Goal: Task Accomplishment & Management: Complete application form

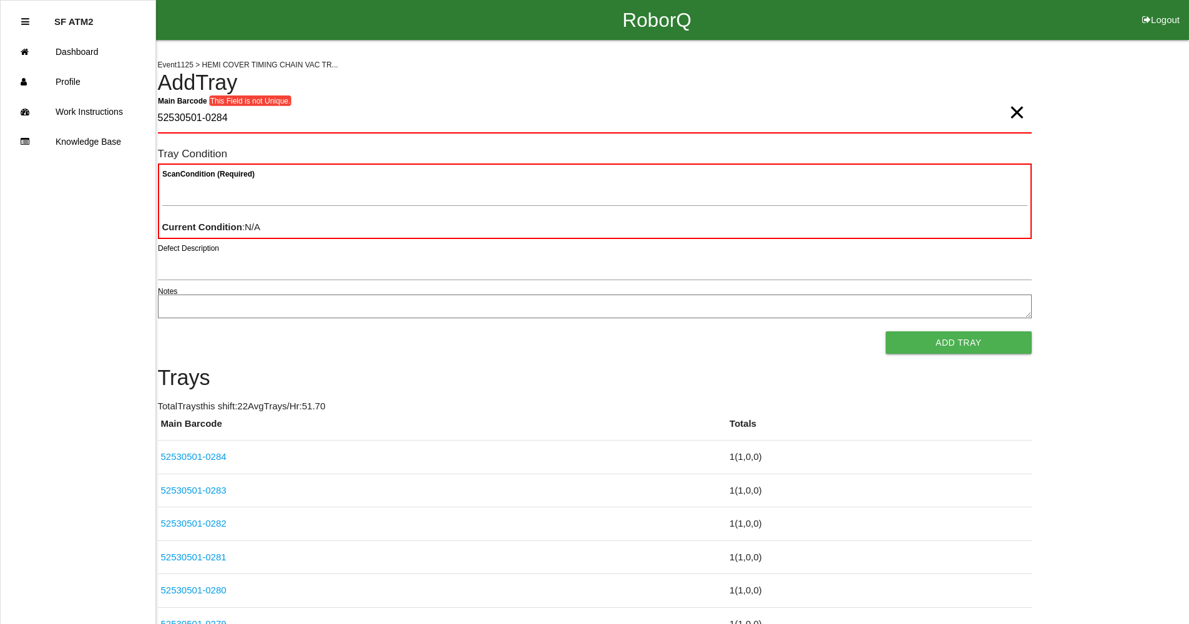
click at [1018, 110] on span "×" at bounding box center [1017, 99] width 16 height 25
click at [871, 125] on Barcode "Main Barcode" at bounding box center [595, 118] width 874 height 29
type Barcode "52530501-0285"
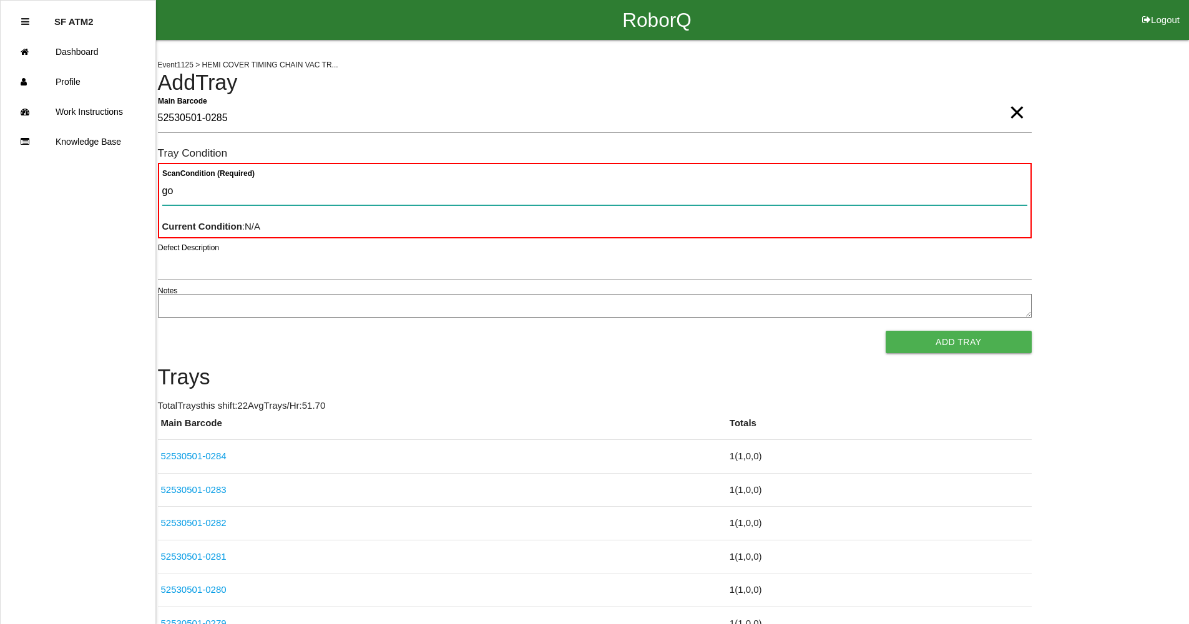
type Condition "goo"
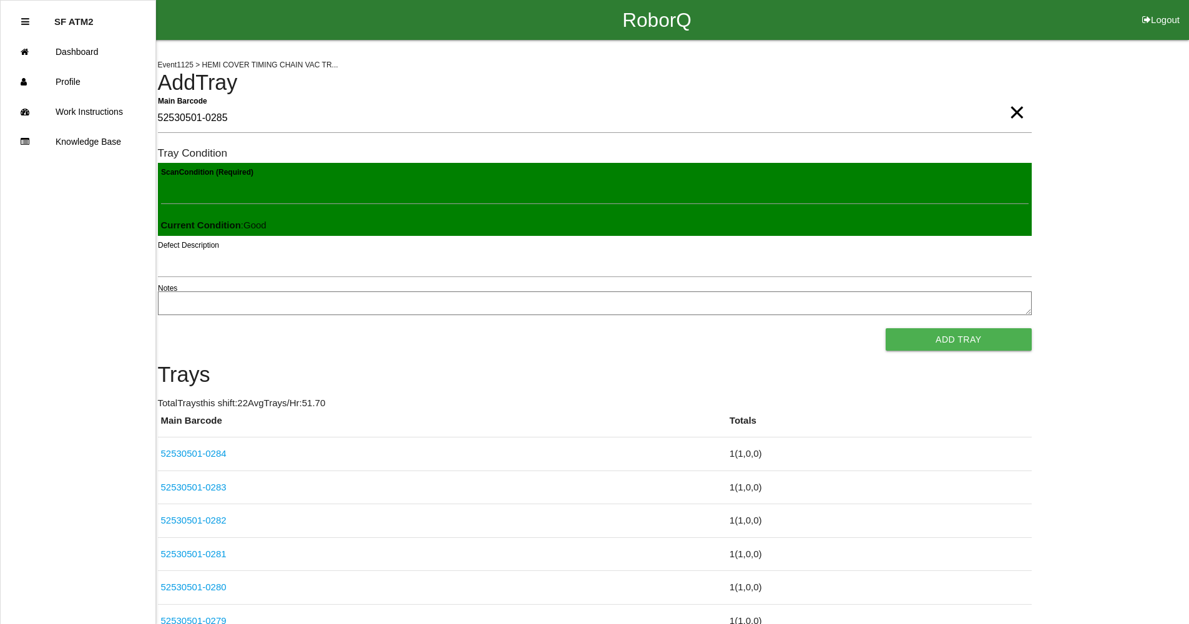
click at [886, 328] on button "Add Tray" at bounding box center [958, 339] width 145 height 22
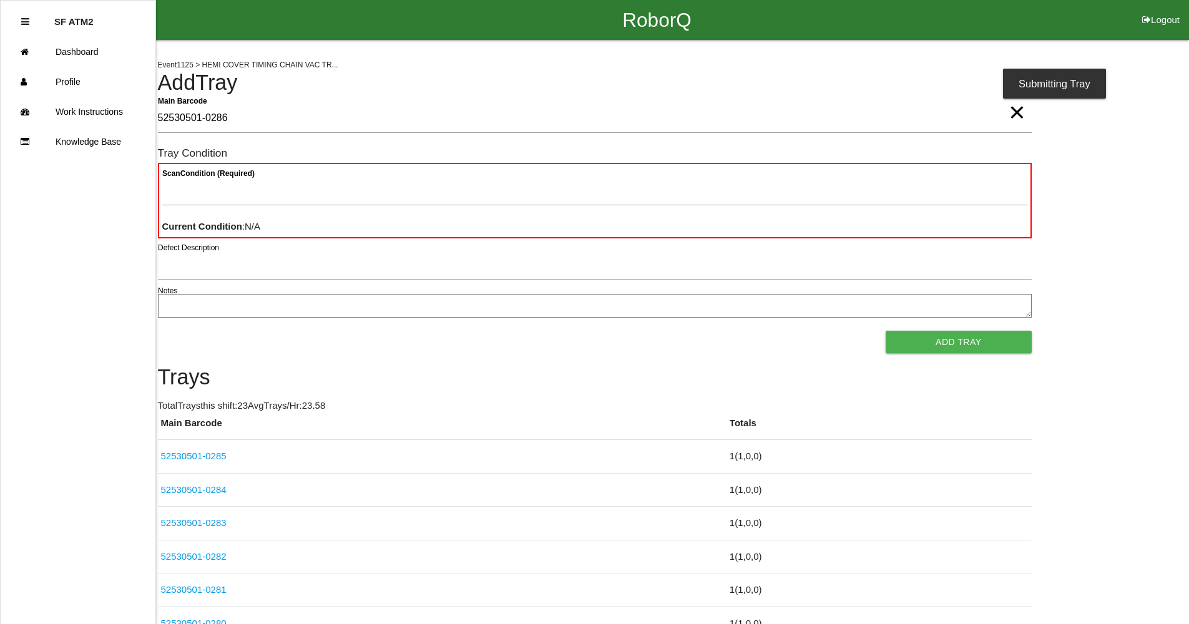
type Barcode "52530501-0286"
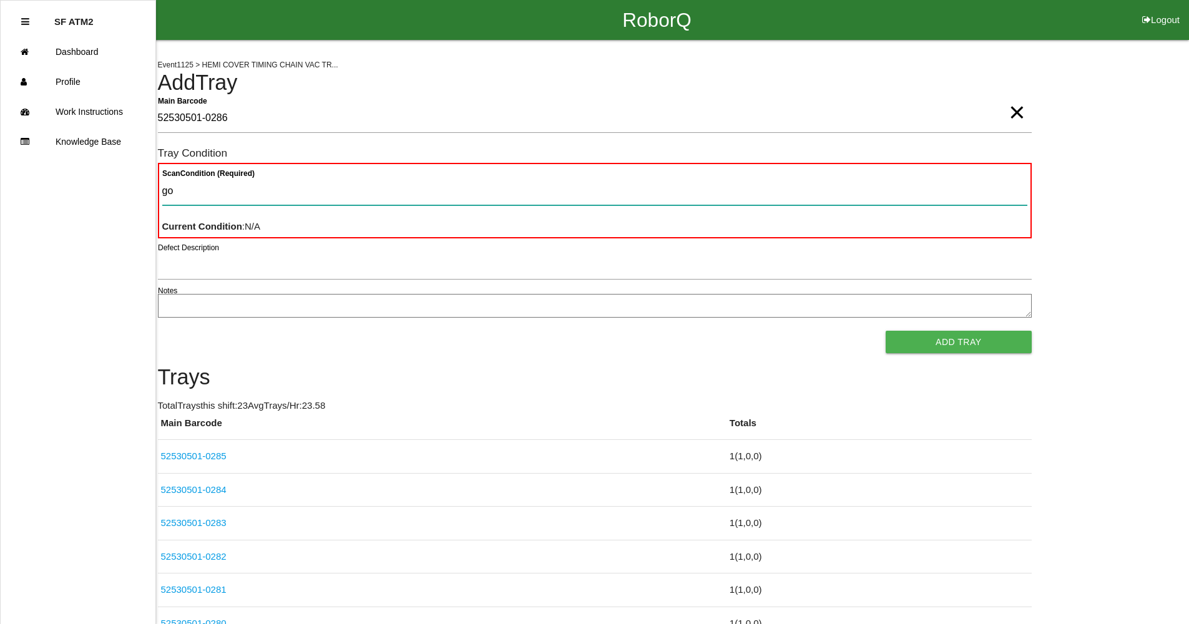
type Condition "goo"
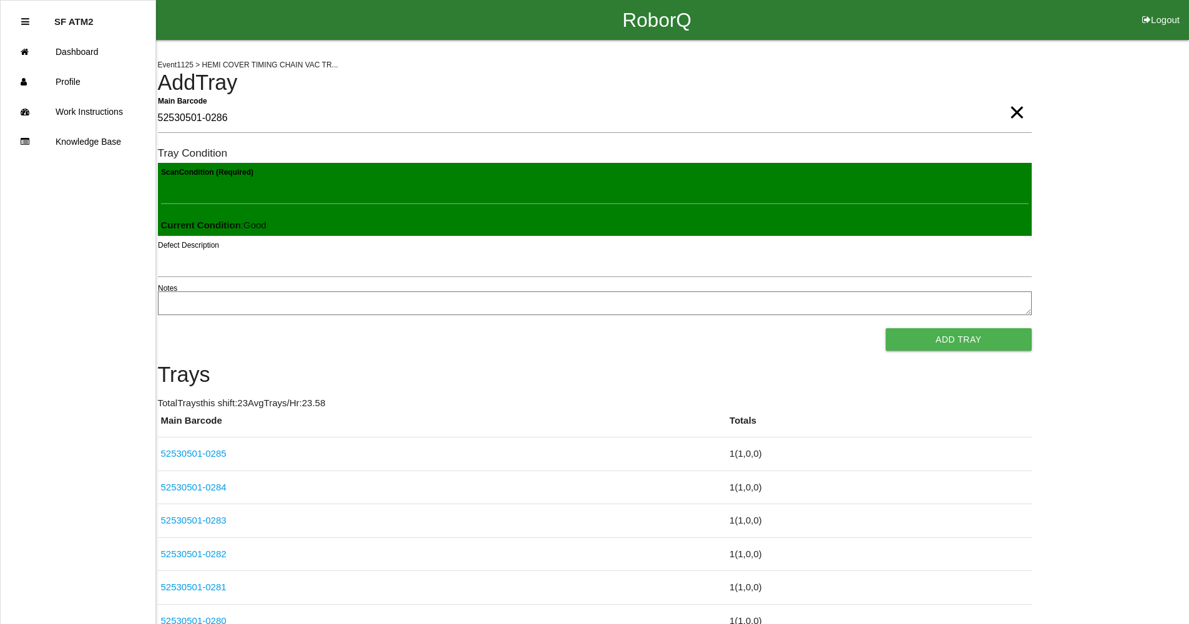
click at [886, 328] on button "Add Tray" at bounding box center [958, 339] width 145 height 22
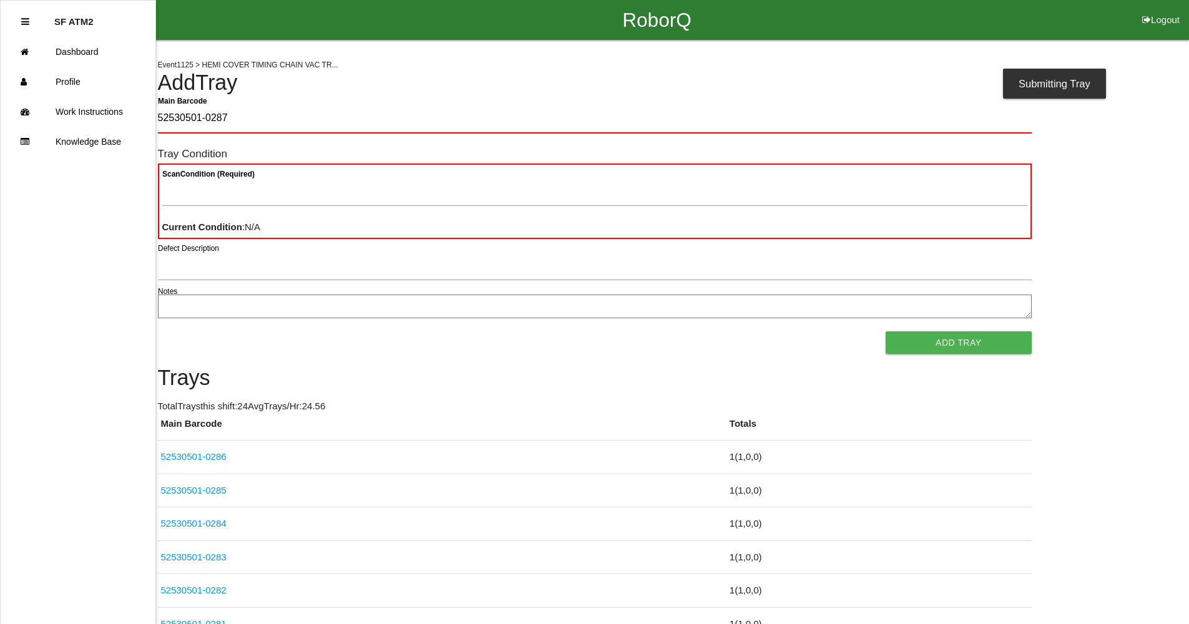
type Barcode "52530501-0287"
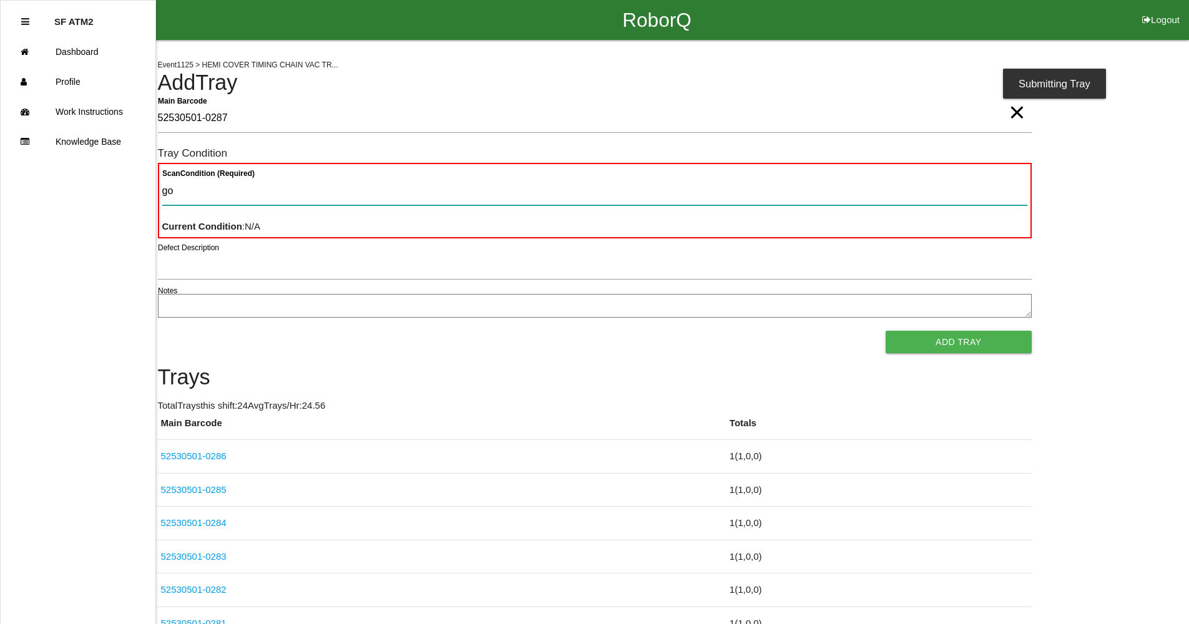
type Condition "goo"
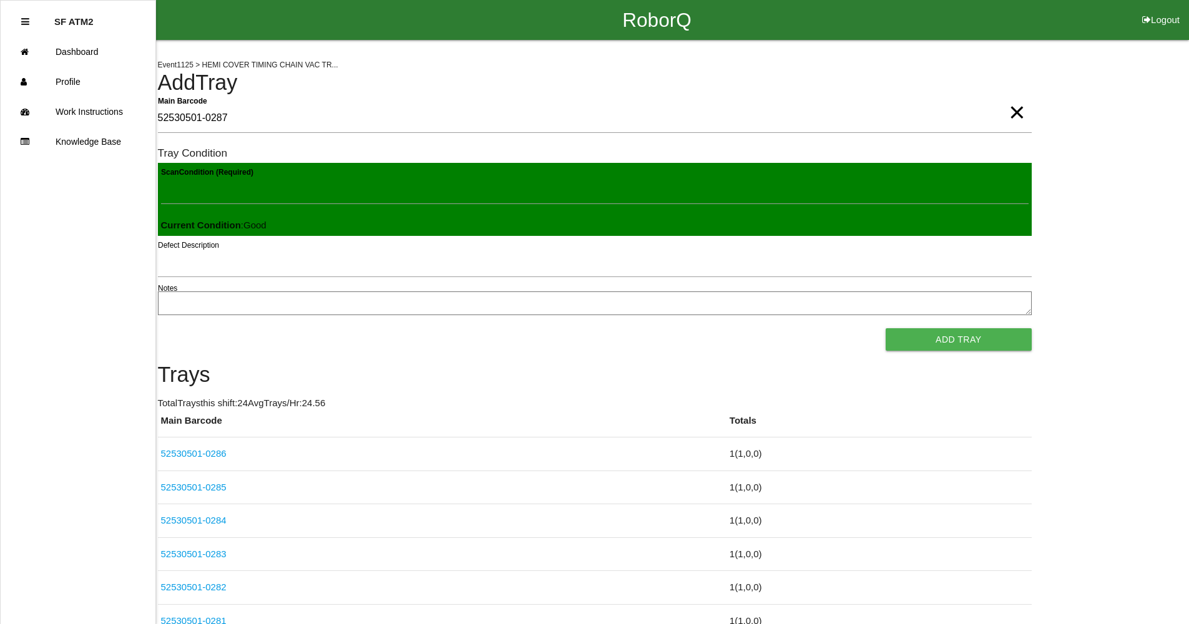
click at [886, 328] on button "Add Tray" at bounding box center [958, 339] width 145 height 22
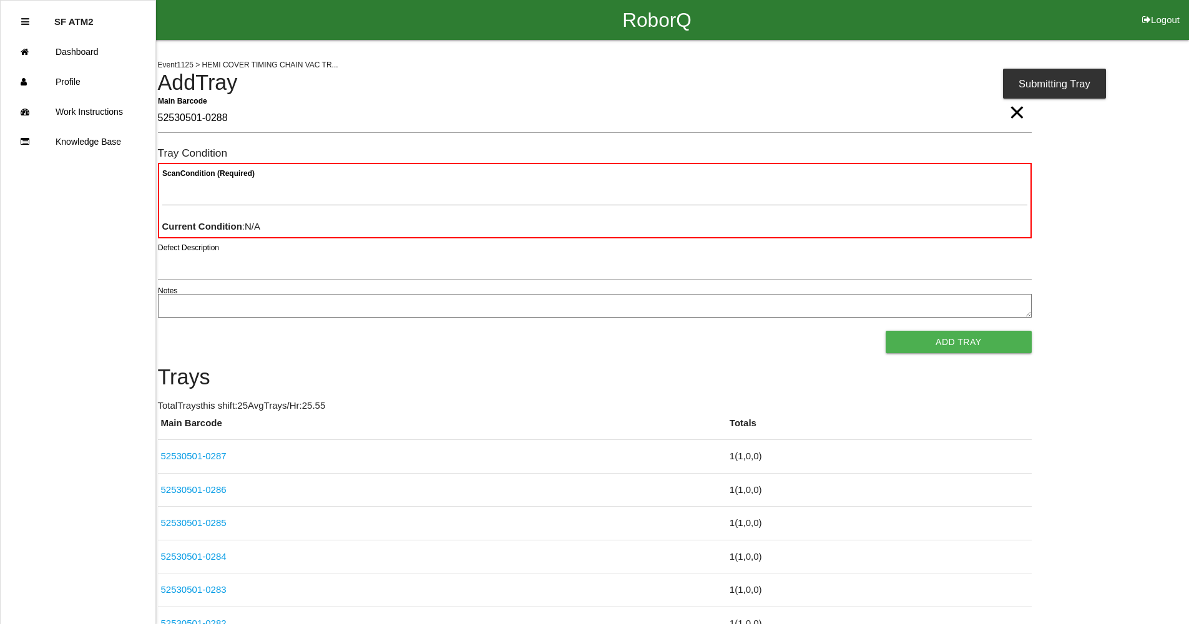
type Barcode "52530501-0288"
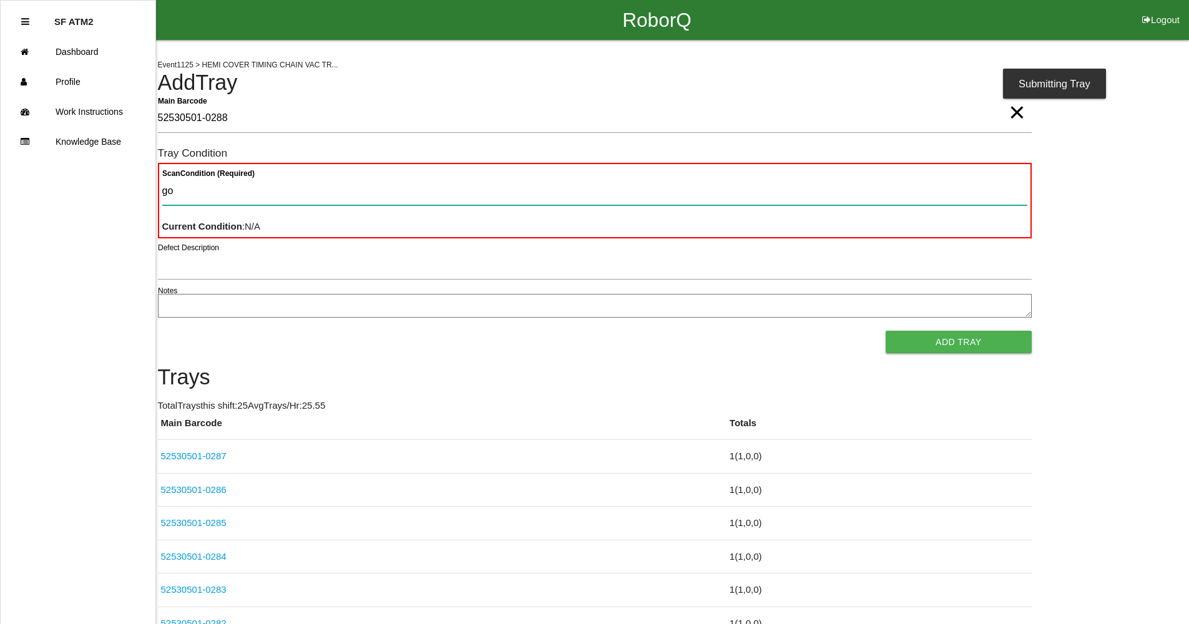
type Condition "goo"
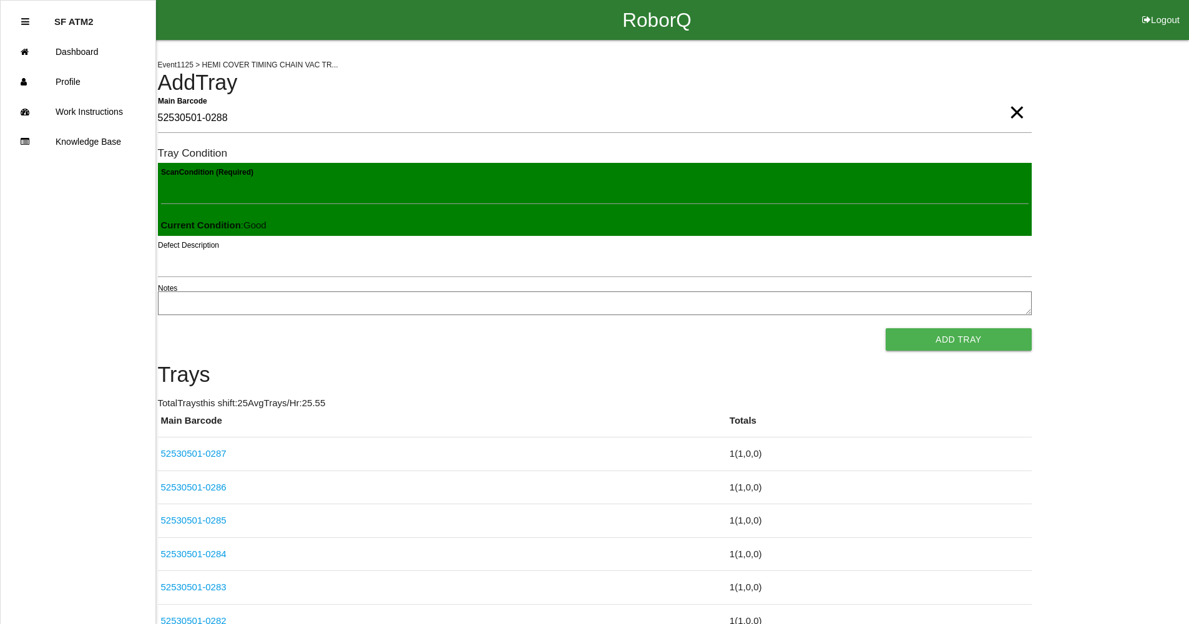
click at [886, 328] on button "Add Tray" at bounding box center [958, 339] width 145 height 22
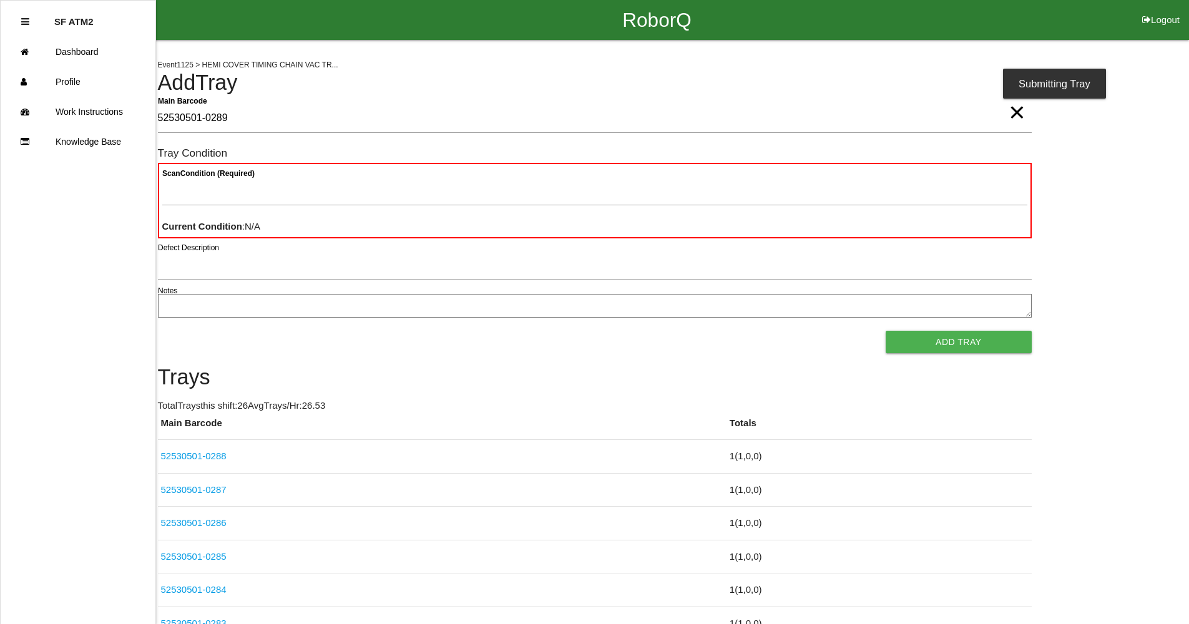
type Barcode "52530501-0289"
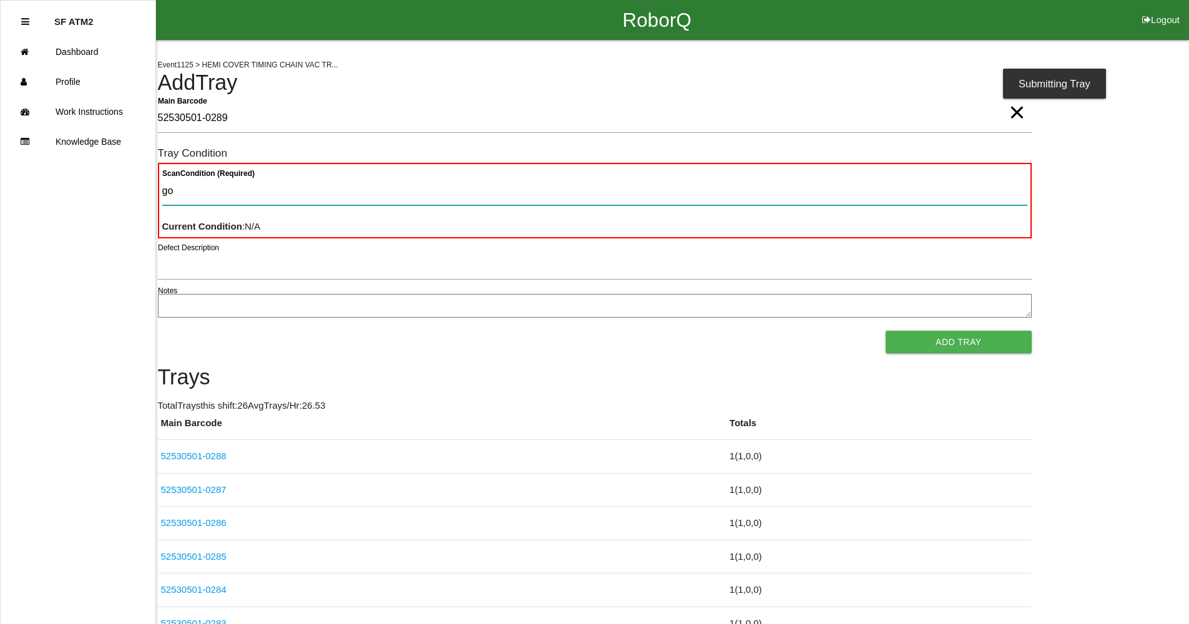
type Condition "goo"
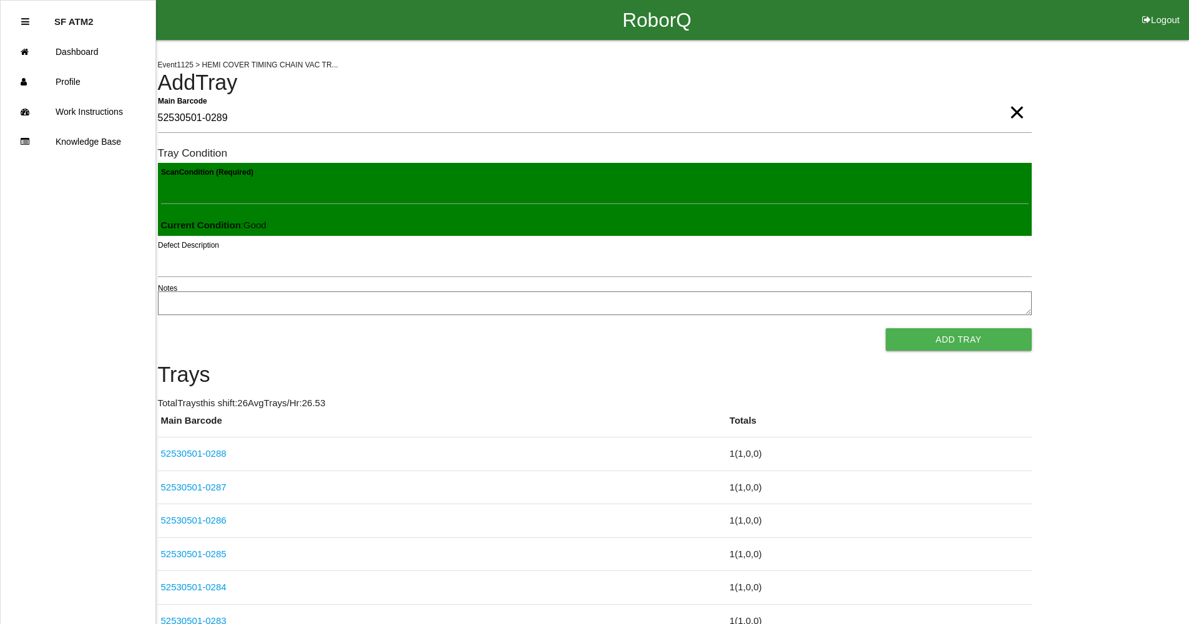
click at [886, 328] on button "Add Tray" at bounding box center [958, 339] width 145 height 22
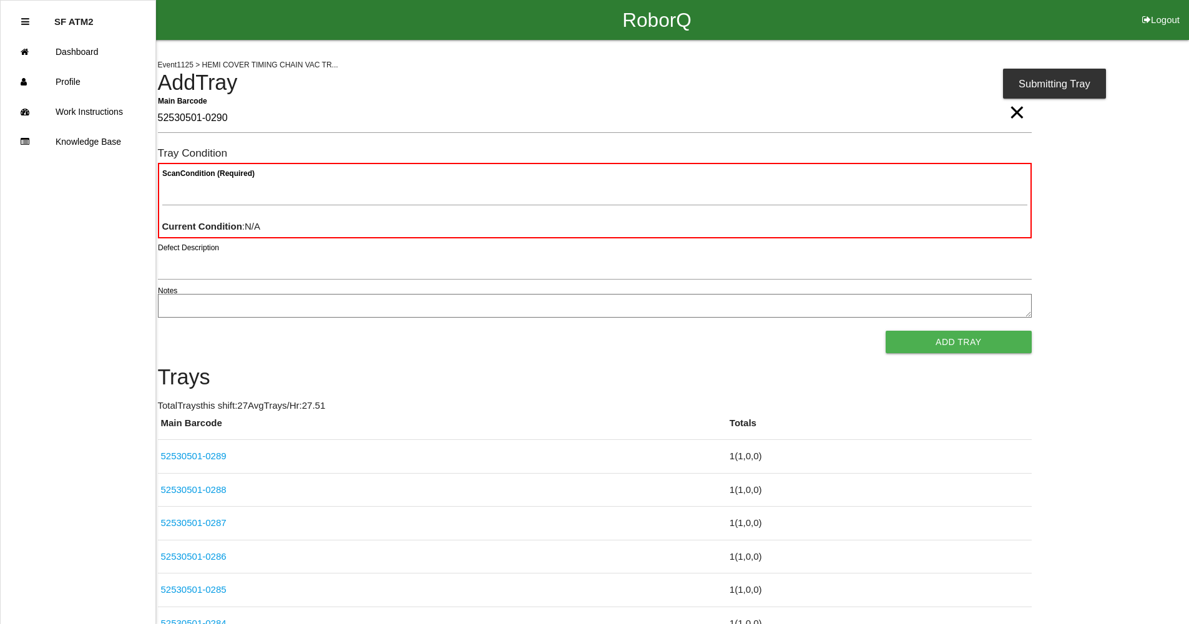
type Barcode "52530501-0290"
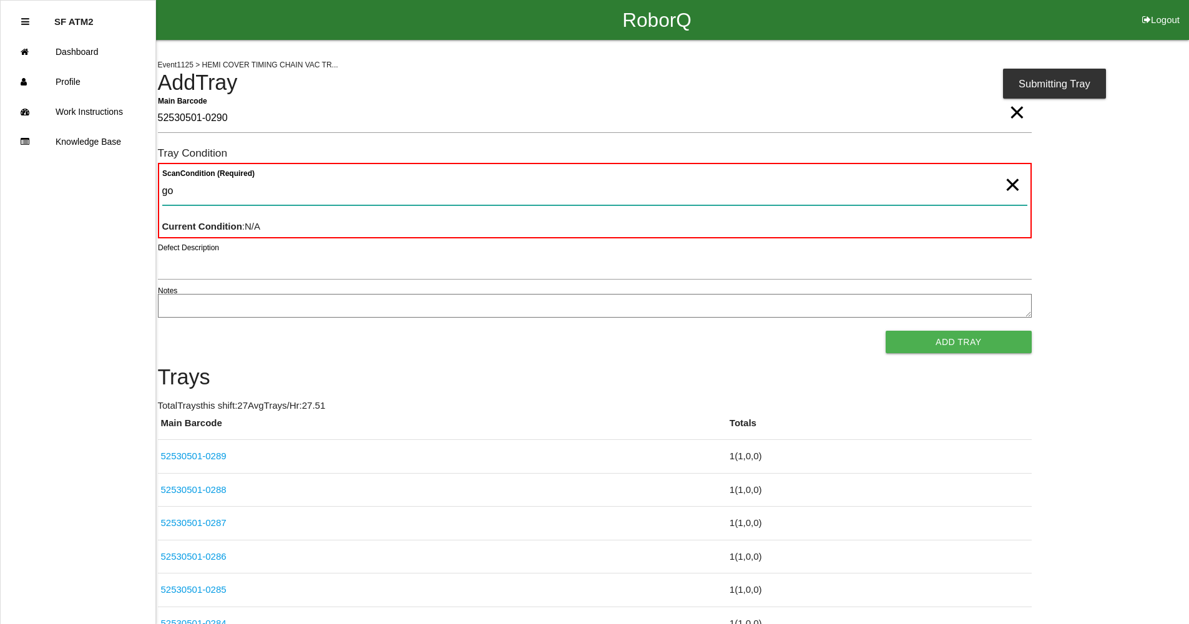
type Condition "goo"
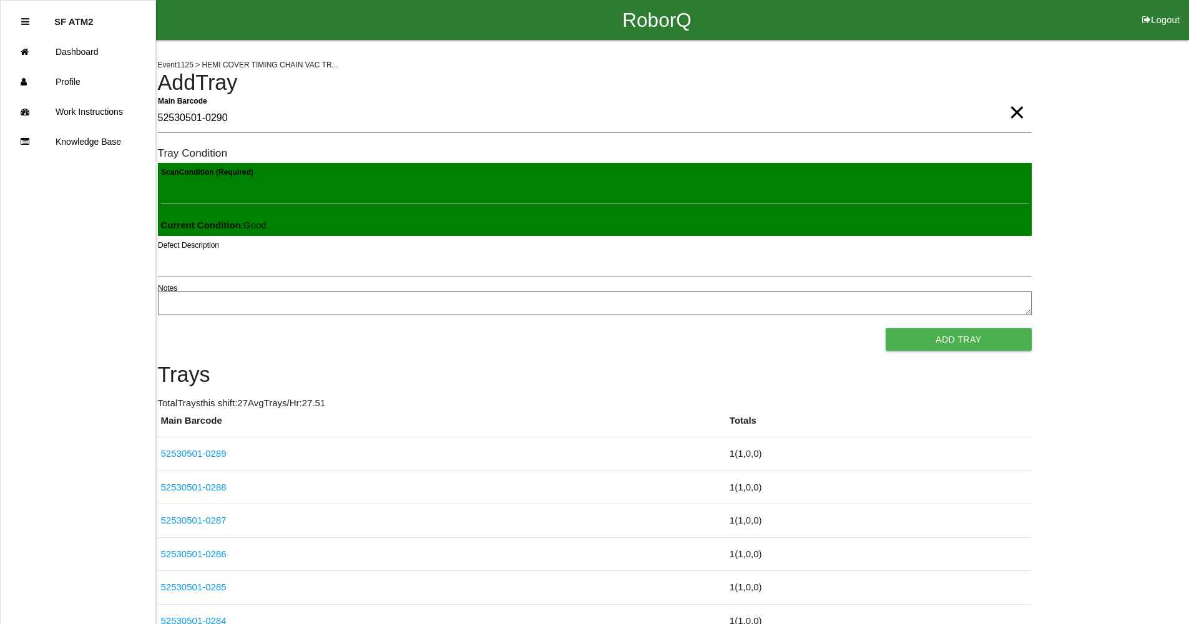
click at [886, 328] on button "Add Tray" at bounding box center [958, 339] width 145 height 22
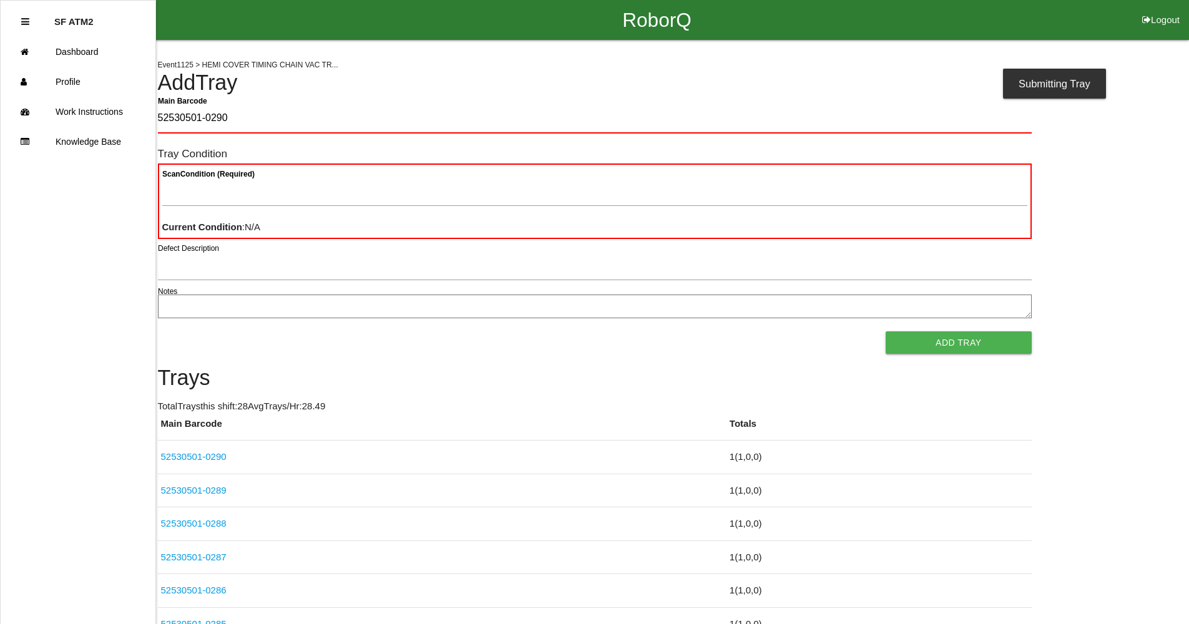
type Barcode "52530501-0290"
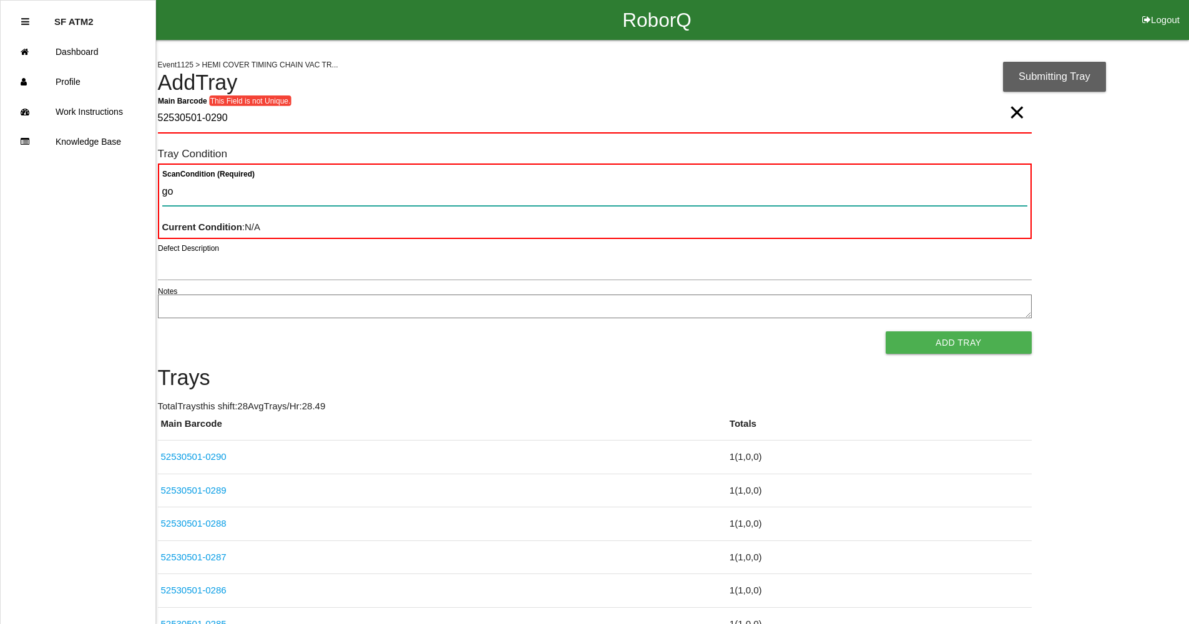
type Condition "goo"
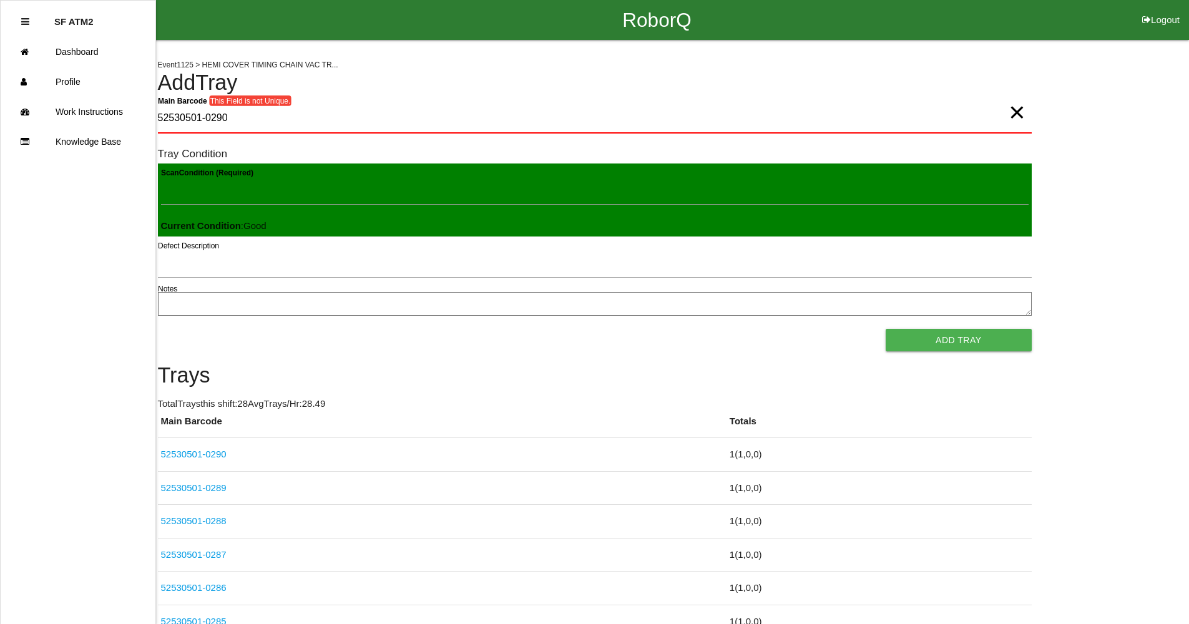
click at [1017, 112] on span "×" at bounding box center [1017, 99] width 16 height 25
click at [999, 109] on Barcode "Main Barcode" at bounding box center [595, 118] width 874 height 29
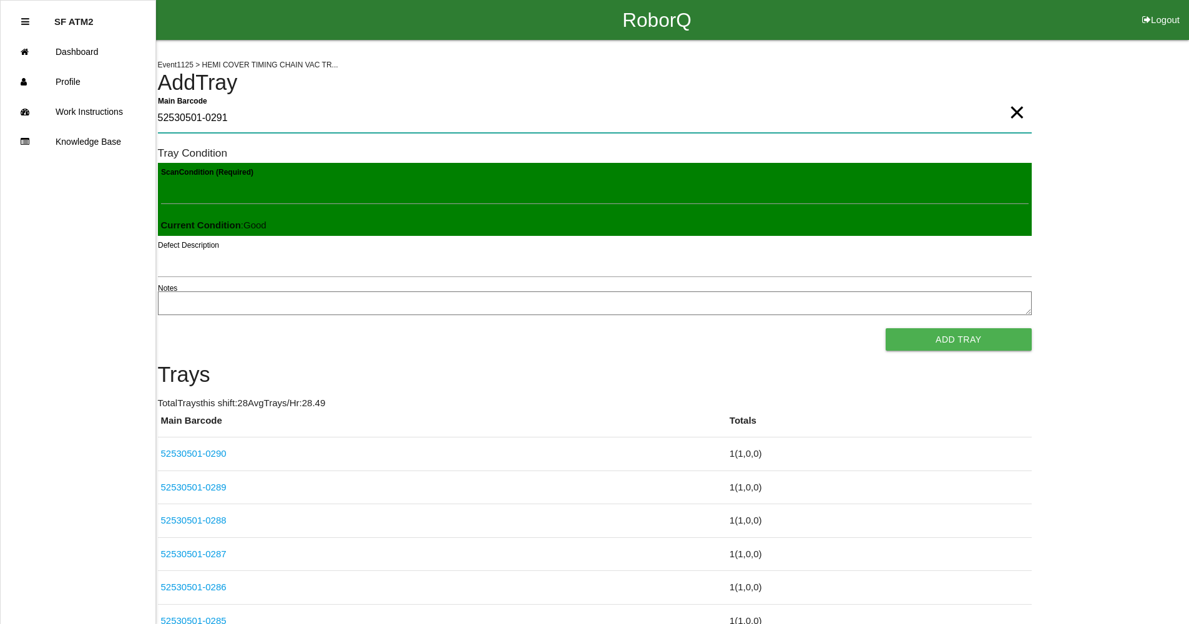
type Barcode "52530501-0291"
click at [910, 340] on button "Add Tray" at bounding box center [958, 339] width 145 height 22
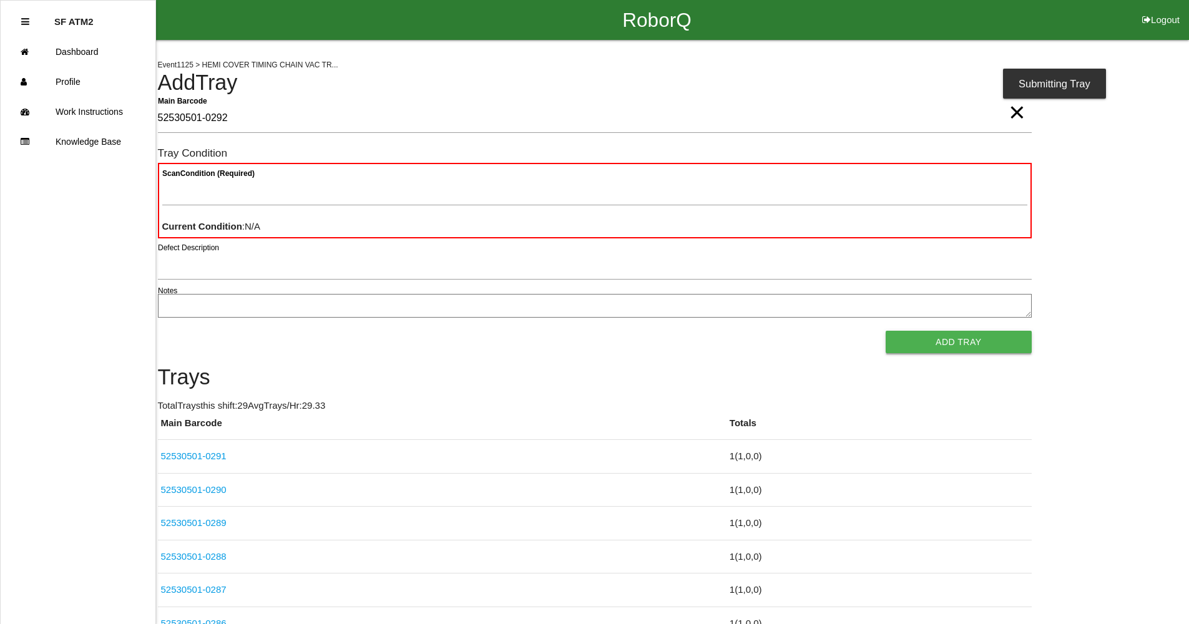
type Barcode "52530501-0292"
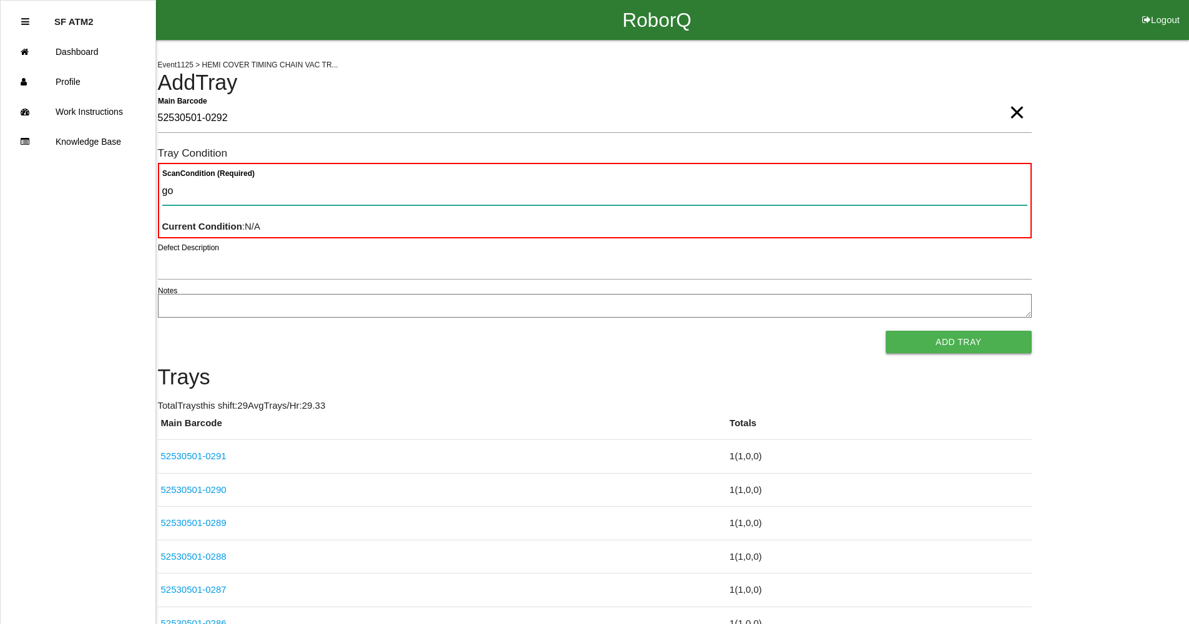
type Condition "goo"
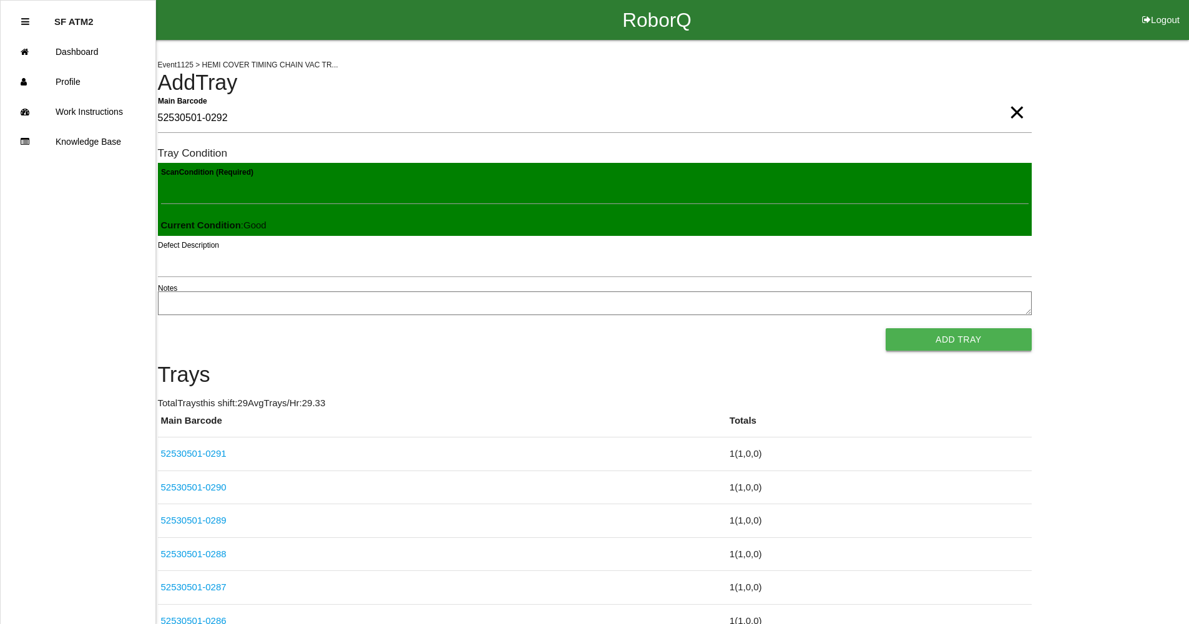
click at [886, 328] on button "Add Tray" at bounding box center [958, 339] width 145 height 22
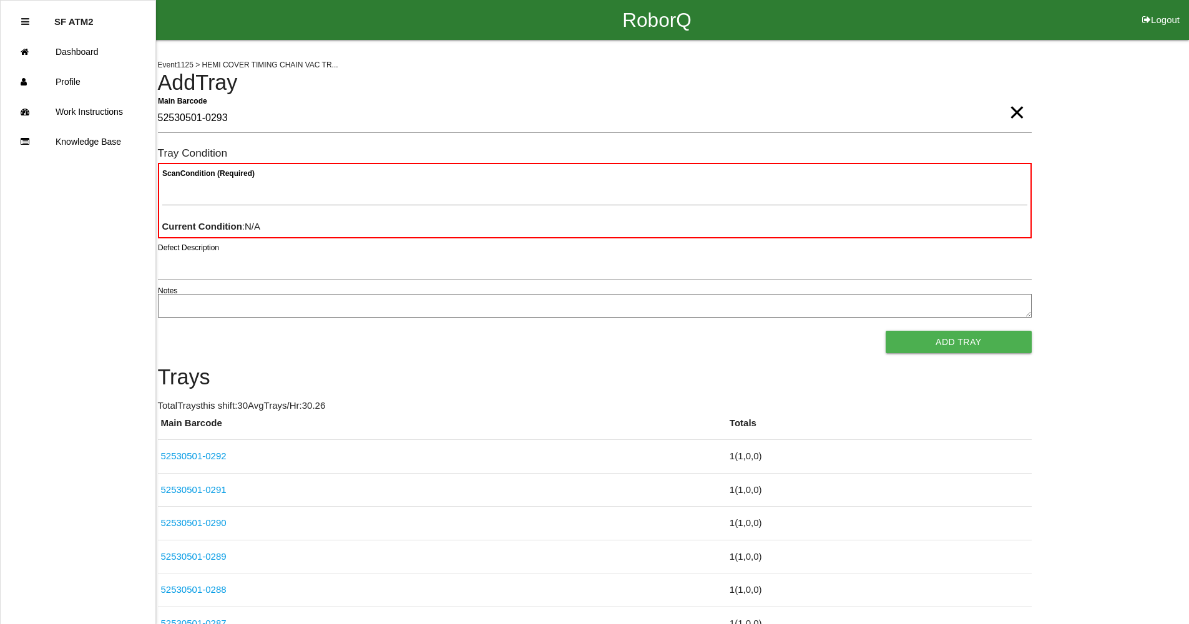
type Barcode "52530501-0293"
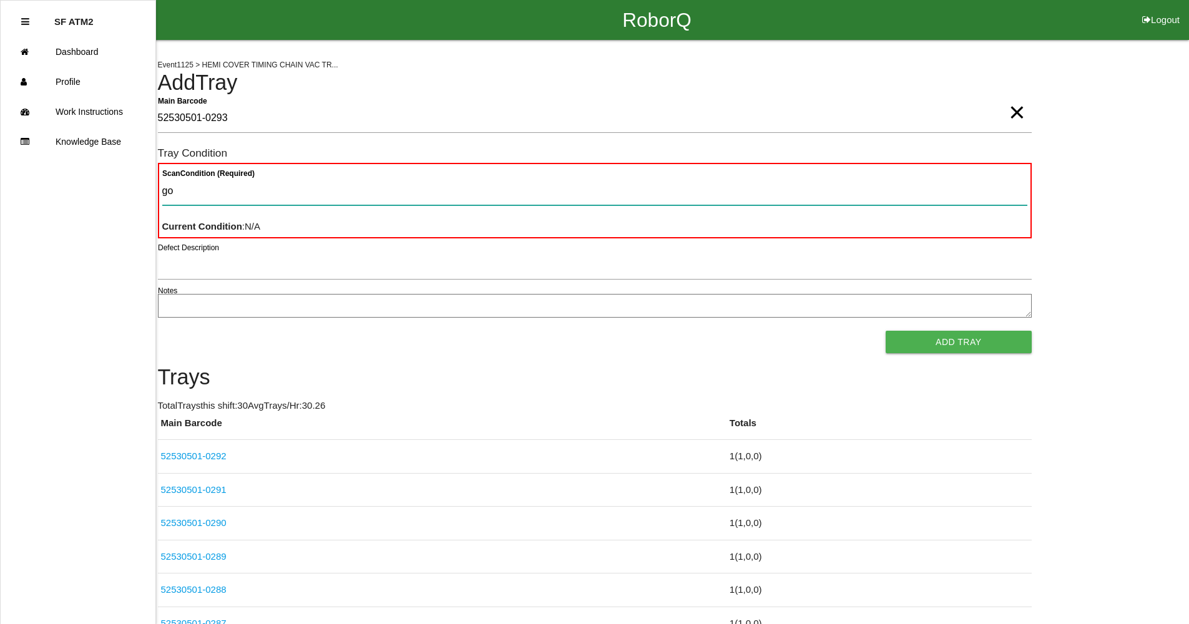
type Condition "goo"
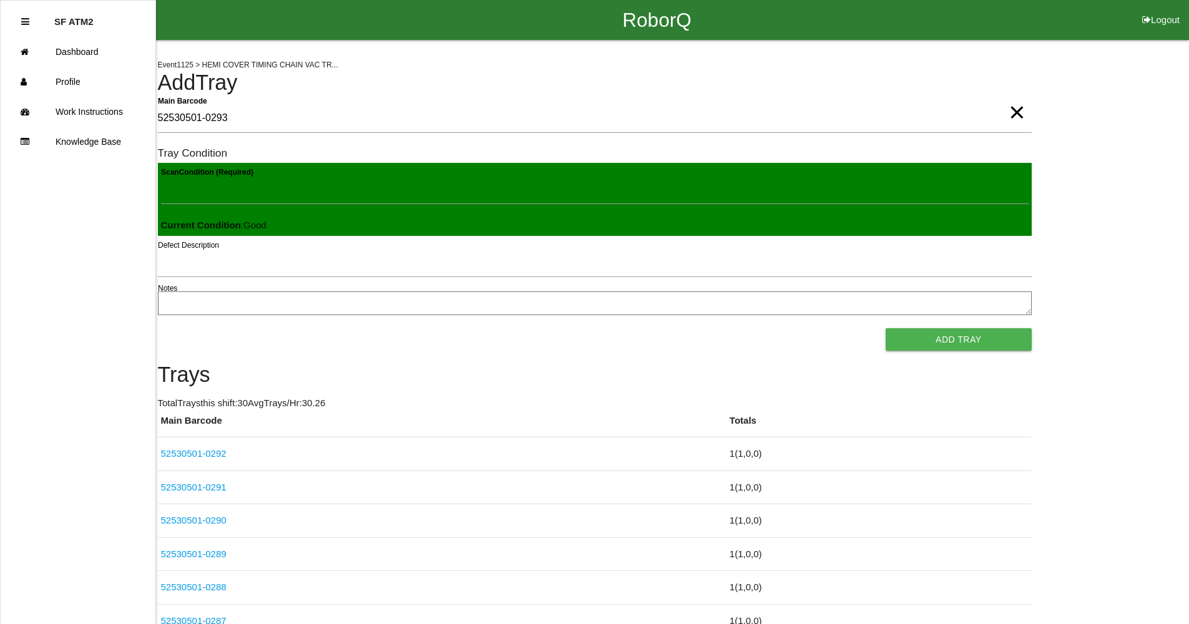
click at [886, 328] on button "Add Tray" at bounding box center [958, 339] width 145 height 22
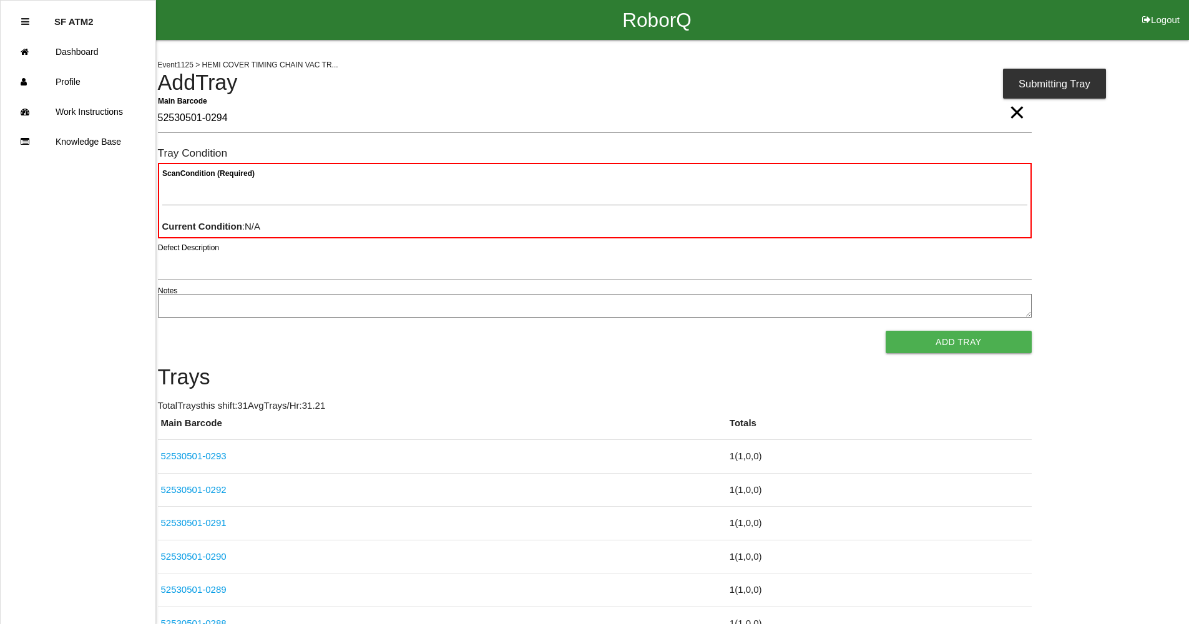
type Barcode "52530501-0294"
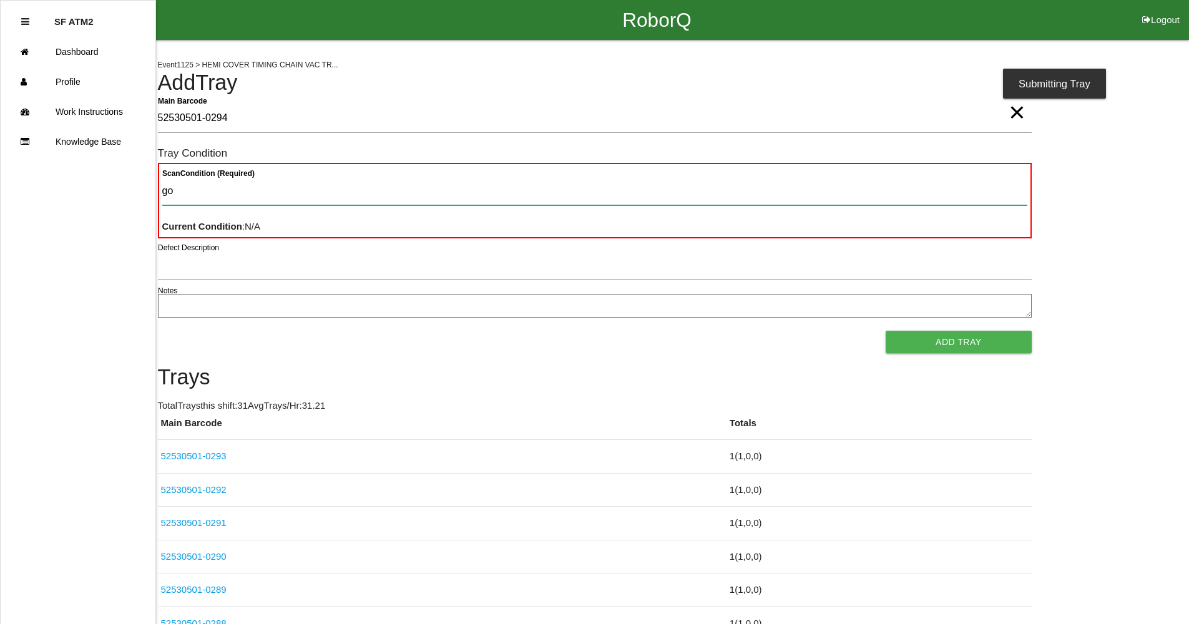
type Condition "goo"
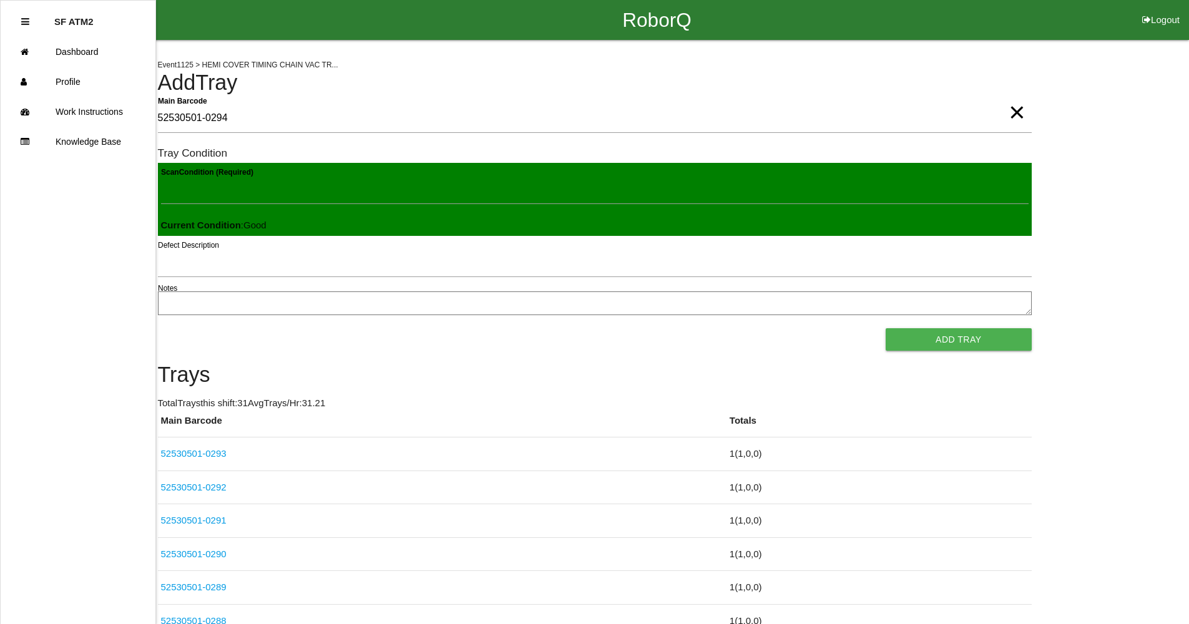
click at [886, 328] on button "Add Tray" at bounding box center [958, 339] width 145 height 22
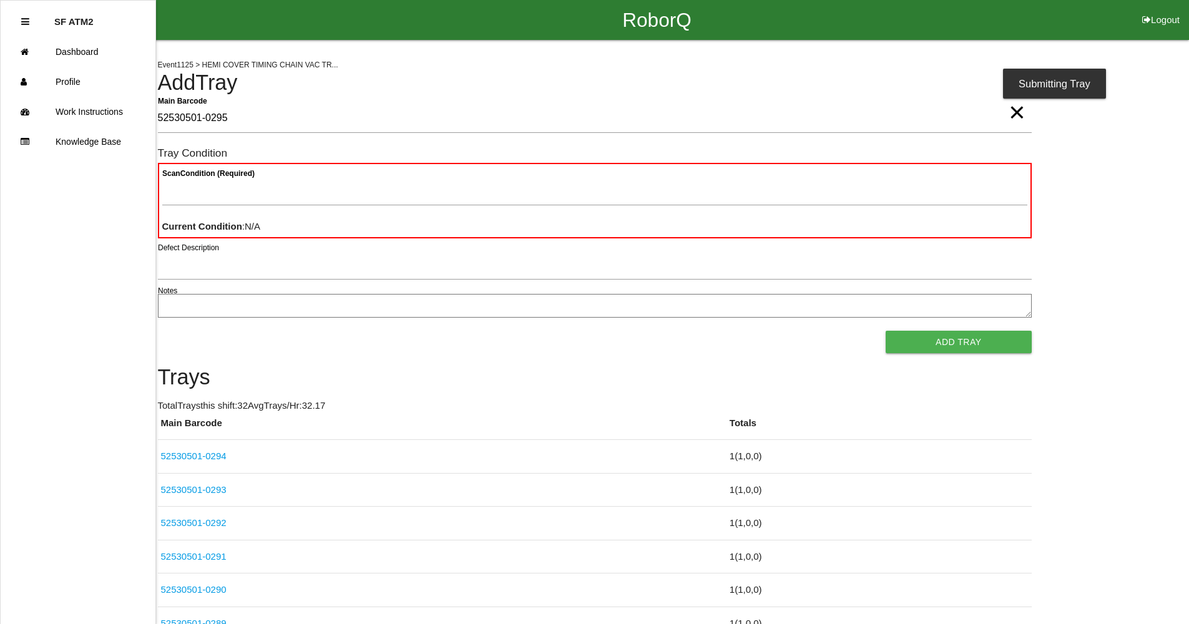
type Barcode "52530501-0295"
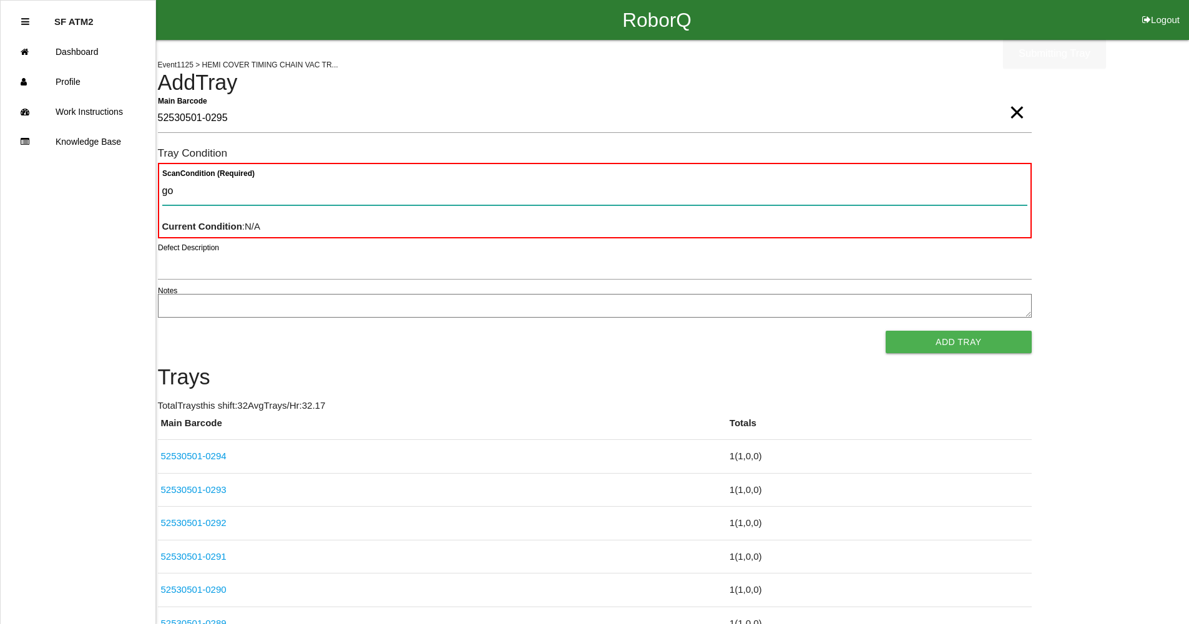
type Condition "goo"
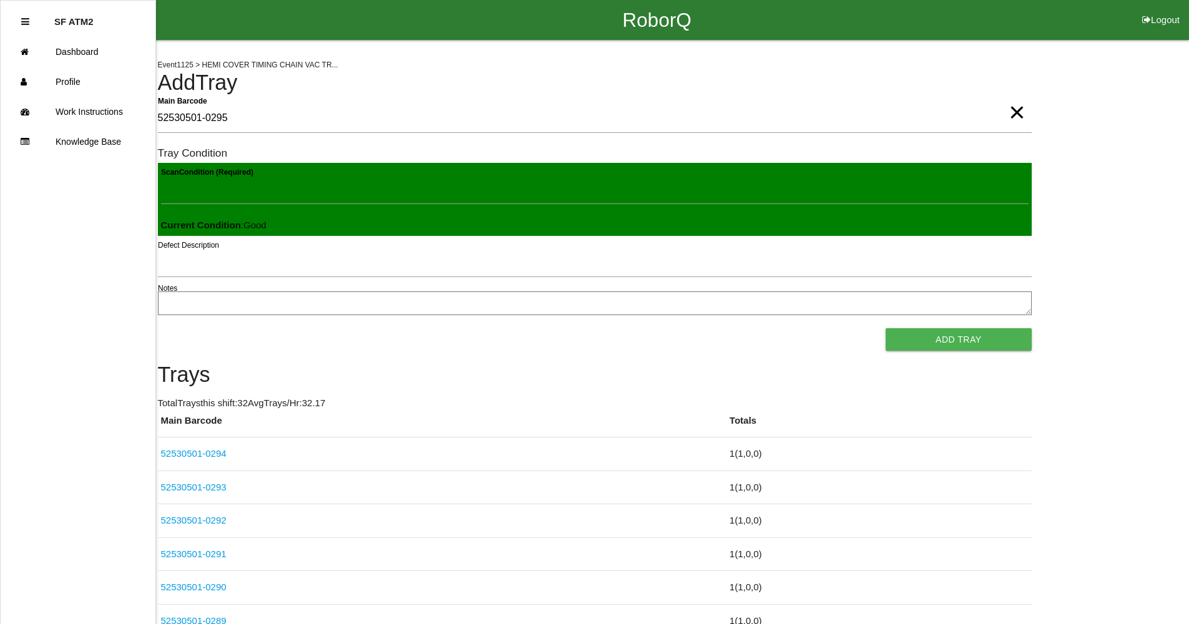
click at [886, 328] on button "Add Tray" at bounding box center [958, 339] width 145 height 22
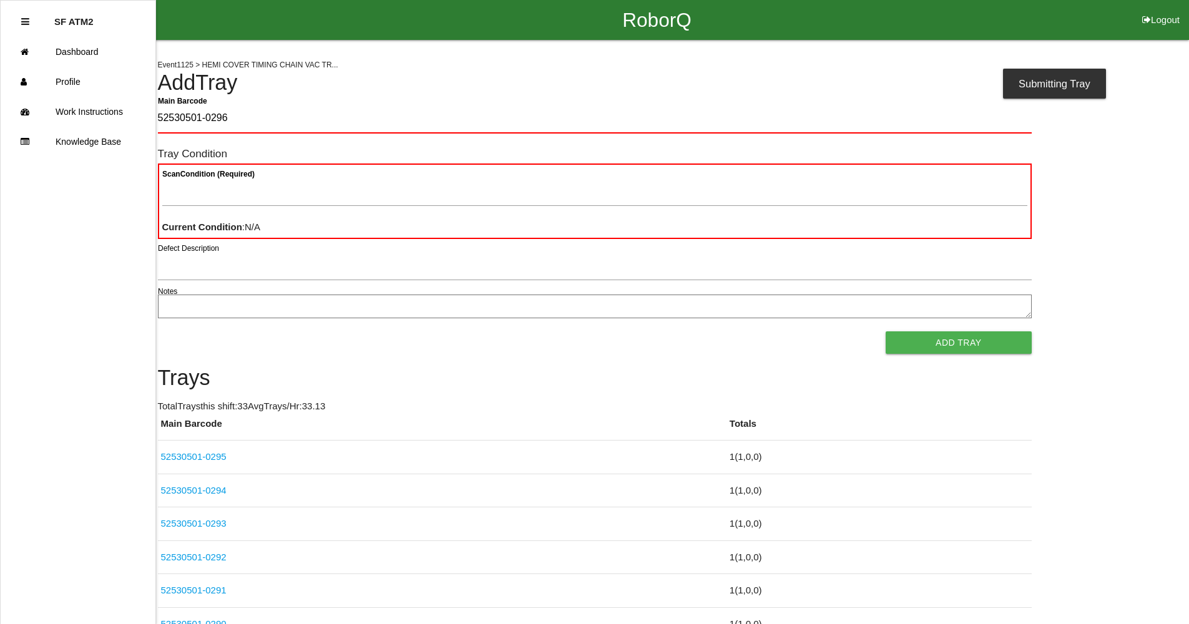
type Barcode "52530501-0296"
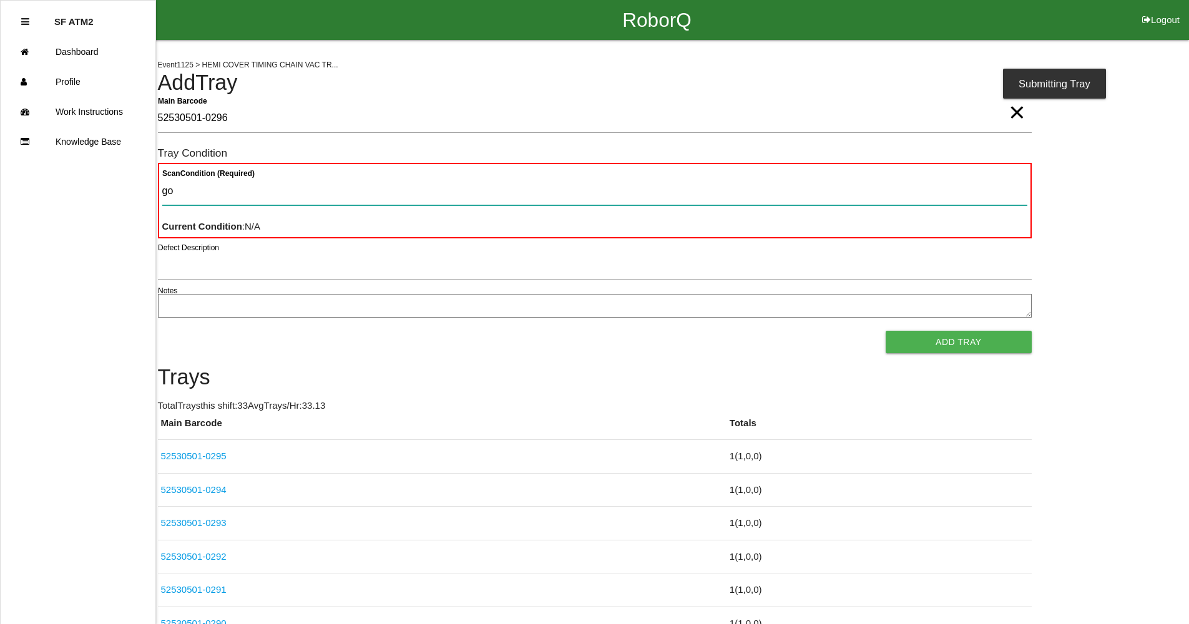
type Condition "goo"
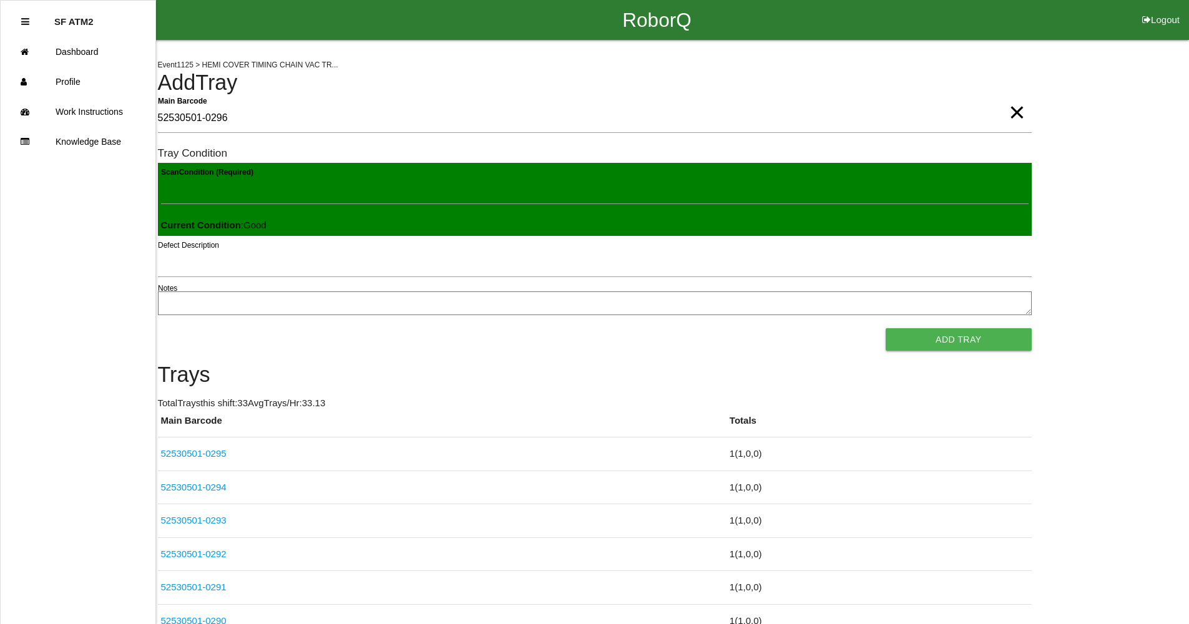
click at [886, 328] on button "Add Tray" at bounding box center [958, 339] width 145 height 22
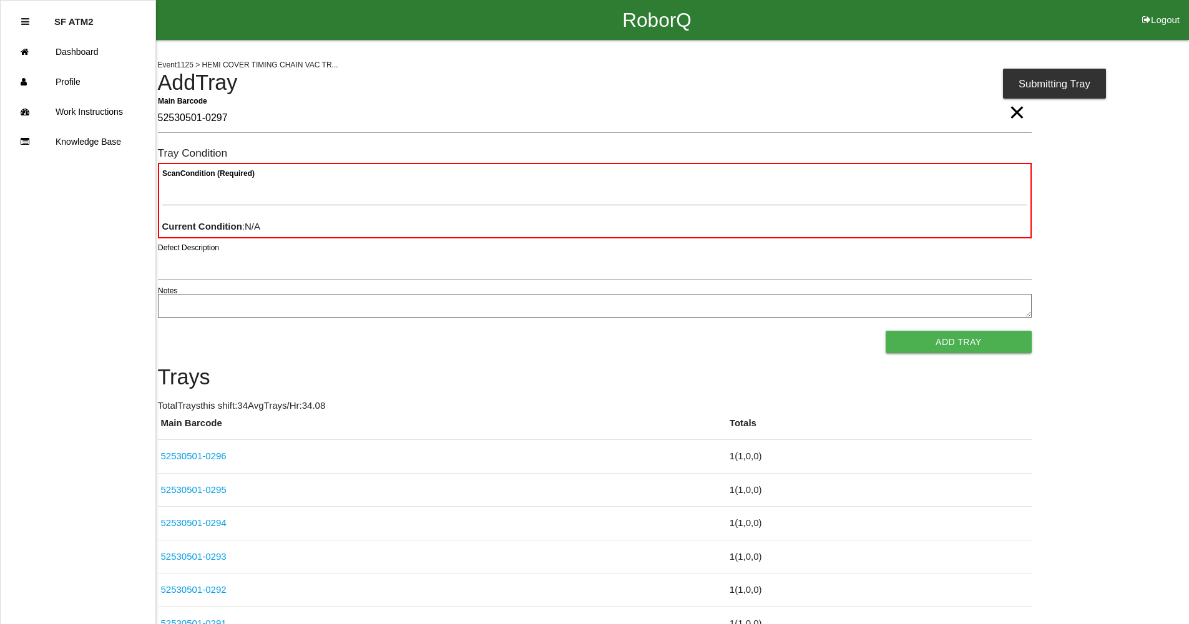
type Barcode "52530501-0297"
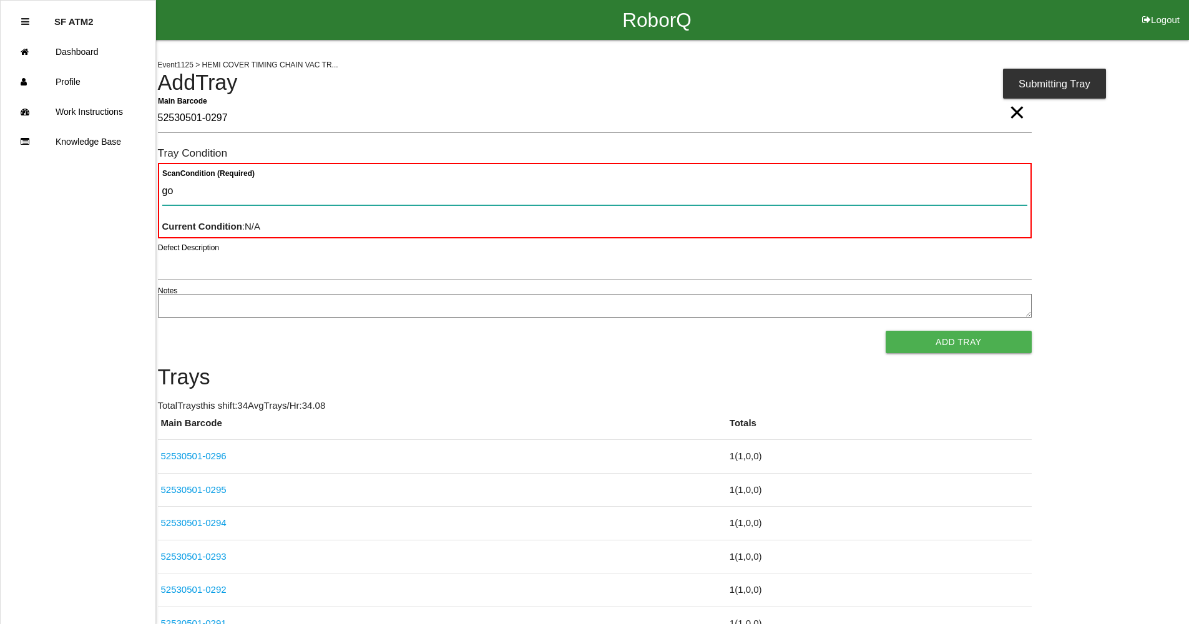
type Condition "goo"
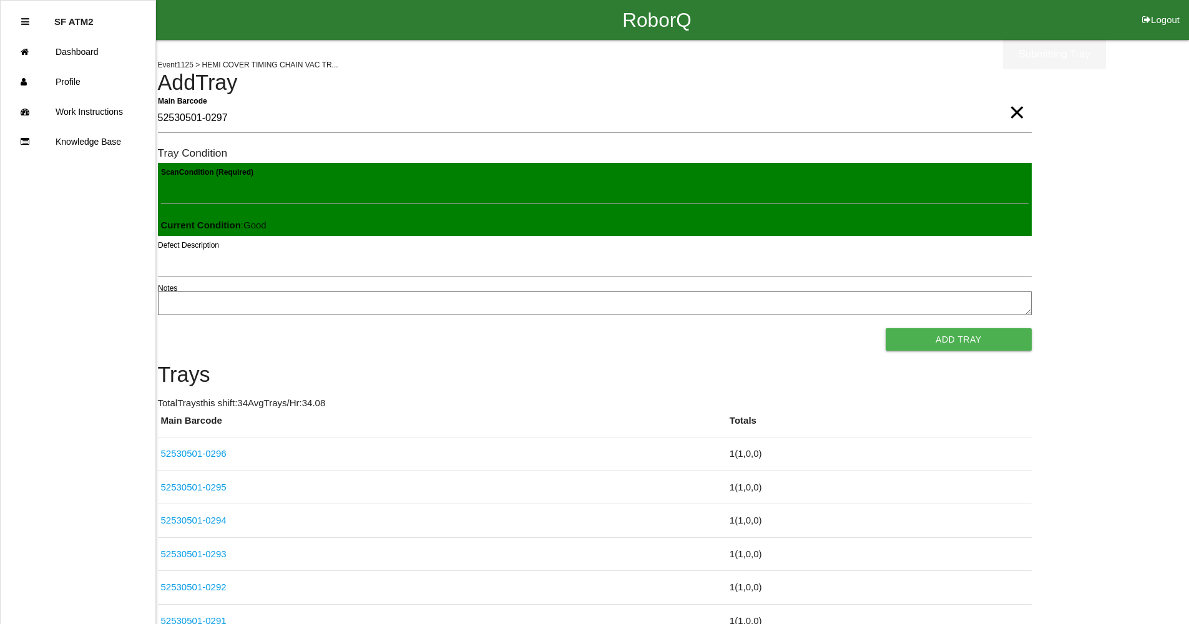
click at [886, 328] on button "Add Tray" at bounding box center [958, 339] width 145 height 22
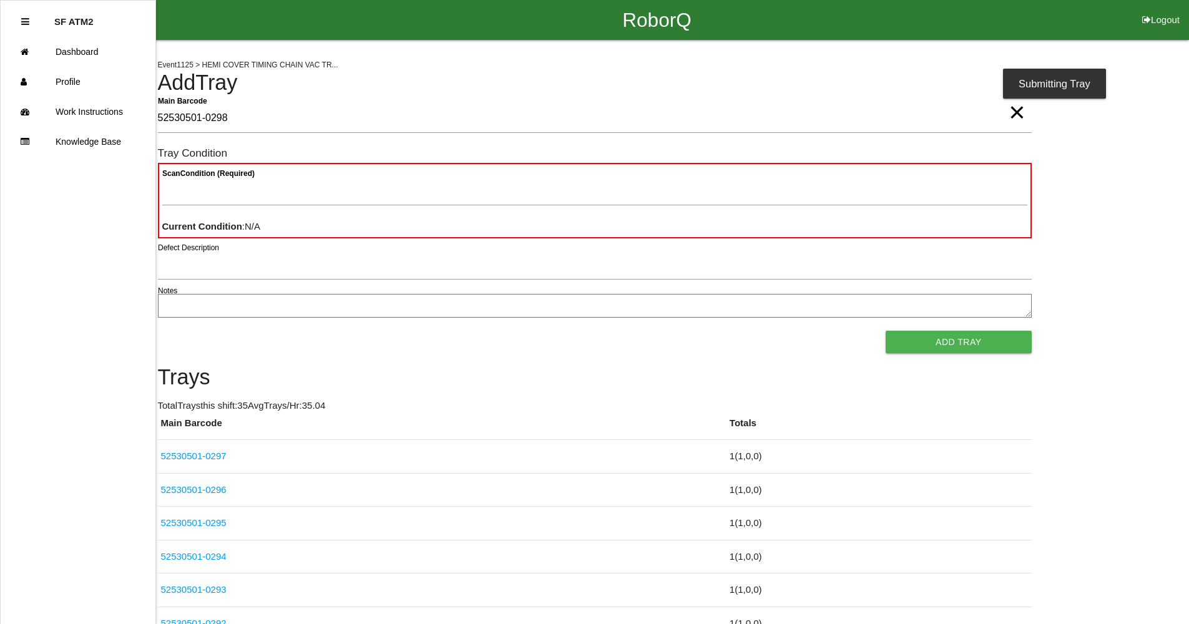
type Barcode "52530501-0298"
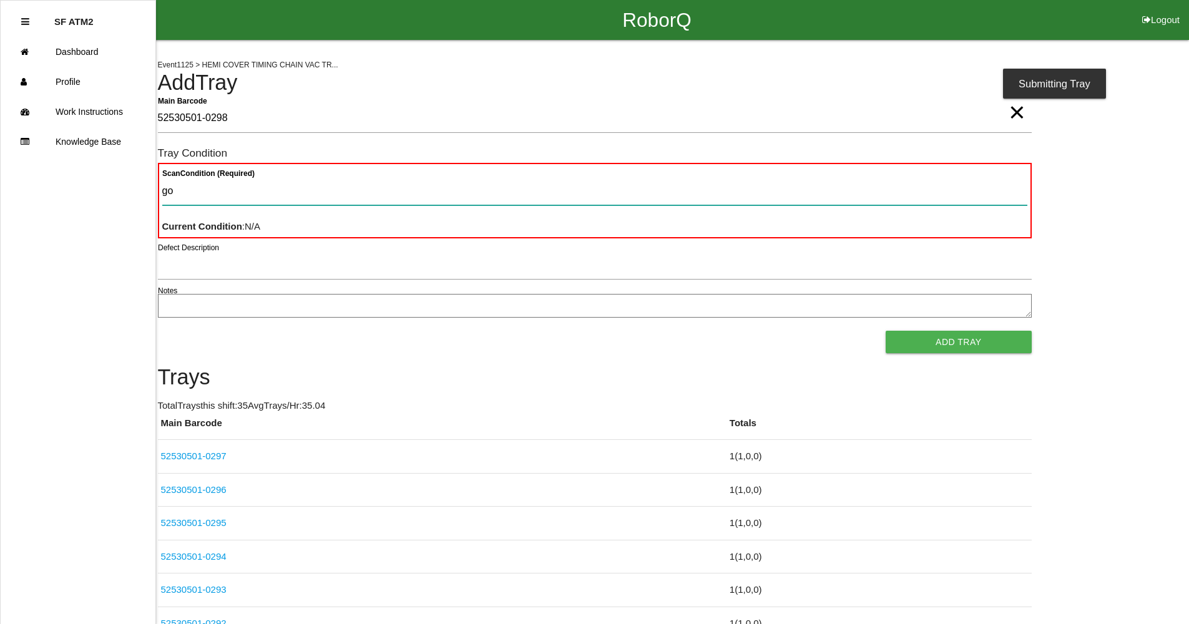
type Condition "goo"
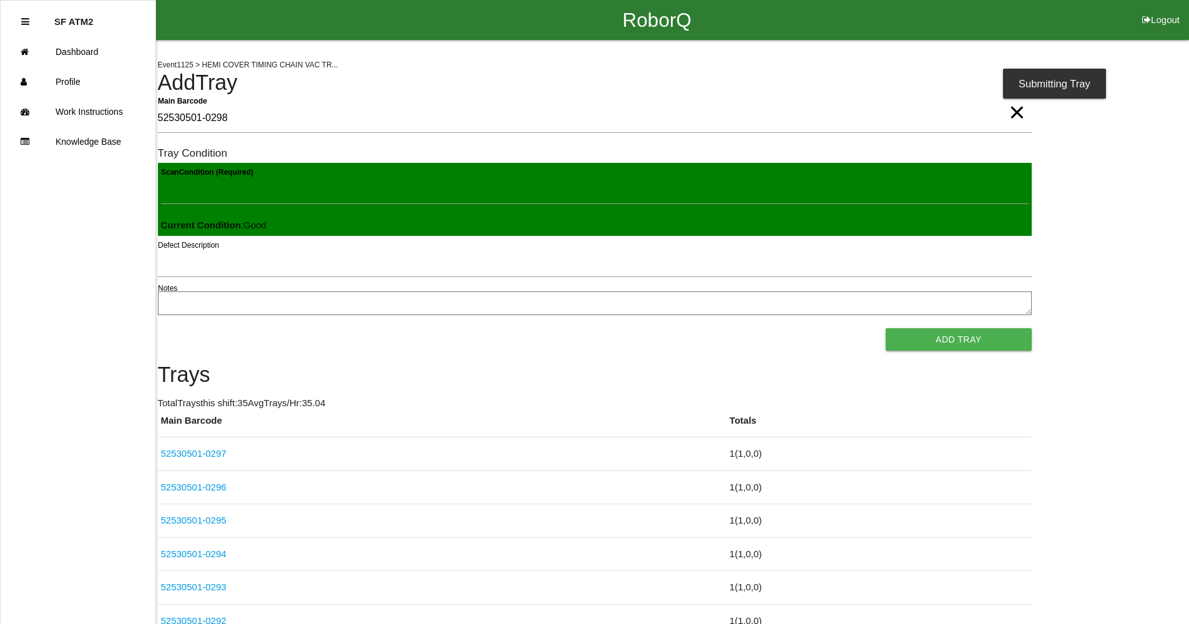
click at [886, 328] on button "Add Tray" at bounding box center [958, 339] width 145 height 22
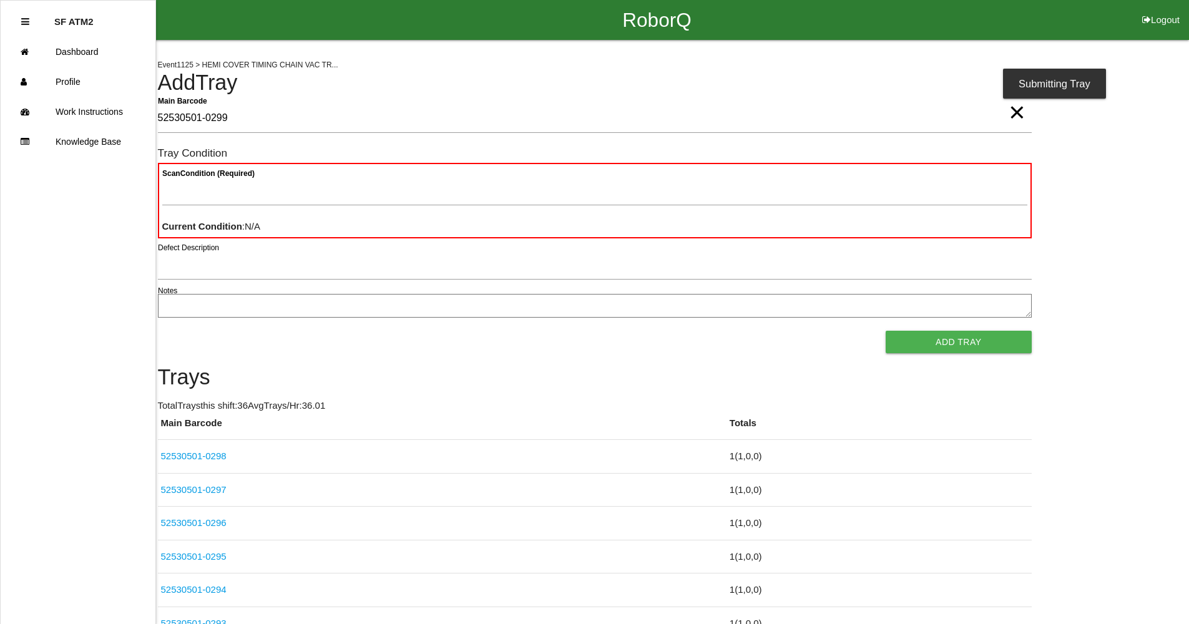
type Barcode "52530501-0299"
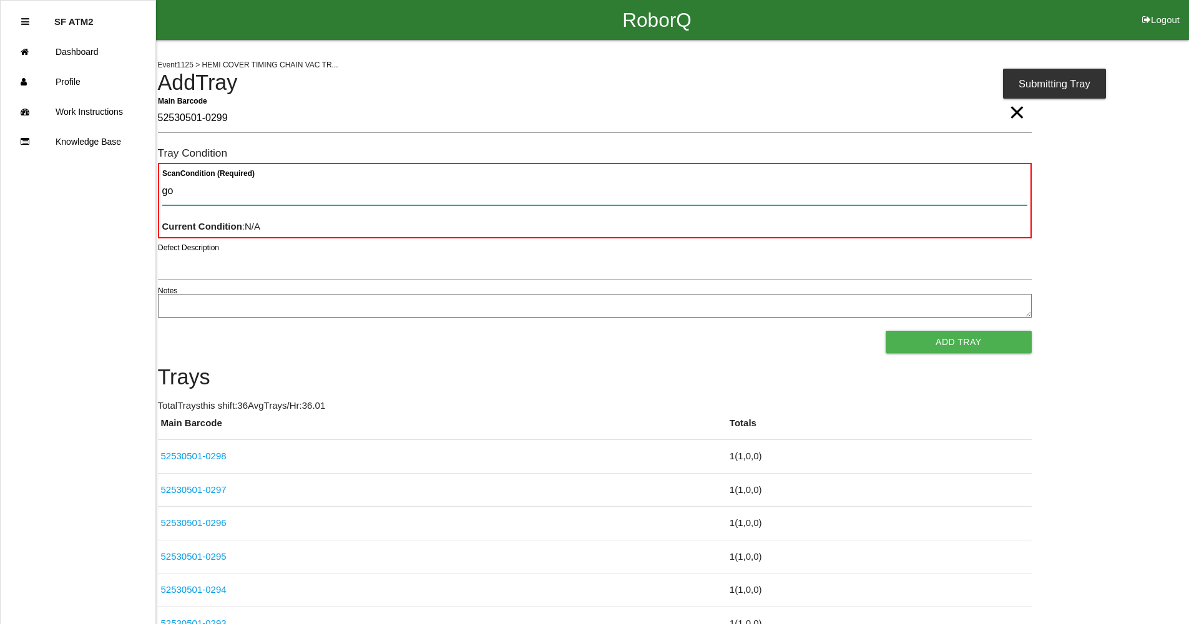
type Condition "goo"
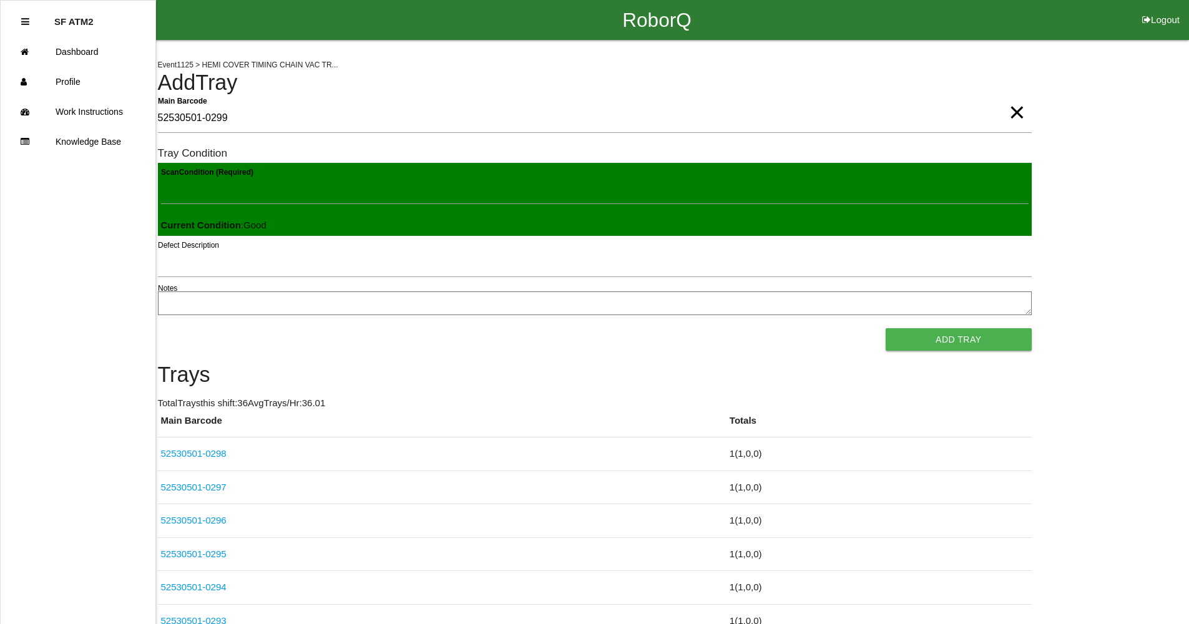
click at [886, 328] on button "Add Tray" at bounding box center [958, 339] width 145 height 22
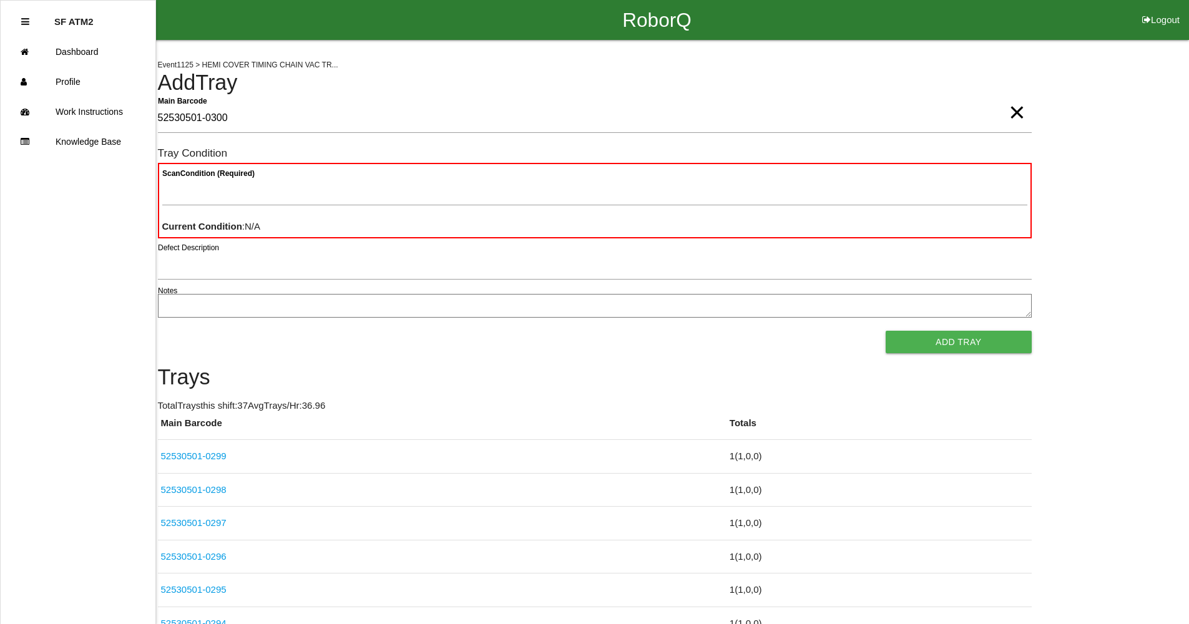
type Barcode "52530501-0300"
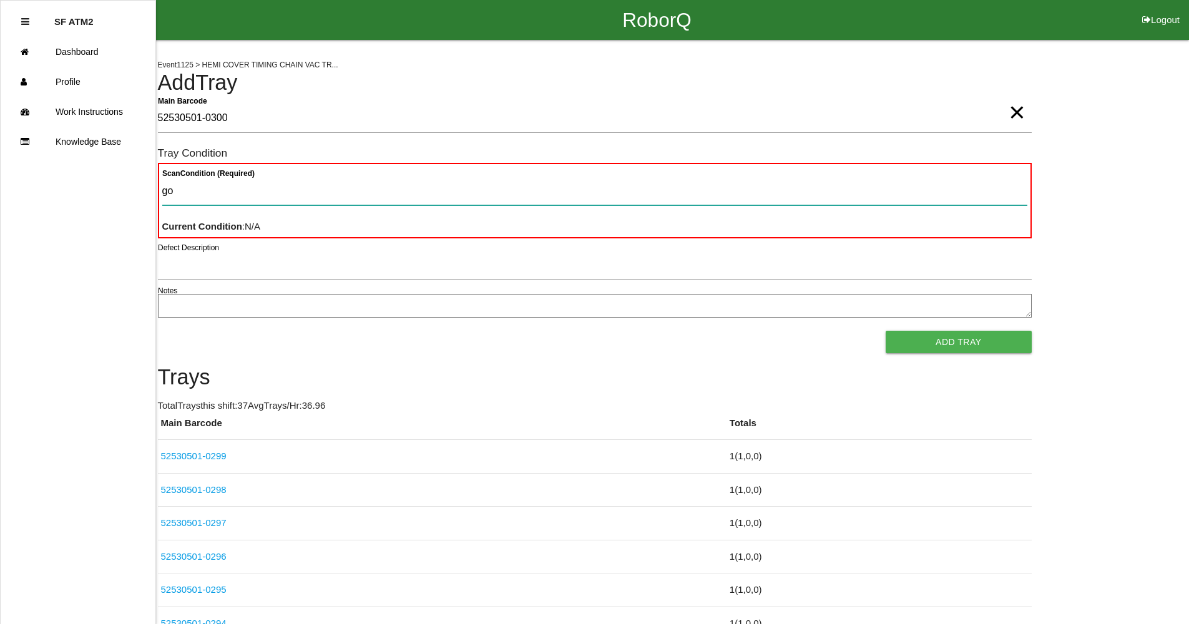
type Condition "goo"
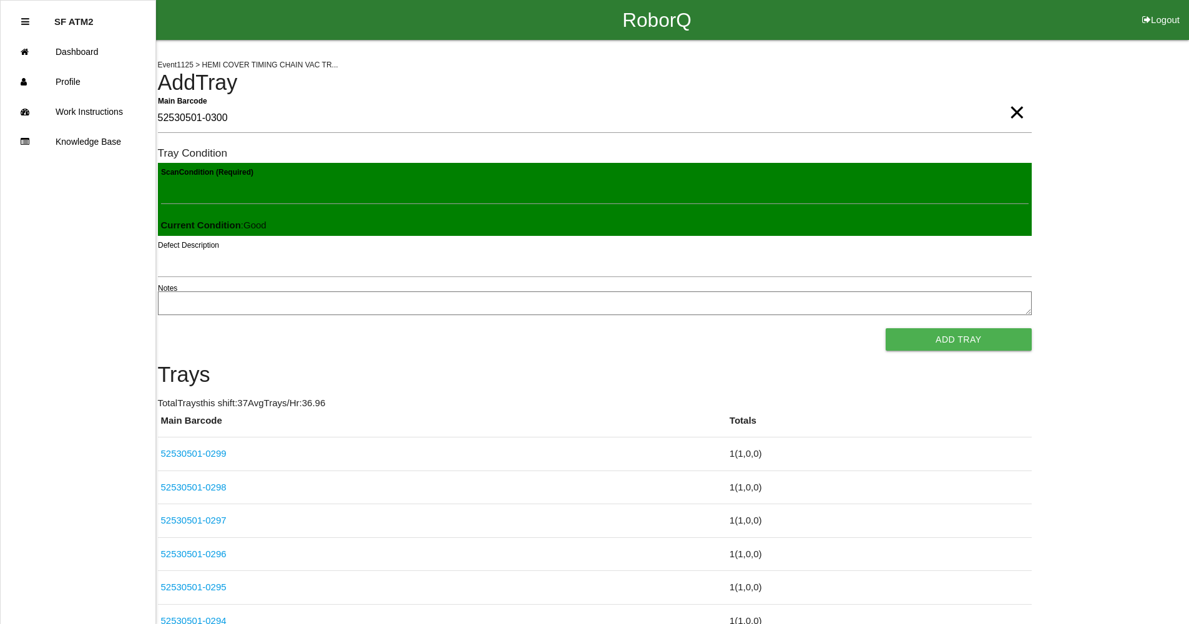
click at [886, 328] on button "Add Tray" at bounding box center [958, 339] width 145 height 22
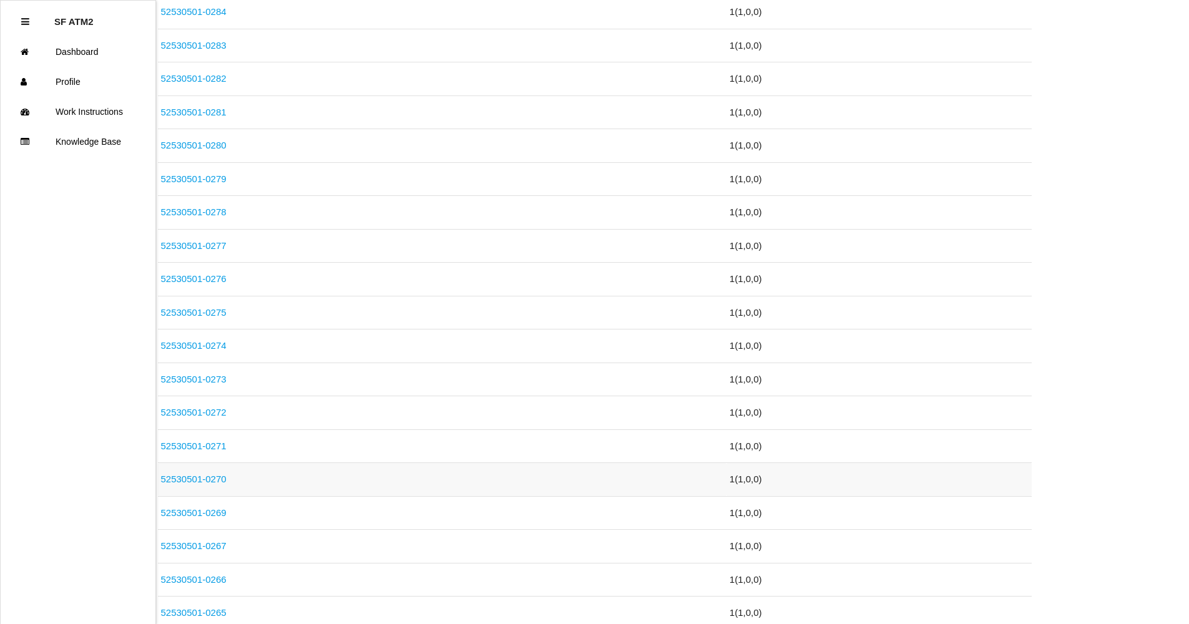
scroll to position [999, 0]
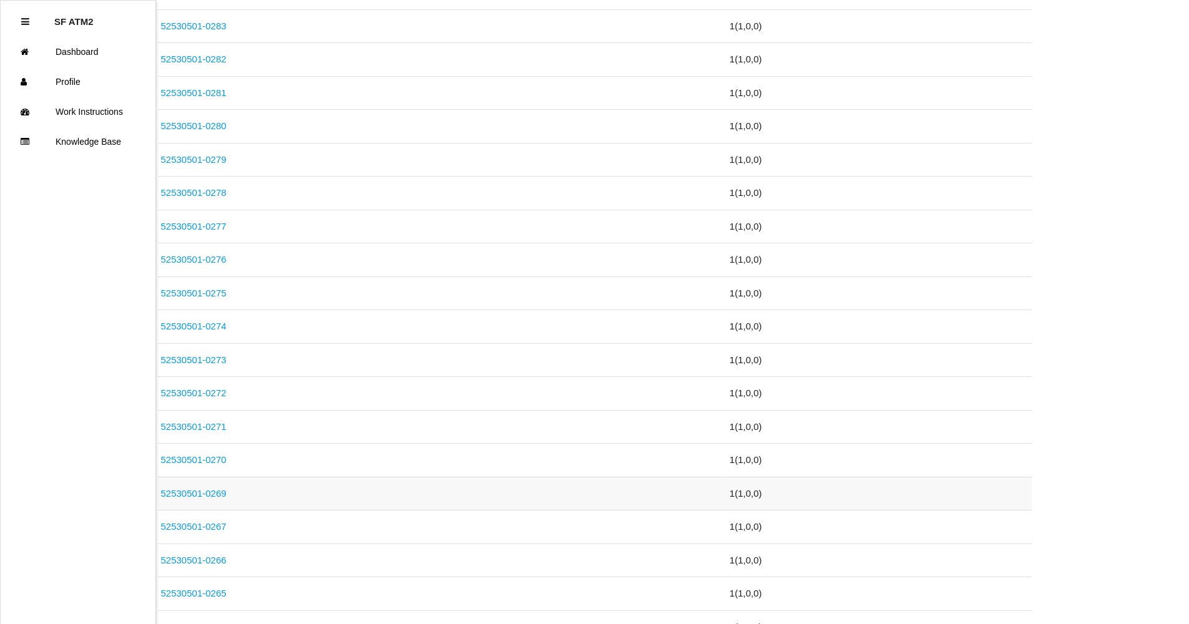
click at [215, 493] on link "52530501-0269" at bounding box center [194, 493] width 66 height 11
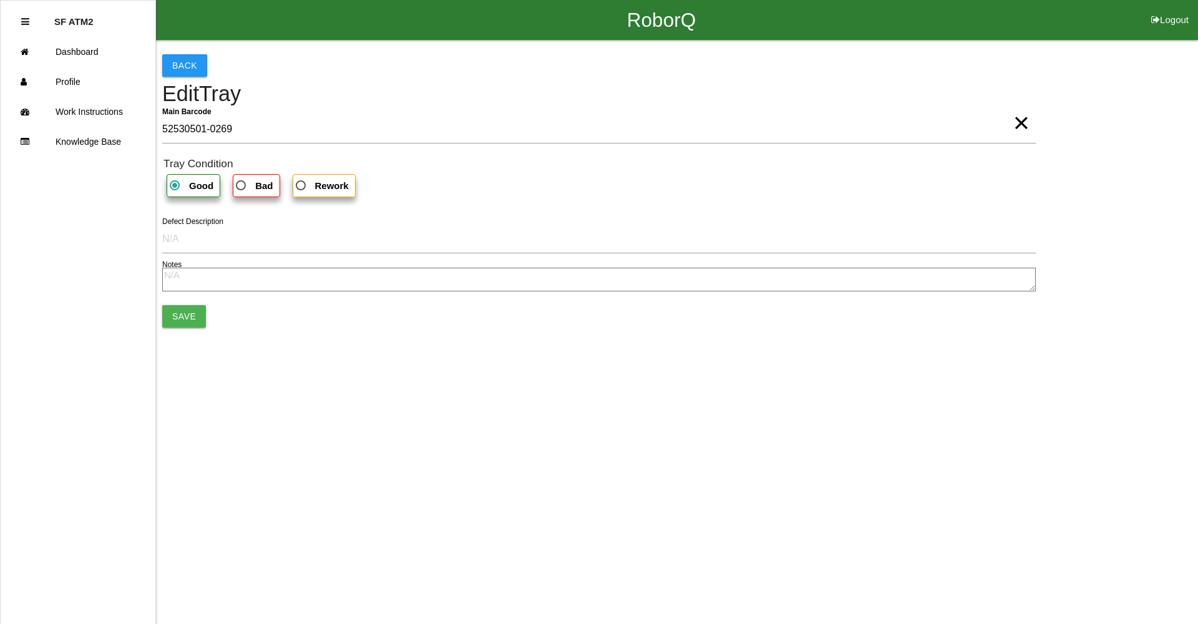
click at [1023, 122] on span "×" at bounding box center [1021, 110] width 16 height 25
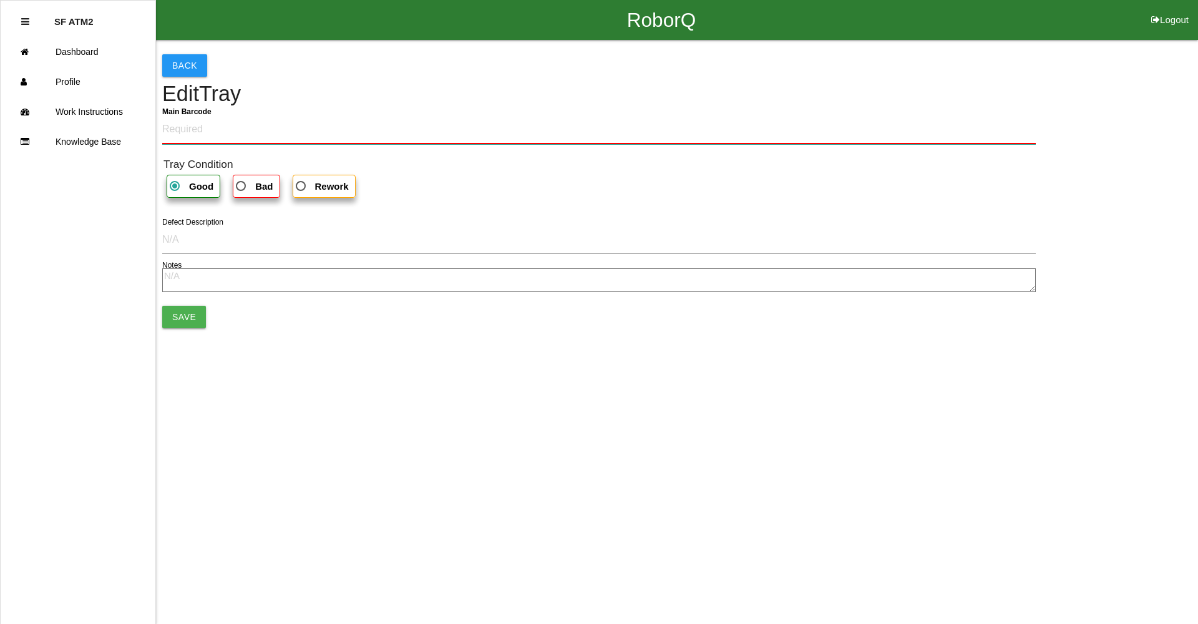
click at [301, 122] on Barcode "Main Barcode" at bounding box center [599, 129] width 874 height 29
click at [242, 185] on span "Bad" at bounding box center [252, 186] width 39 height 16
click at [242, 185] on input "Bad" at bounding box center [237, 182] width 8 height 8
radio input "true"
click at [232, 137] on Barcode "Main Barcode" at bounding box center [599, 129] width 874 height 29
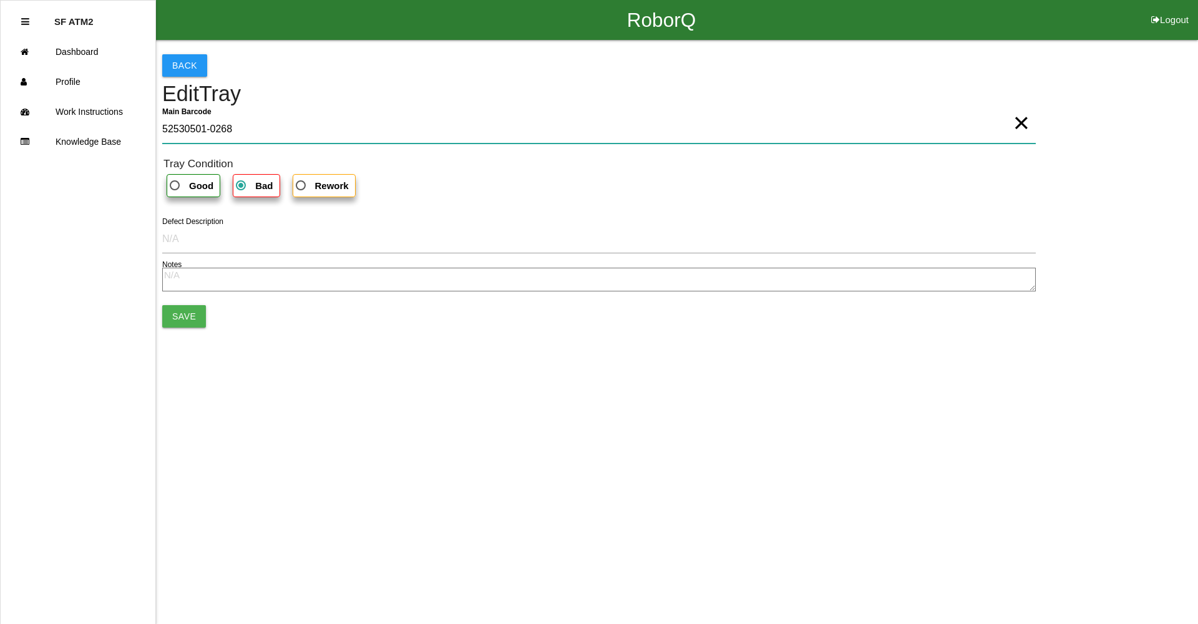
type Barcode "52530501-0268"
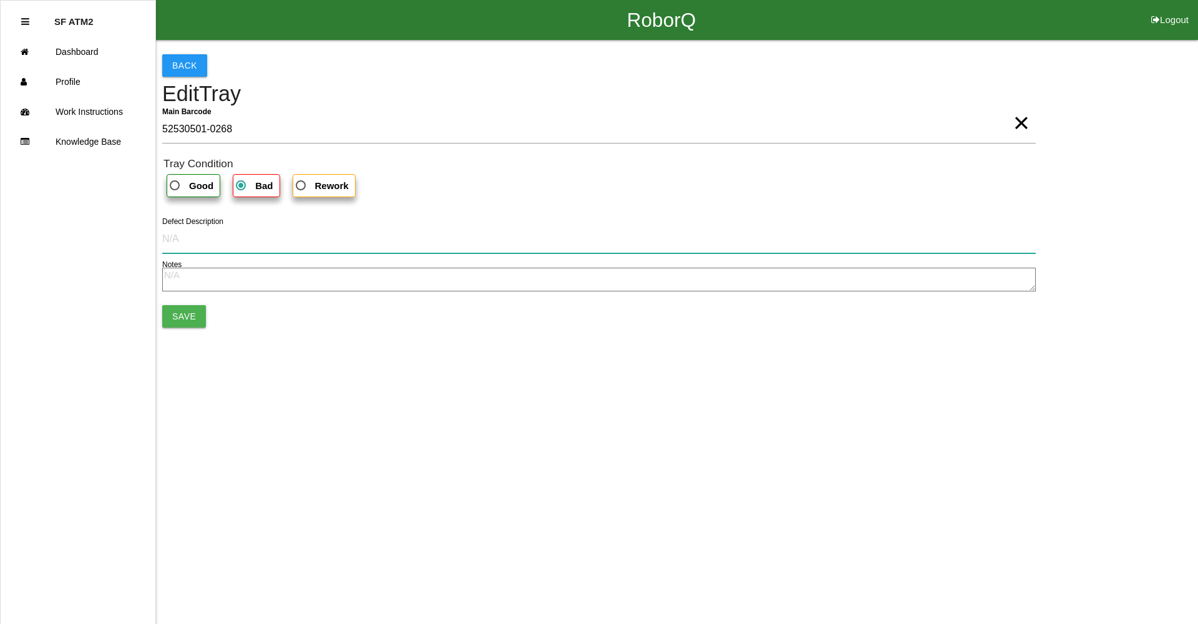
click at [179, 245] on input "Defect Description" at bounding box center [599, 239] width 874 height 29
type input "Pull-out"
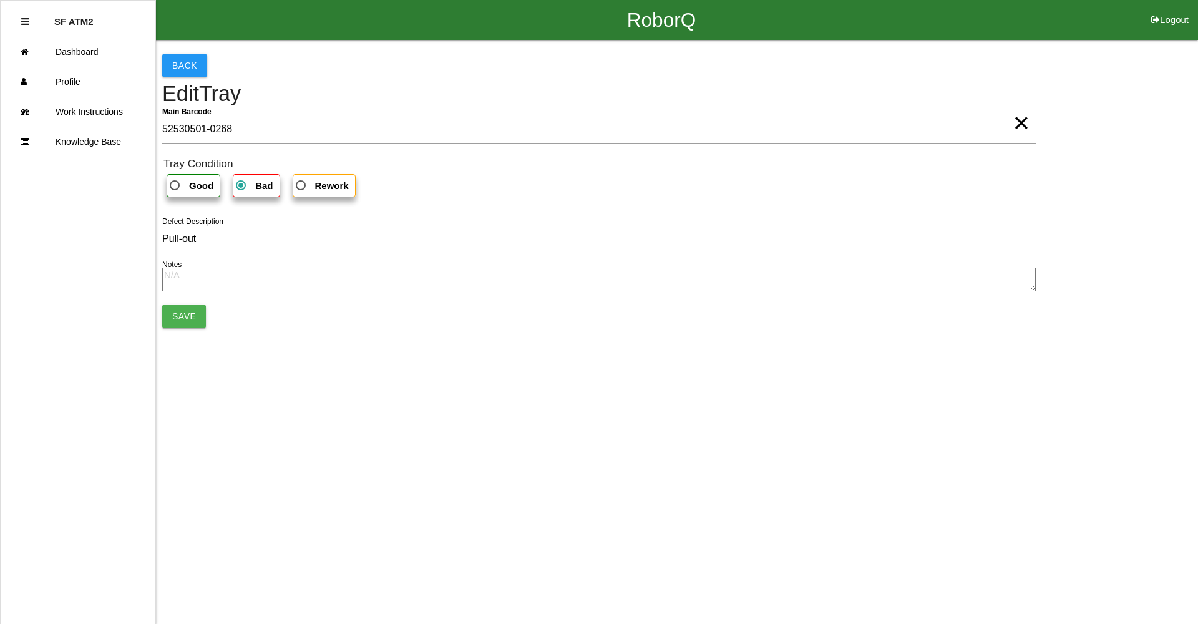
click at [187, 311] on button "Save" at bounding box center [184, 316] width 44 height 22
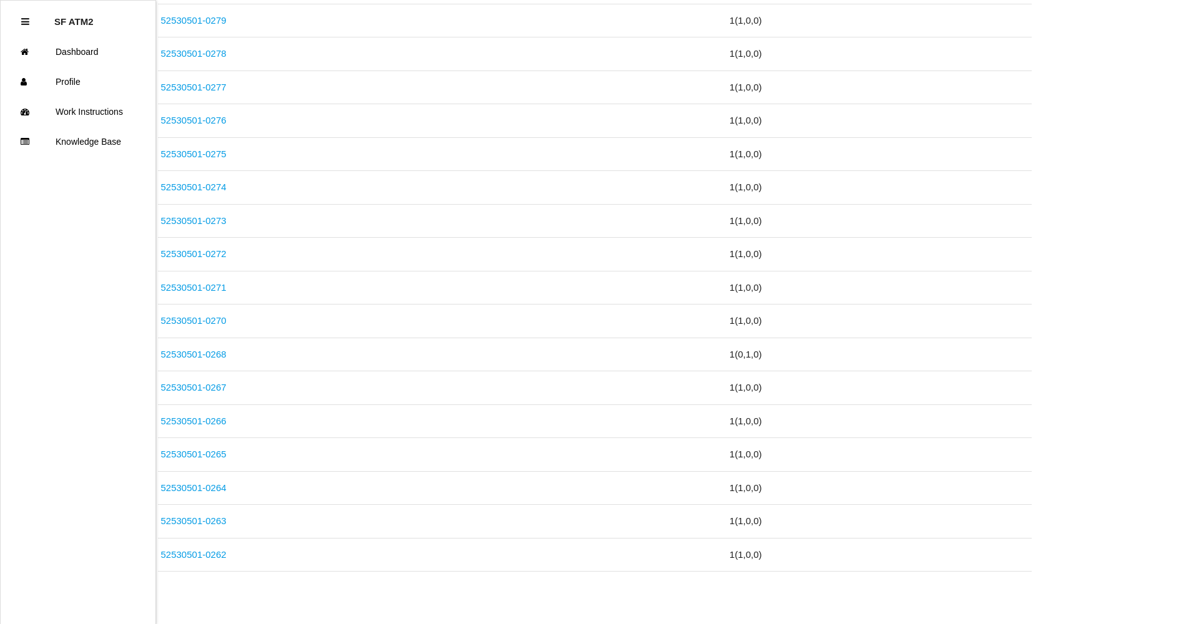
scroll to position [1147, 0]
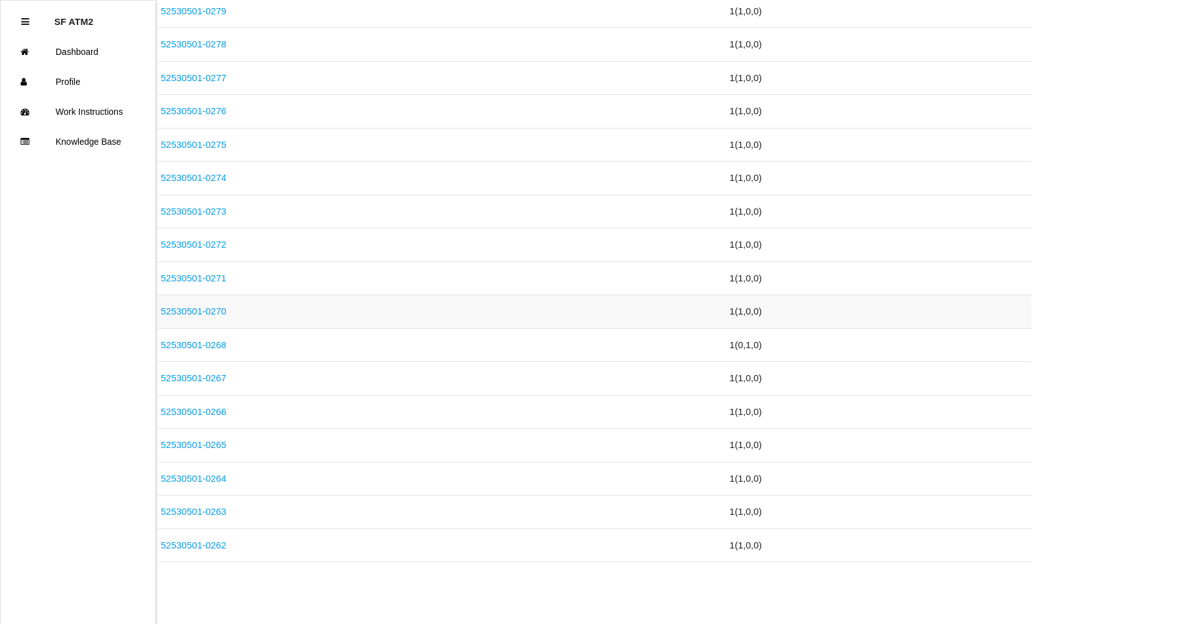
click at [217, 313] on link "52530501-0270" at bounding box center [194, 311] width 66 height 11
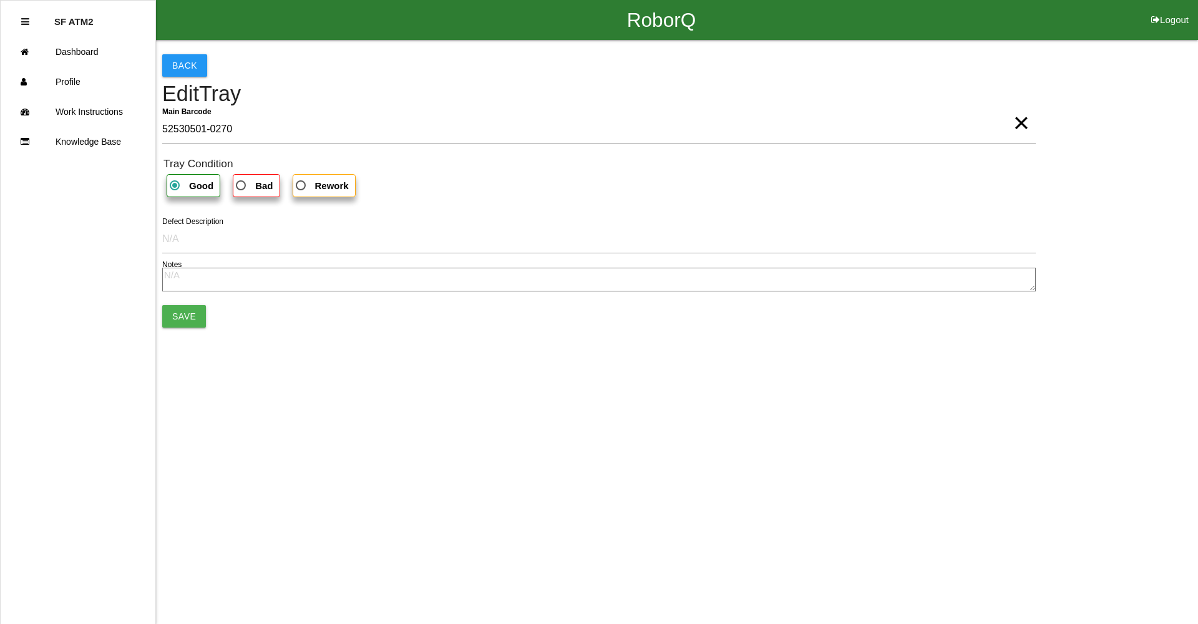
click at [1016, 122] on span "×" at bounding box center [1021, 110] width 16 height 25
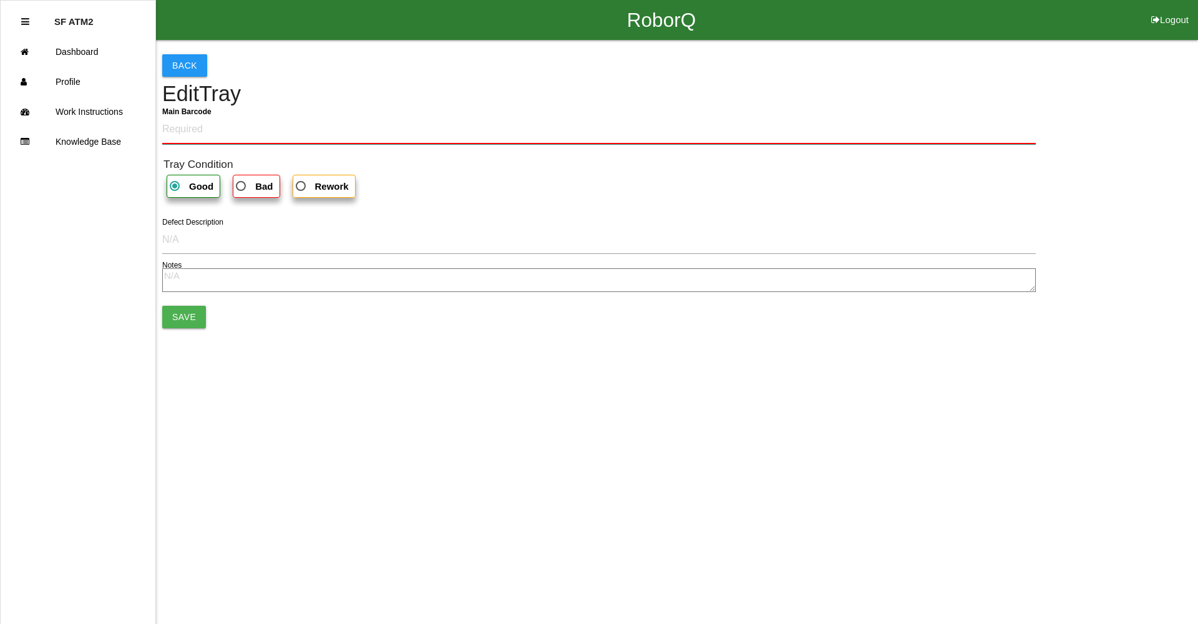
click at [792, 137] on Barcode "Main Barcode" at bounding box center [599, 129] width 874 height 29
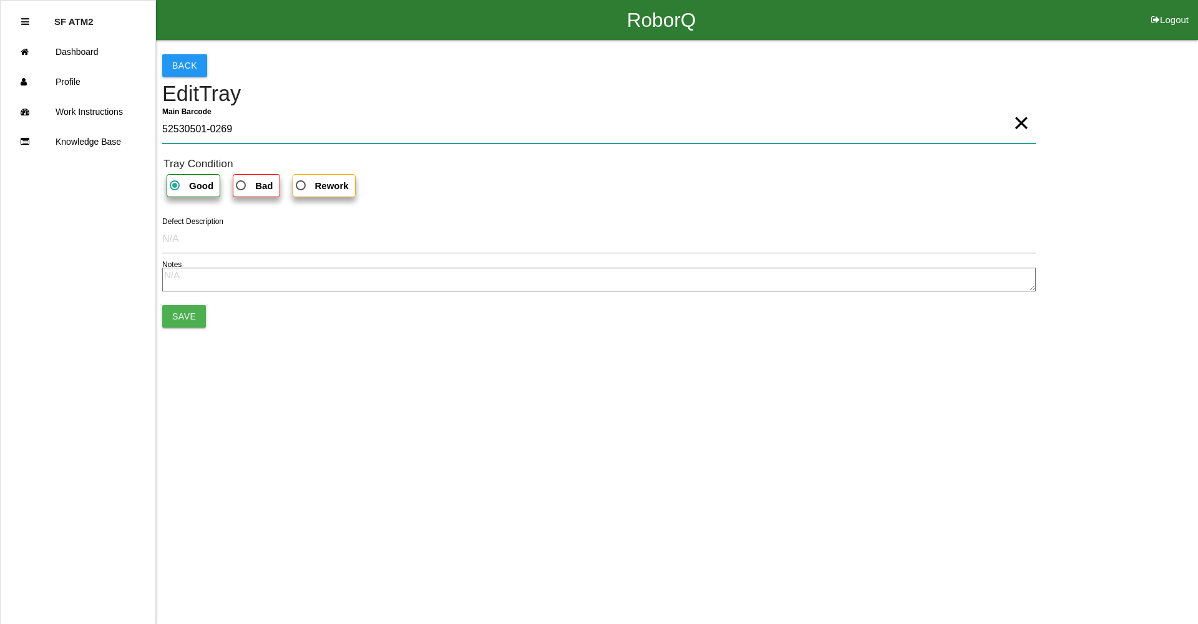
type Barcode "52530501-0269"
click at [177, 315] on button "Save" at bounding box center [184, 316] width 44 height 22
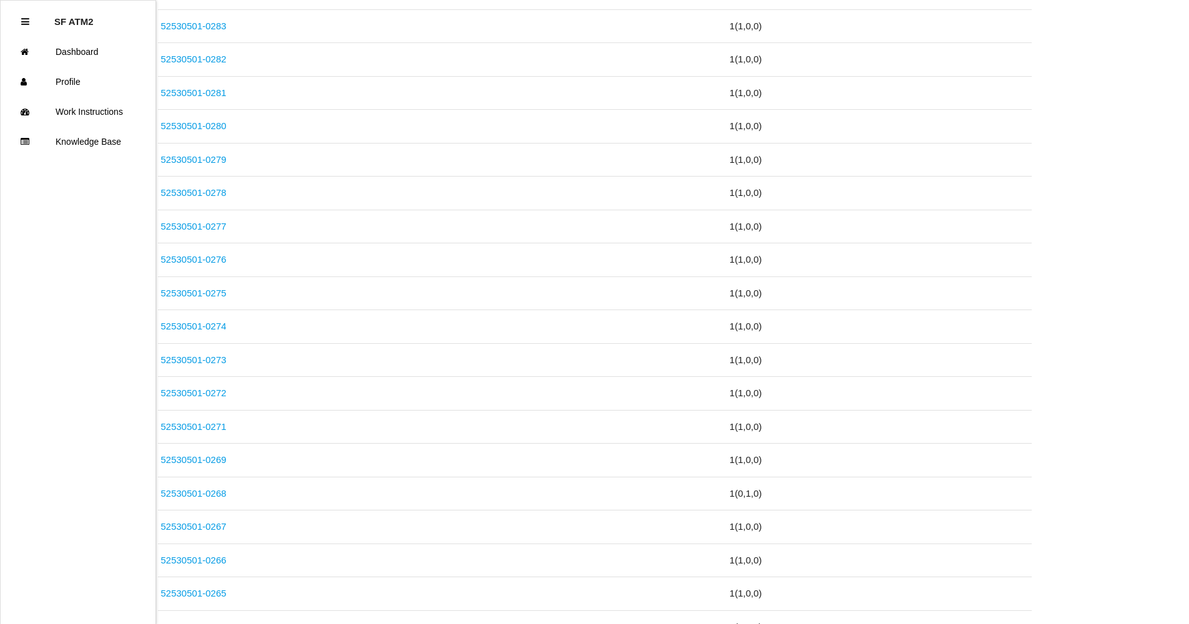
scroll to position [1061, 0]
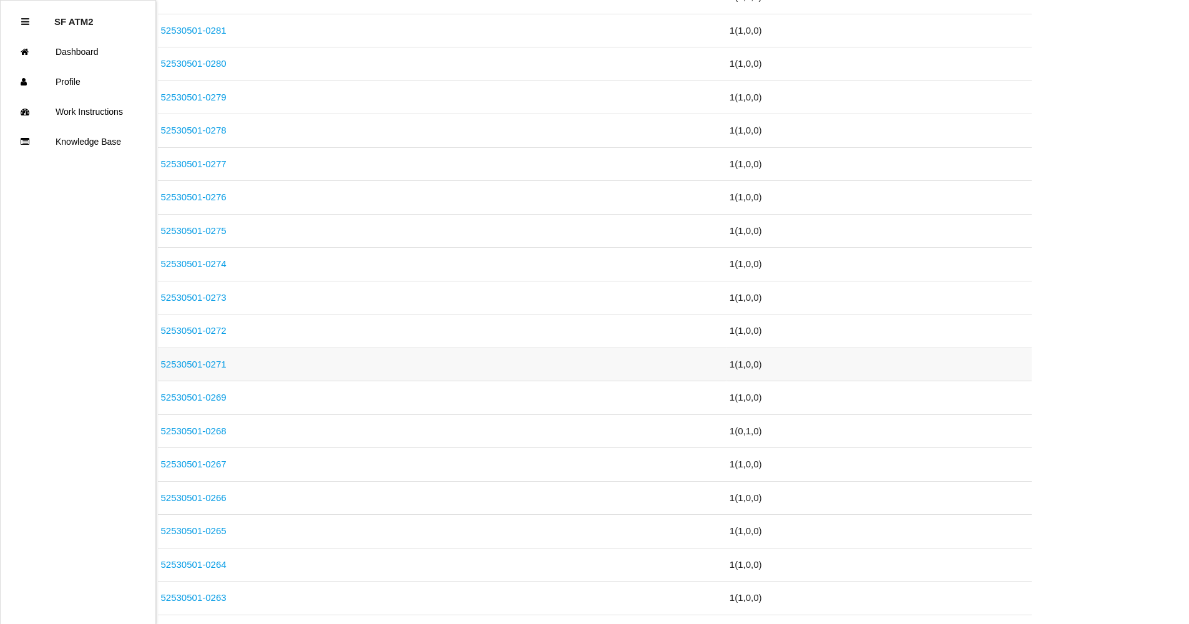
click at [221, 359] on link "52530501-0271" at bounding box center [194, 364] width 66 height 11
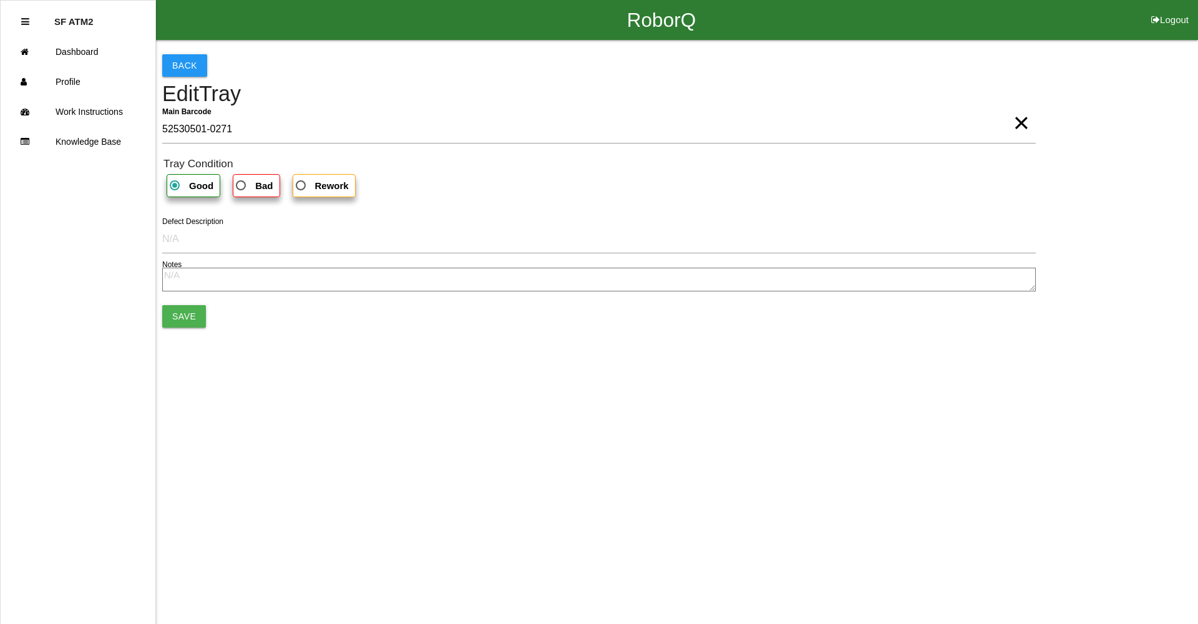
click at [1025, 123] on span "×" at bounding box center [1021, 110] width 16 height 25
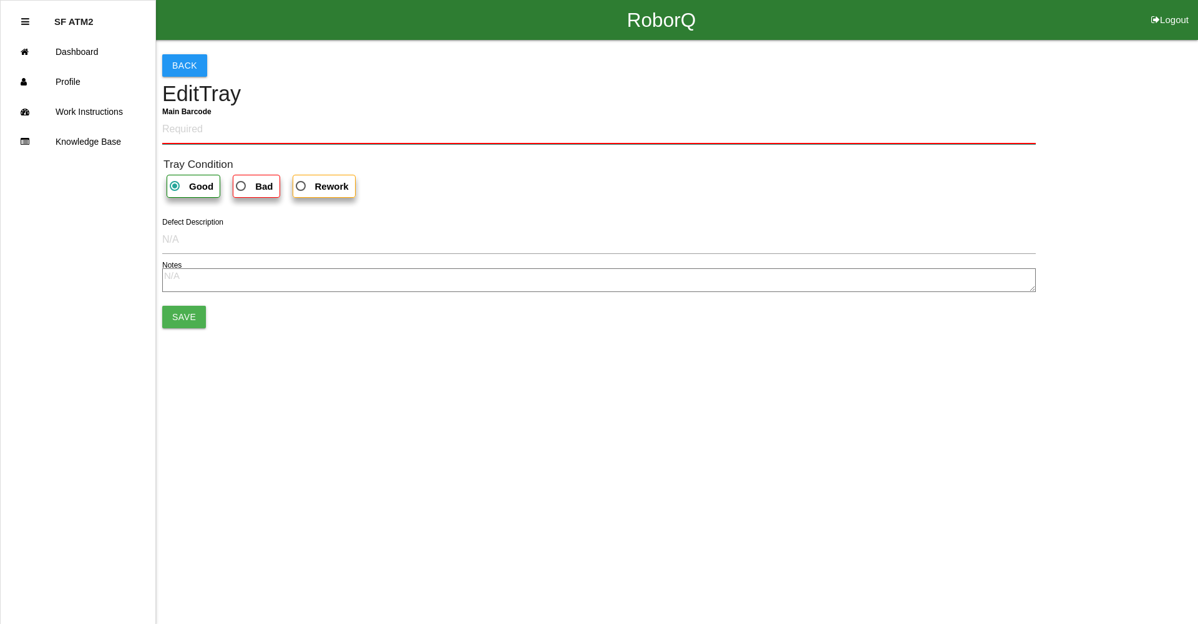
click at [929, 132] on Barcode "Main Barcode" at bounding box center [599, 129] width 874 height 29
type Barcode "52530501-0270"
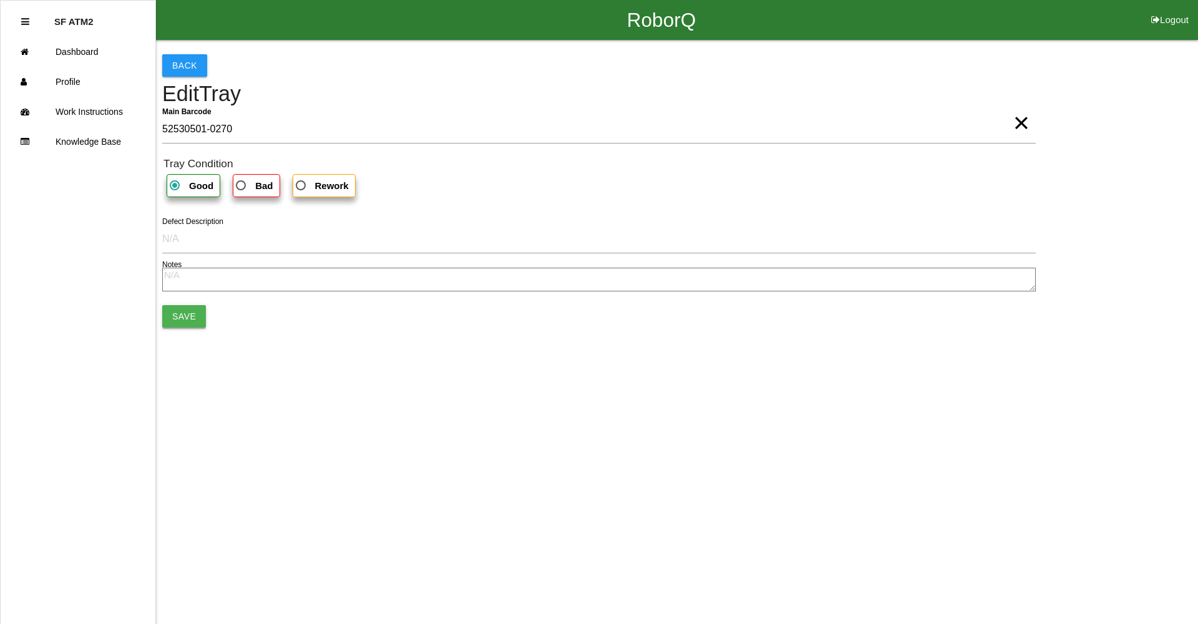
click at [201, 310] on button "Save" at bounding box center [184, 316] width 44 height 22
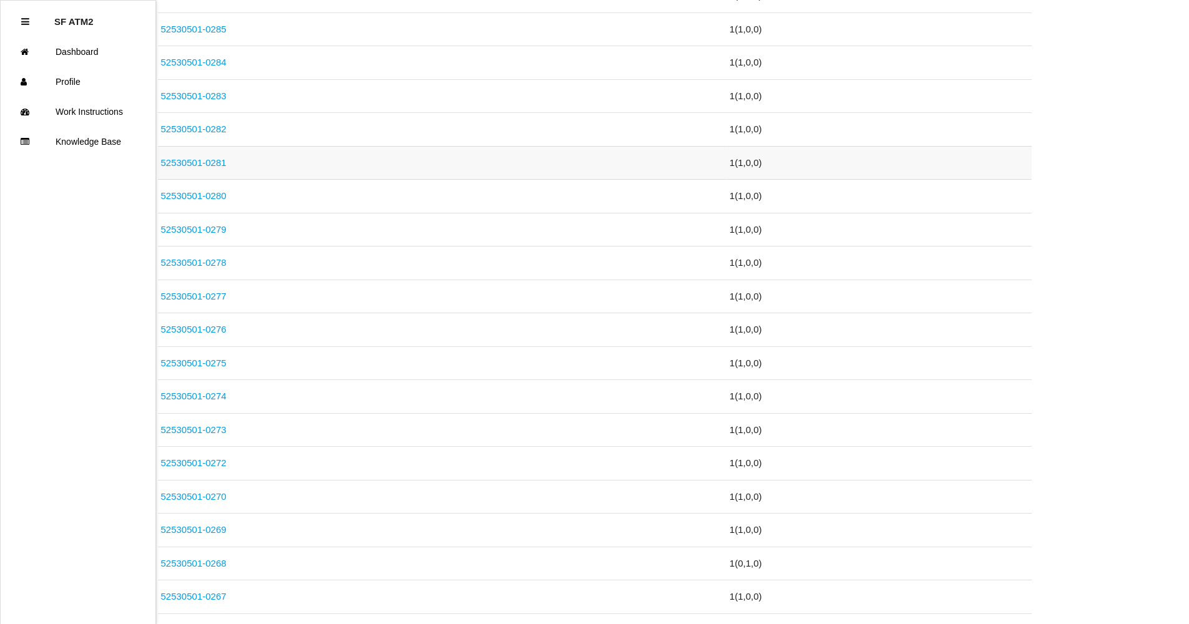
scroll to position [936, 0]
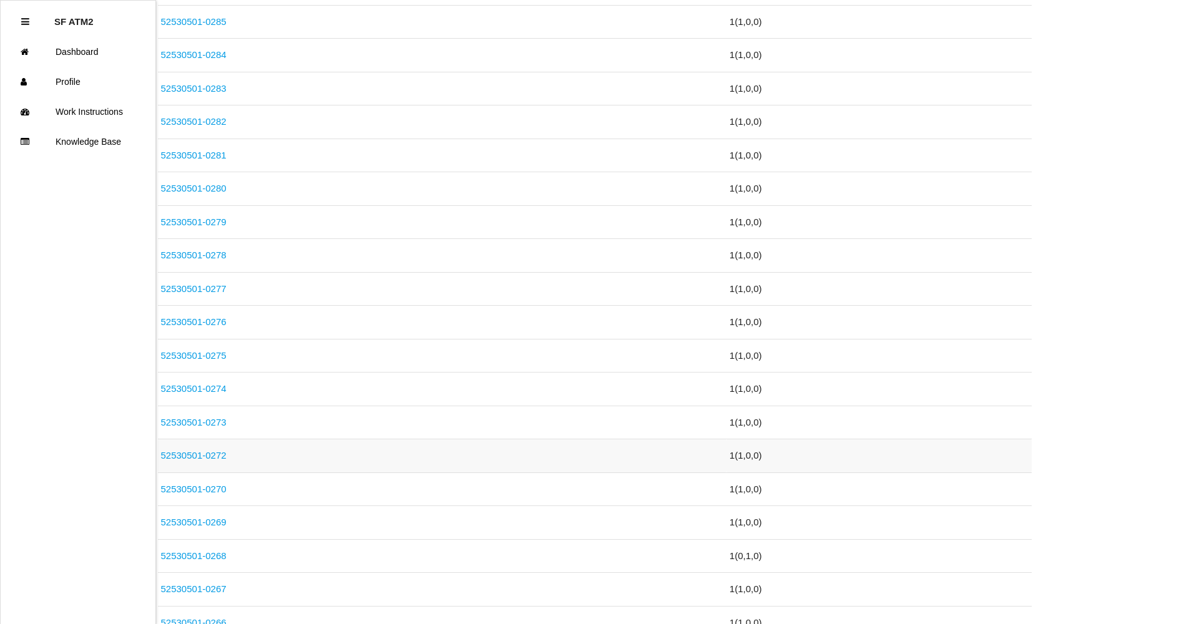
click at [215, 454] on link "52530501-0272" at bounding box center [194, 455] width 66 height 11
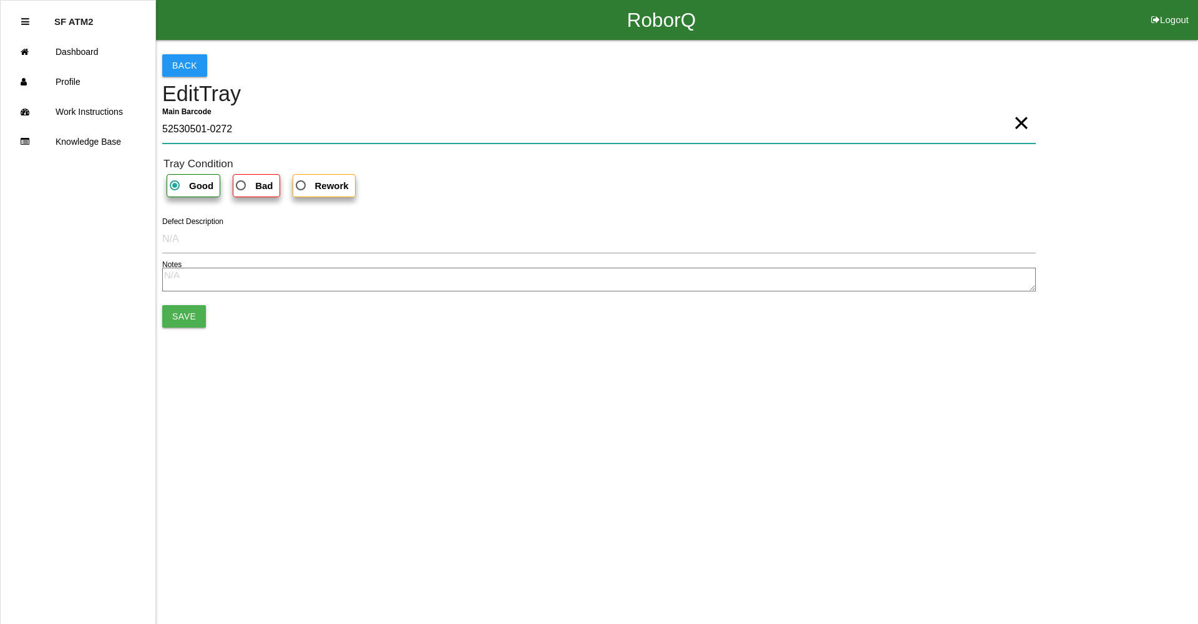
click at [1009, 129] on Barcode "52530501-0272" at bounding box center [599, 129] width 874 height 29
click at [1027, 123] on span "×" at bounding box center [1021, 110] width 16 height 25
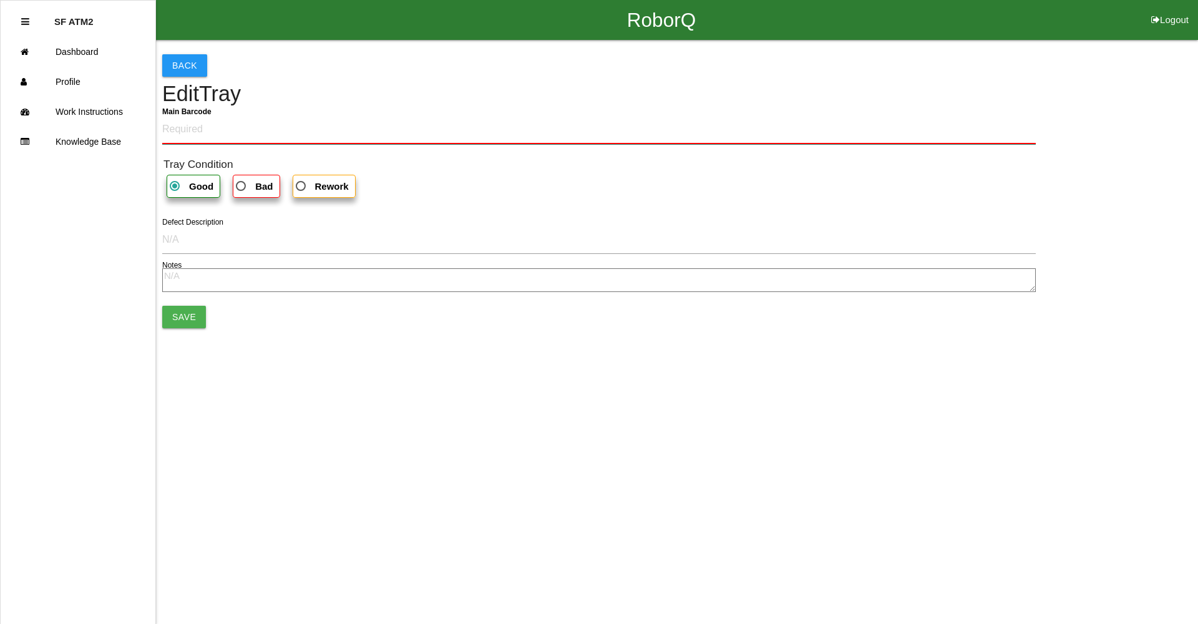
click at [1024, 127] on Barcode "Main Barcode" at bounding box center [599, 129] width 874 height 29
type Barcode "52530501-0271"
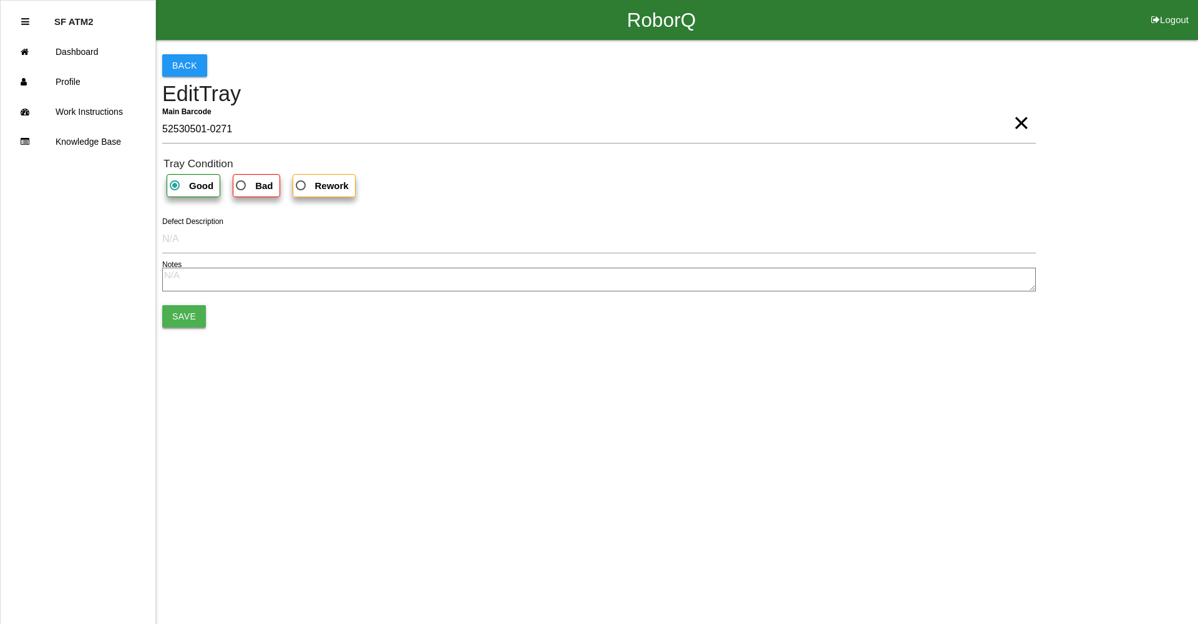
click at [197, 313] on button "Save" at bounding box center [184, 316] width 44 height 22
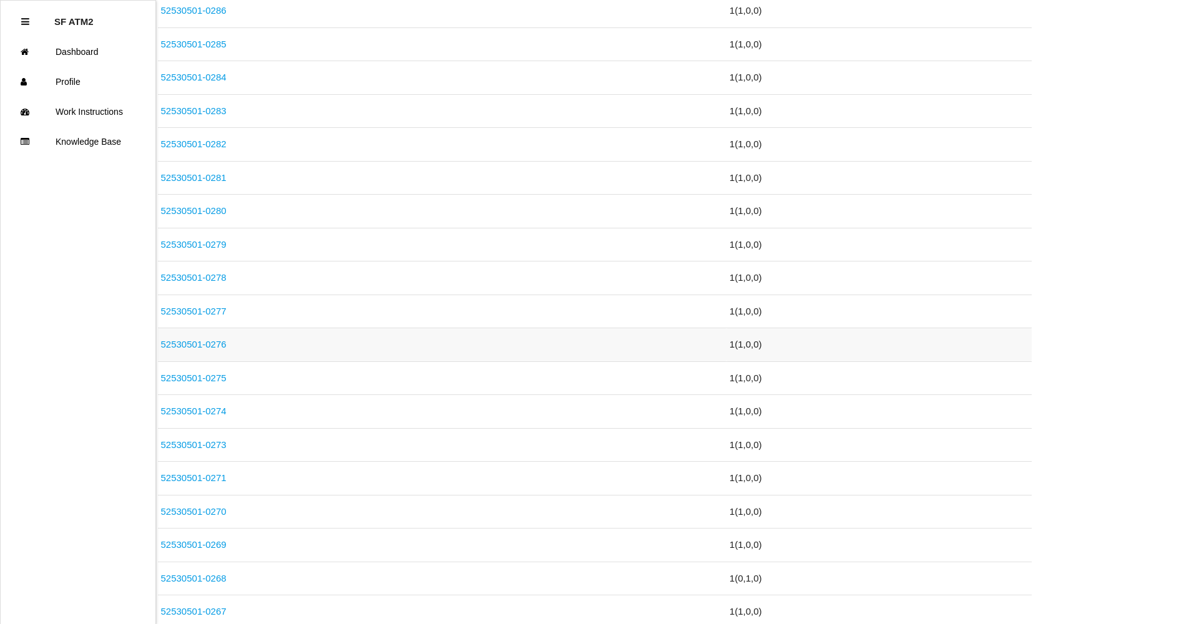
scroll to position [936, 0]
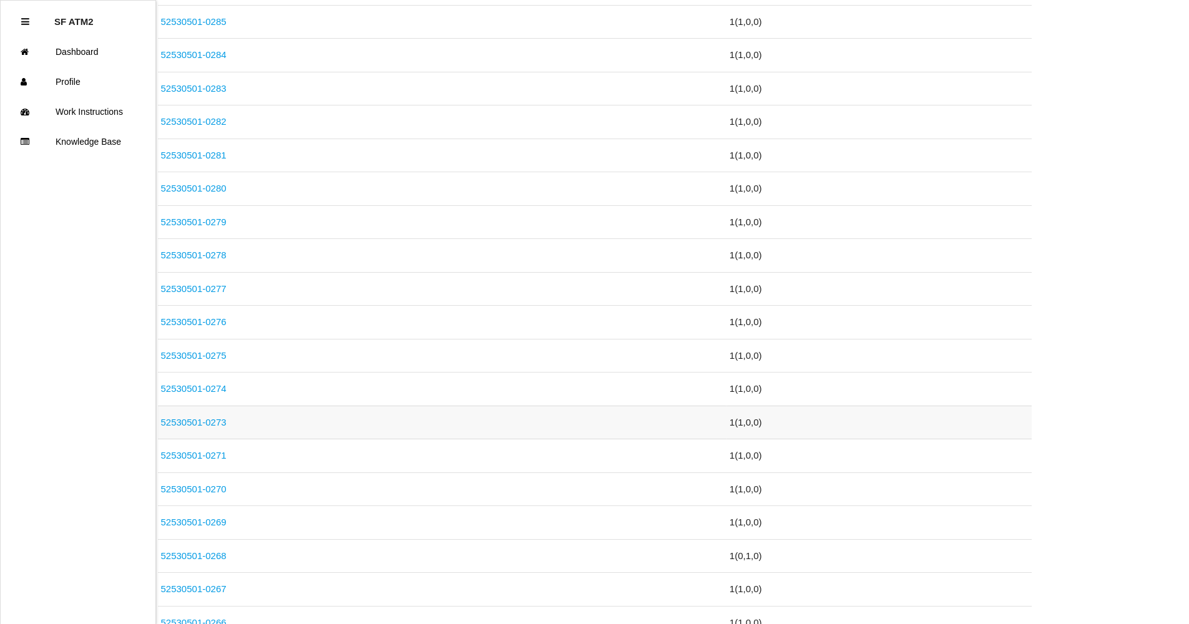
click at [217, 422] on link "52530501-0273" at bounding box center [194, 422] width 66 height 11
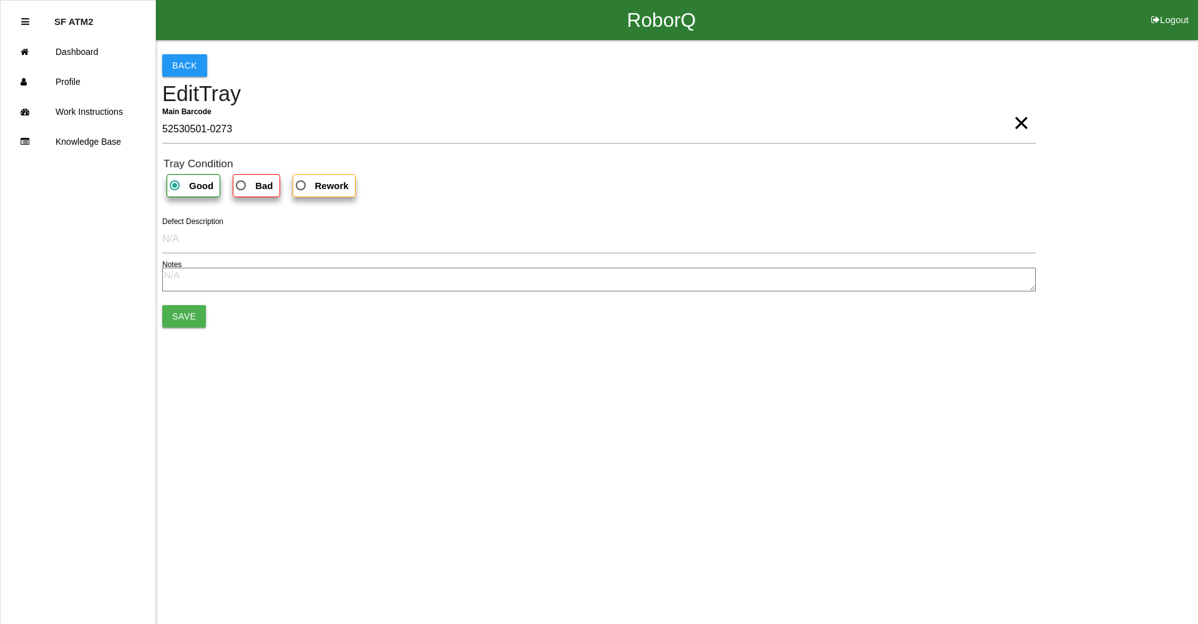
click at [1018, 120] on span "×" at bounding box center [1021, 110] width 16 height 25
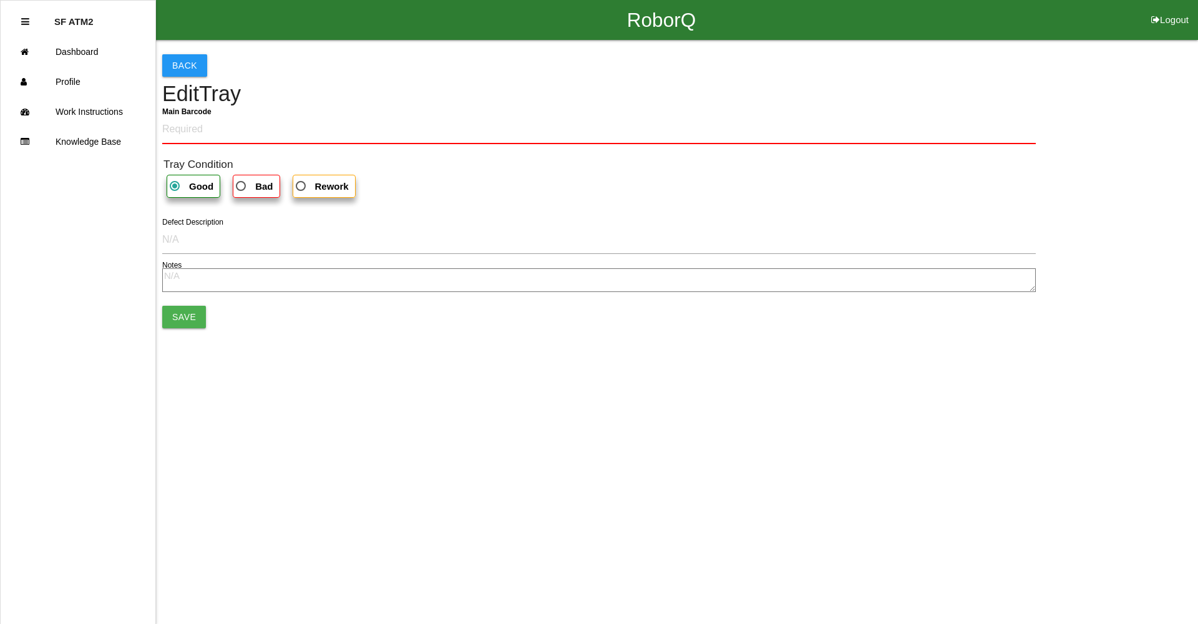
click at [876, 95] on h4 "Edit Tray" at bounding box center [599, 94] width 874 height 24
click at [800, 123] on Barcode "Main Barcode" at bounding box center [599, 129] width 874 height 29
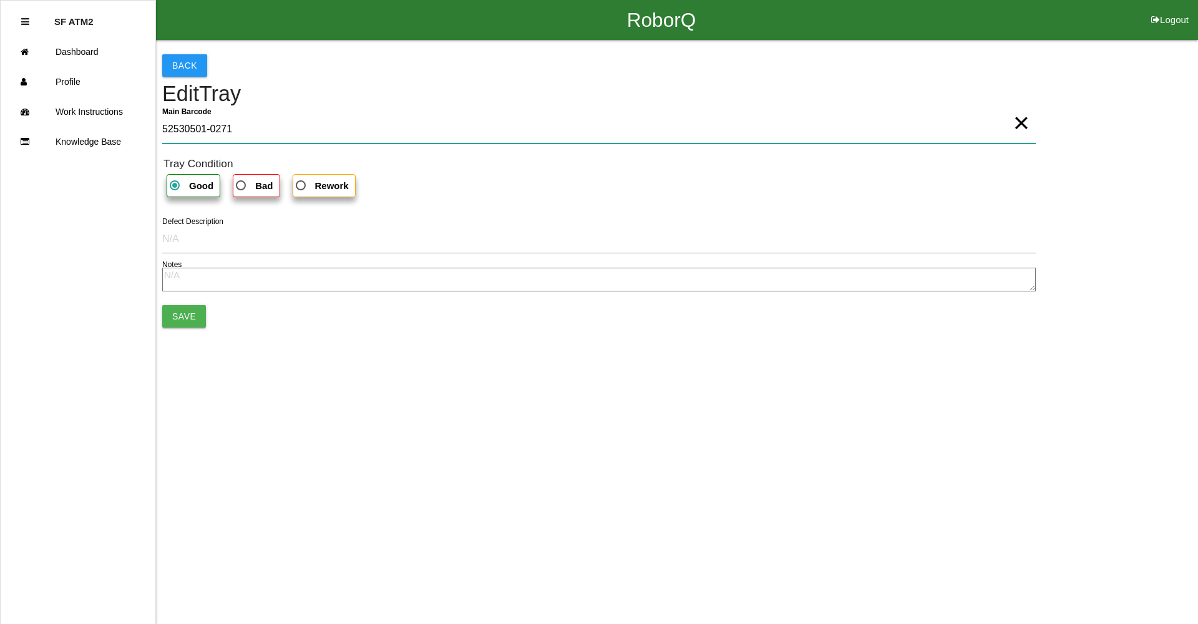
type Barcode "52530501-0271"
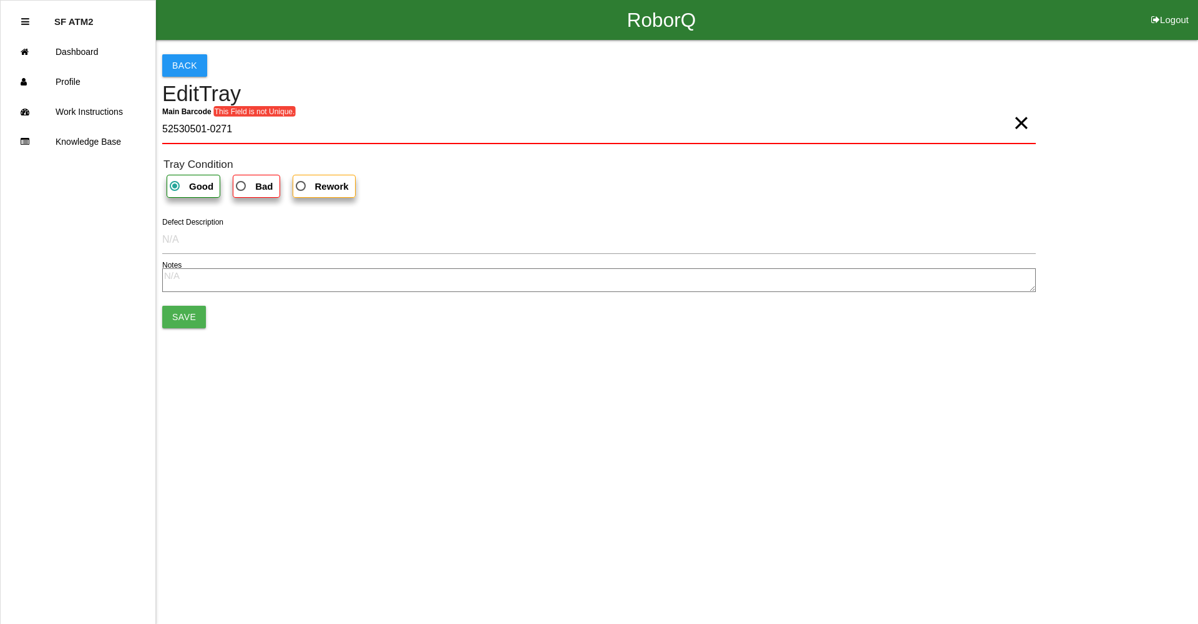
click at [1024, 123] on span "×" at bounding box center [1021, 110] width 16 height 25
click at [990, 122] on Barcode "Main Barcode This Field is not Unique." at bounding box center [599, 129] width 874 height 29
type Barcode "52530501-0272"
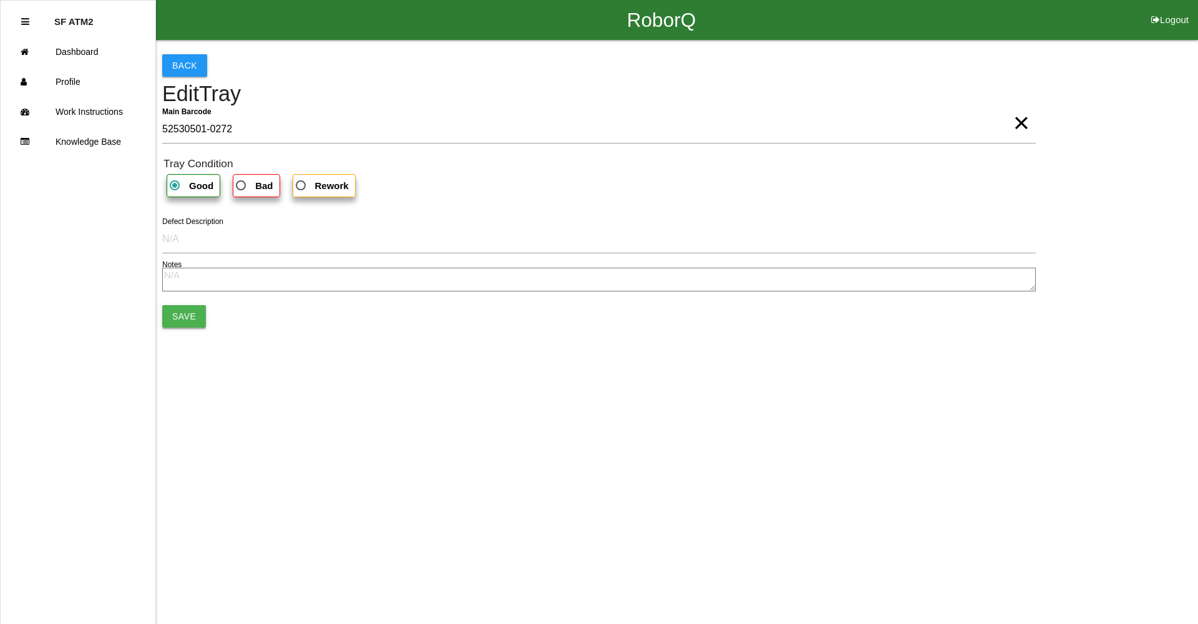
click at [176, 318] on button "Save" at bounding box center [184, 316] width 44 height 22
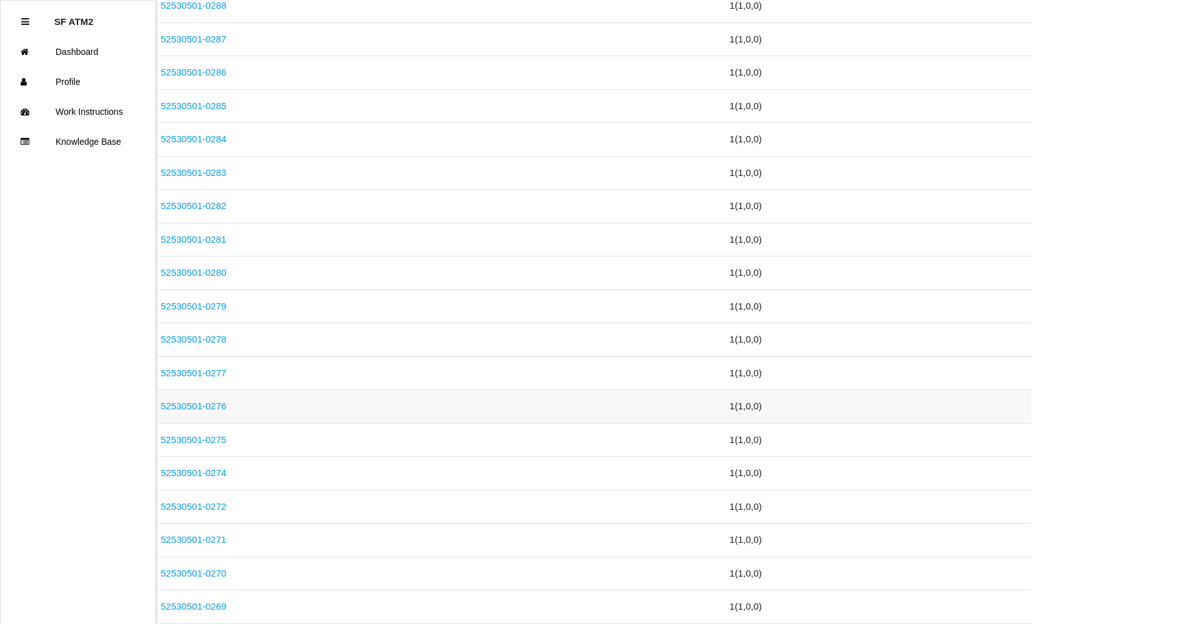
scroll to position [874, 0]
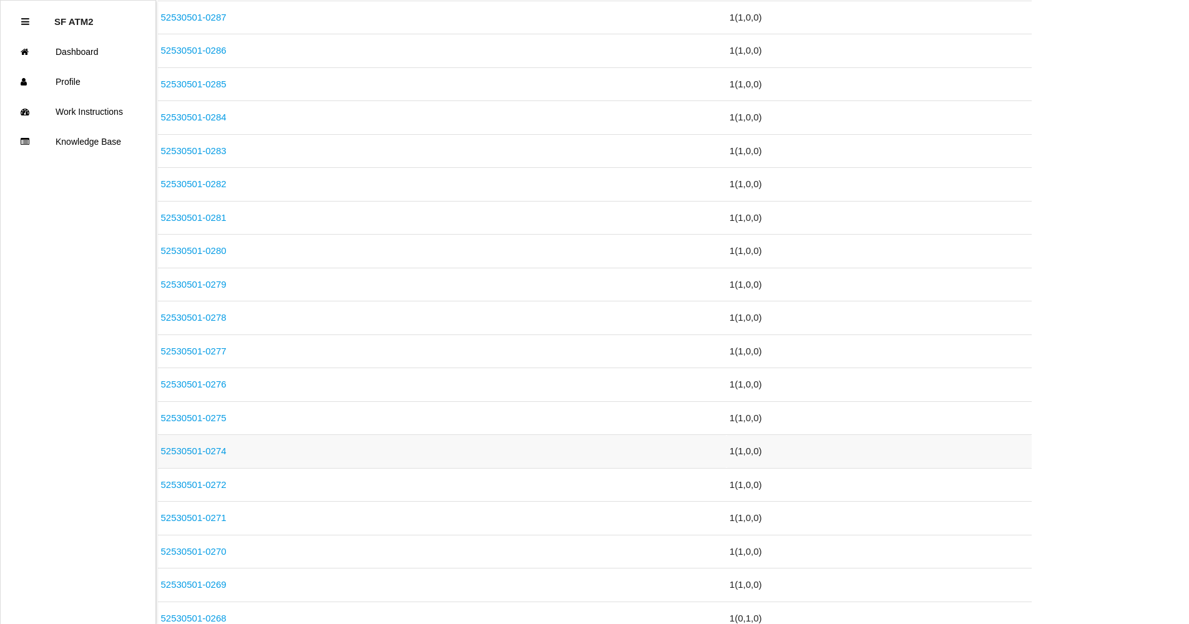
click at [225, 452] on td "52530501-0274" at bounding box center [442, 452] width 569 height 34
click at [216, 449] on link "52530501-0274" at bounding box center [194, 451] width 66 height 11
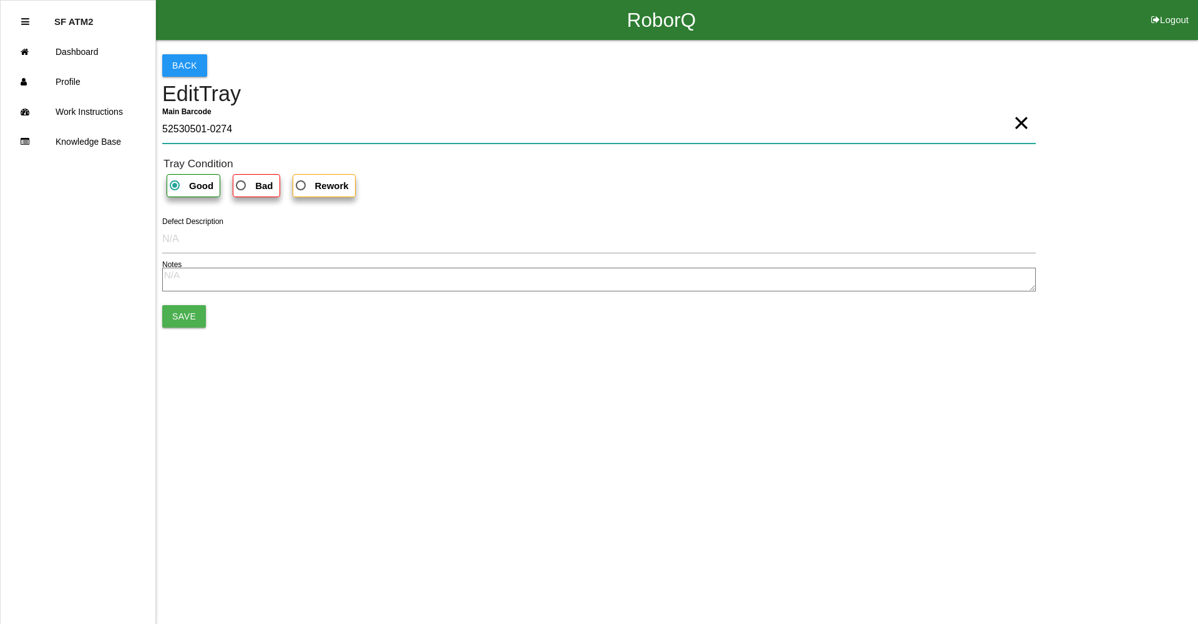
click at [1030, 128] on Barcode "52530501-0274" at bounding box center [599, 129] width 874 height 29
click at [984, 127] on Barcode "52530501-0274" at bounding box center [599, 129] width 874 height 29
click at [1017, 121] on span "×" at bounding box center [1021, 110] width 16 height 25
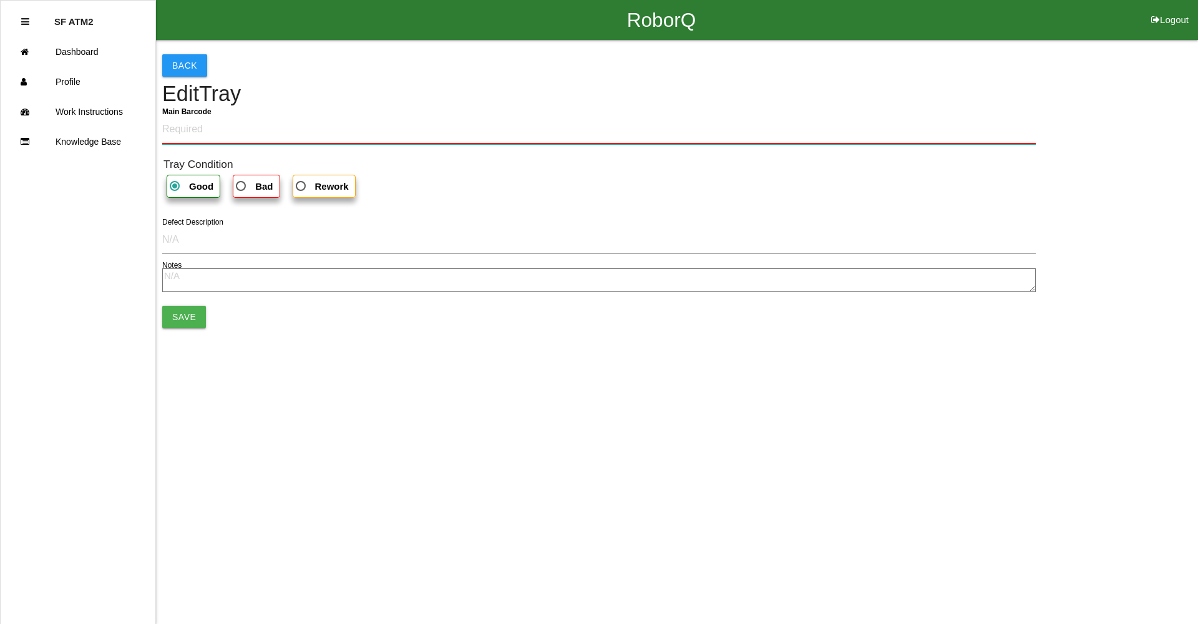
click at [987, 120] on Barcode "Main Barcode" at bounding box center [599, 129] width 874 height 29
type Barcode "52530501-0273"
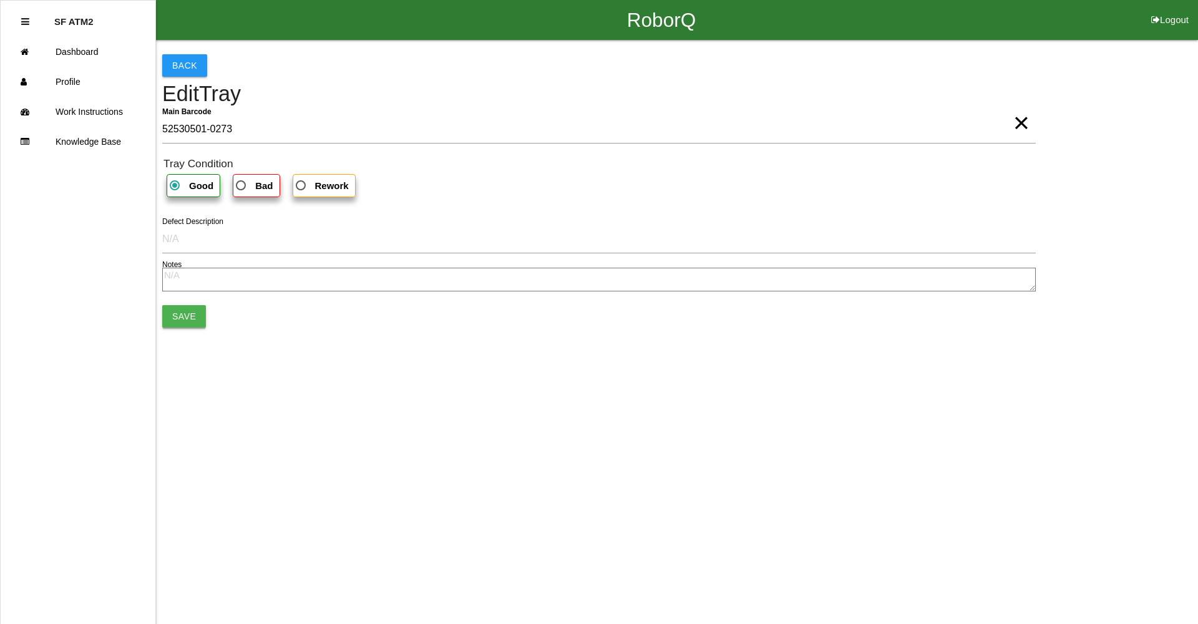
click at [183, 311] on button "Save" at bounding box center [184, 316] width 44 height 22
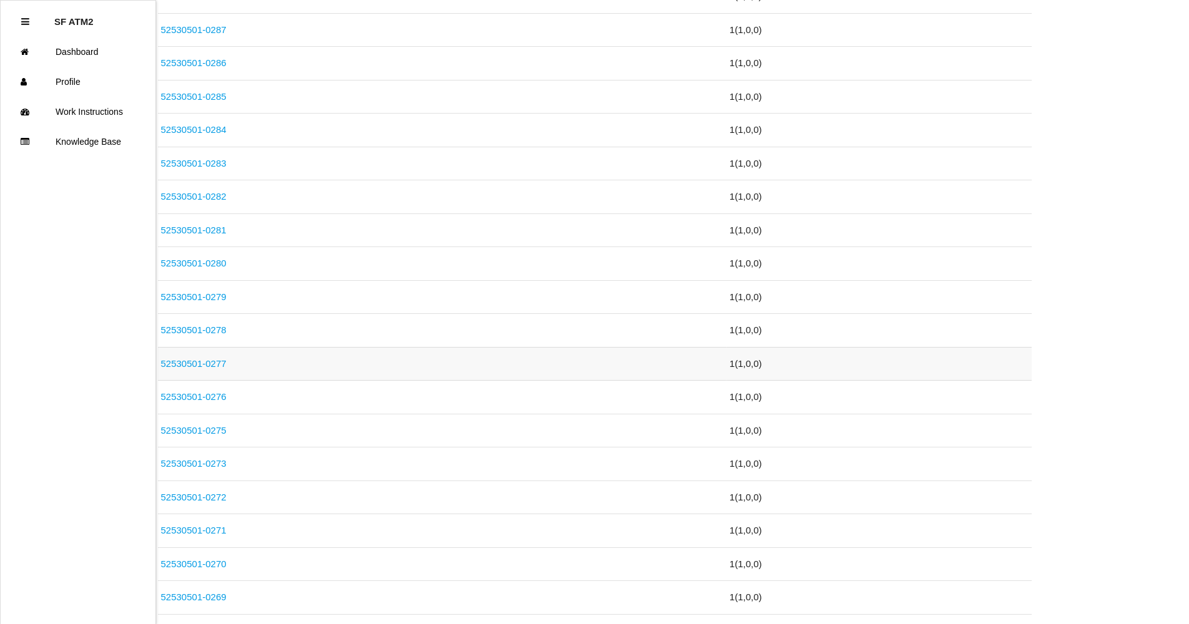
scroll to position [874, 0]
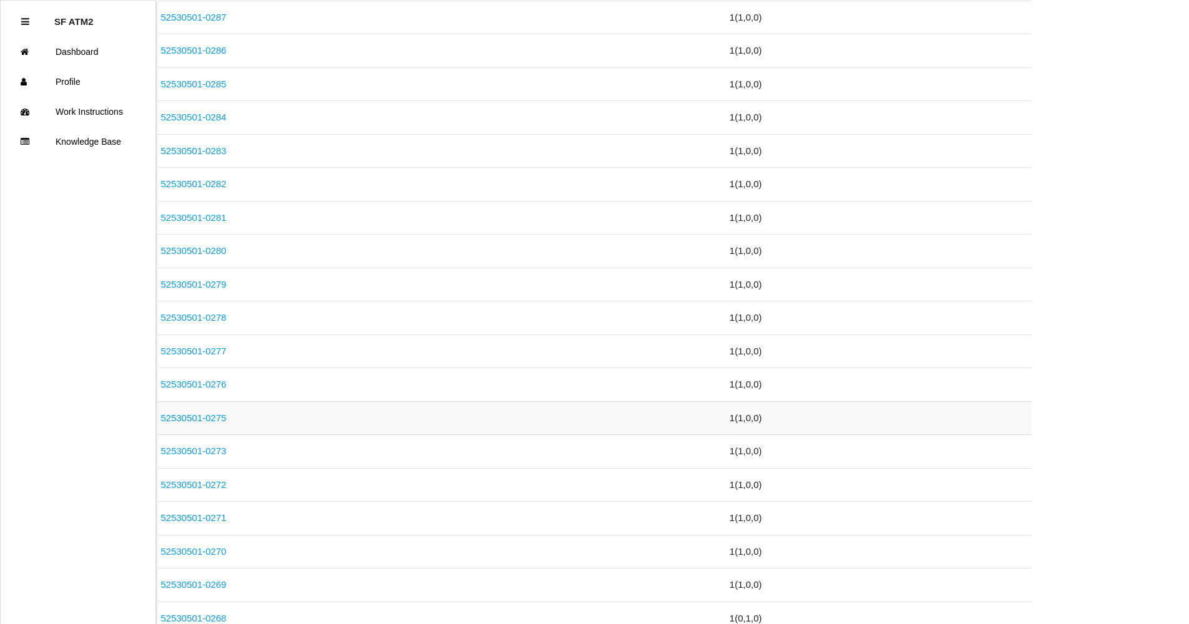
click at [225, 422] on link "52530501-0275" at bounding box center [194, 418] width 66 height 11
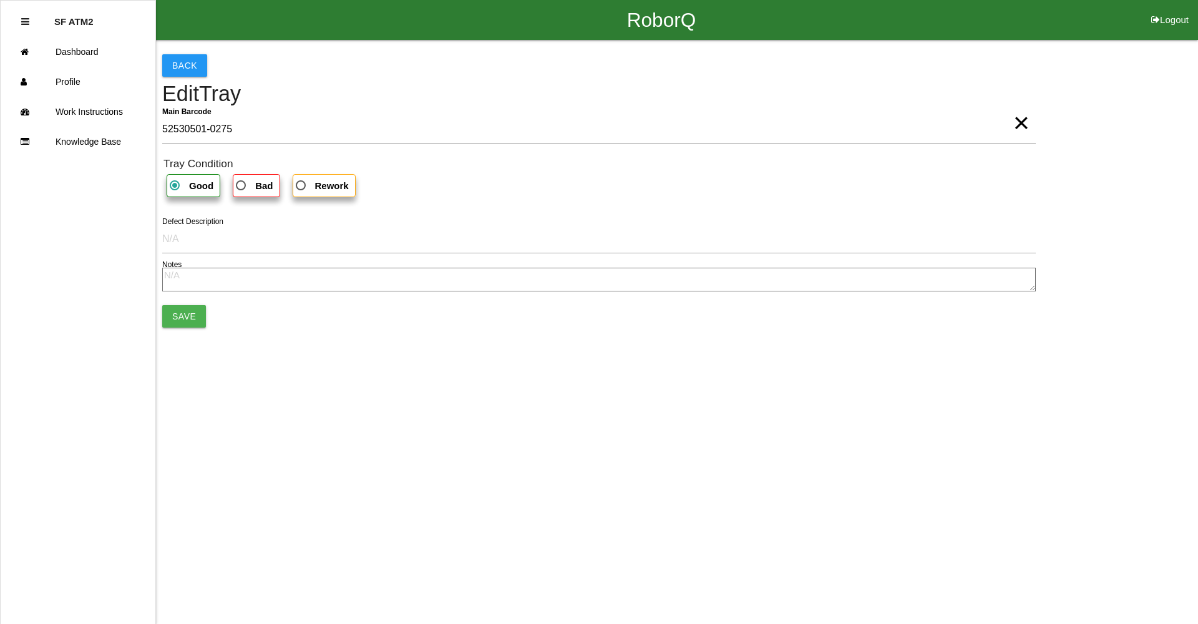
click at [1018, 123] on span "×" at bounding box center [1021, 110] width 16 height 25
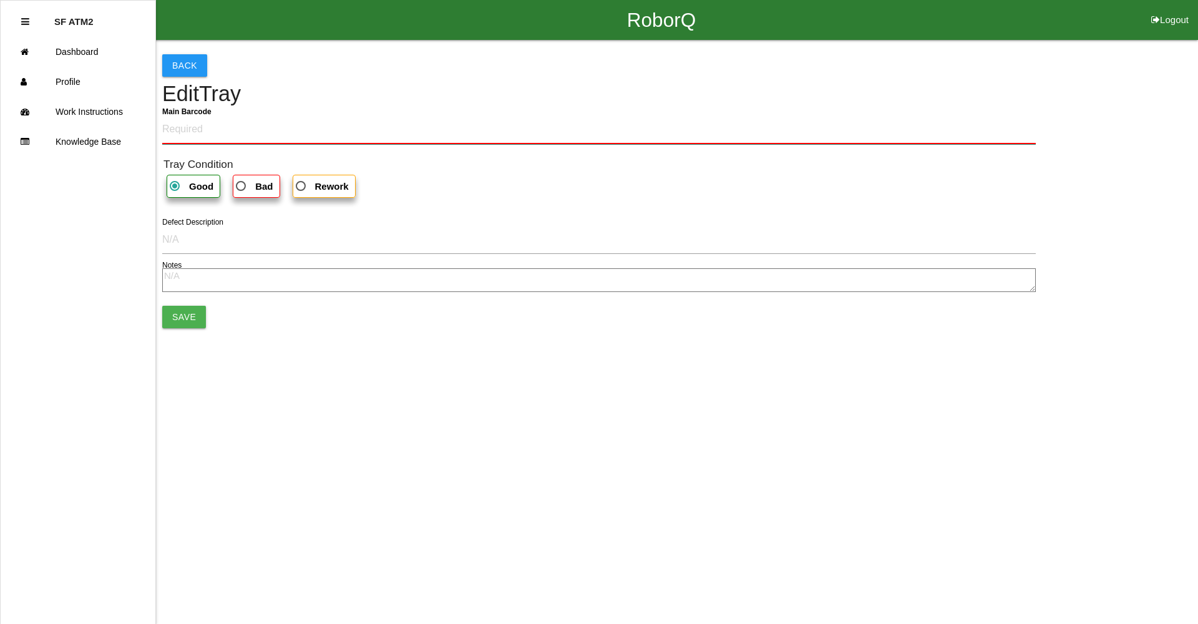
click at [824, 135] on Barcode "Main Barcode" at bounding box center [599, 129] width 874 height 29
type Barcode "52530501-0274"
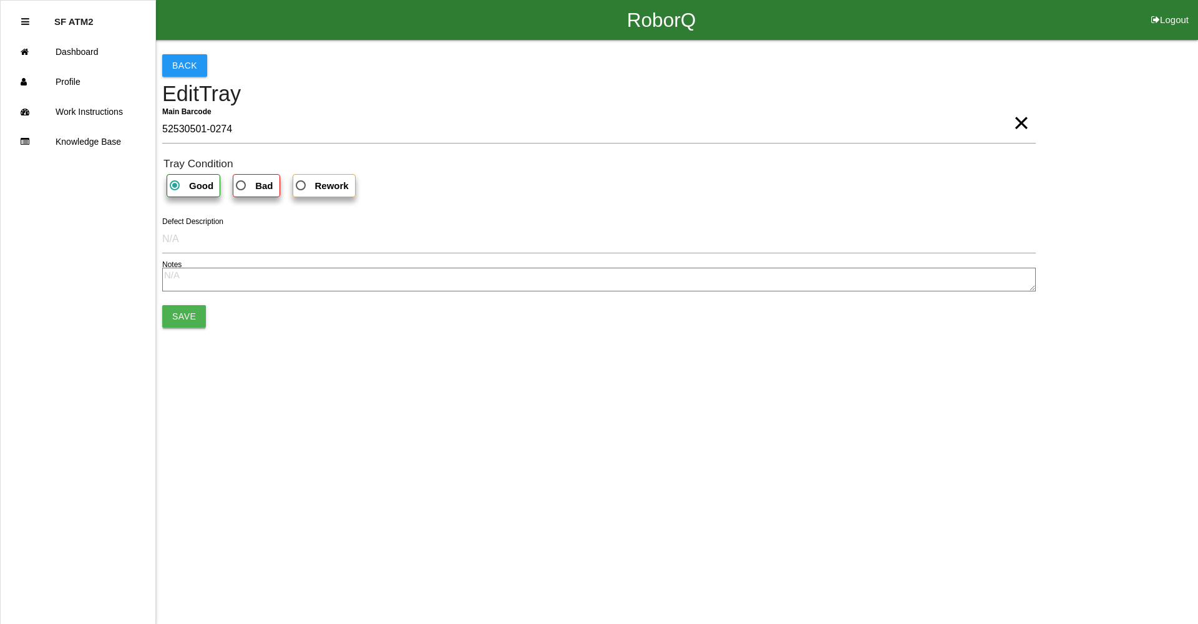
click at [188, 326] on button "Save" at bounding box center [184, 316] width 44 height 22
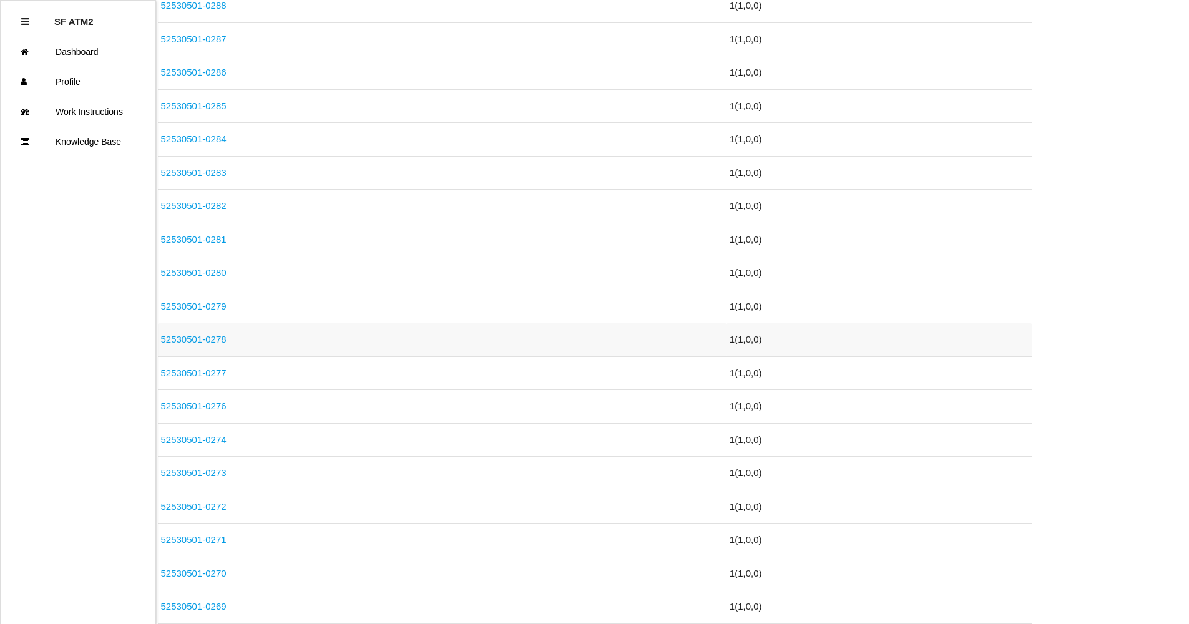
scroll to position [936, 0]
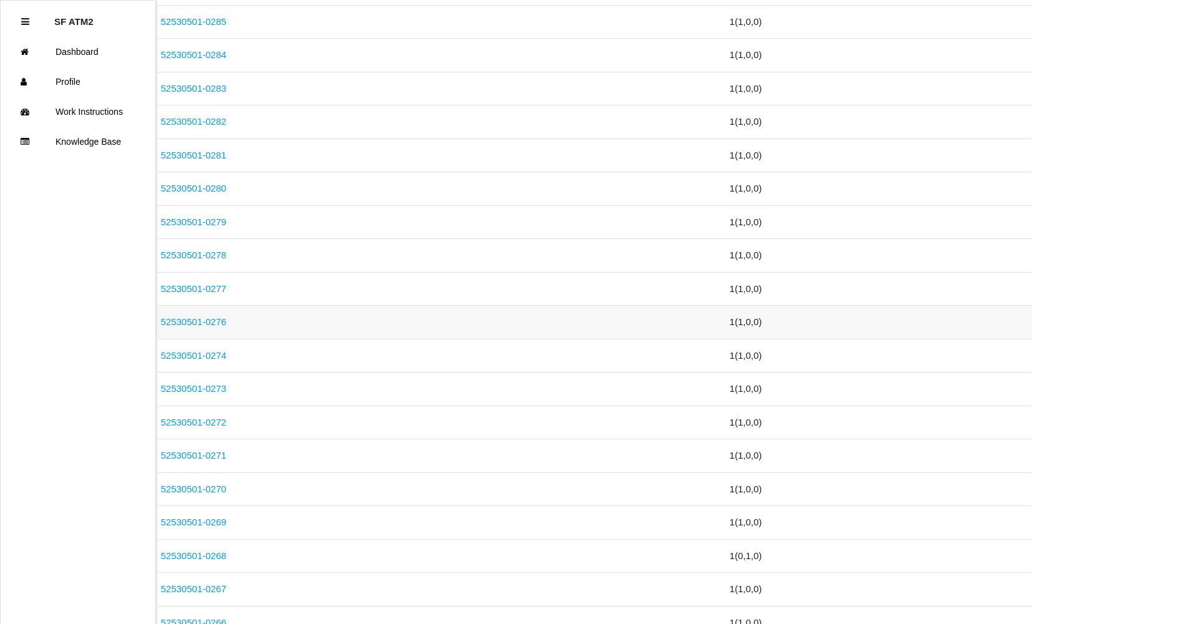
click at [220, 311] on td "52530501-0276" at bounding box center [442, 323] width 569 height 34
click at [211, 323] on link "52530501-0276" at bounding box center [194, 321] width 66 height 11
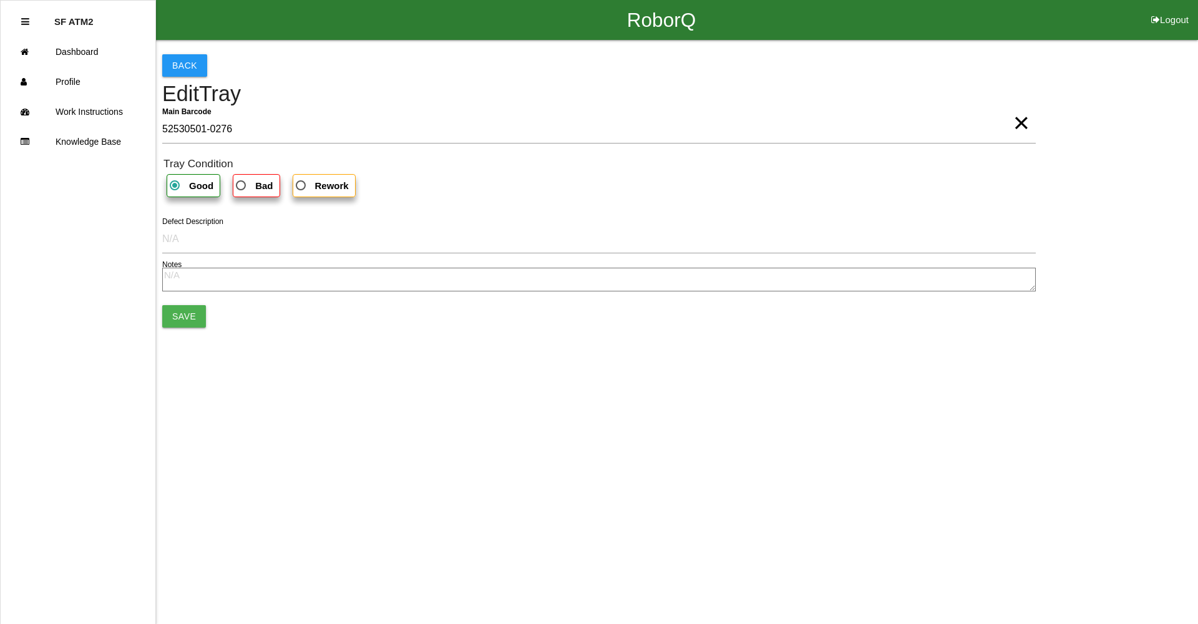
click at [1023, 123] on span "×" at bounding box center [1021, 110] width 16 height 25
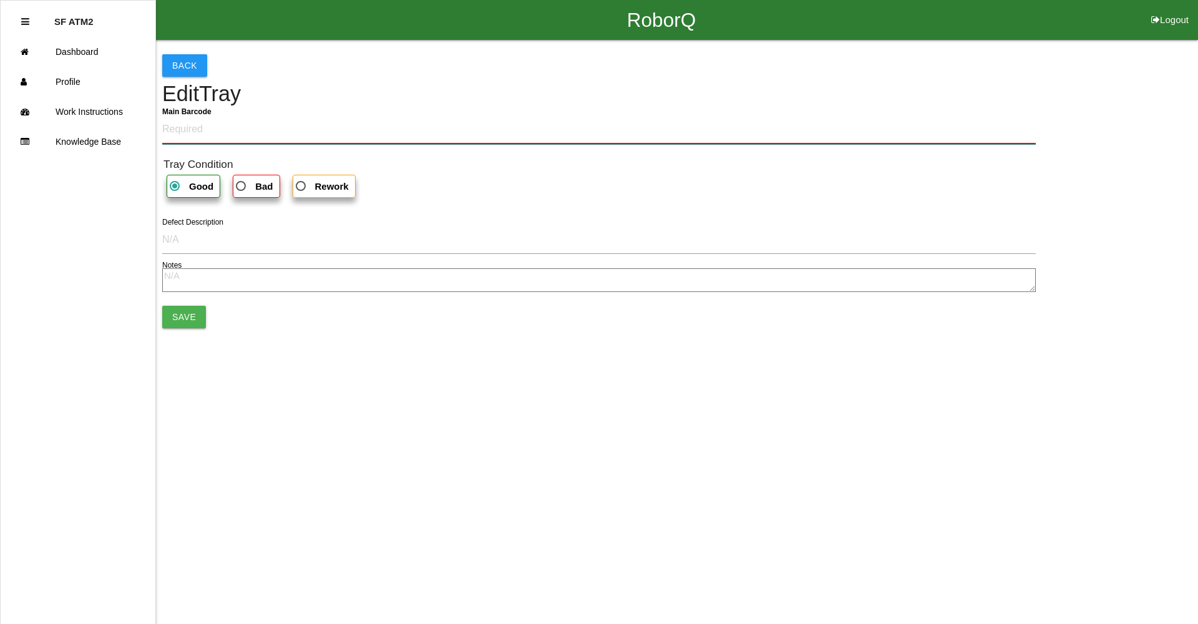
click at [864, 135] on Barcode "Main Barcode" at bounding box center [599, 129] width 874 height 29
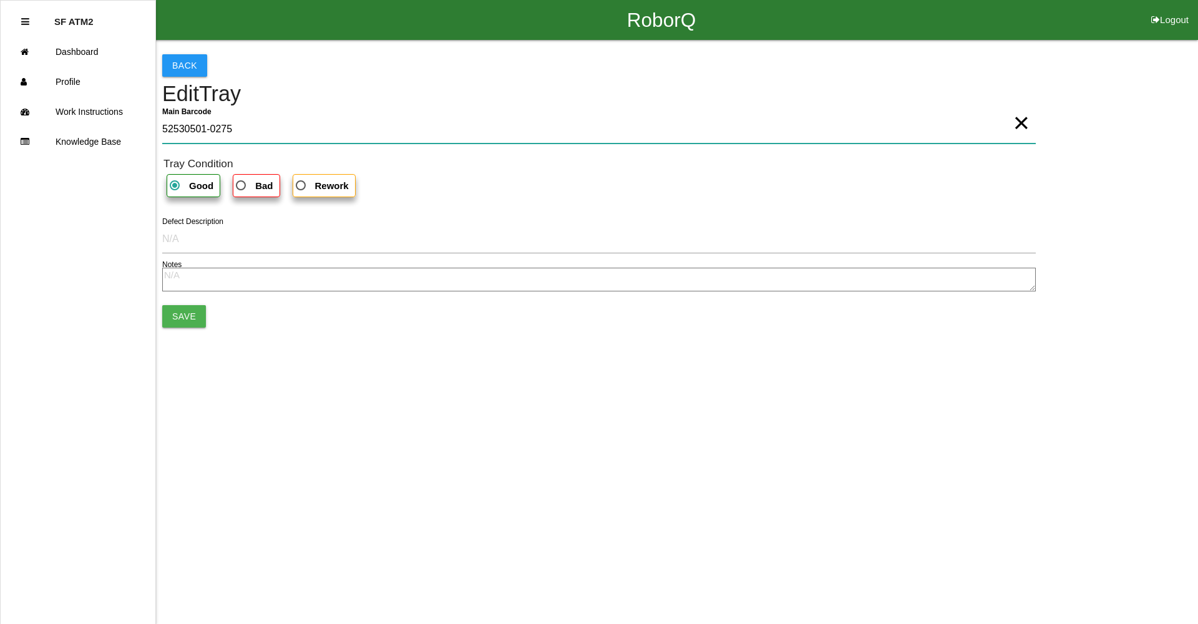
type Barcode "52530501-0275"
click at [186, 314] on button "Save" at bounding box center [184, 316] width 44 height 22
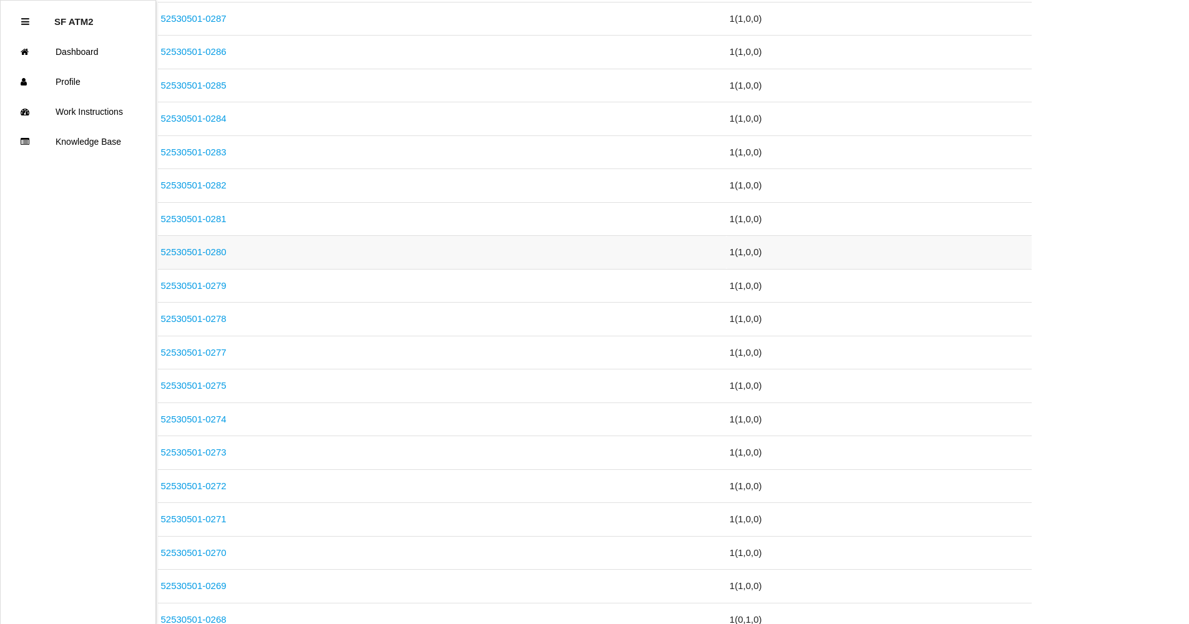
scroll to position [874, 0]
click at [212, 349] on link "52530501-0277" at bounding box center [194, 351] width 66 height 11
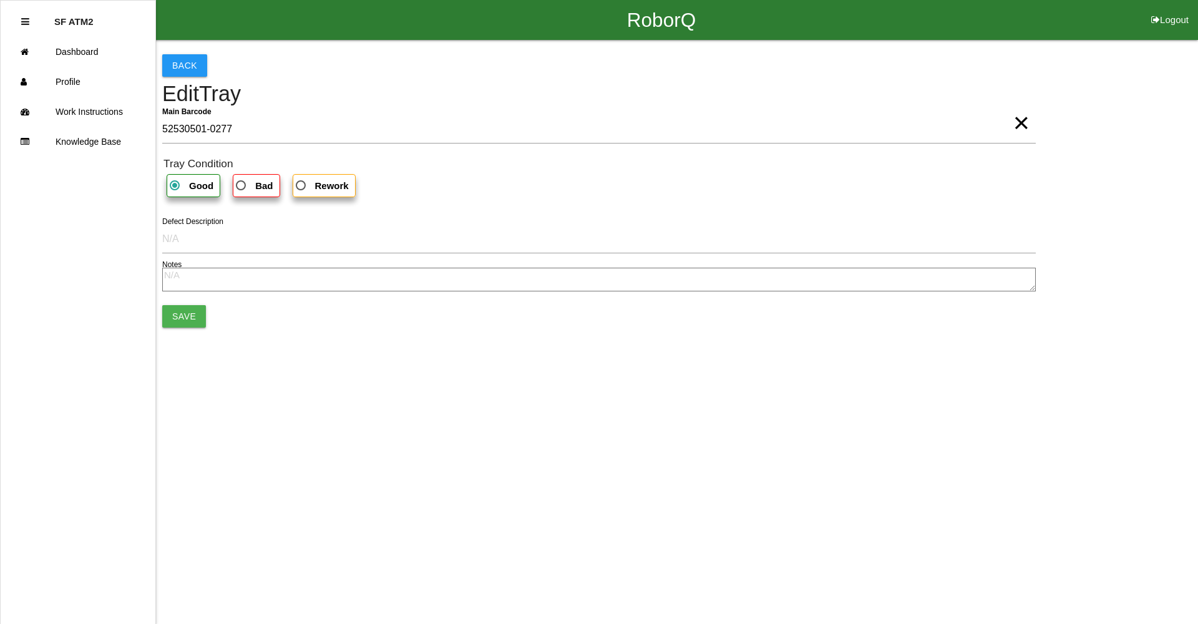
click at [1025, 123] on span "×" at bounding box center [1021, 110] width 16 height 25
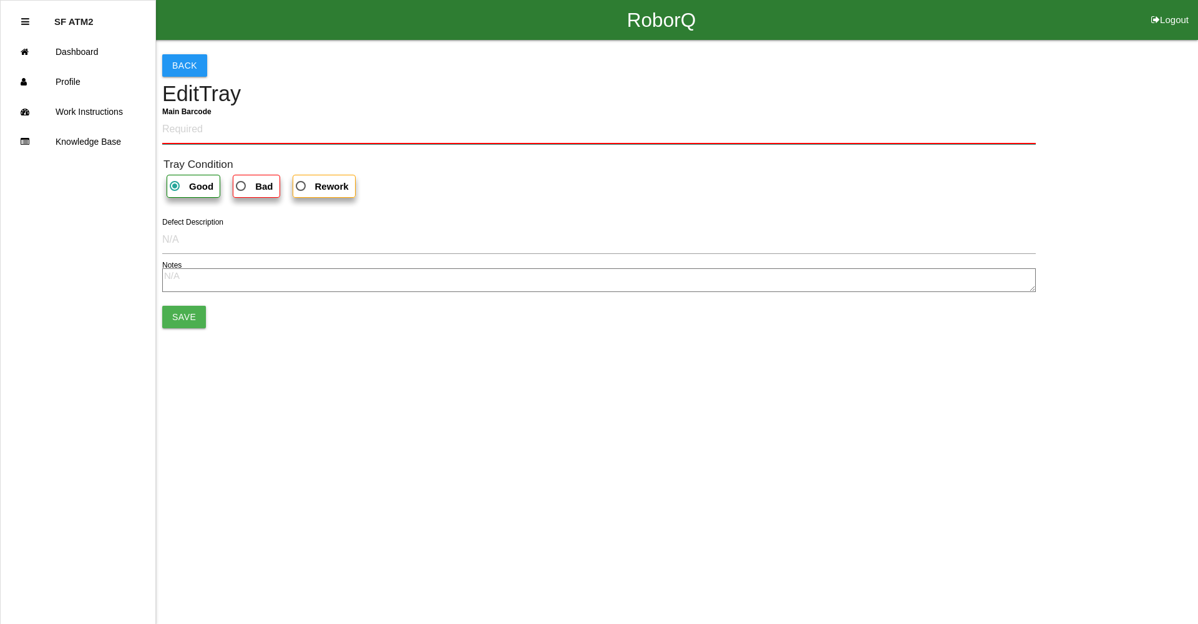
click at [969, 117] on Barcode "Main Barcode" at bounding box center [599, 129] width 874 height 29
type Barcode "52530501-0276"
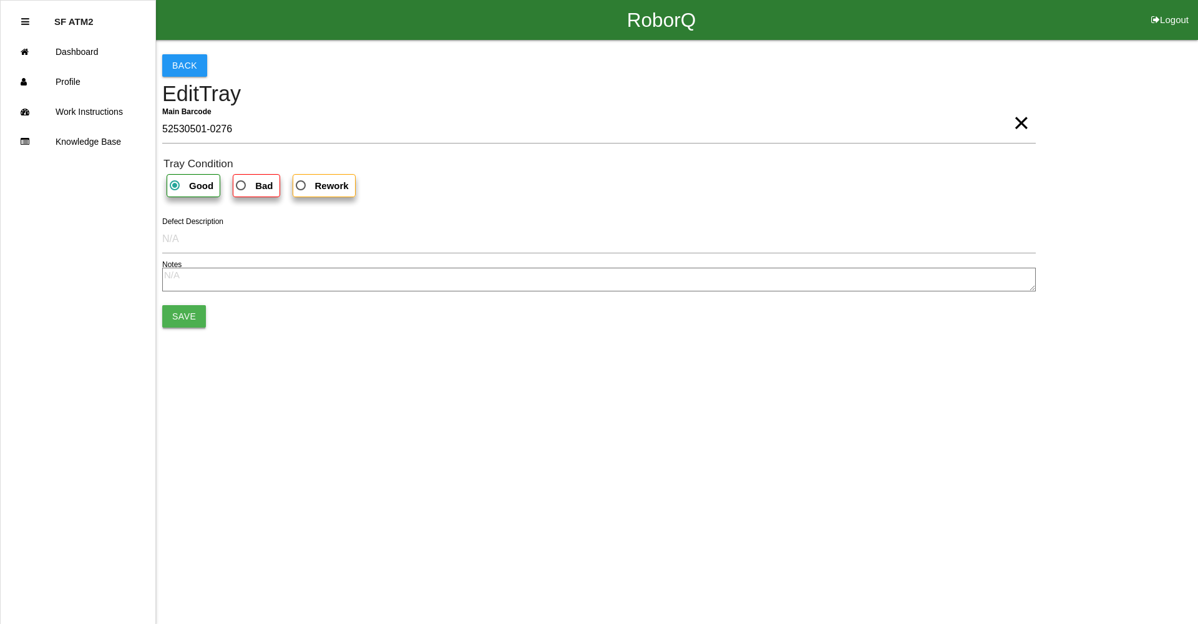
click at [184, 318] on button "Save" at bounding box center [184, 316] width 44 height 22
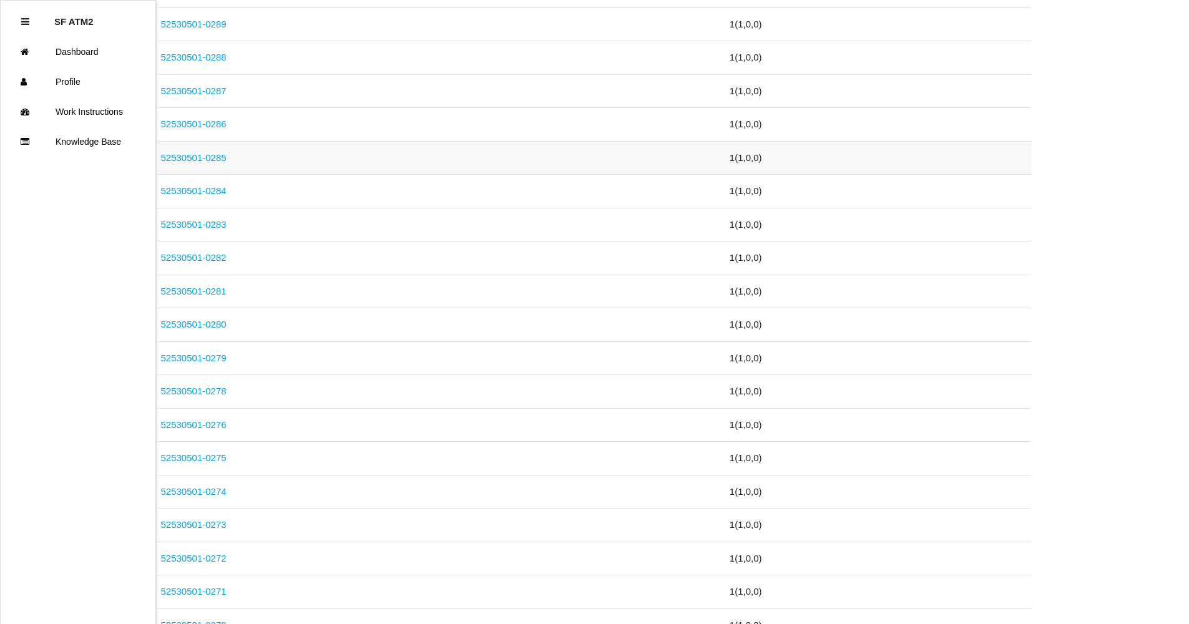
scroll to position [811, 0]
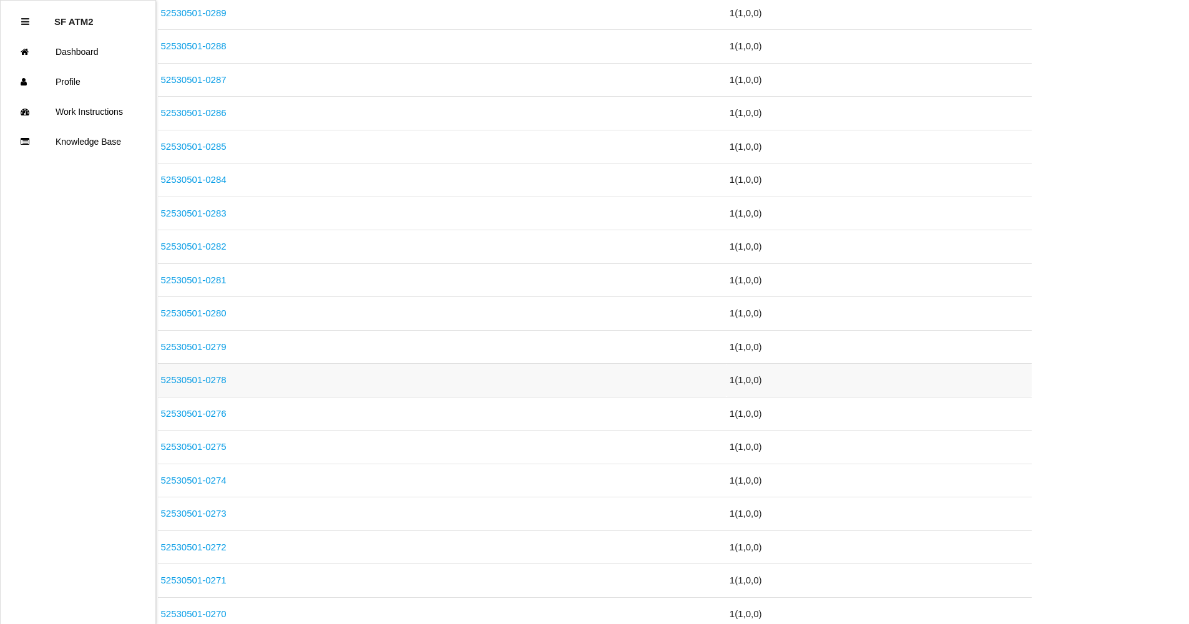
click at [222, 374] on link "52530501-0278" at bounding box center [194, 379] width 66 height 11
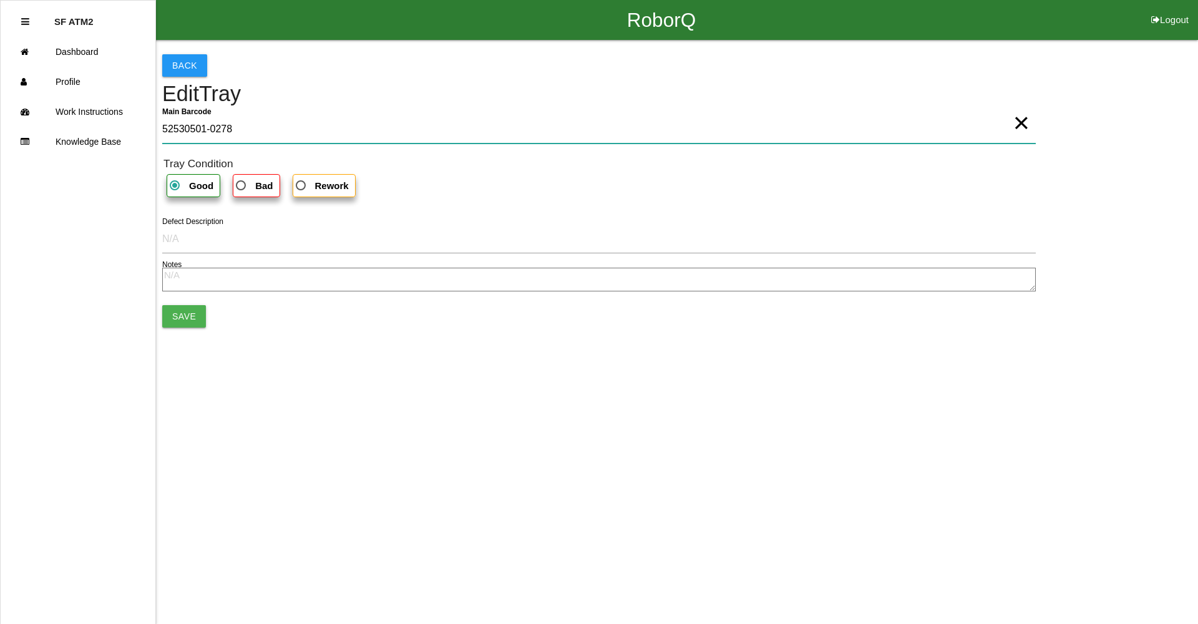
click at [1005, 129] on Barcode "52530501-0278" at bounding box center [599, 129] width 874 height 29
click at [1026, 123] on span "×" at bounding box center [1021, 110] width 16 height 25
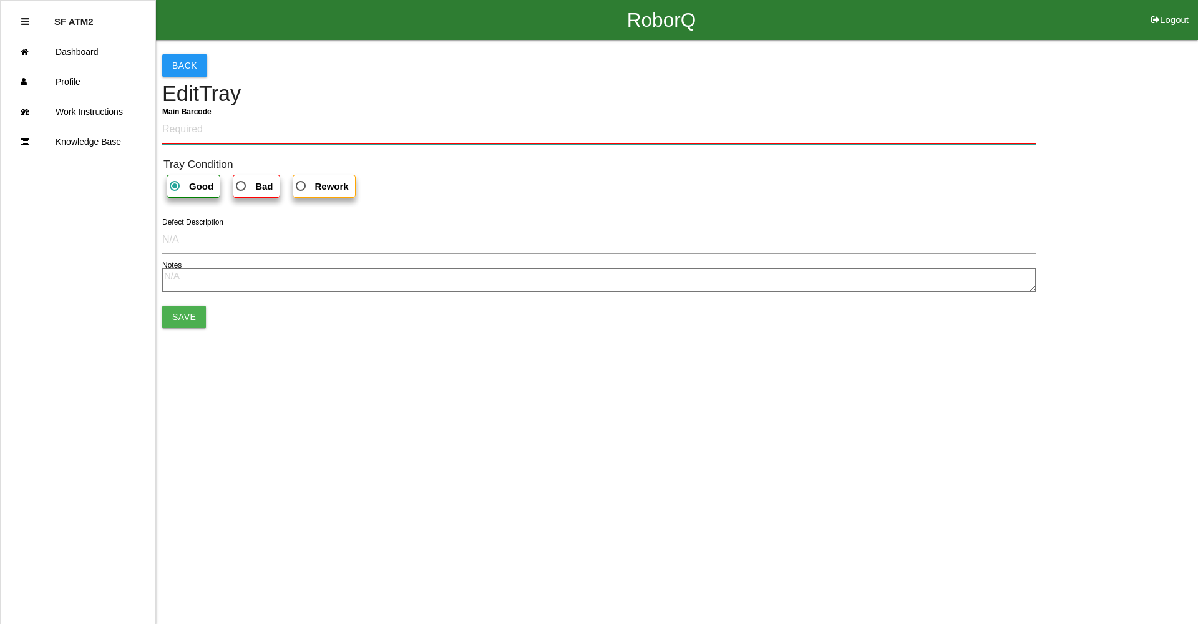
click at [999, 127] on Barcode "Main Barcode" at bounding box center [599, 129] width 874 height 29
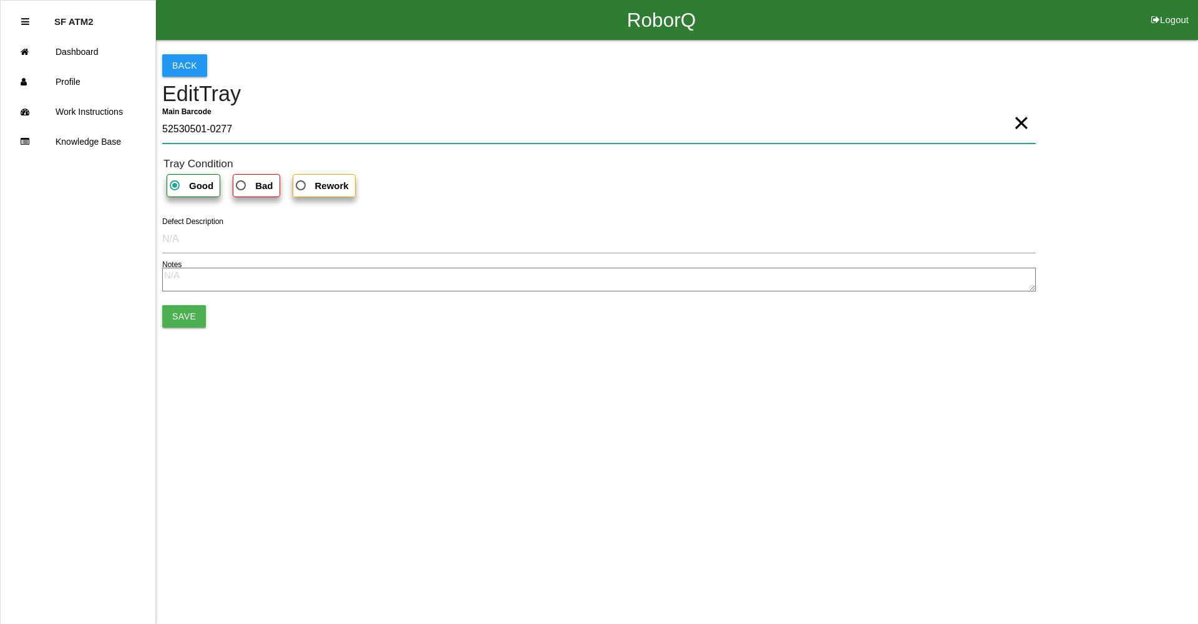
type Barcode "52530501-0277"
click at [177, 327] on button "Save" at bounding box center [184, 316] width 44 height 22
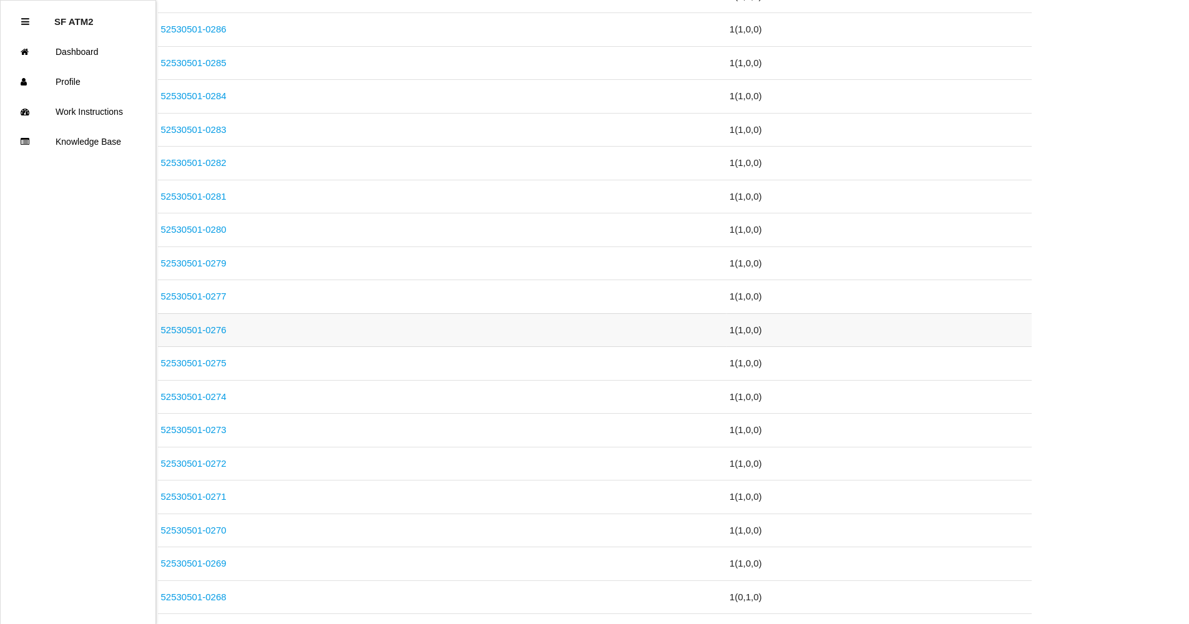
scroll to position [874, 0]
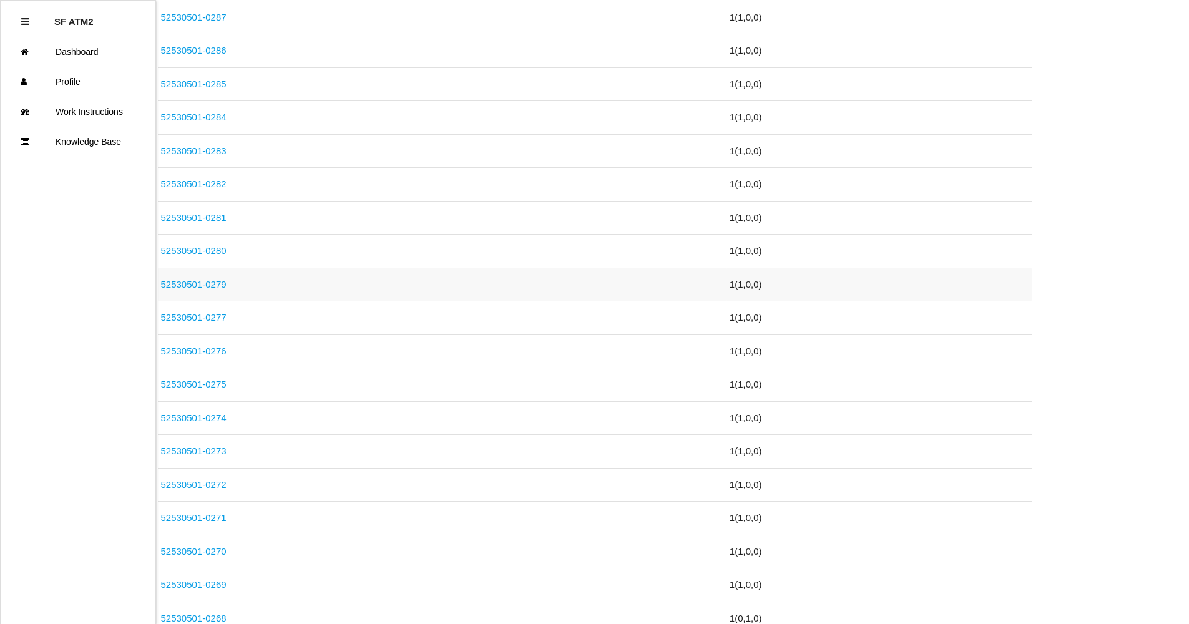
click at [219, 282] on link "52530501-0279" at bounding box center [194, 284] width 66 height 11
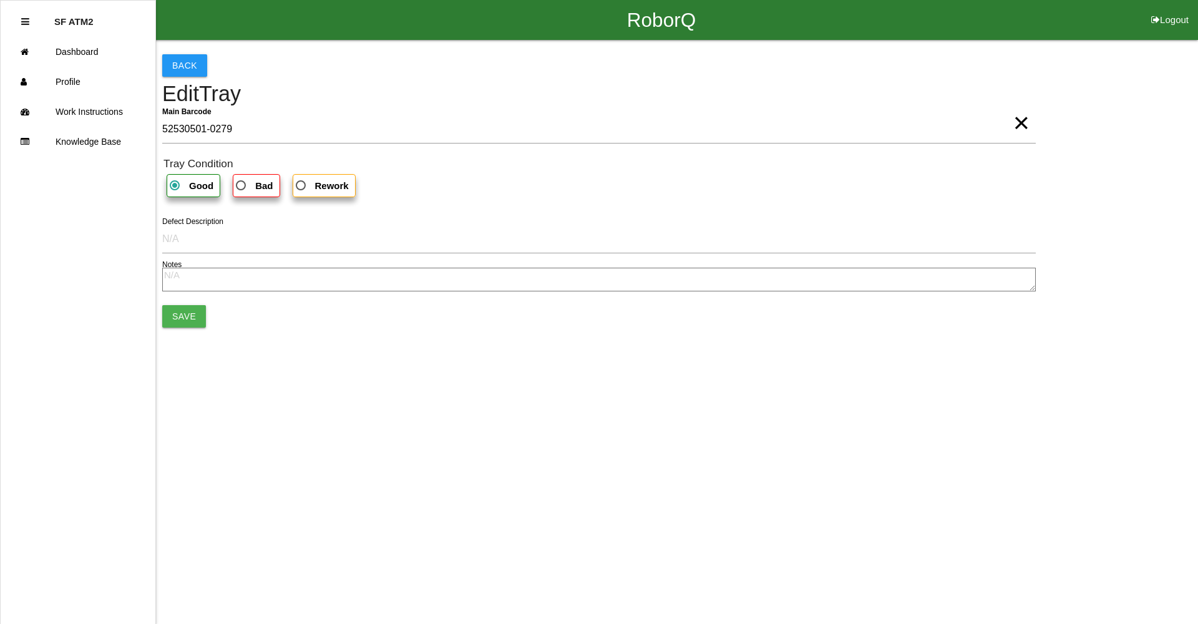
click at [1017, 120] on span "×" at bounding box center [1021, 110] width 16 height 25
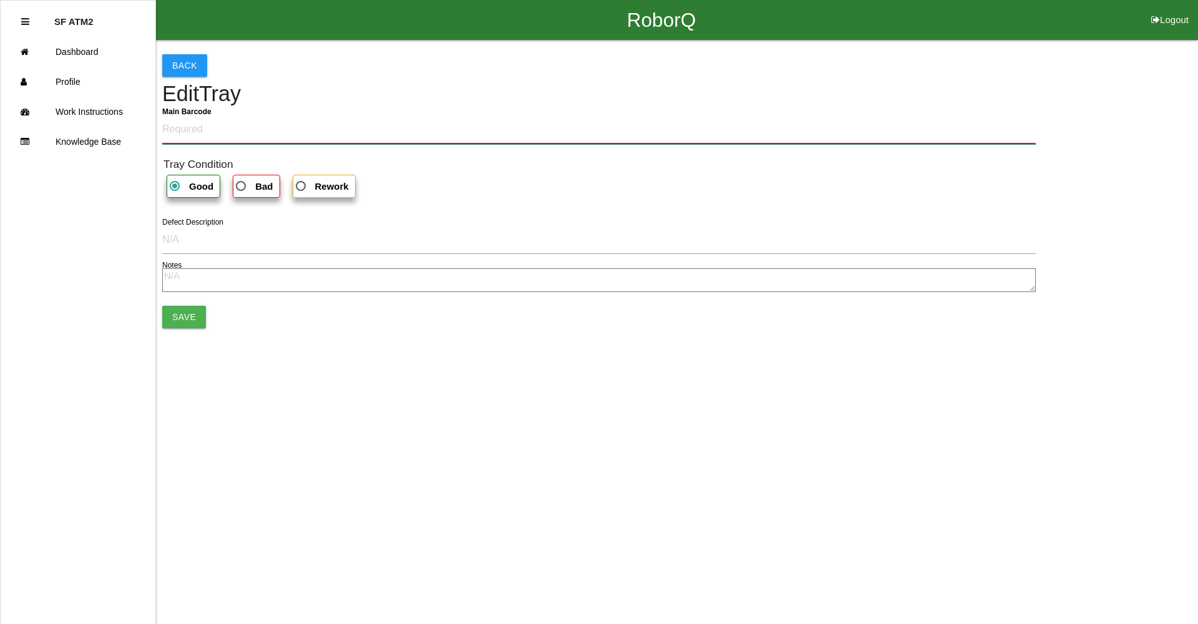
click at [1001, 120] on Barcode "Main Barcode" at bounding box center [599, 129] width 874 height 29
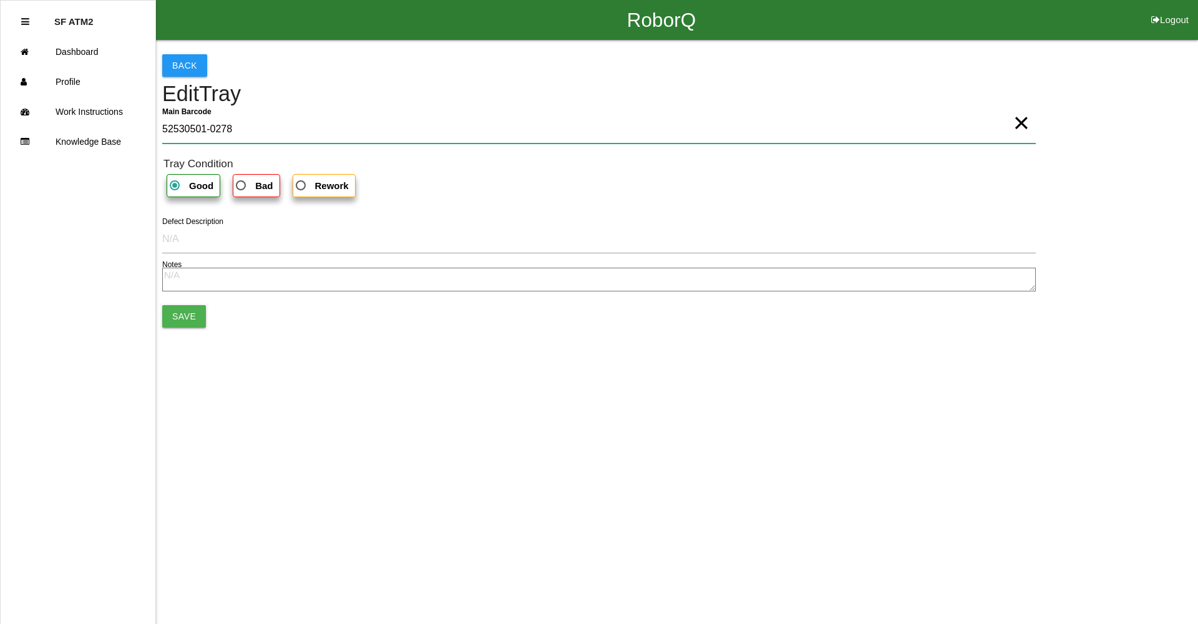
type Barcode "52530501-0278"
click at [181, 314] on button "Save" at bounding box center [184, 316] width 44 height 22
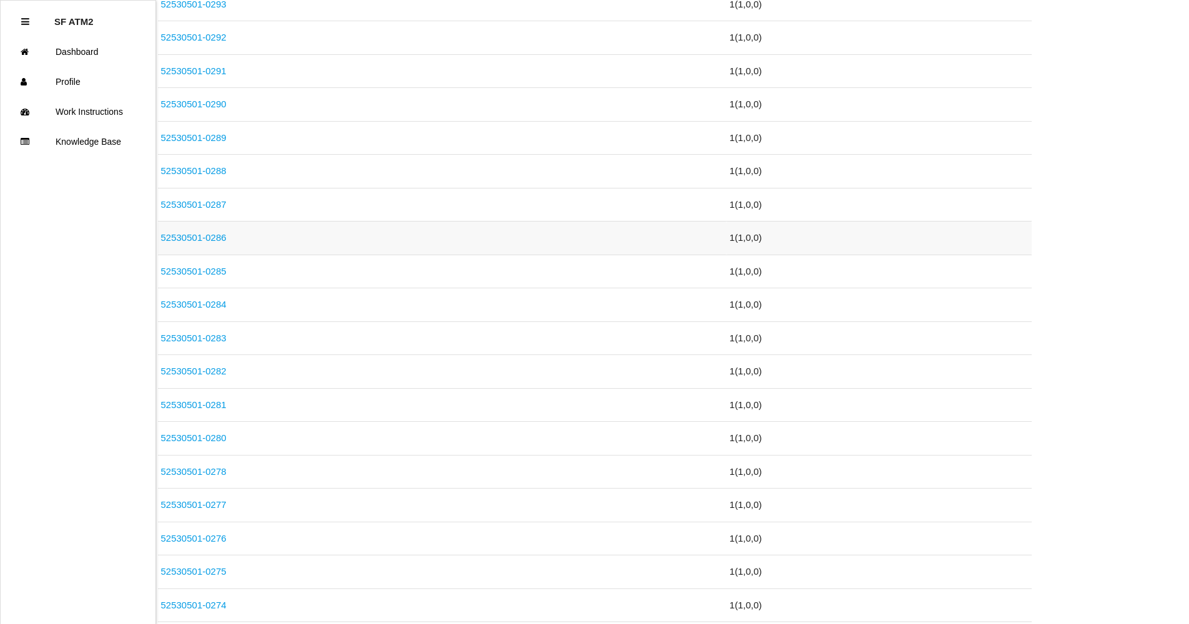
scroll to position [749, 0]
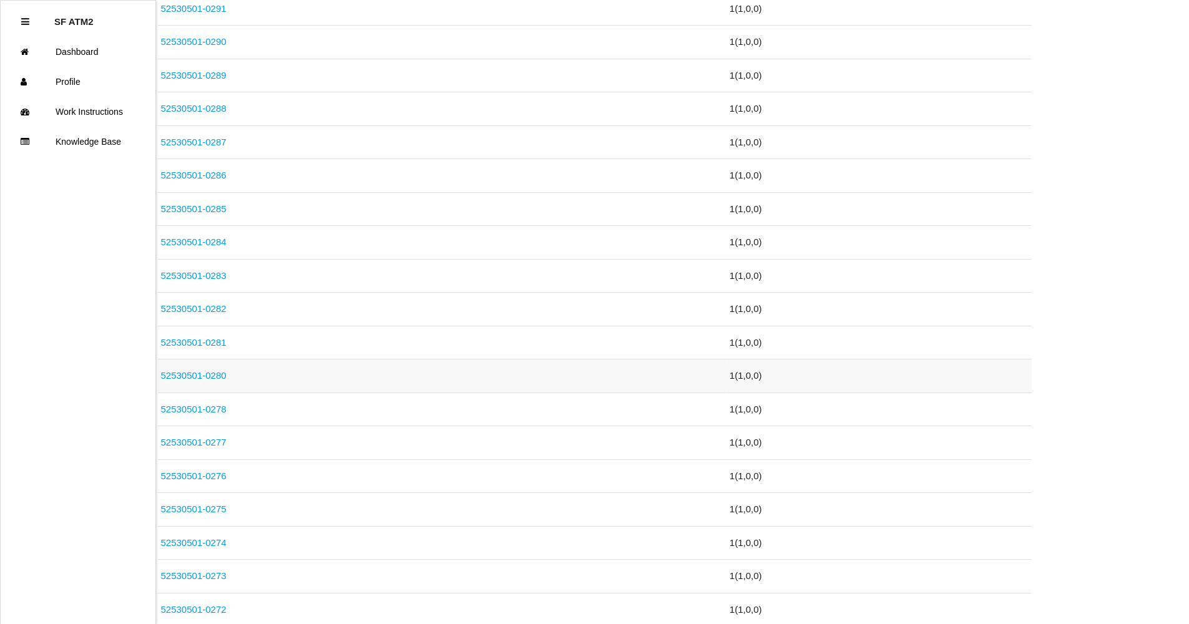
click at [210, 374] on link "52530501-0280" at bounding box center [194, 375] width 66 height 11
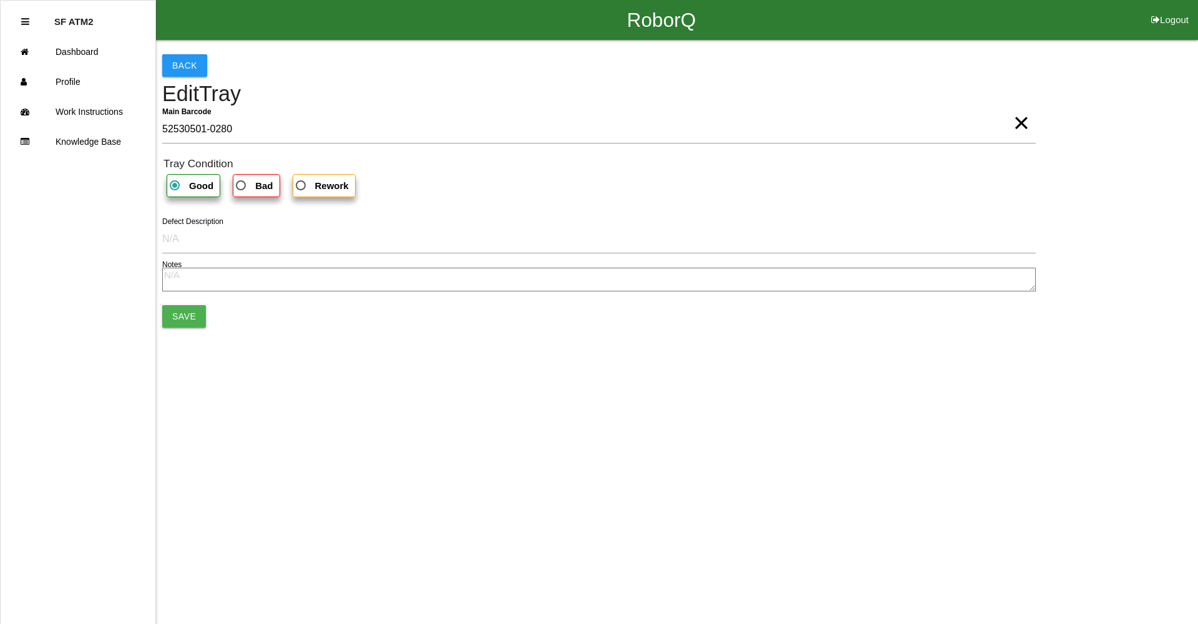
click at [1019, 117] on span "×" at bounding box center [1021, 110] width 16 height 25
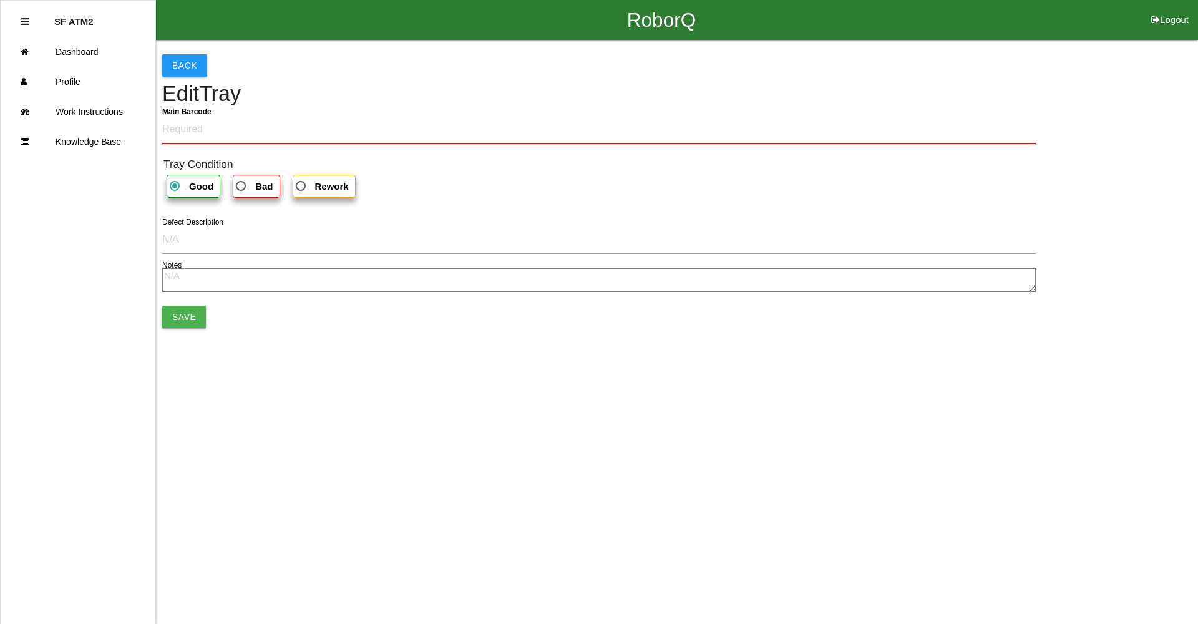
click at [834, 107] on div "Back Edit Tray Main Barcode Tray Condition Good Bad Rework Defect Description N…" at bounding box center [599, 191] width 874 height 302
click at [574, 129] on Barcode "Main Barcode" at bounding box center [599, 129] width 874 height 29
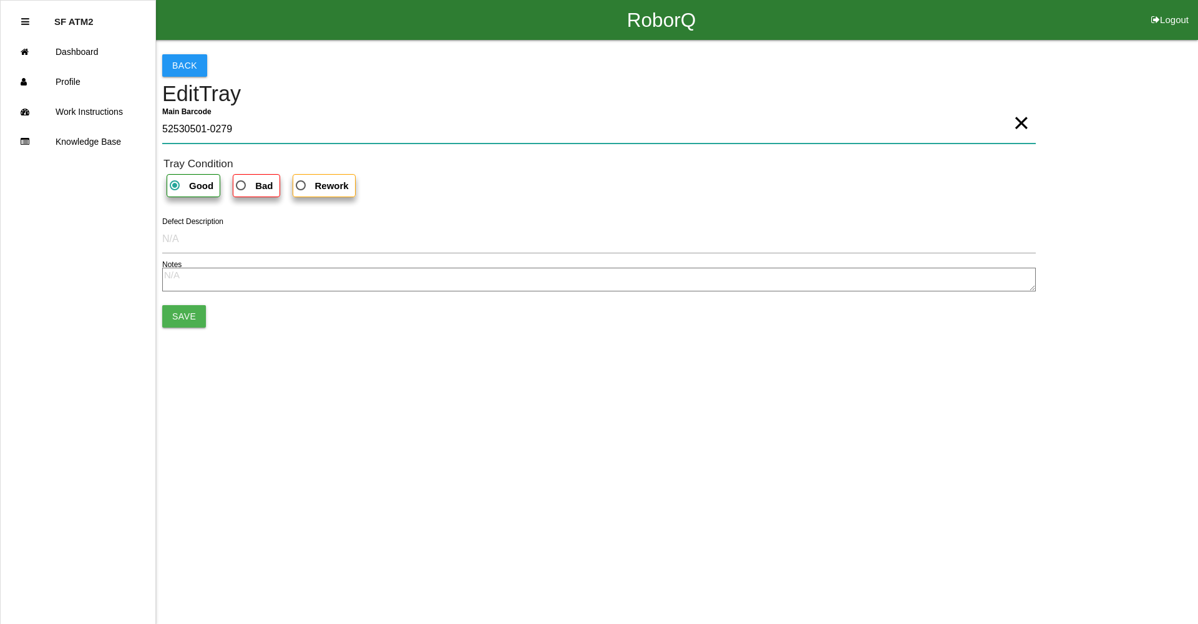
type Barcode "52530501-0279"
click at [192, 307] on button "Save" at bounding box center [184, 316] width 44 height 22
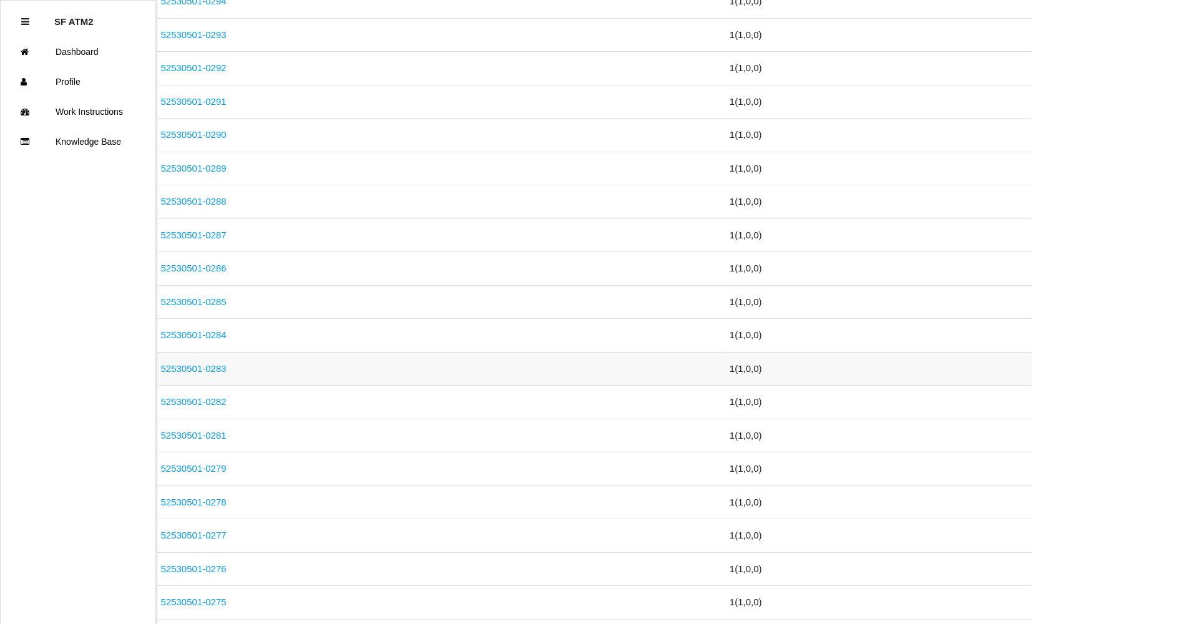
scroll to position [686, 0]
click at [219, 407] on link "52530501-0281" at bounding box center [194, 404] width 66 height 11
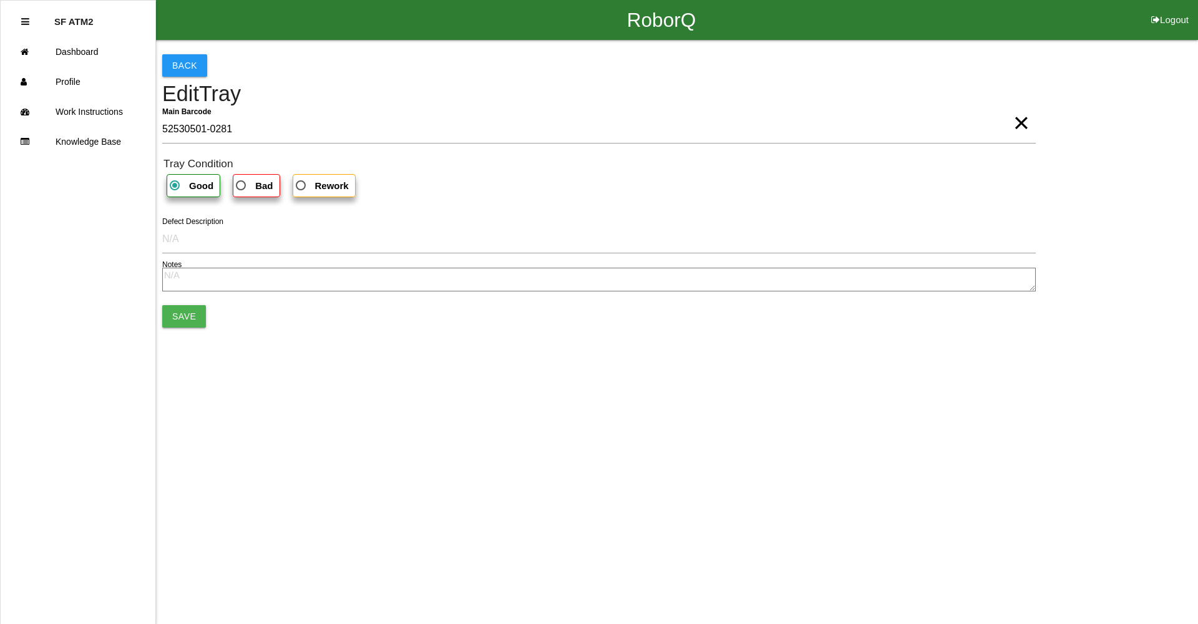
click at [1023, 115] on span "×" at bounding box center [1021, 110] width 16 height 25
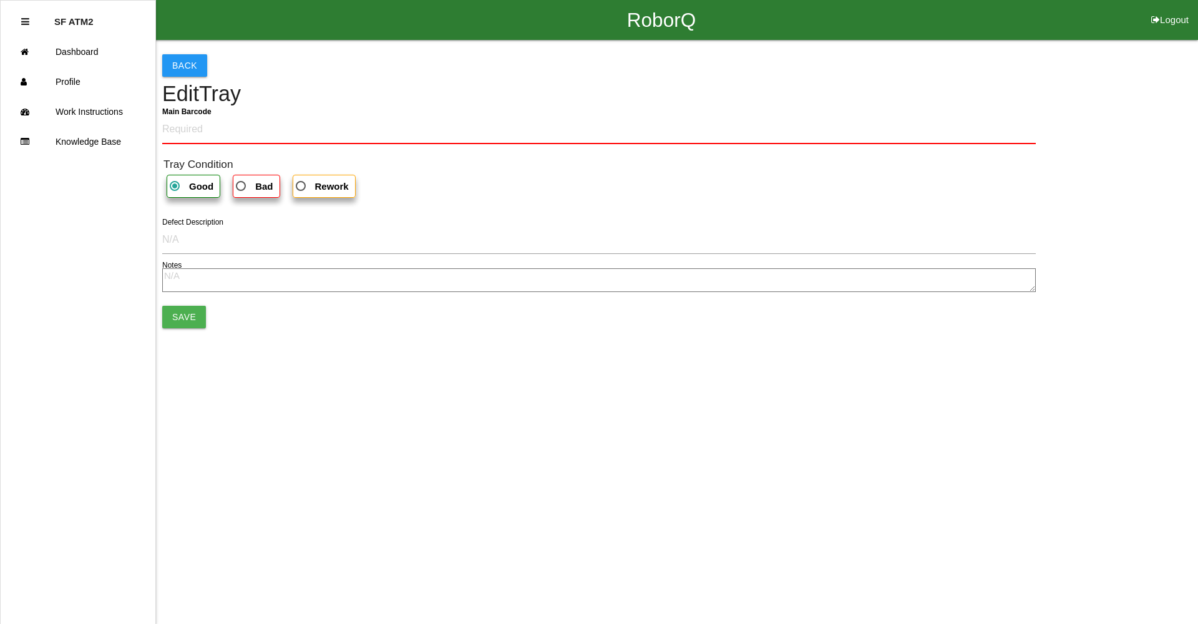
click at [866, 111] on div "Back Edit Tray Main Barcode Tray Condition Good Bad Rework Defect Description N…" at bounding box center [599, 191] width 874 height 302
click at [824, 136] on Barcode "Main Barcode" at bounding box center [599, 129] width 874 height 29
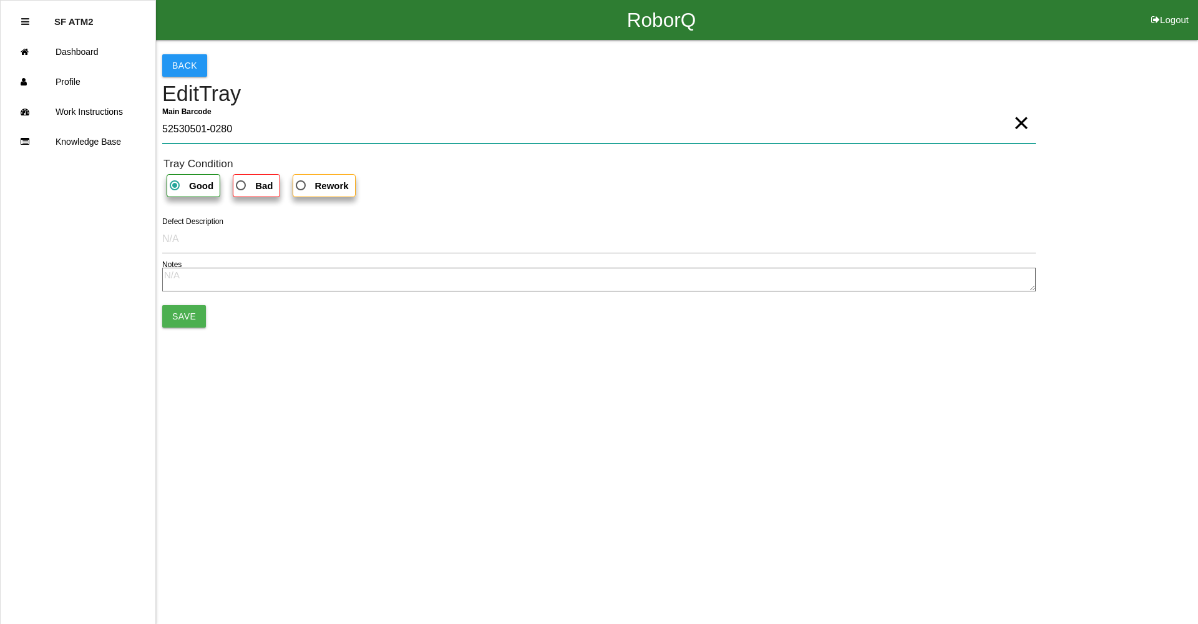
type Barcode "52530501-0280"
click at [185, 309] on button "Save" at bounding box center [184, 316] width 44 height 22
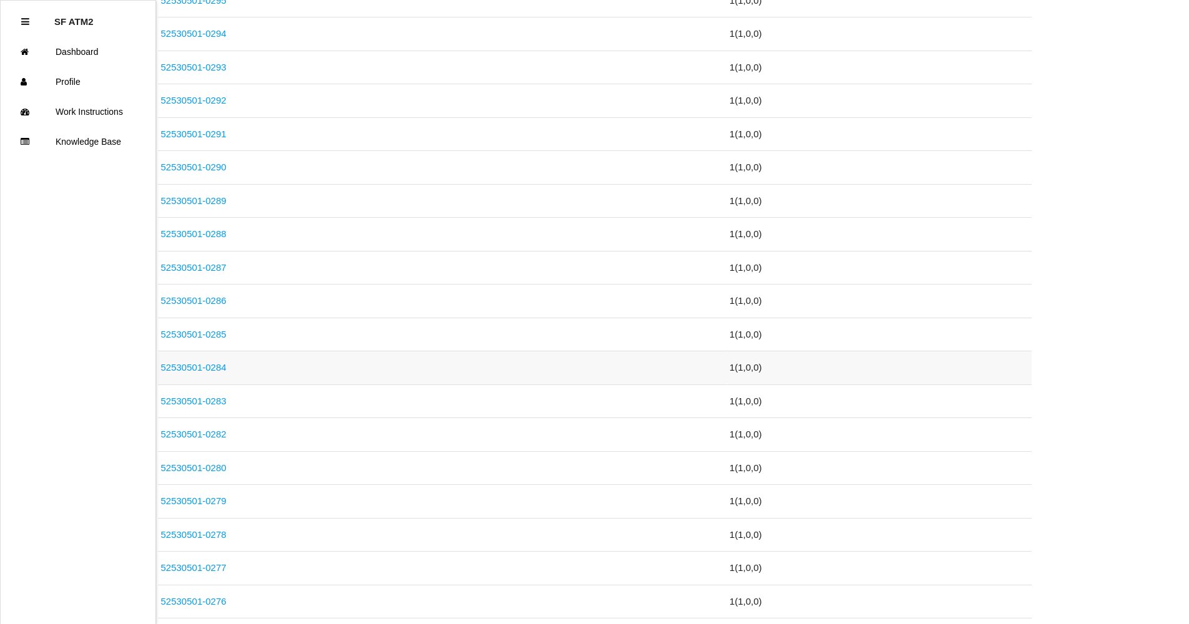
scroll to position [624, 0]
click at [223, 434] on link "52530501-0282" at bounding box center [194, 433] width 66 height 11
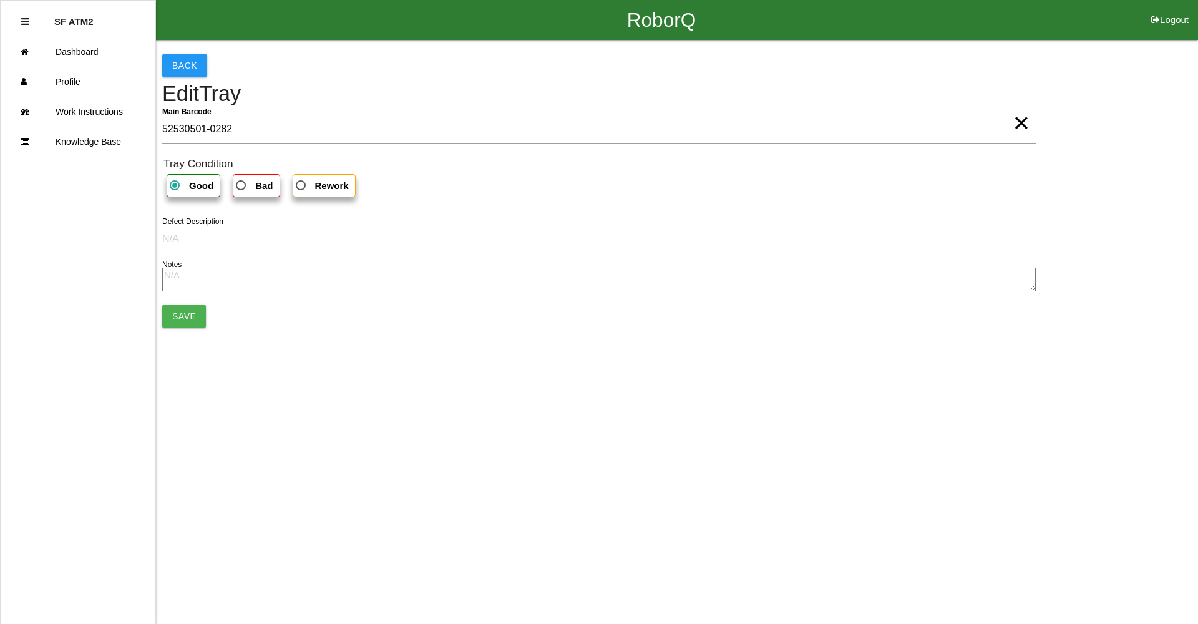
click at [1013, 123] on span "×" at bounding box center [1021, 110] width 16 height 25
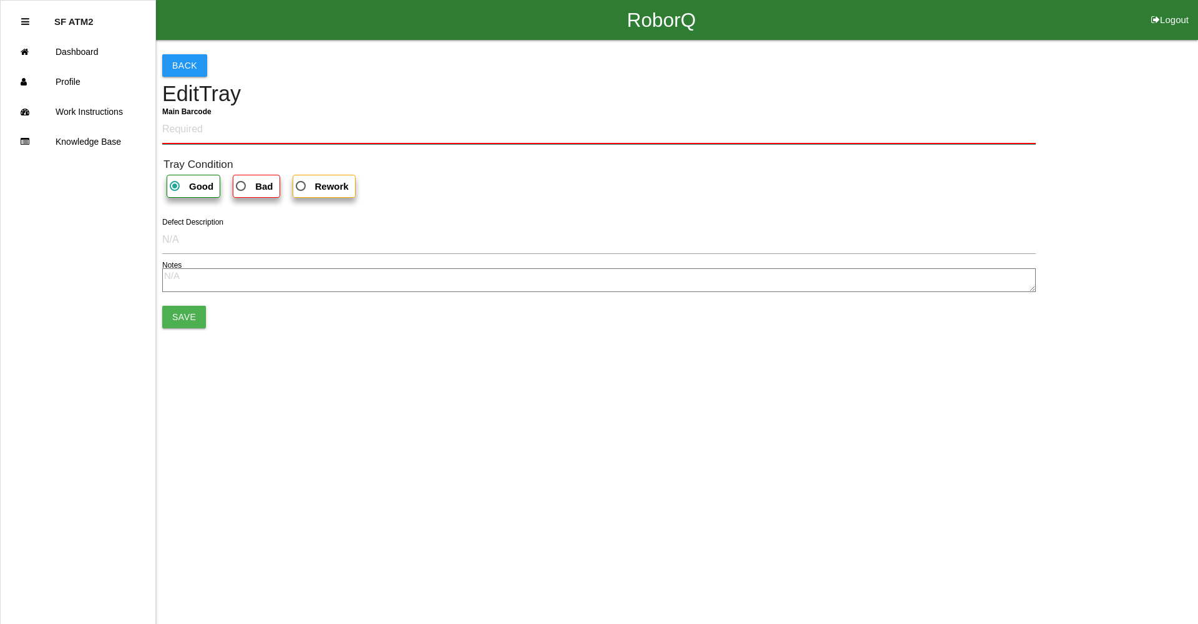
click at [1016, 130] on Barcode "Main Barcode" at bounding box center [599, 129] width 874 height 29
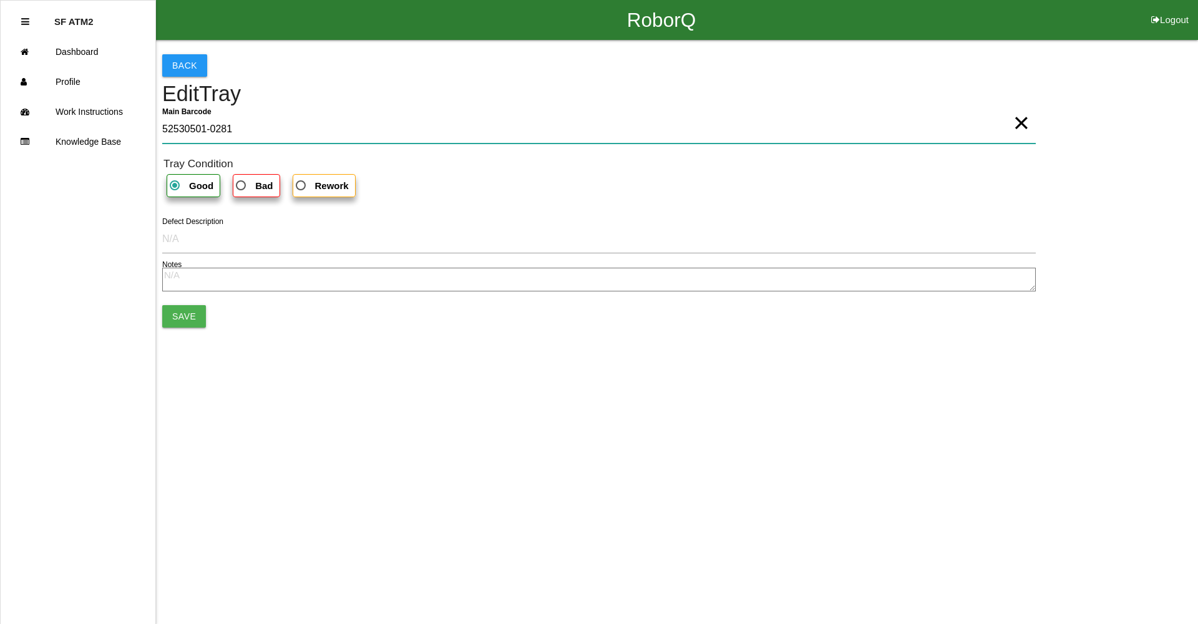
type Barcode "52530501-0281"
click at [170, 313] on button "Save" at bounding box center [184, 316] width 44 height 22
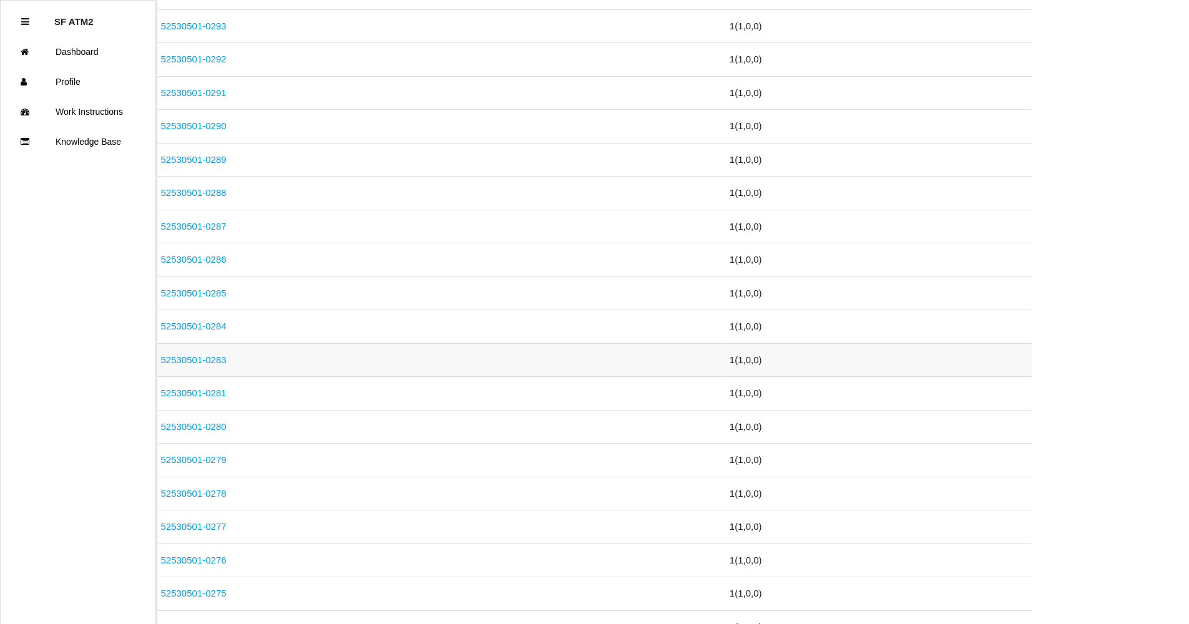
scroll to position [686, 0]
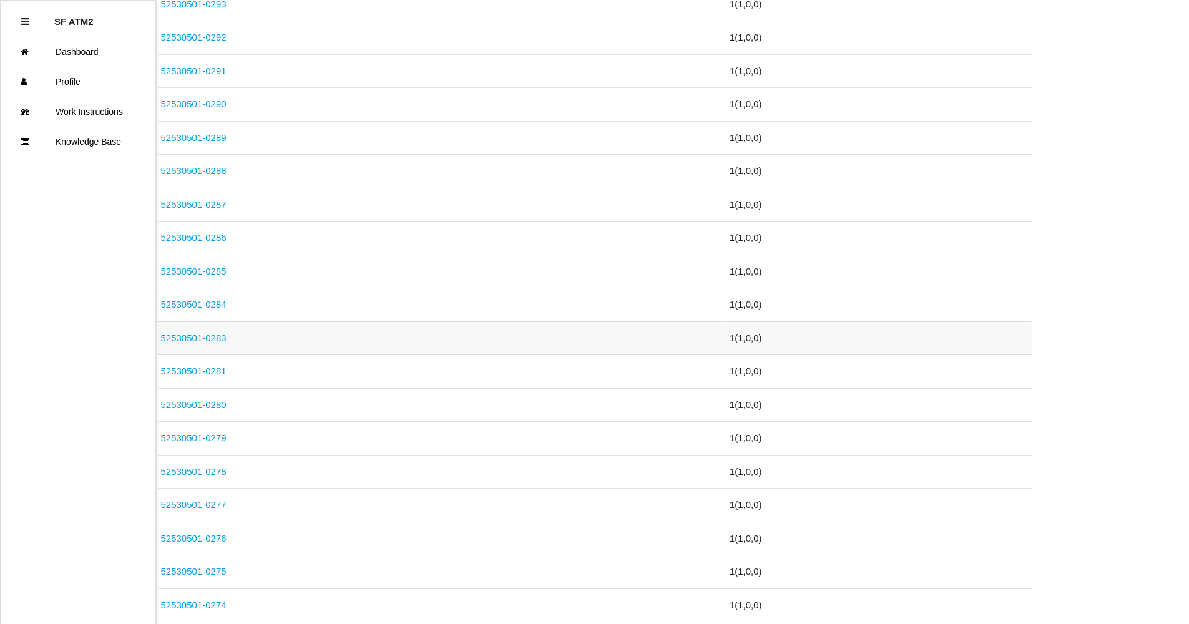
click at [221, 336] on link "52530501-0283" at bounding box center [194, 338] width 66 height 11
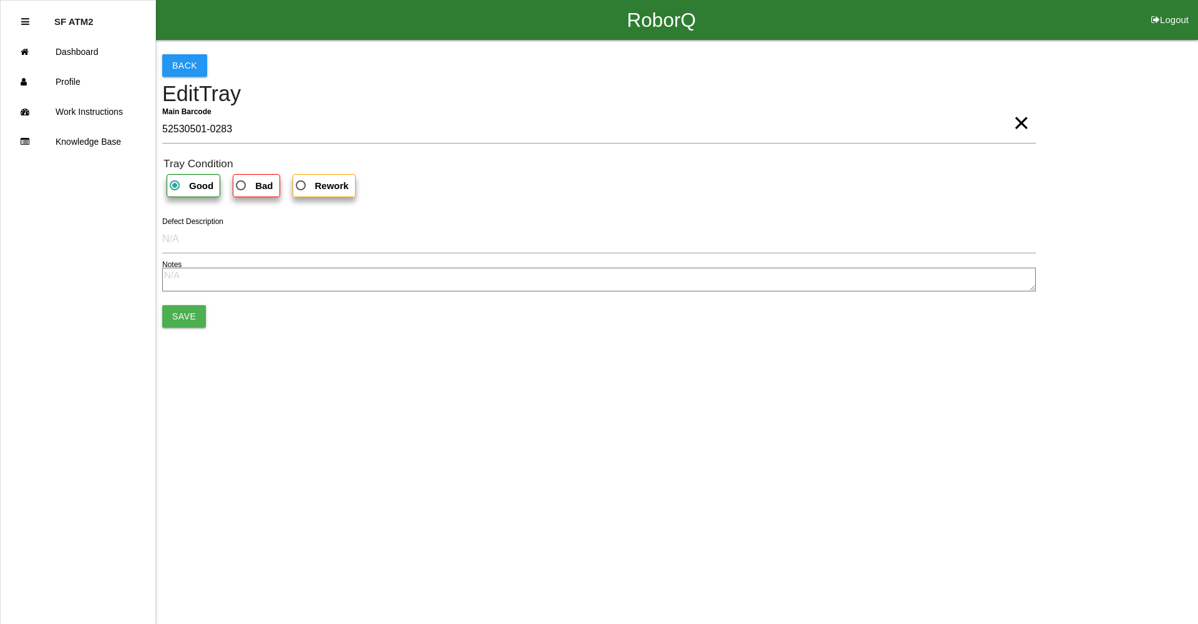
click at [1027, 123] on span "×" at bounding box center [1021, 110] width 16 height 25
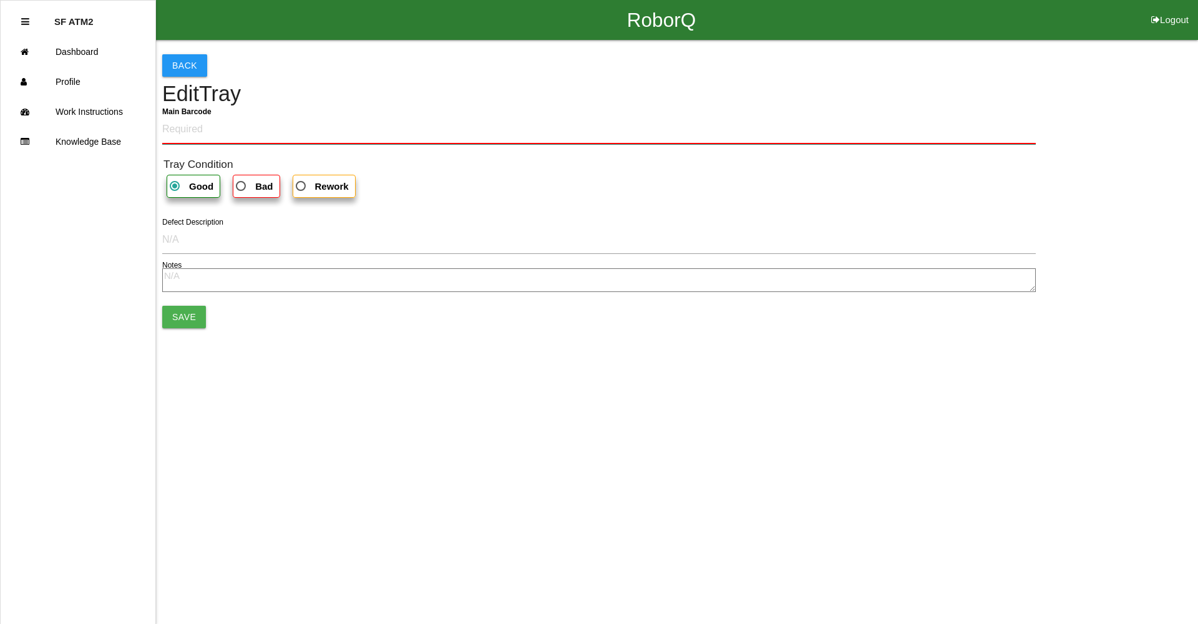
click at [1000, 129] on Barcode "Main Barcode" at bounding box center [599, 129] width 874 height 29
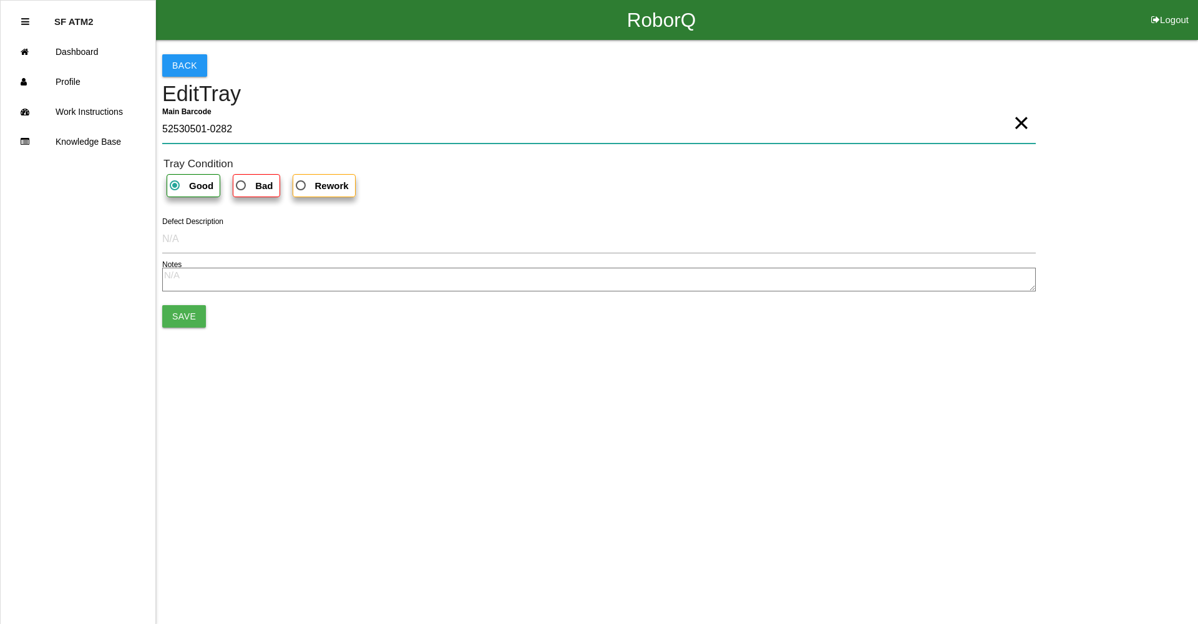
type Barcode "52530501-0282"
click at [187, 303] on form "Main Barcode 52530501-0282 × Tray Condition Good Bad Rework Defect Description …" at bounding box center [599, 221] width 874 height 212
click at [187, 315] on button "Save" at bounding box center [184, 316] width 44 height 22
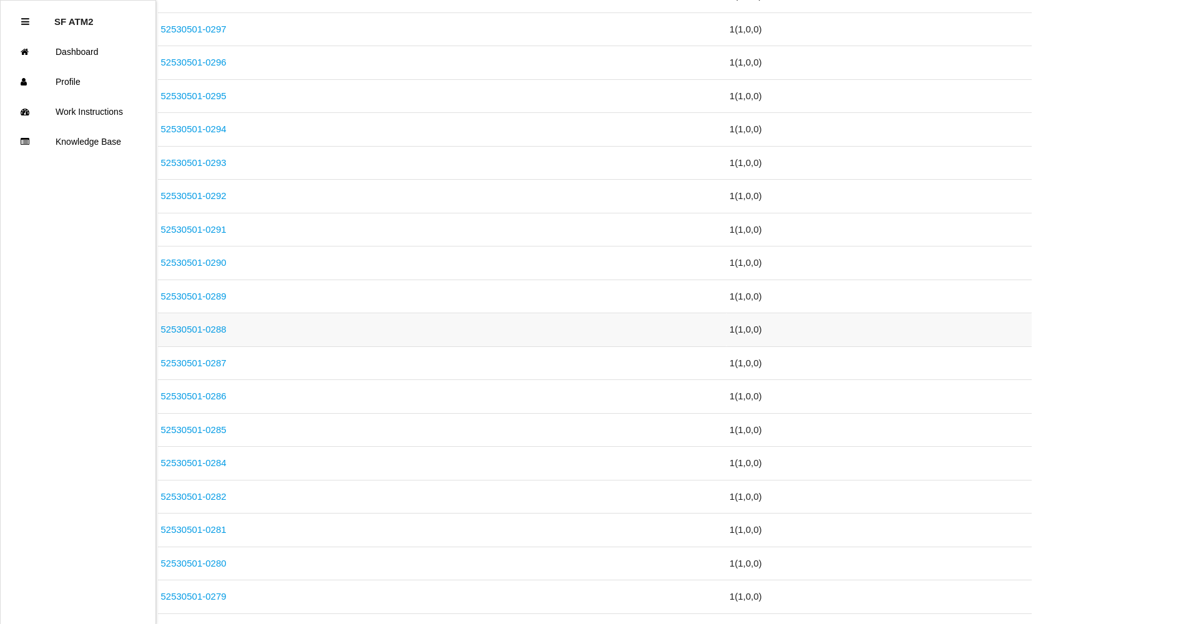
scroll to position [562, 0]
click at [225, 431] on link "52530501-0284" at bounding box center [194, 429] width 66 height 11
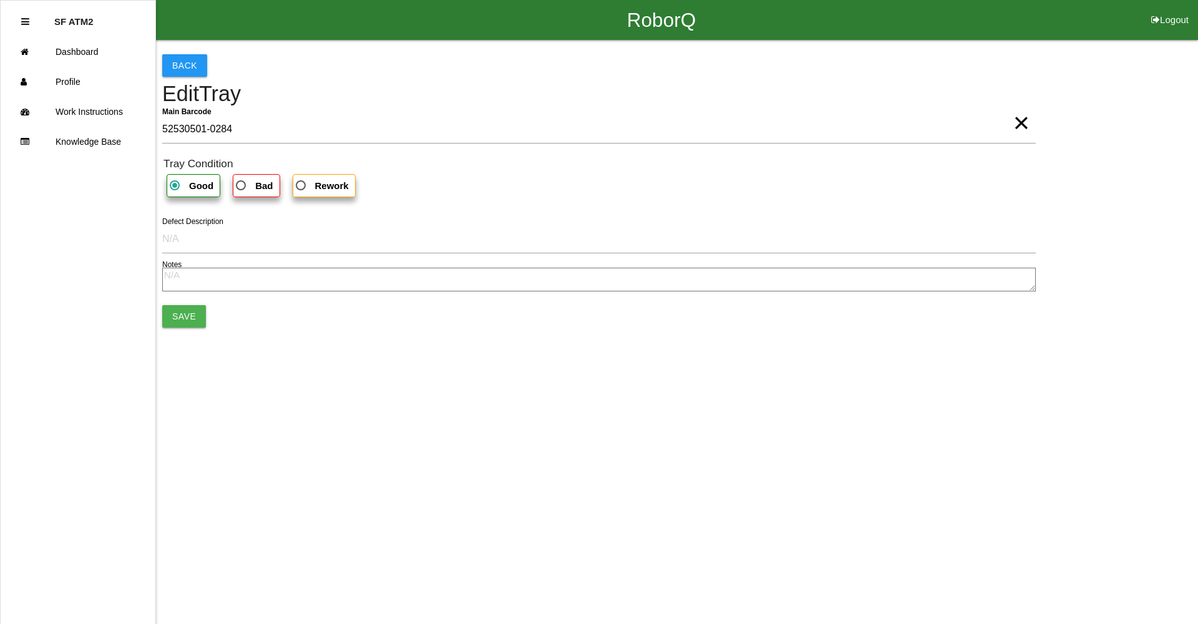
click at [1014, 123] on span "×" at bounding box center [1021, 110] width 16 height 25
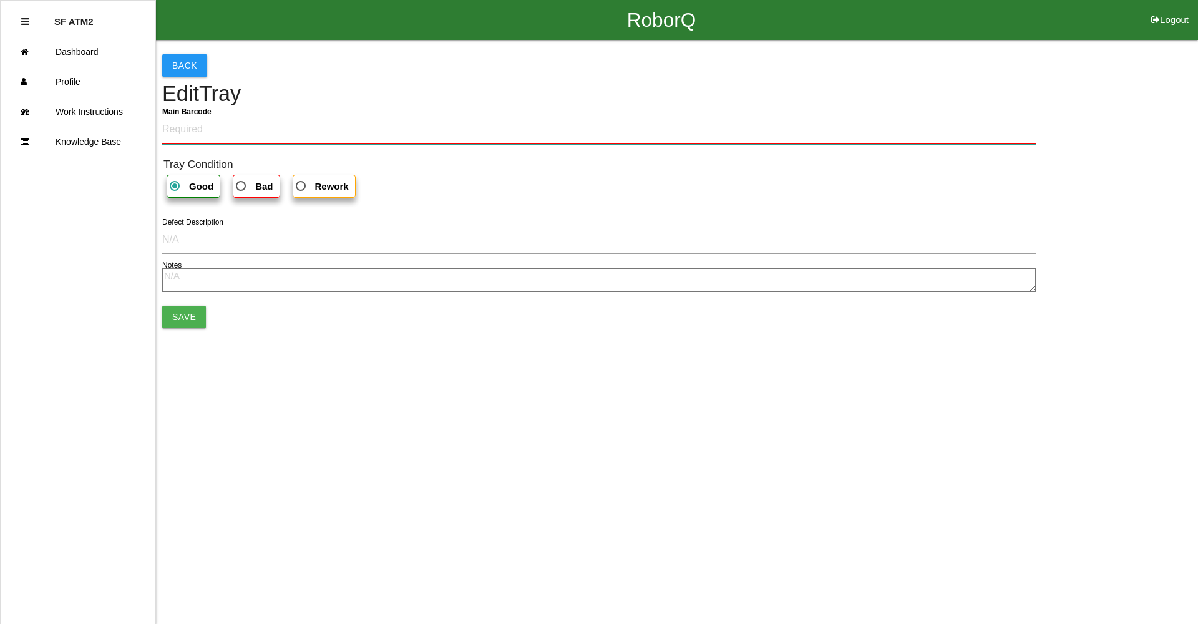
click at [930, 127] on Barcode "Main Barcode" at bounding box center [599, 129] width 874 height 29
type Barcode "52530501-0283"
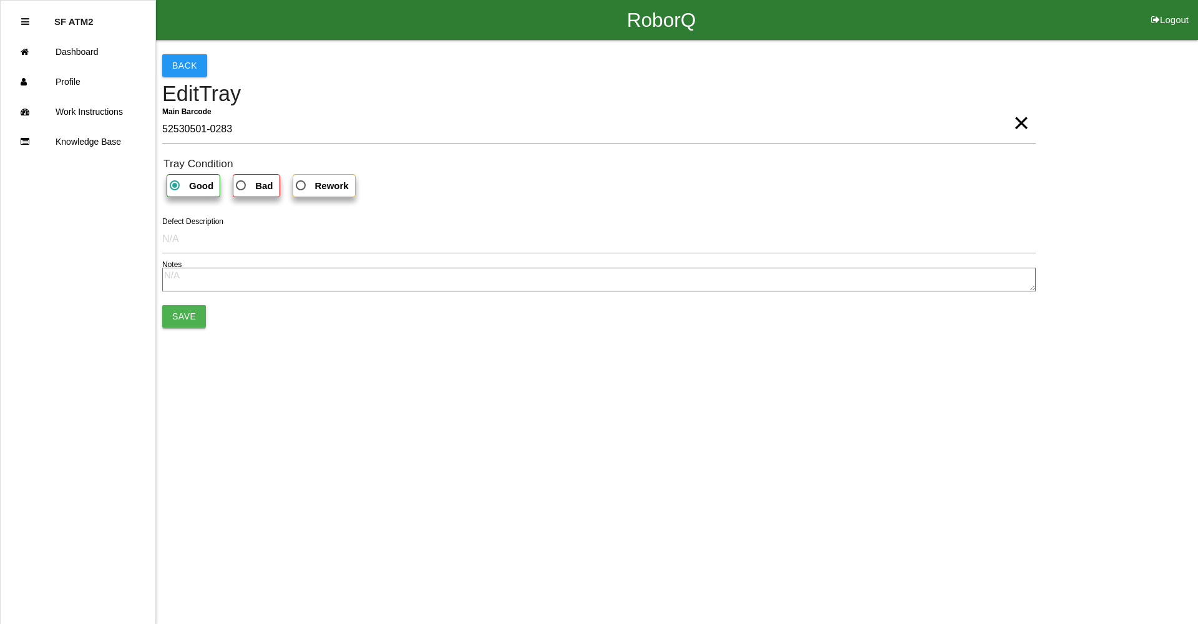
click at [188, 305] on button "Save" at bounding box center [184, 316] width 44 height 22
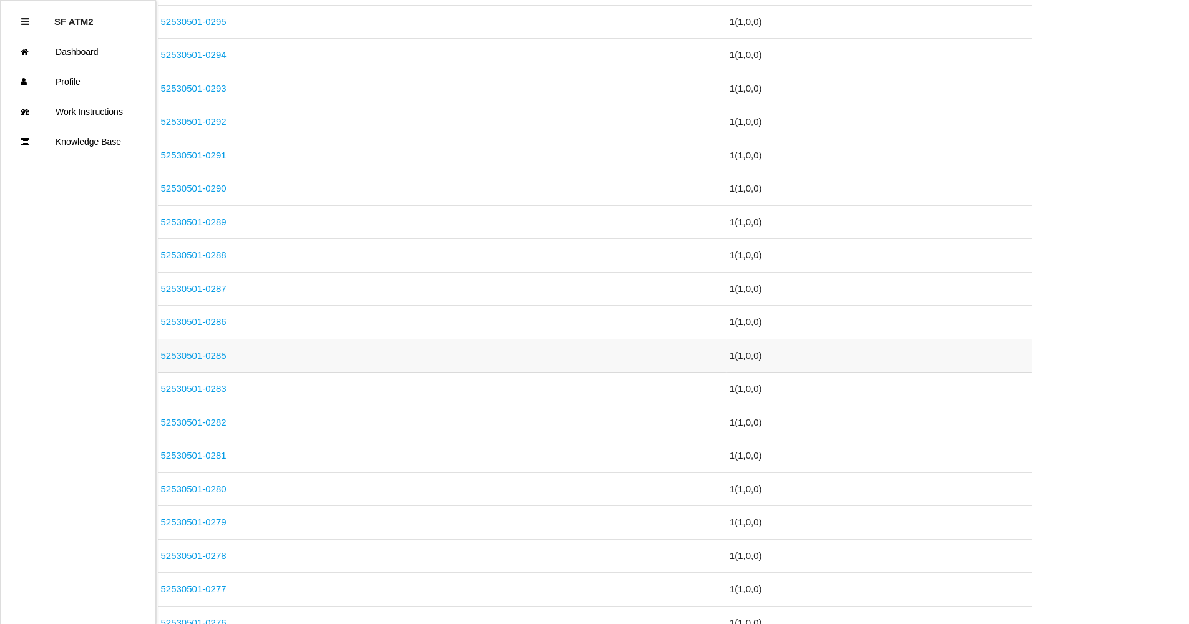
scroll to position [624, 0]
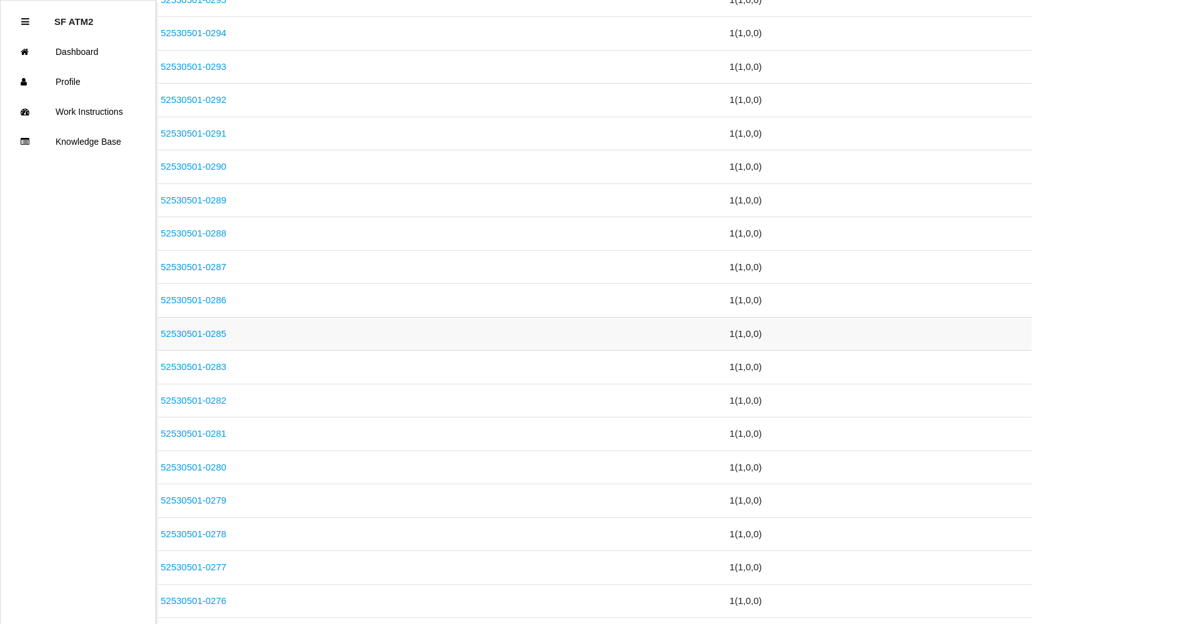
click at [219, 329] on link "52530501-0285" at bounding box center [194, 333] width 66 height 11
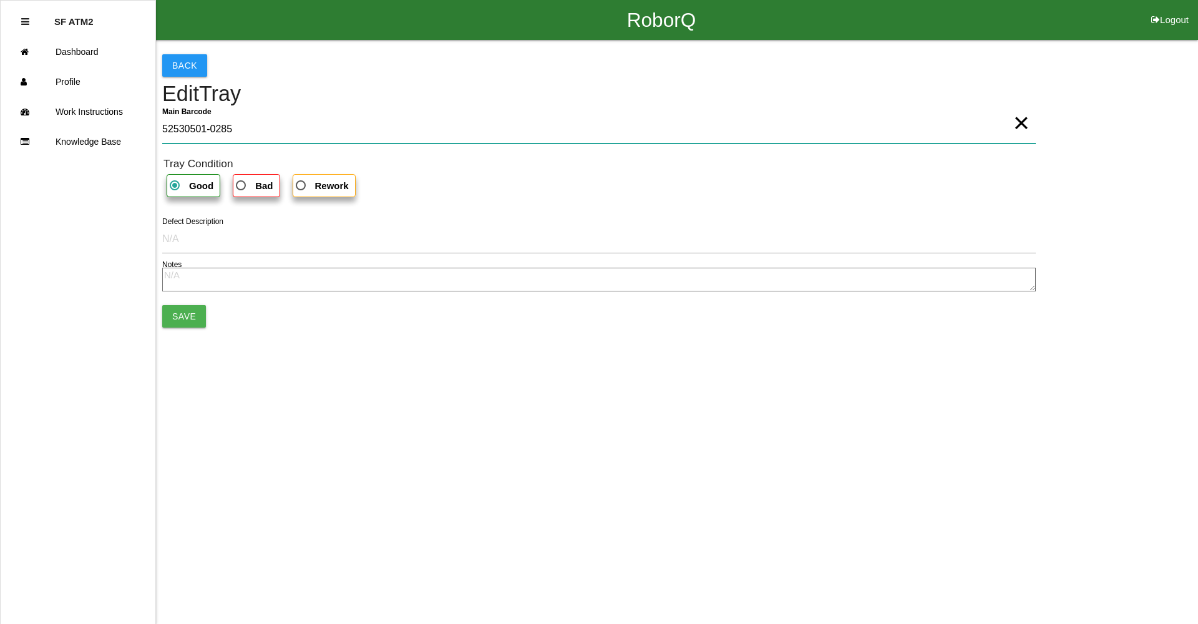
click at [1009, 130] on Barcode "52530501-0285" at bounding box center [599, 129] width 874 height 29
click at [1015, 122] on span "×" at bounding box center [1021, 110] width 16 height 25
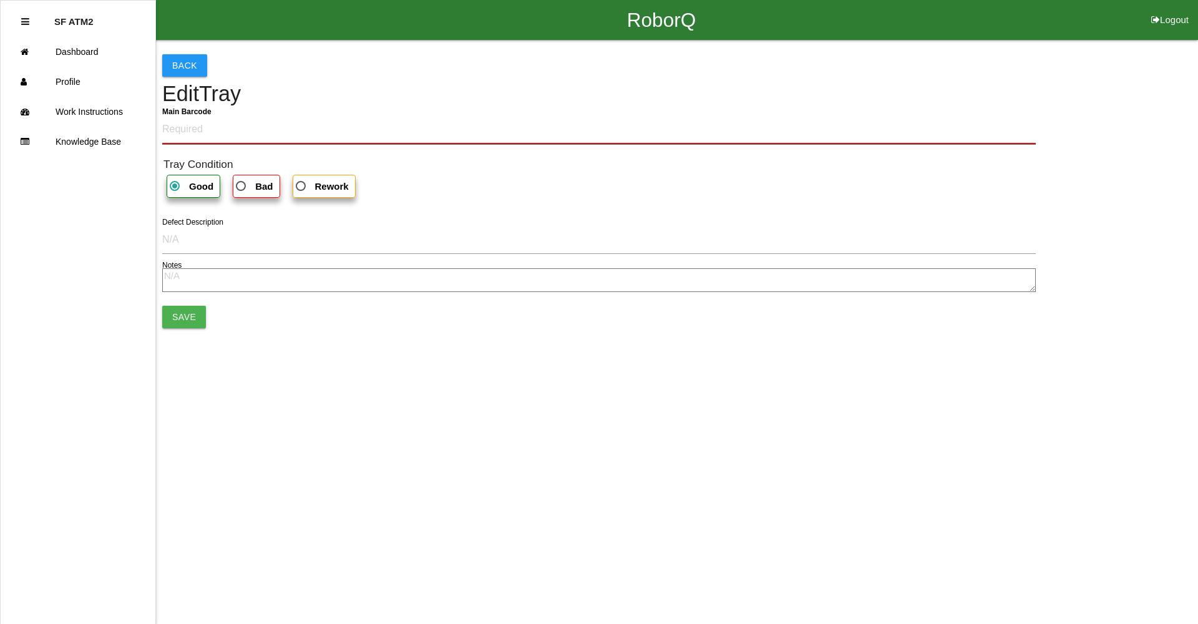
click at [934, 115] on Barcode "Main Barcode" at bounding box center [599, 129] width 874 height 29
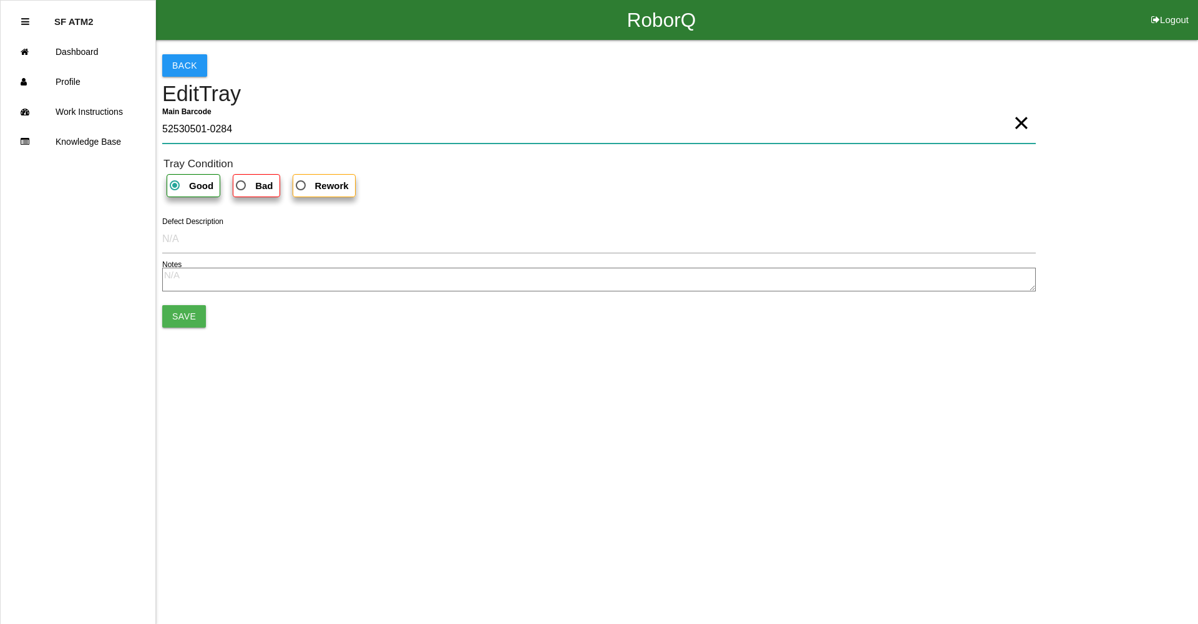
type Barcode "52530501-0284"
click at [182, 321] on button "Save" at bounding box center [184, 316] width 44 height 22
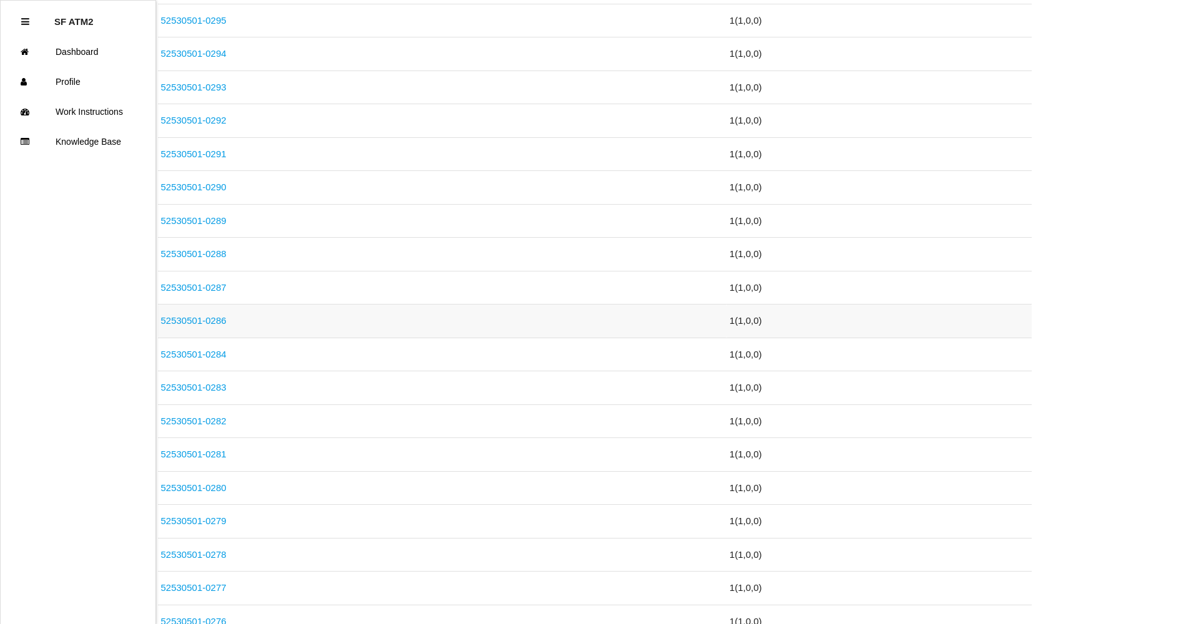
scroll to position [624, 0]
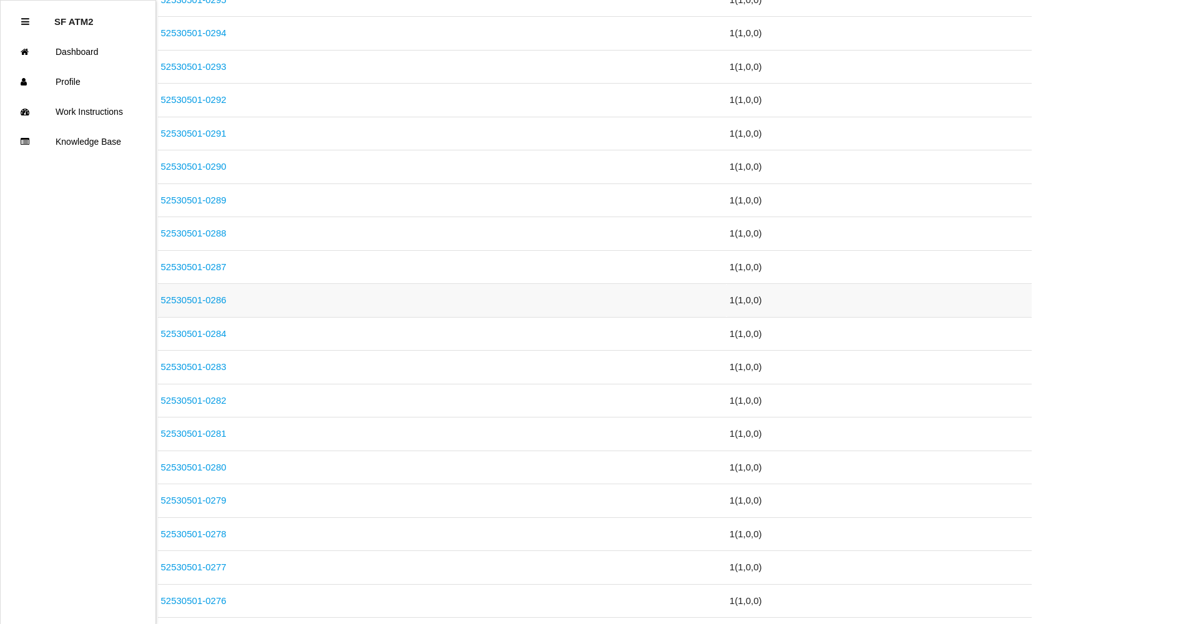
click at [216, 305] on link "52530501-0286" at bounding box center [194, 300] width 66 height 11
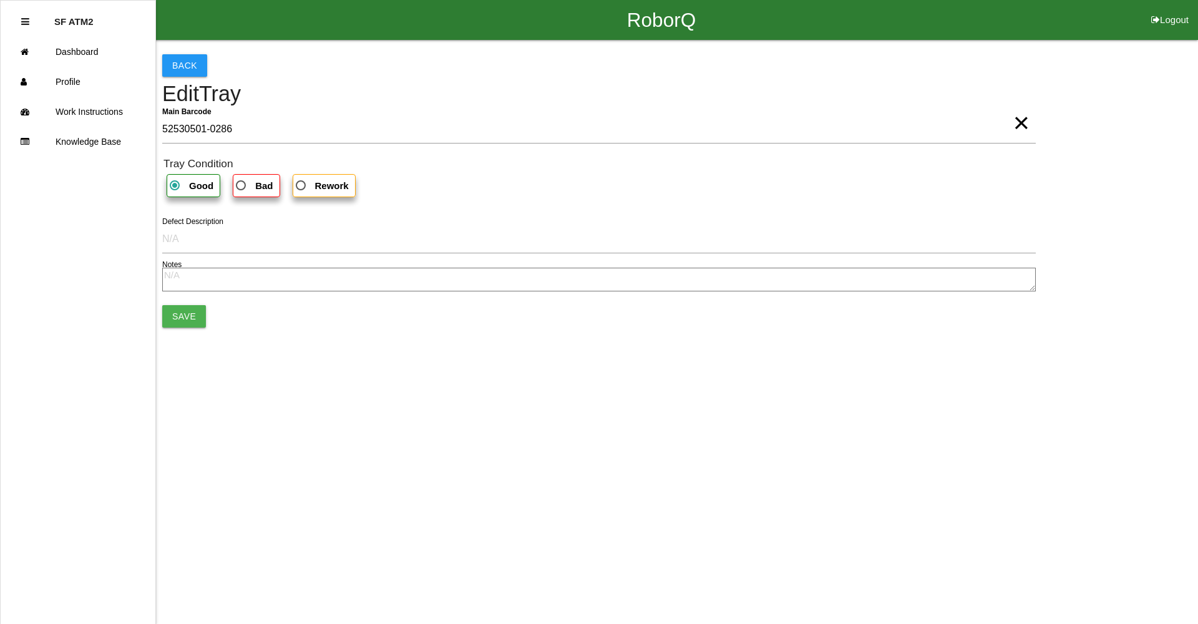
click at [1014, 123] on span "×" at bounding box center [1021, 110] width 16 height 25
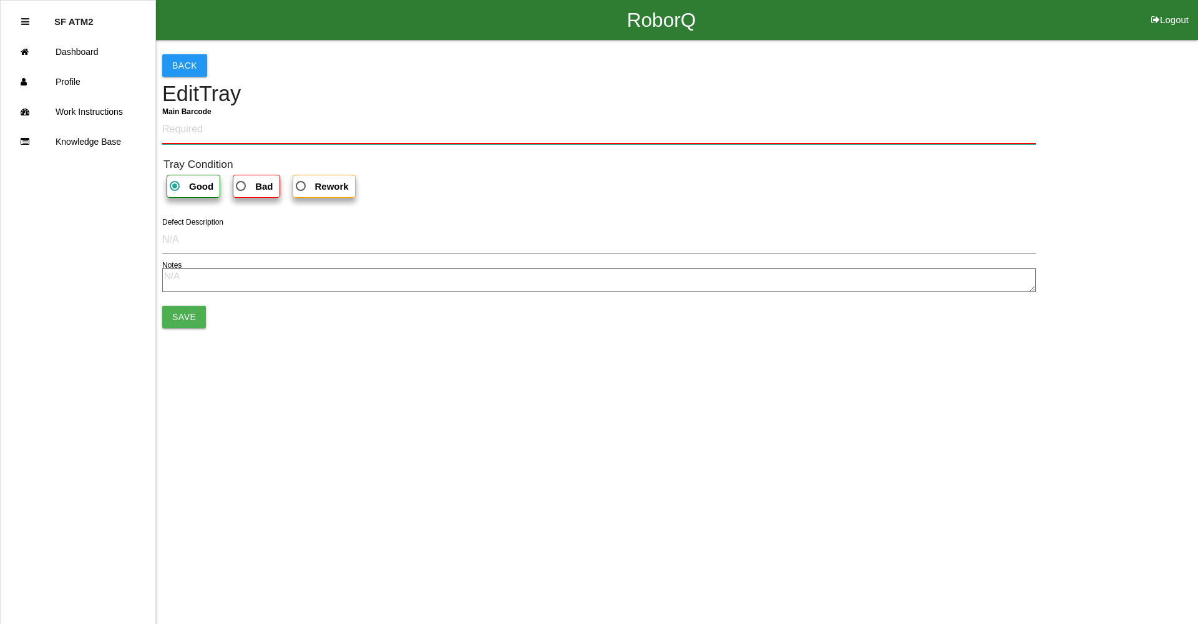
click at [932, 133] on Barcode "Main Barcode" at bounding box center [599, 129] width 874 height 29
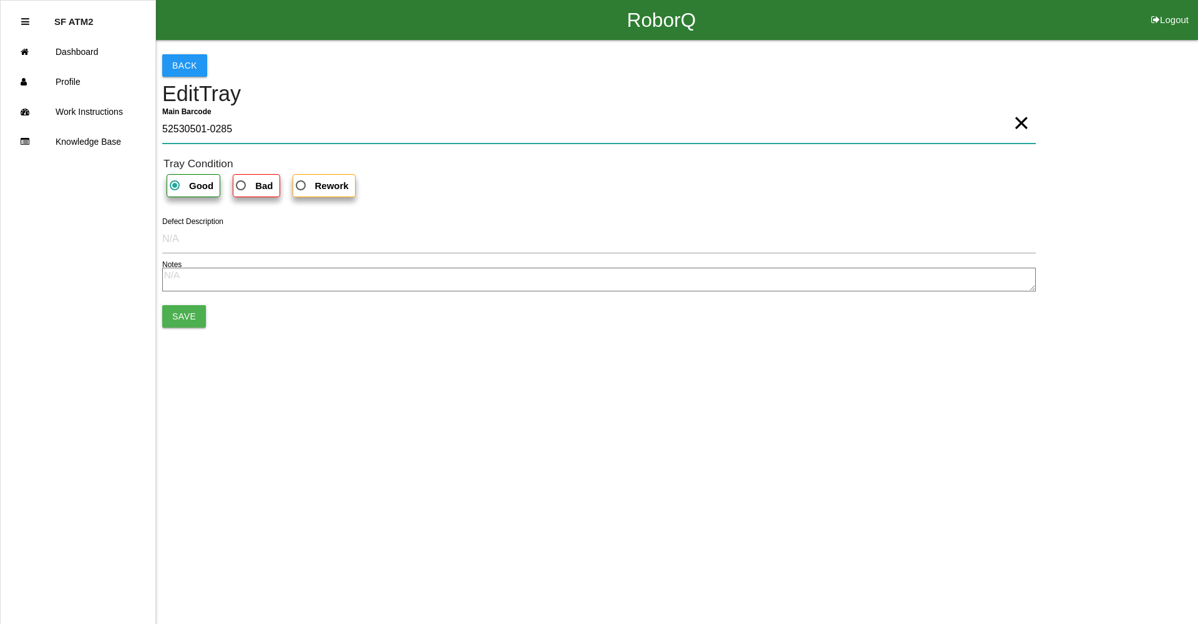
type Barcode "52530501-0285"
click at [182, 314] on button "Save" at bounding box center [184, 316] width 44 height 22
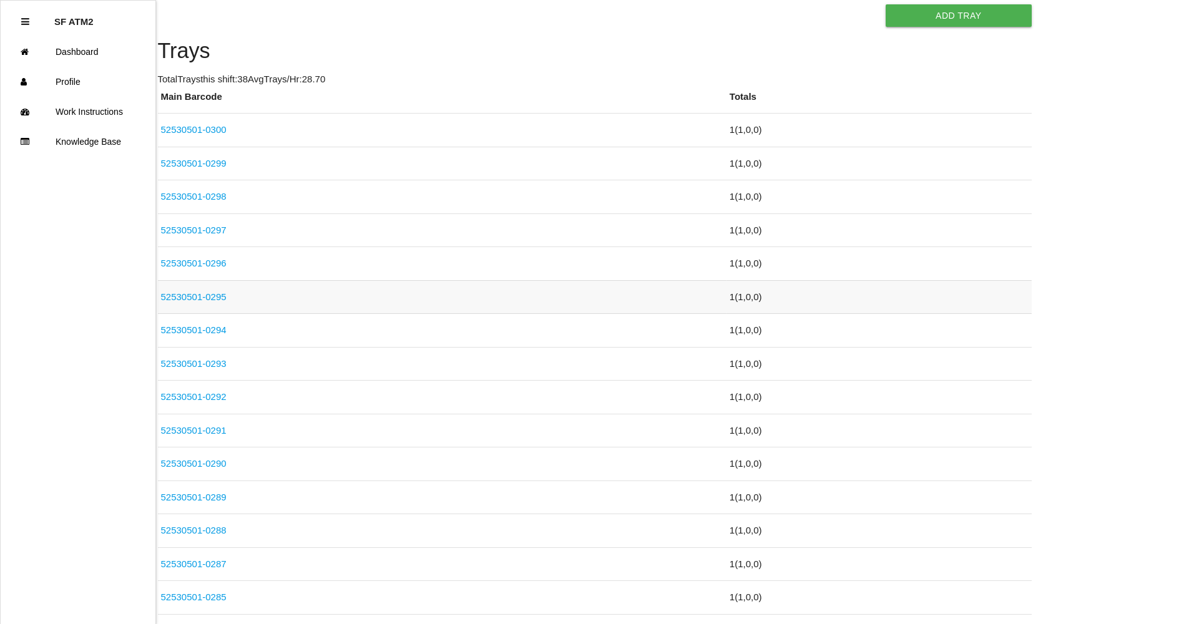
scroll to position [374, 0]
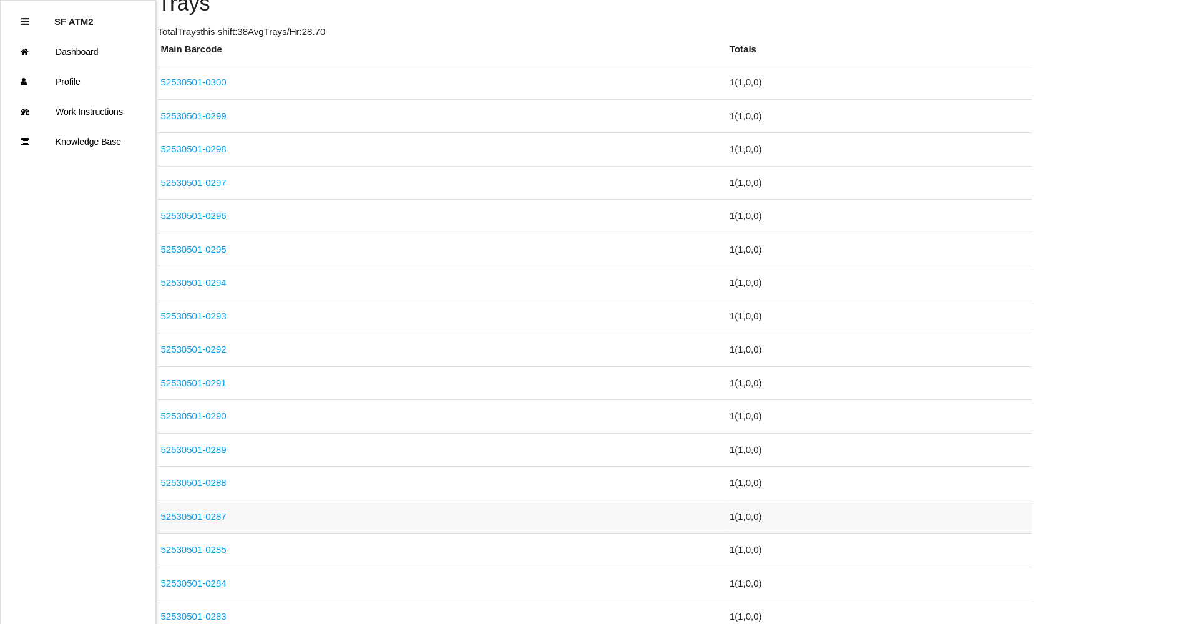
click at [222, 520] on link "52530501-0287" at bounding box center [194, 516] width 66 height 11
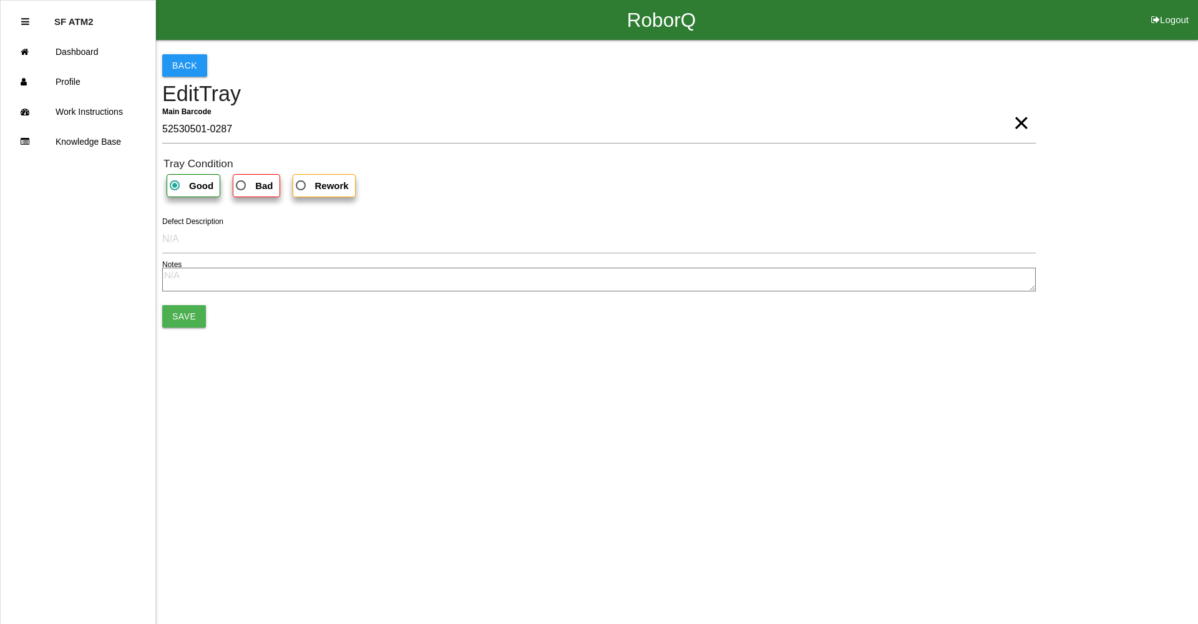
click at [1028, 123] on span "×" at bounding box center [1021, 110] width 16 height 25
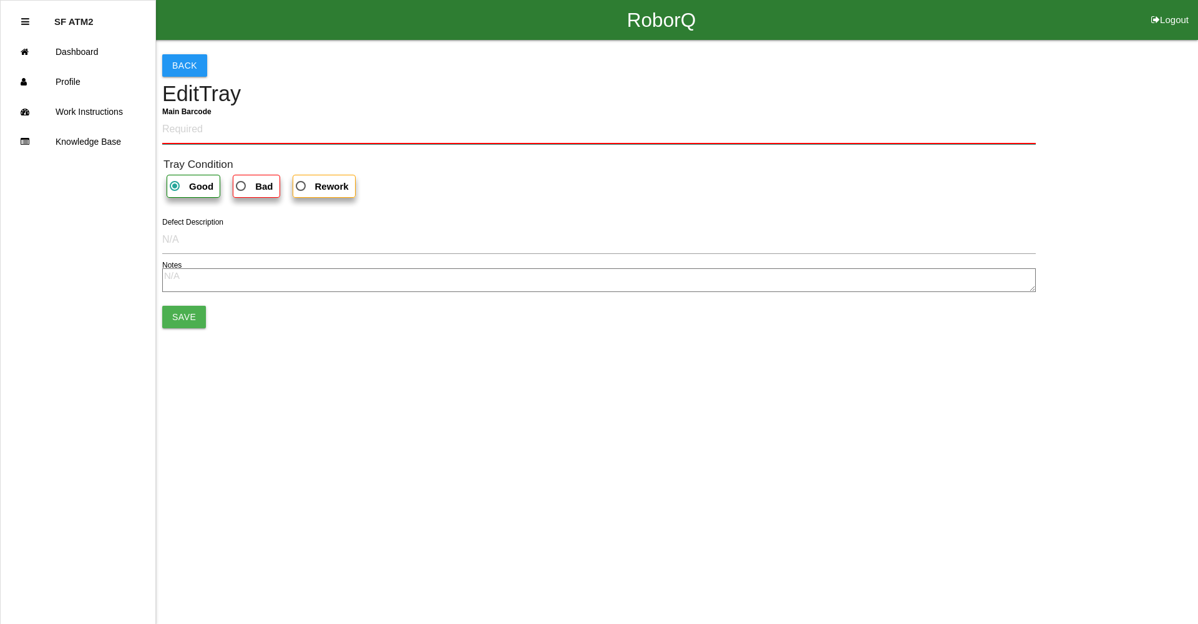
click at [1018, 129] on Barcode "Main Barcode" at bounding box center [599, 129] width 874 height 29
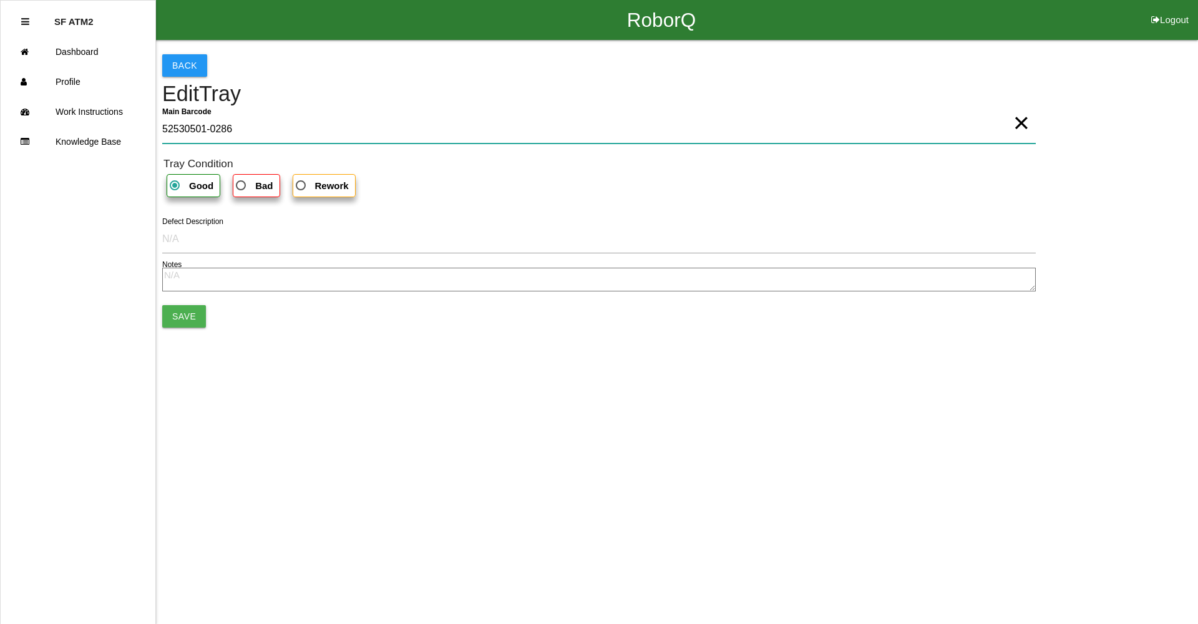
type Barcode "52530501-0286"
click at [182, 306] on button "Save" at bounding box center [184, 316] width 44 height 22
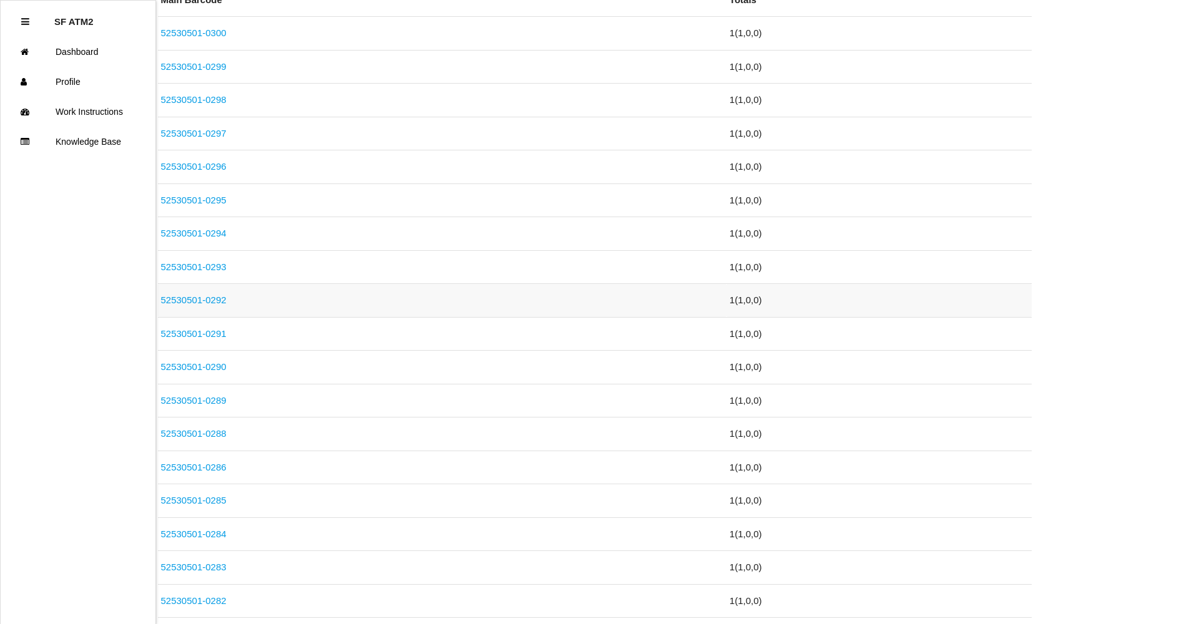
scroll to position [499, 0]
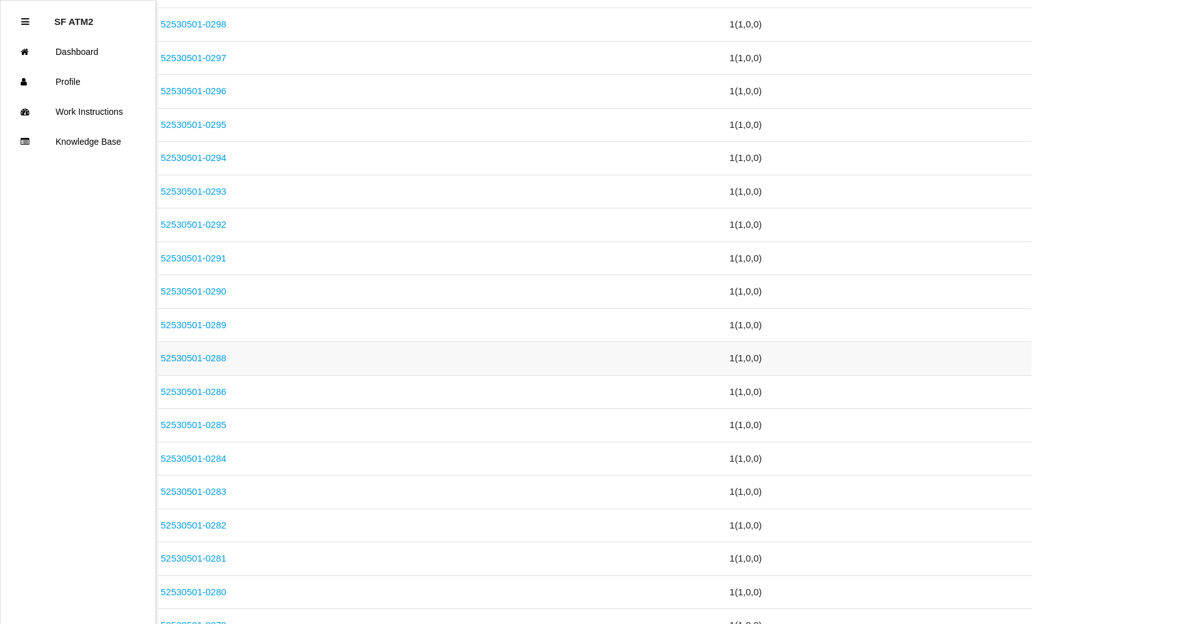
click at [220, 357] on link "52530501-0288" at bounding box center [194, 358] width 66 height 11
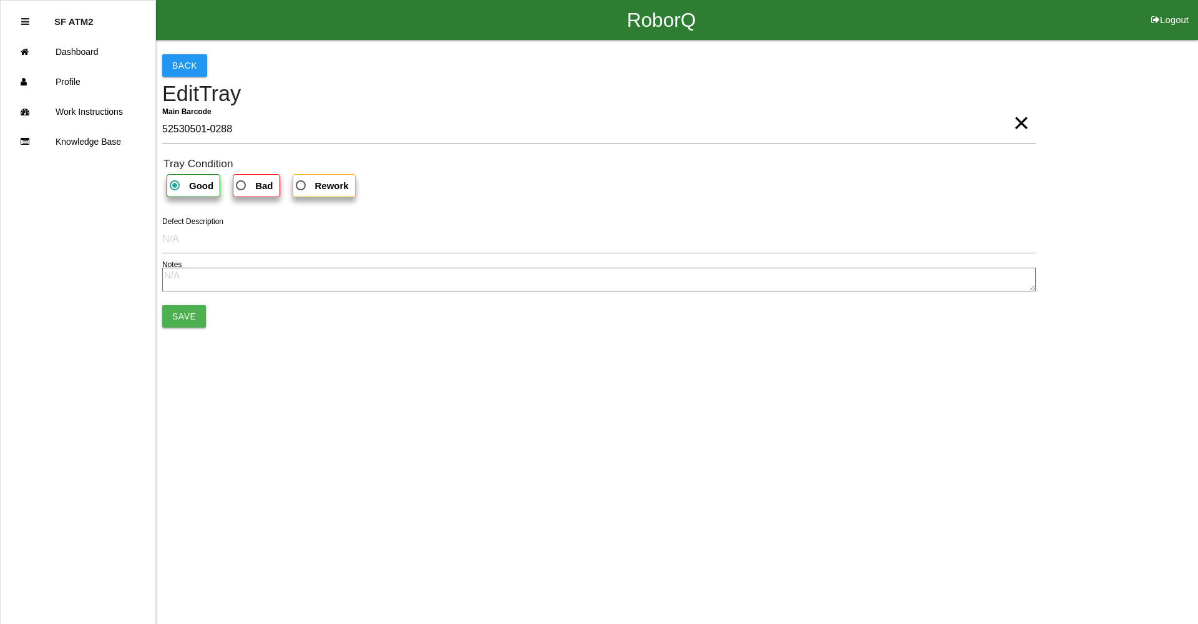
click at [1020, 123] on span "×" at bounding box center [1021, 110] width 16 height 25
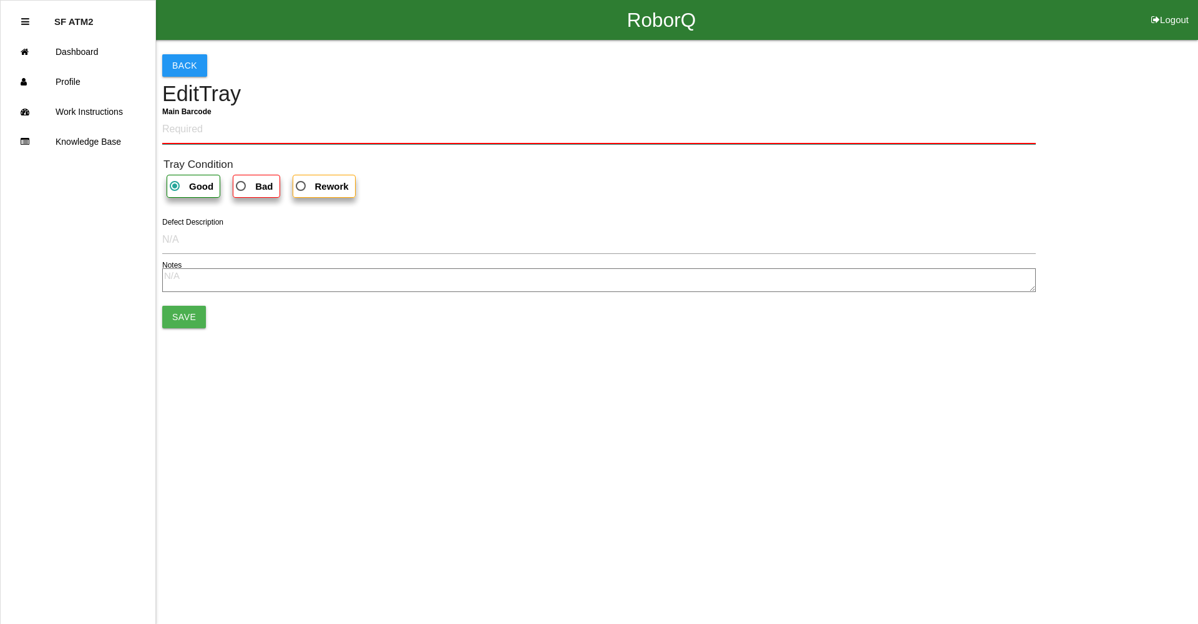
click at [993, 124] on Barcode "Main Barcode" at bounding box center [599, 129] width 874 height 29
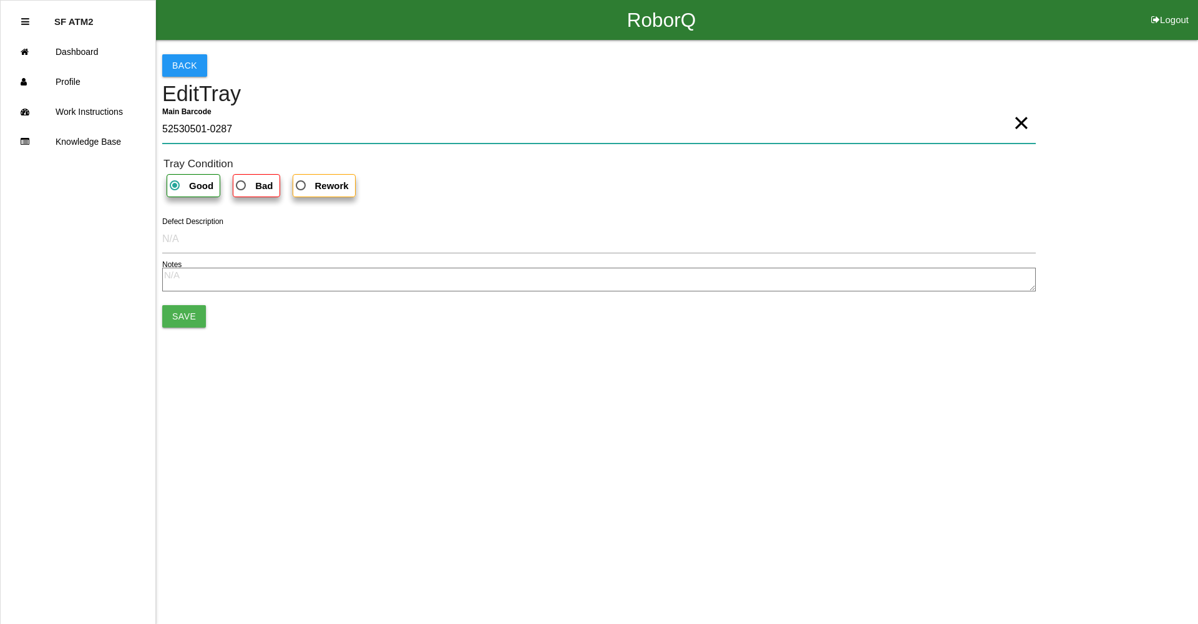
type Barcode "52530501-0287"
click at [175, 319] on button "Save" at bounding box center [184, 316] width 44 height 22
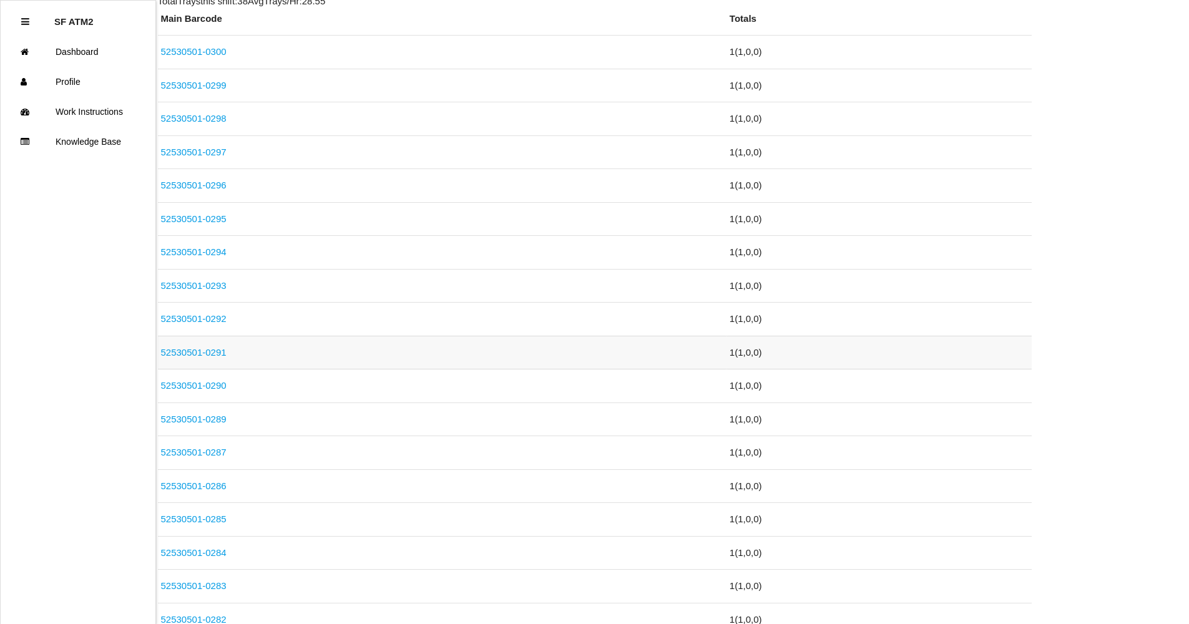
scroll to position [437, 0]
click at [216, 384] on link "52530501-0289" at bounding box center [194, 387] width 66 height 11
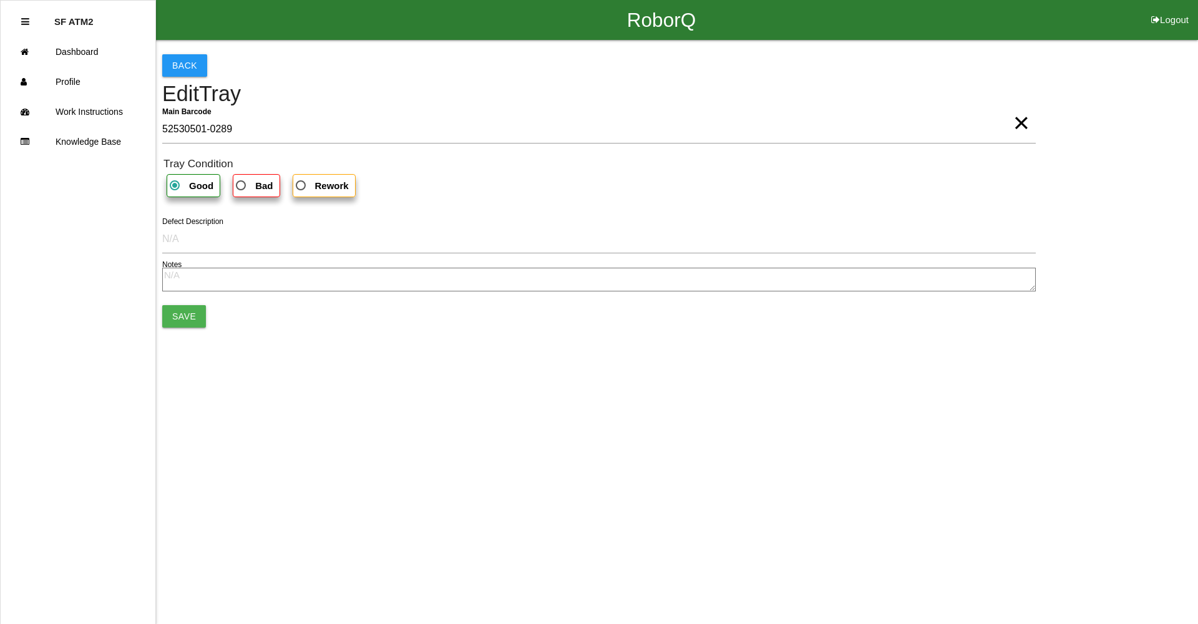
click at [1015, 123] on span "×" at bounding box center [1021, 110] width 16 height 25
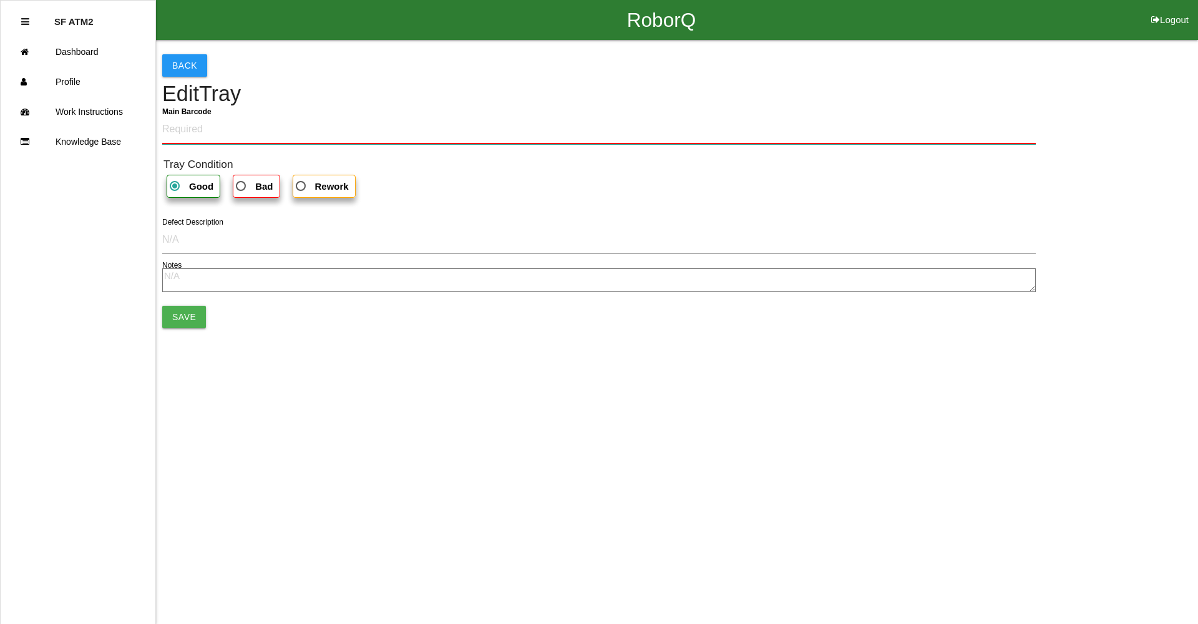
click at [967, 125] on Barcode "Main Barcode" at bounding box center [599, 129] width 874 height 29
type Barcode "52530501-0288"
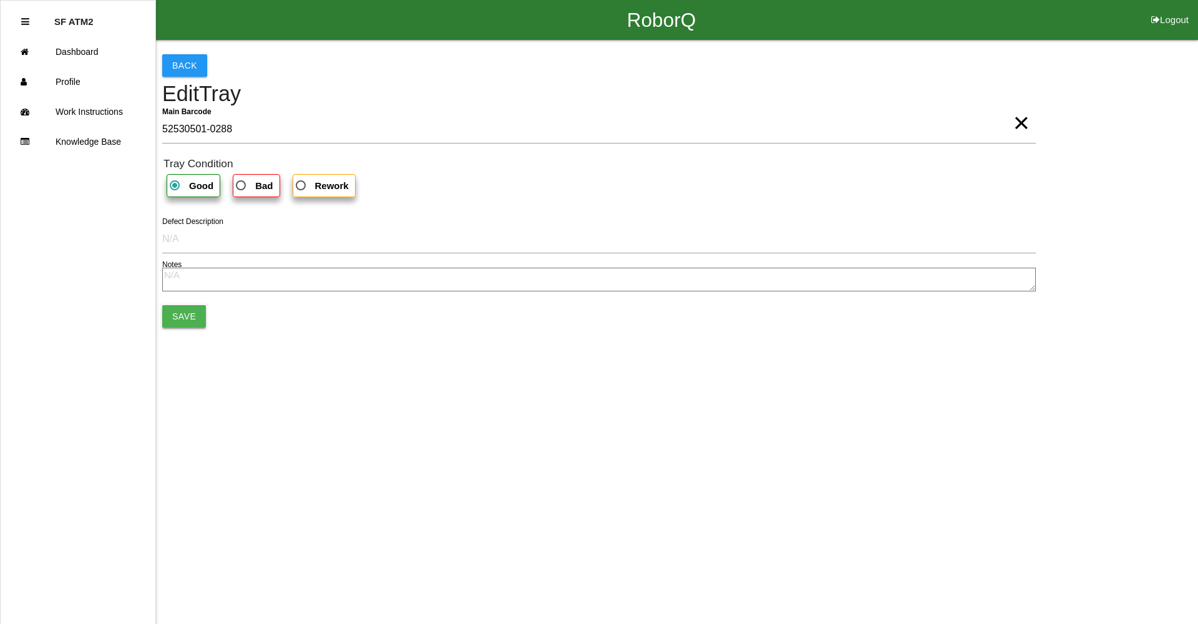
click at [178, 316] on button "Save" at bounding box center [184, 316] width 44 height 22
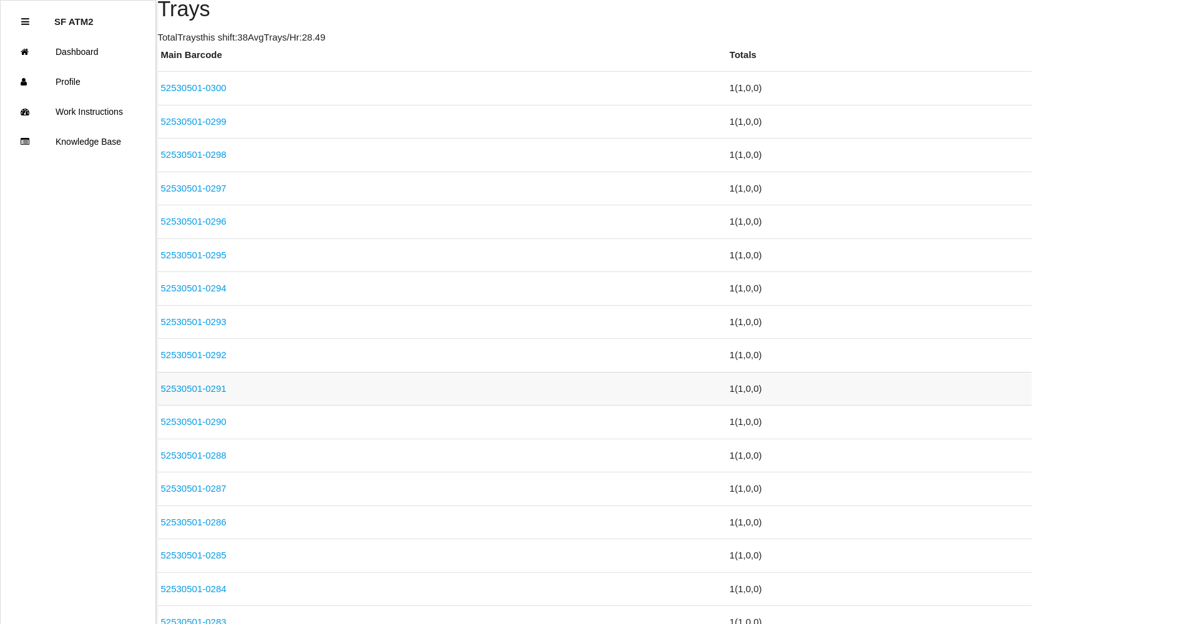
scroll to position [374, 0]
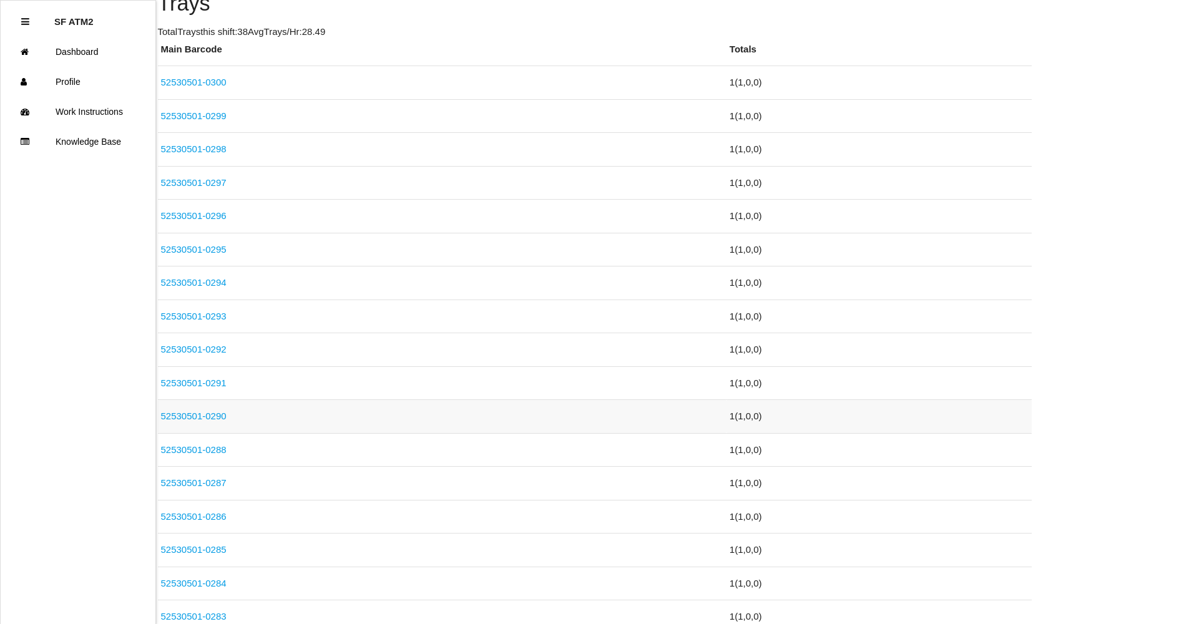
click at [225, 416] on link "52530501-0290" at bounding box center [194, 416] width 66 height 11
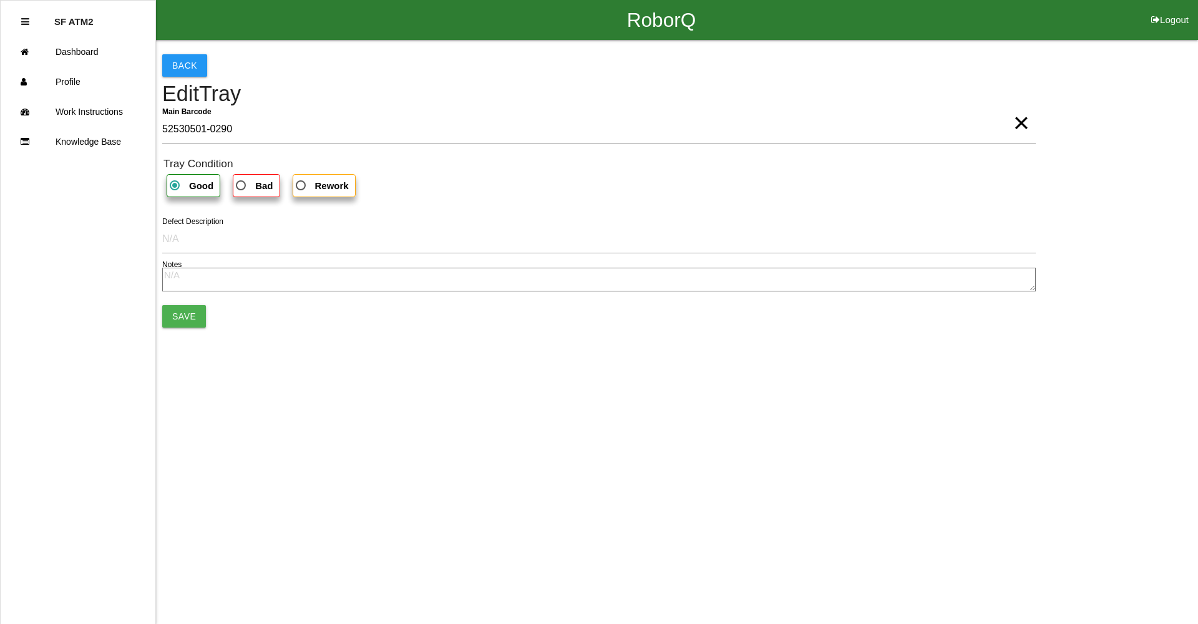
click at [1022, 123] on span "×" at bounding box center [1021, 110] width 16 height 25
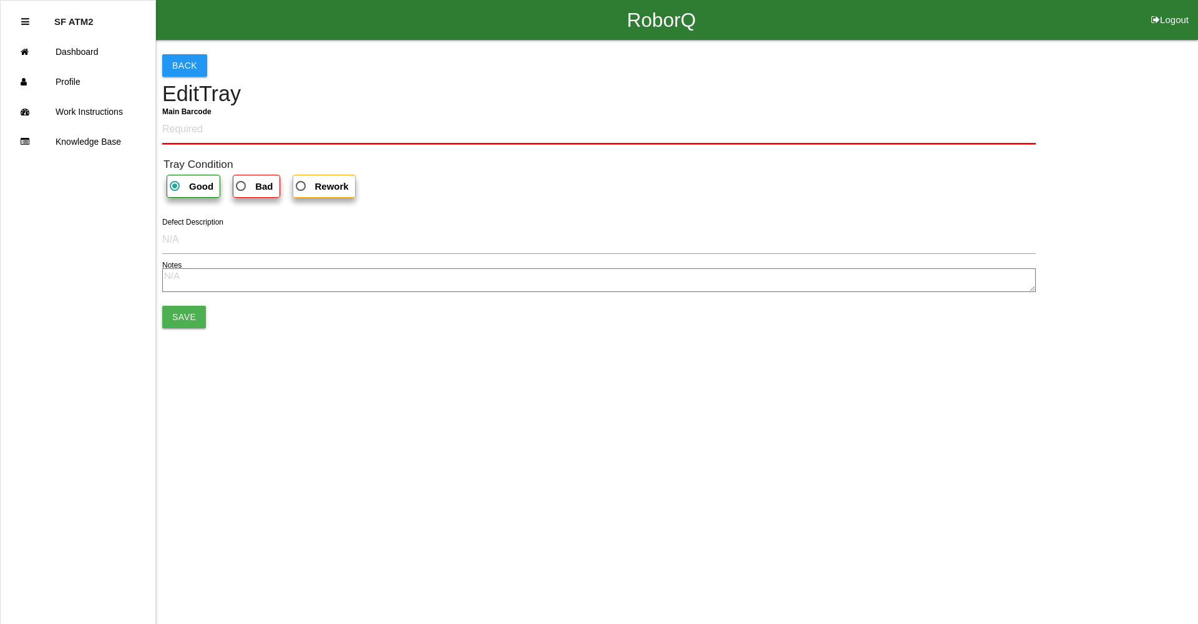
click at [1003, 126] on Barcode "Main Barcode" at bounding box center [599, 129] width 874 height 29
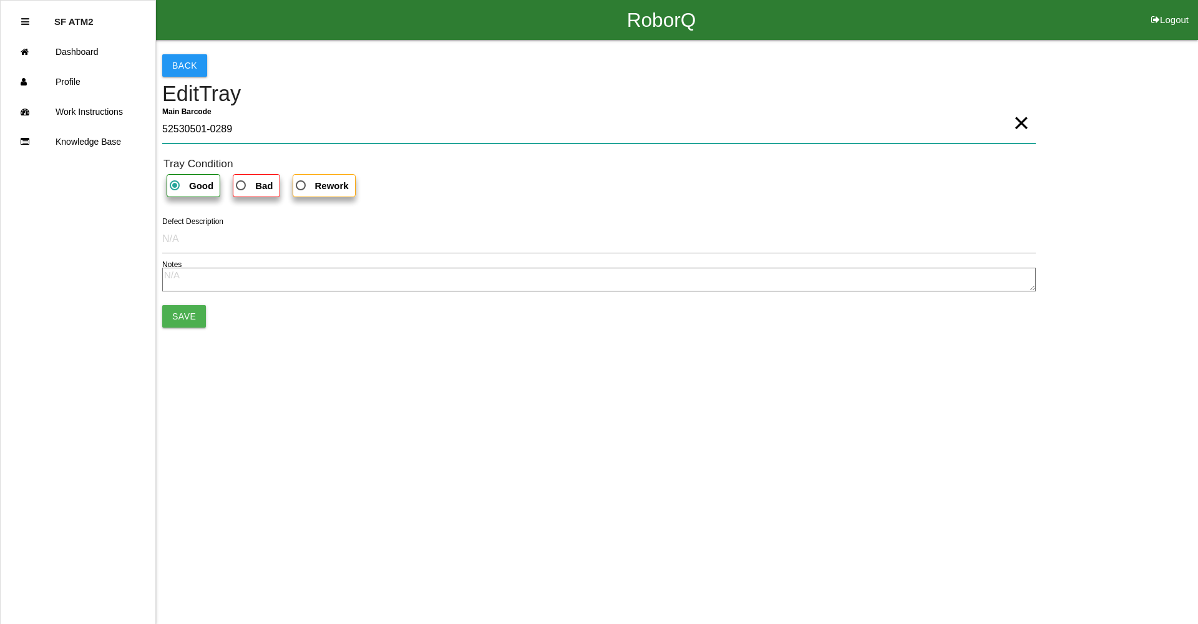
type Barcode "52530501-0289"
click at [177, 320] on button "Save" at bounding box center [184, 316] width 44 height 22
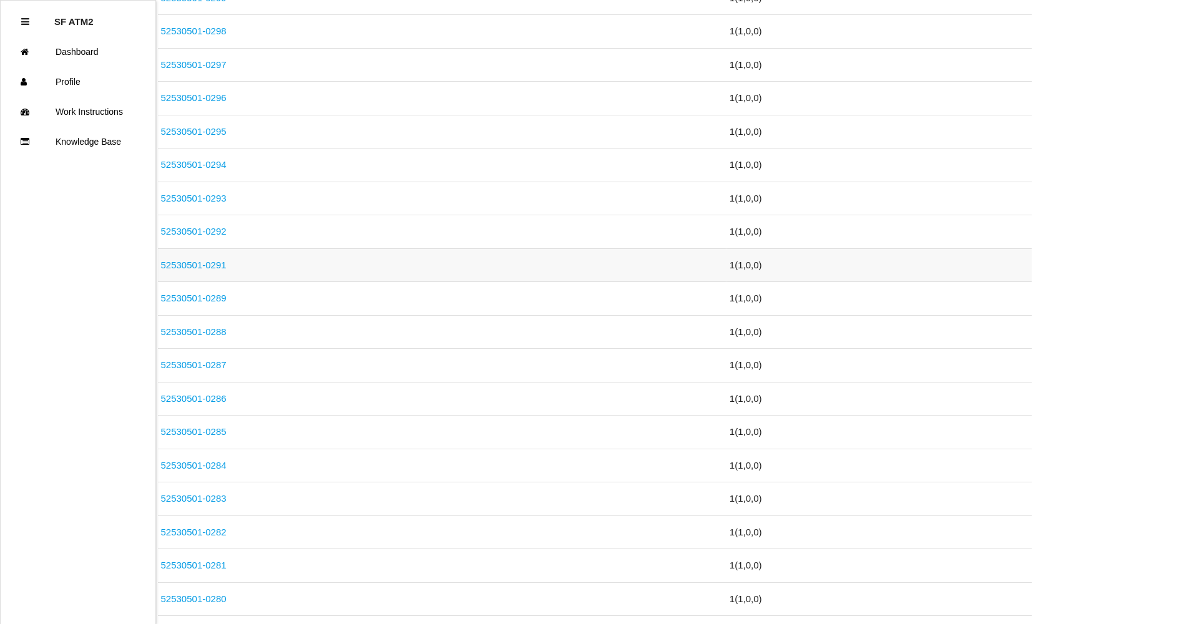
scroll to position [499, 0]
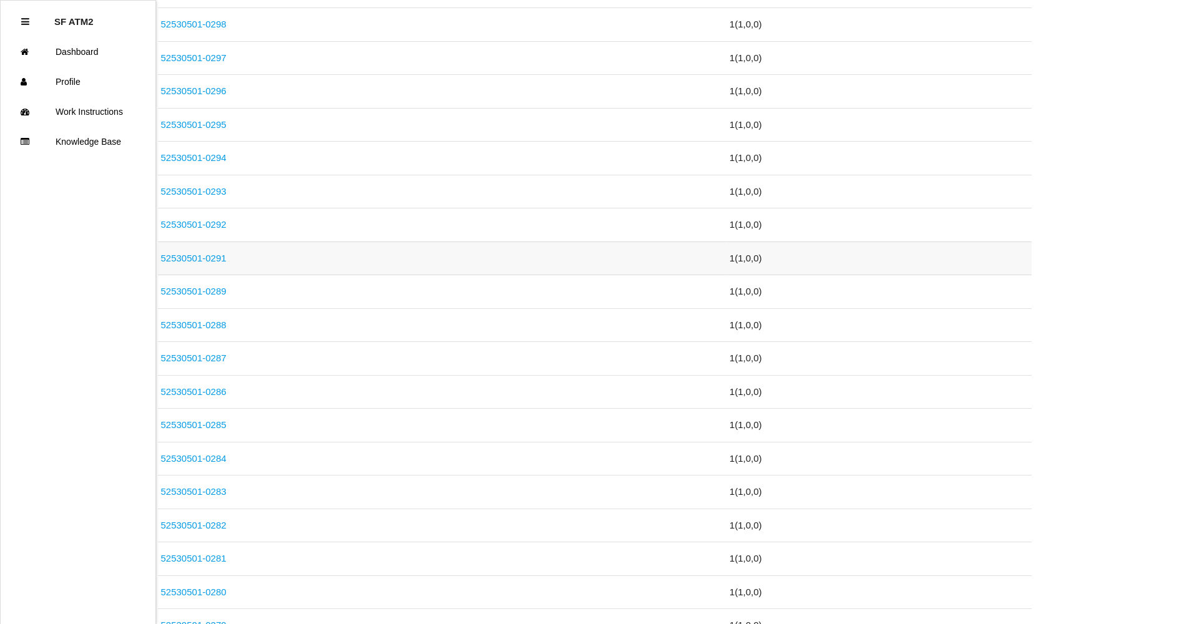
click at [218, 253] on link "52530501-0291" at bounding box center [194, 258] width 66 height 11
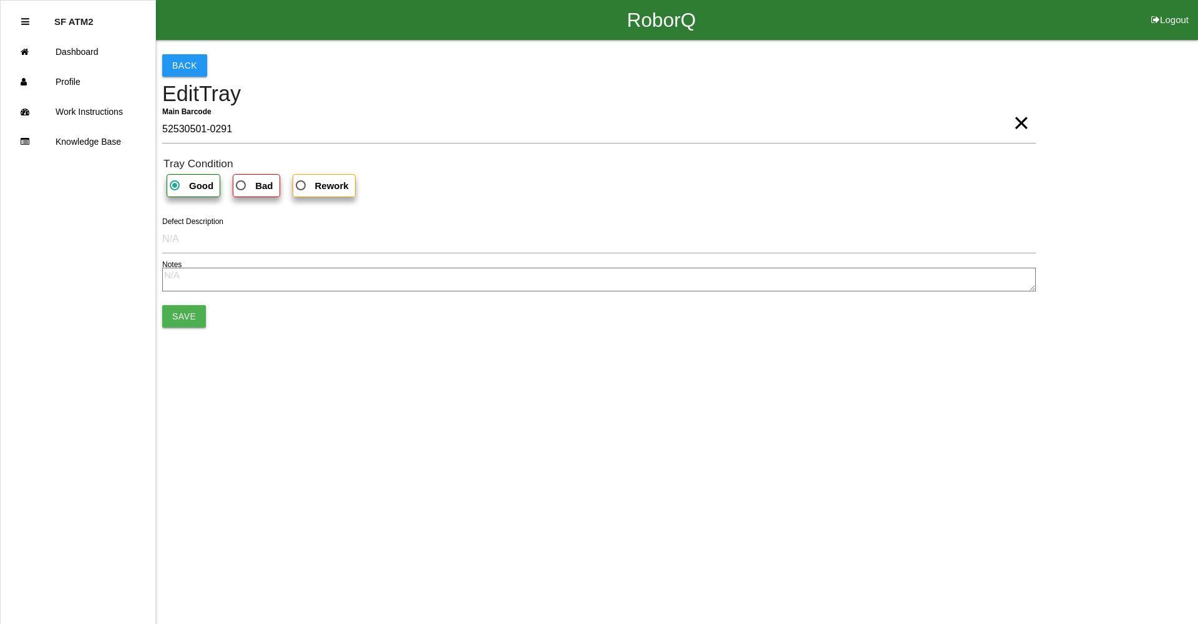
click at [1013, 123] on span "×" at bounding box center [1021, 110] width 16 height 25
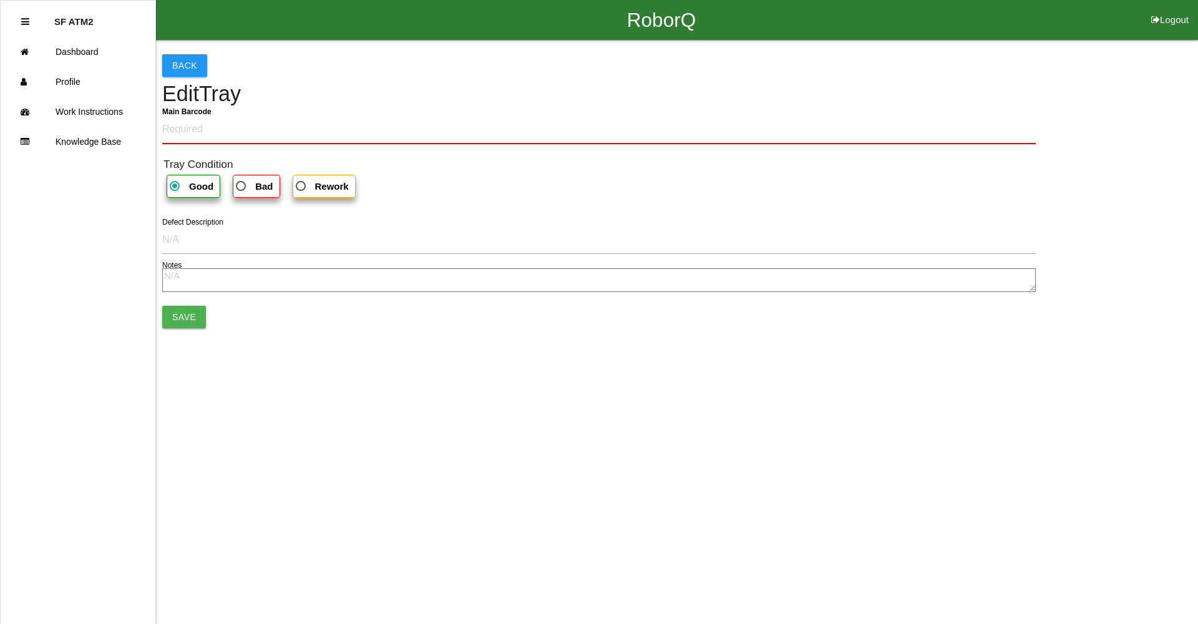
click at [890, 110] on div "Back Edit Tray Main Barcode Tray Condition Good Bad Rework Defect Description N…" at bounding box center [599, 191] width 874 height 302
click at [512, 136] on Barcode "Main Barcode" at bounding box center [599, 129] width 874 height 29
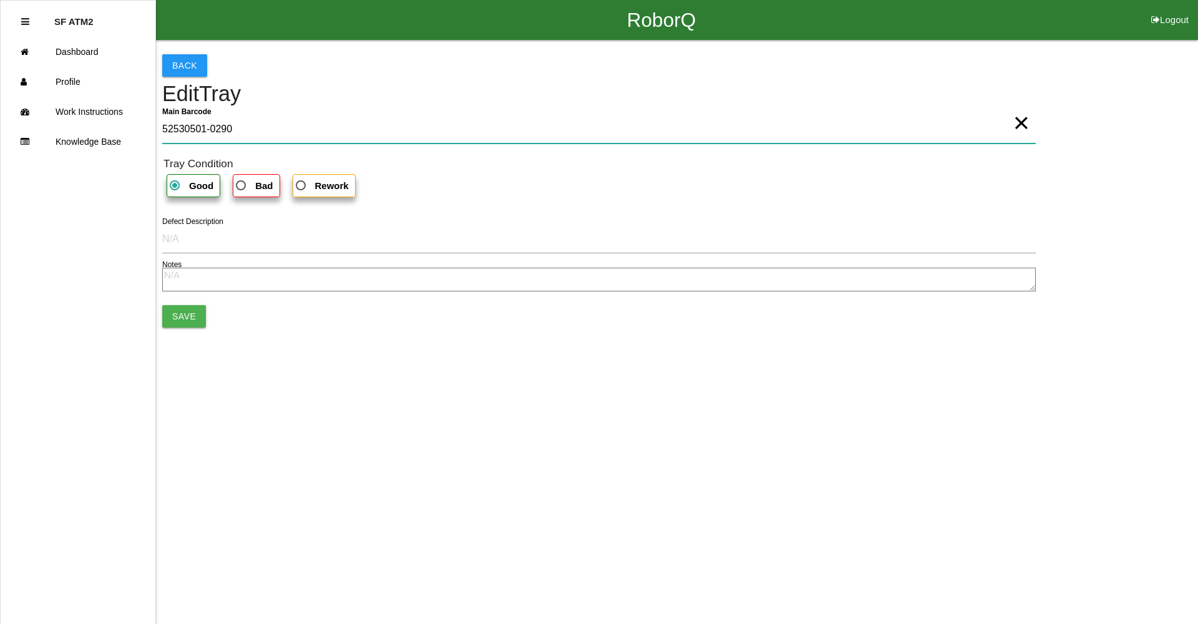
type Barcode "52530501-0290"
click at [178, 318] on button "Save" at bounding box center [184, 316] width 44 height 22
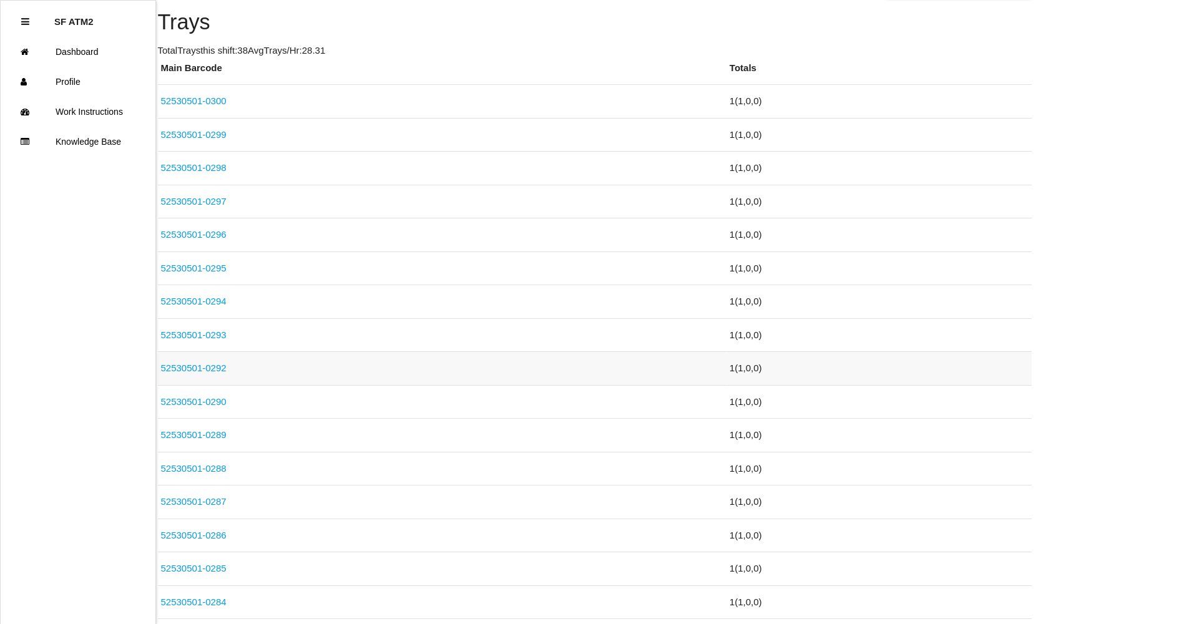
scroll to position [374, 0]
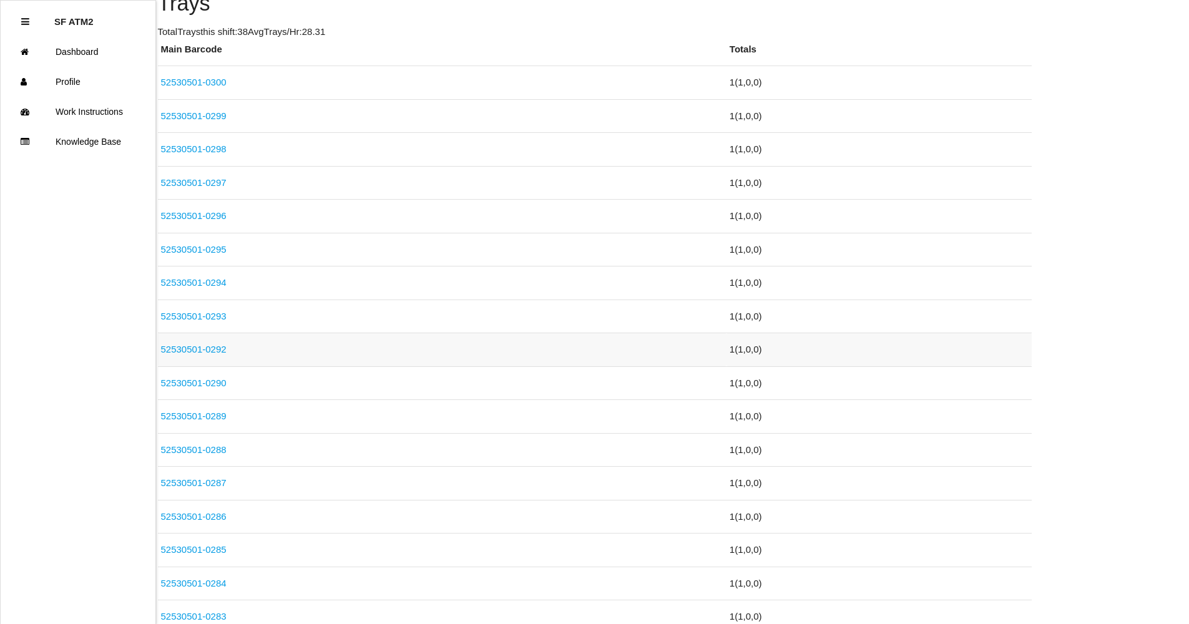
click at [213, 346] on link "52530501-0292" at bounding box center [194, 349] width 66 height 11
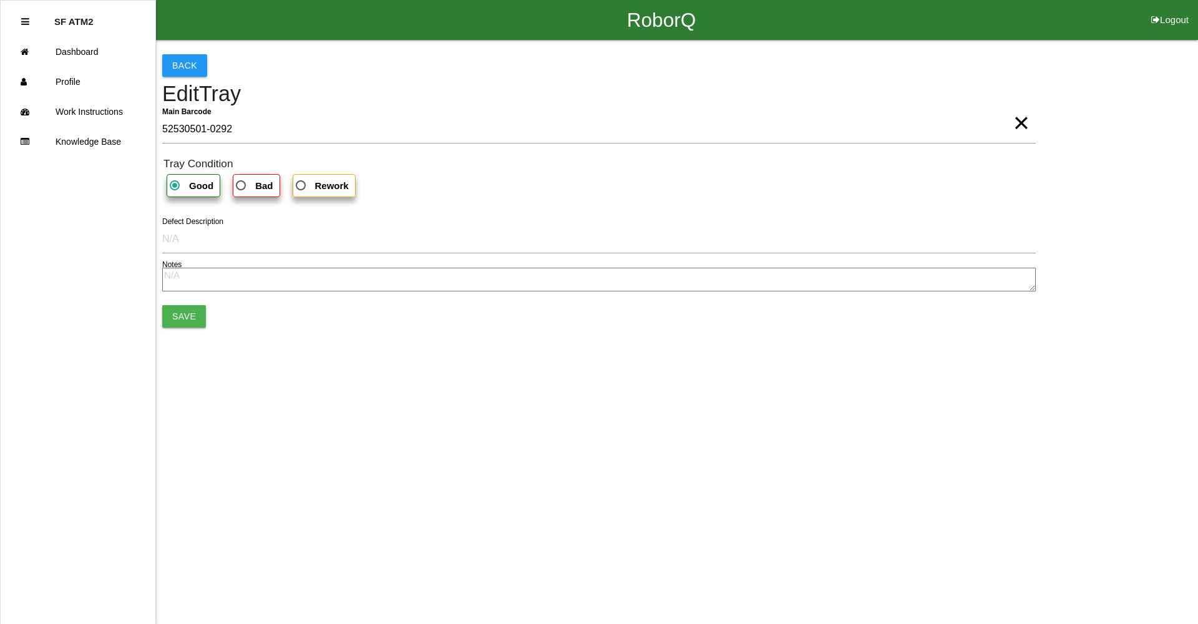
click at [1026, 123] on span "×" at bounding box center [1021, 110] width 16 height 25
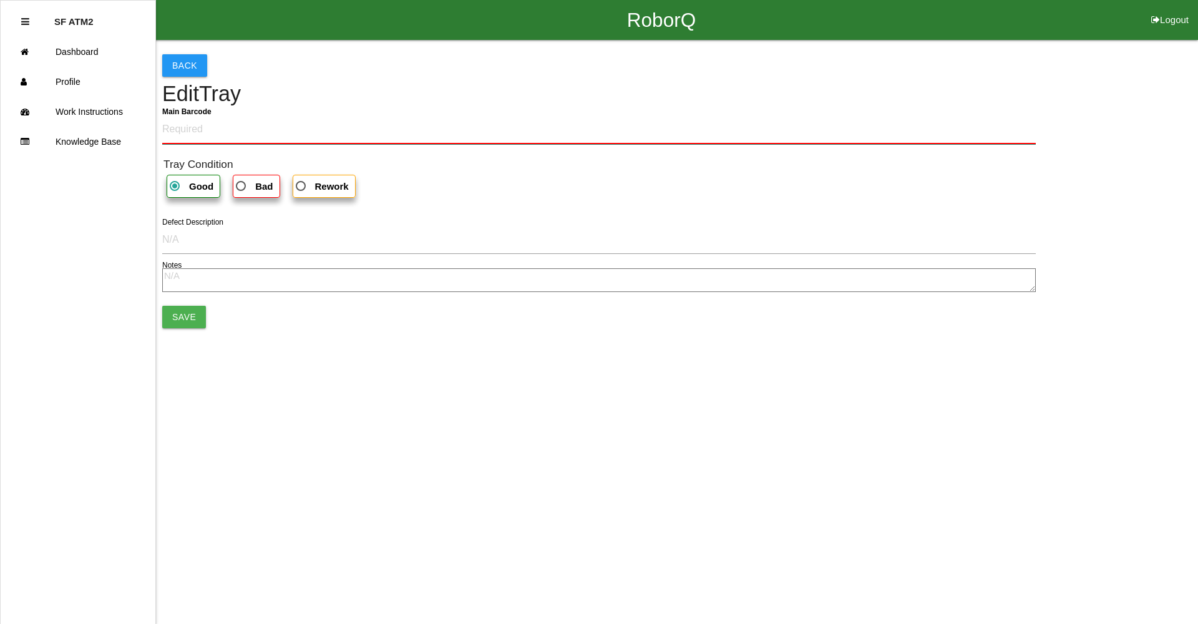
click at [981, 119] on Barcode "Main Barcode" at bounding box center [599, 129] width 874 height 29
type Barcode "52530501-0291"
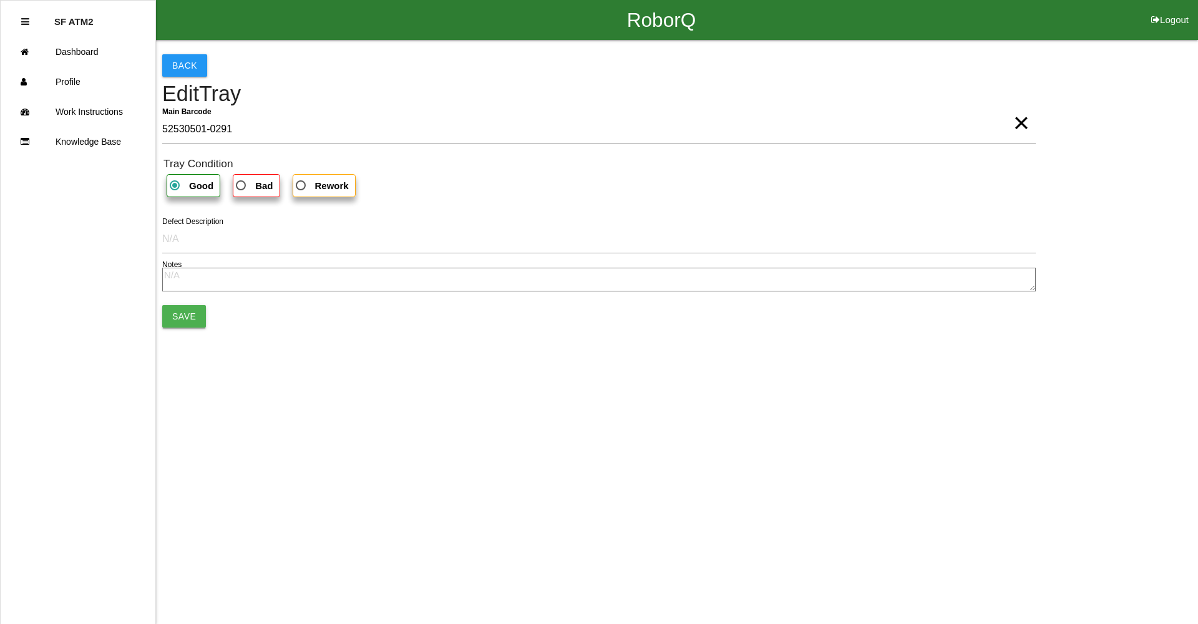
click at [194, 308] on button "Save" at bounding box center [184, 316] width 44 height 22
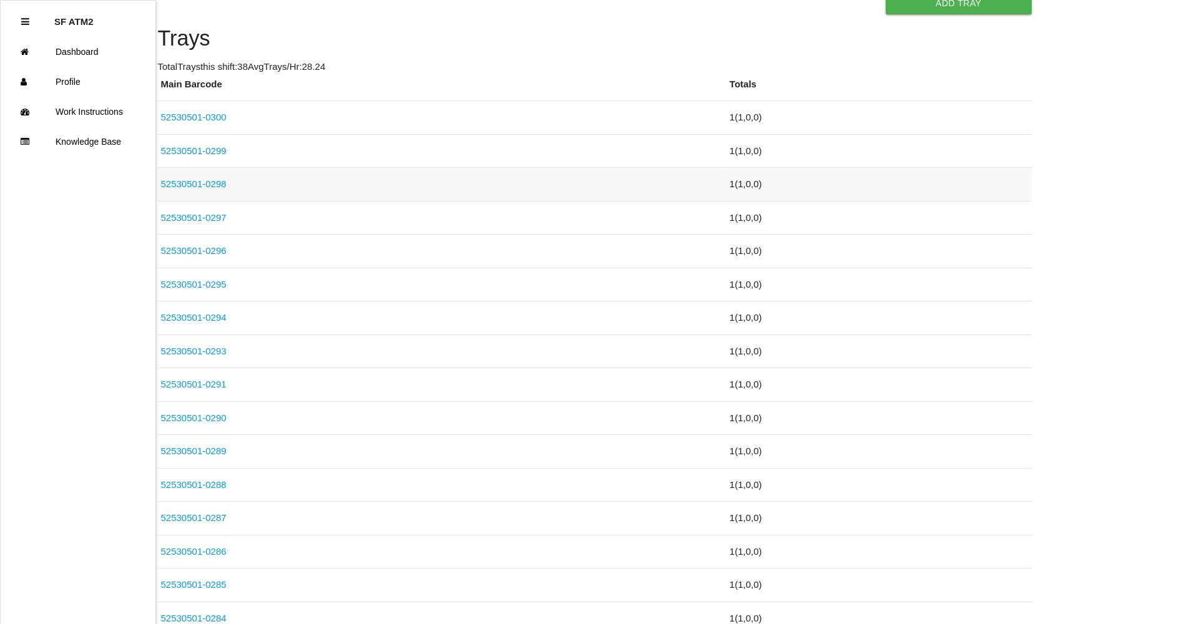
scroll to position [374, 0]
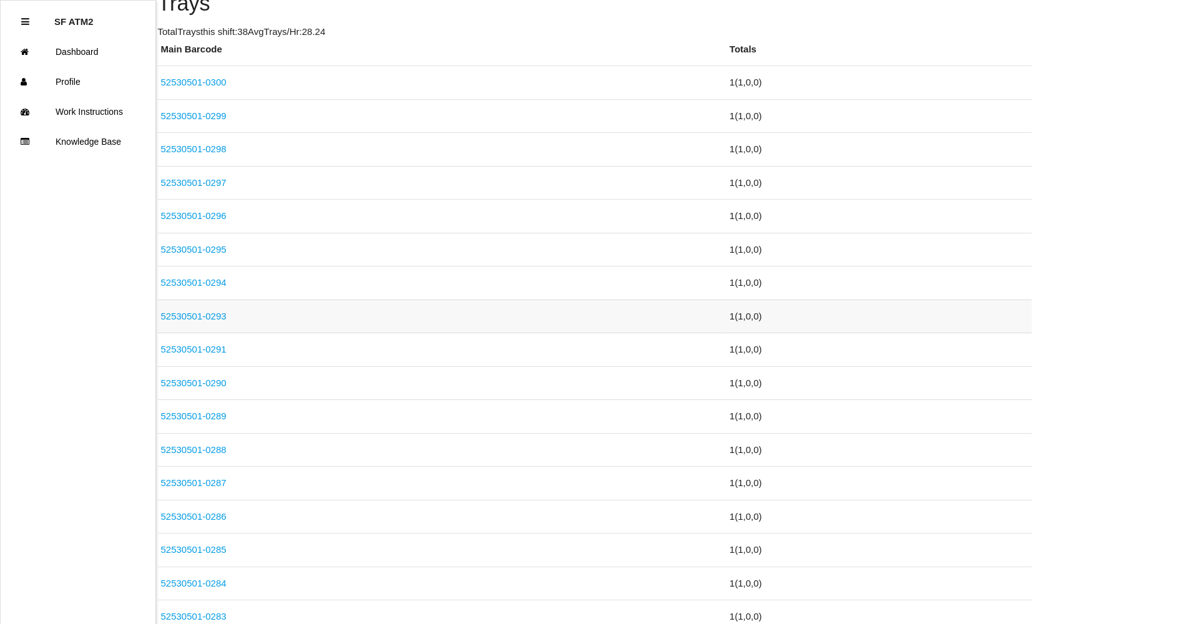
click at [221, 314] on link "52530501-0293" at bounding box center [194, 316] width 66 height 11
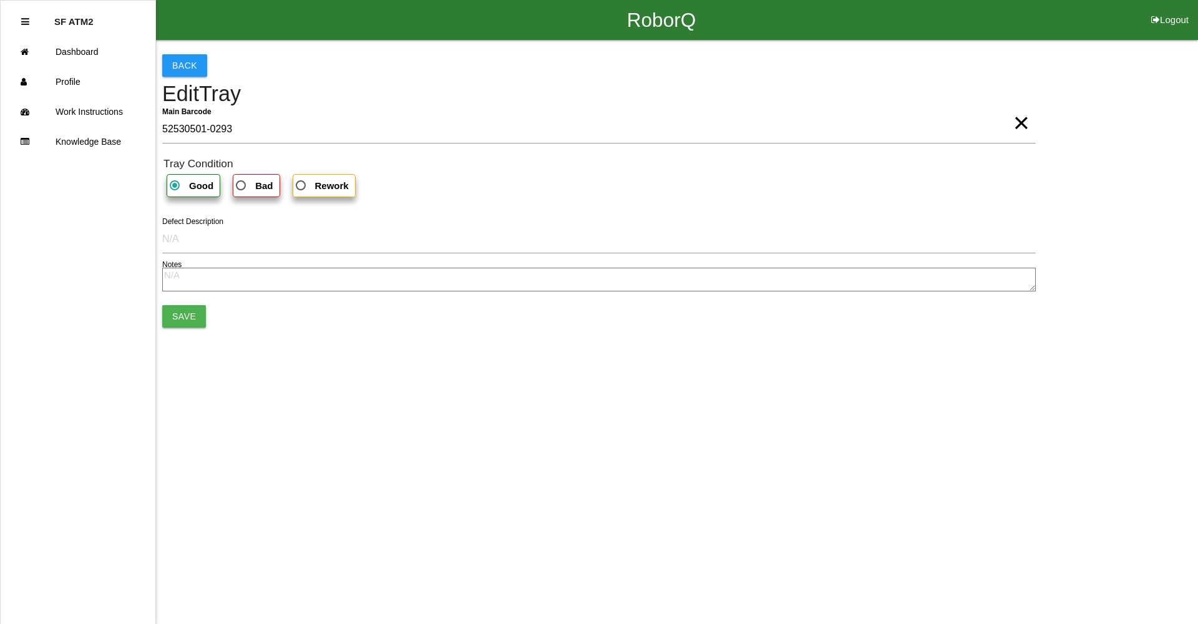
click at [1013, 121] on span "×" at bounding box center [1021, 110] width 16 height 25
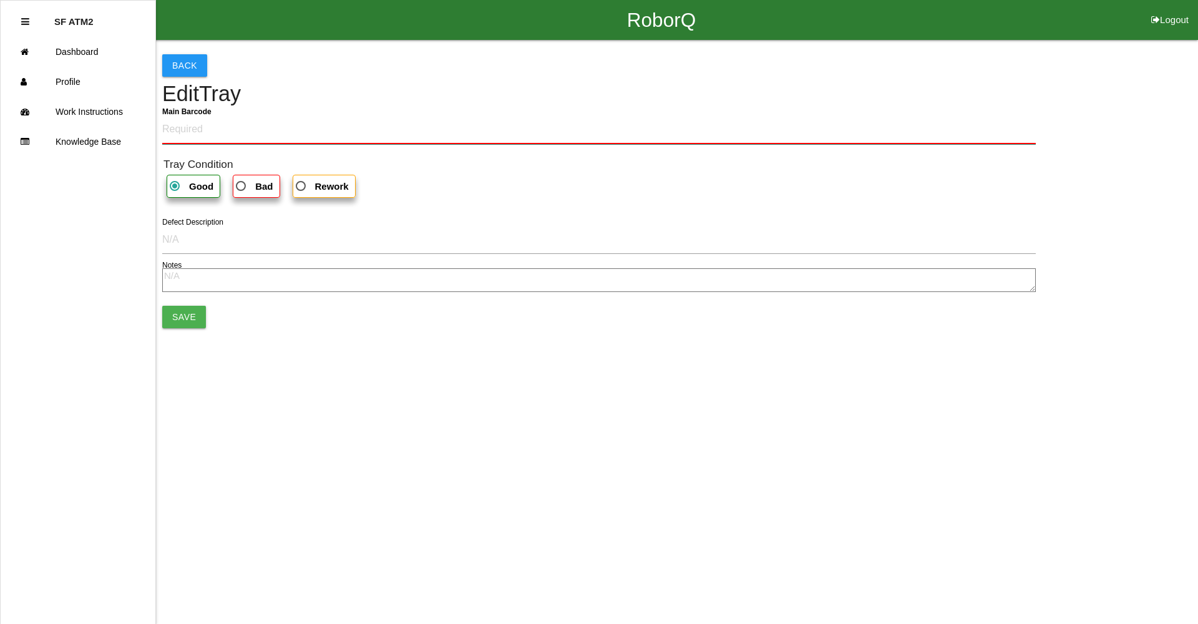
click at [1001, 120] on Barcode "Main Barcode" at bounding box center [599, 129] width 874 height 29
type Barcode "52530501-0292"
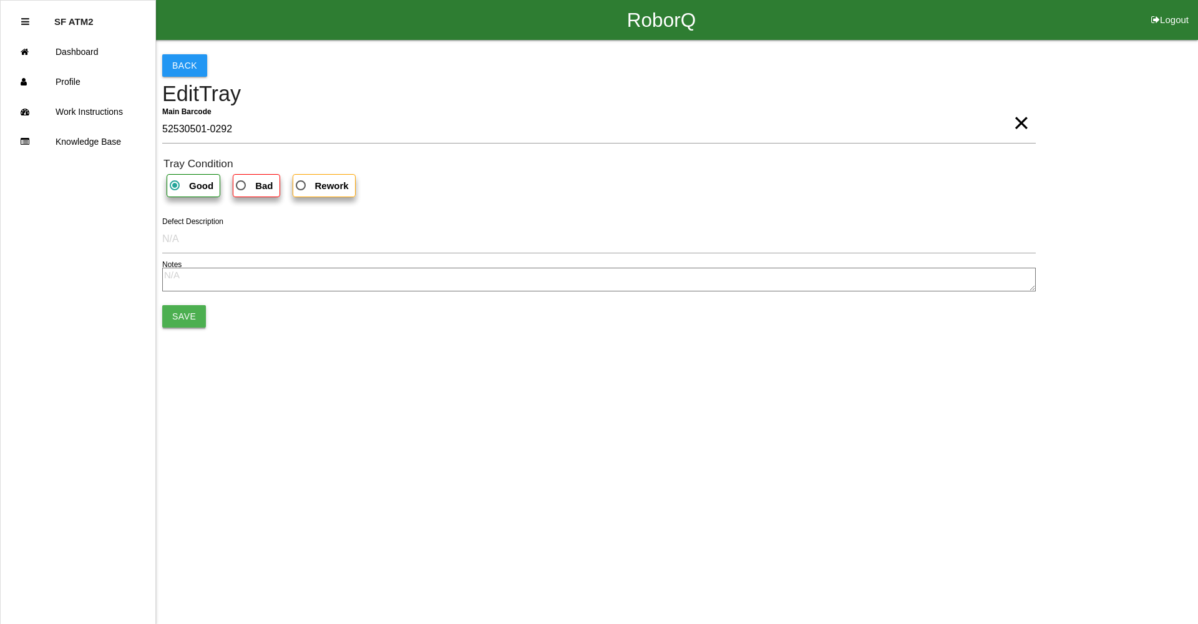
click at [184, 310] on button "Save" at bounding box center [184, 316] width 44 height 22
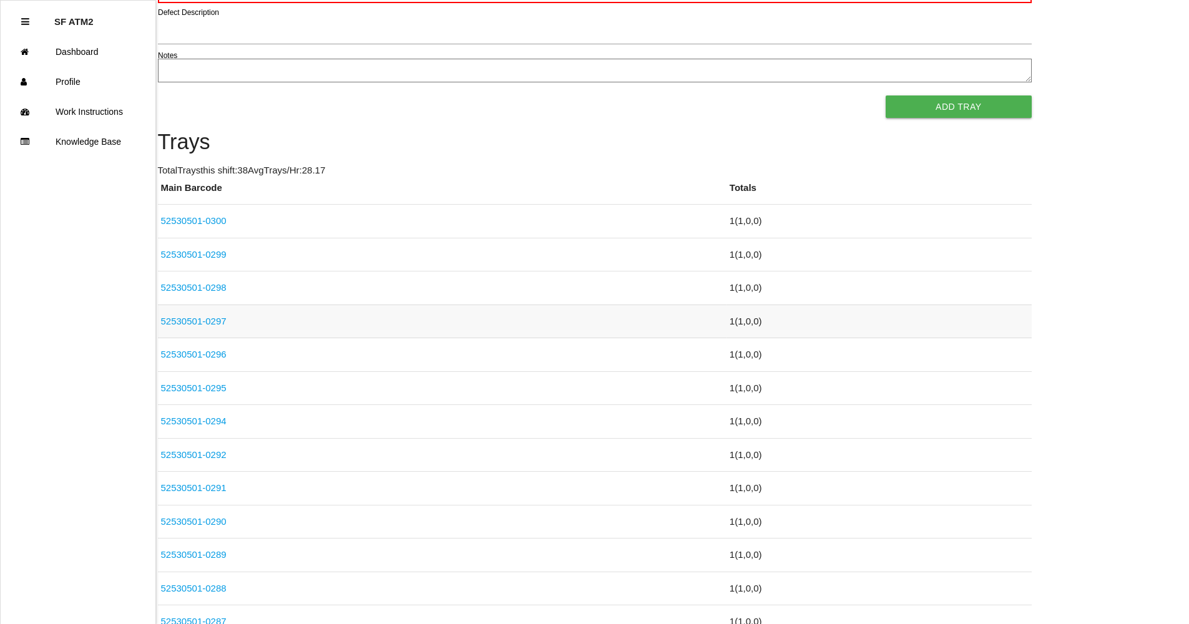
scroll to position [250, 0]
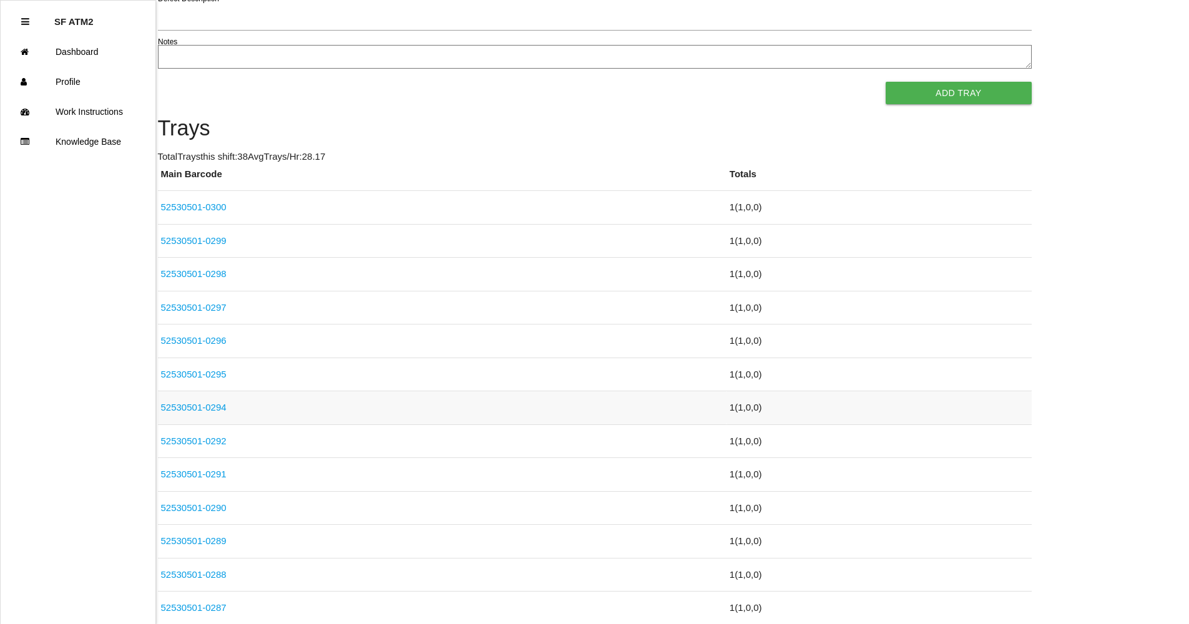
click at [215, 403] on link "52530501-0294" at bounding box center [194, 407] width 66 height 11
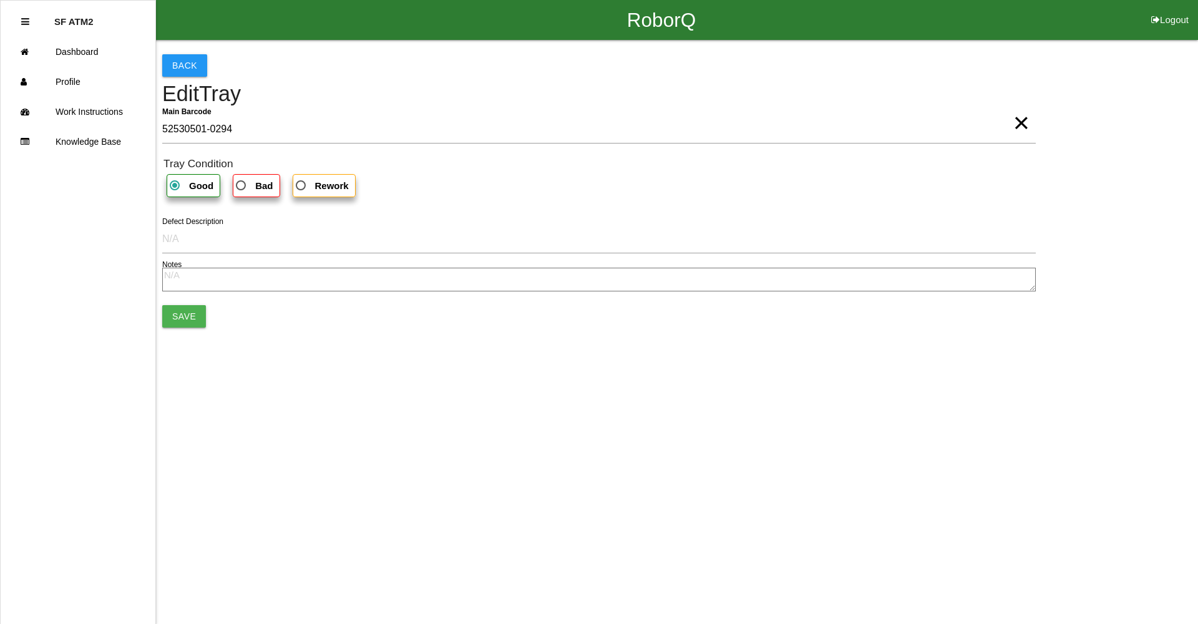
click at [1013, 122] on span "×" at bounding box center [1021, 110] width 16 height 25
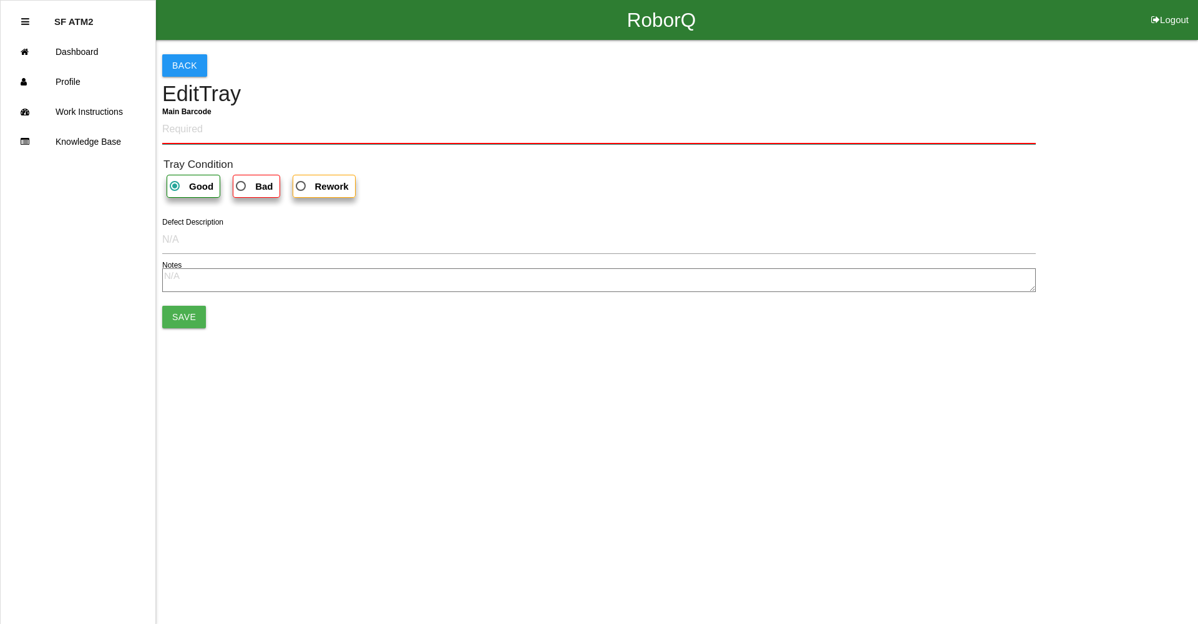
click at [934, 127] on Barcode "Main Barcode" at bounding box center [599, 129] width 874 height 29
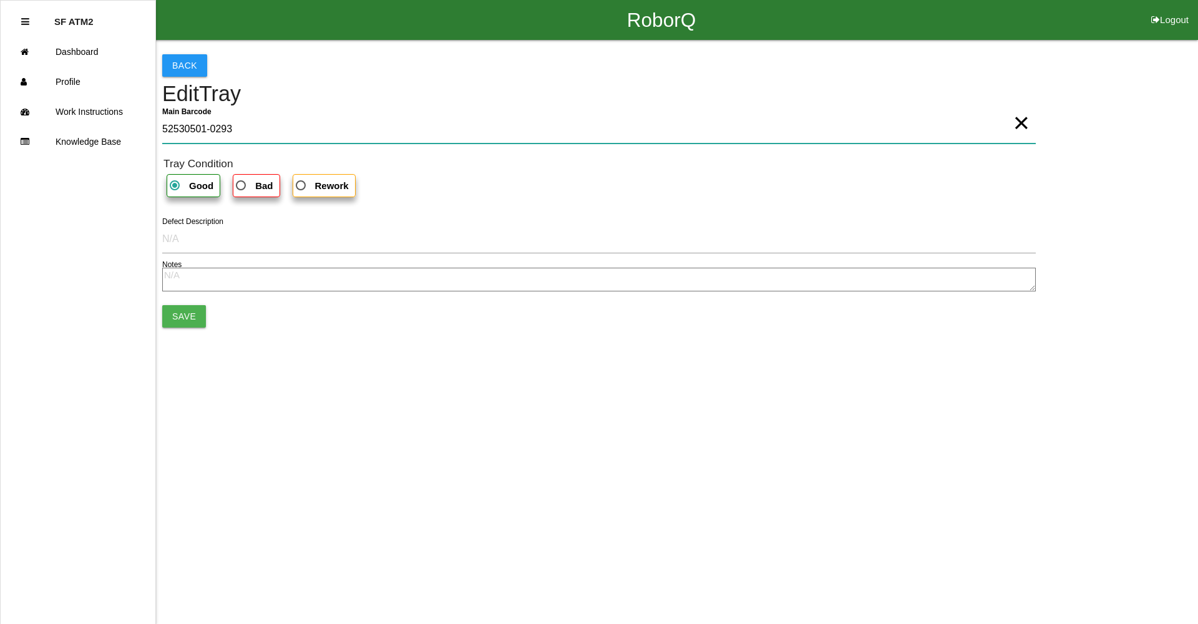
type Barcode "52530501-0293"
click at [188, 317] on button "Save" at bounding box center [184, 316] width 44 height 22
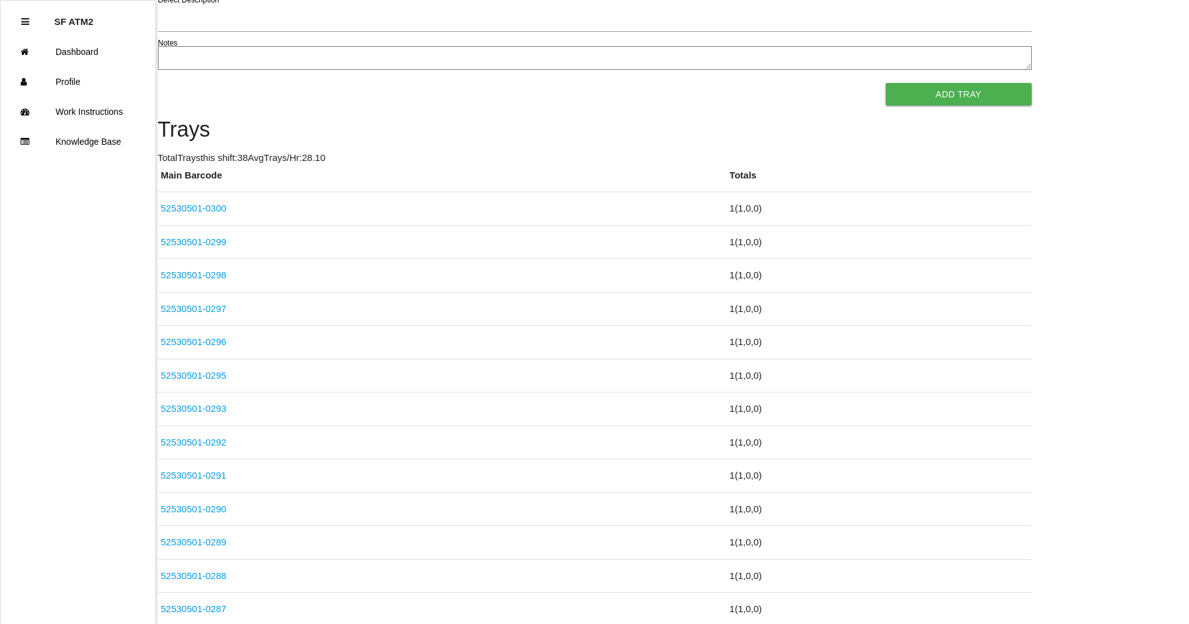
scroll to position [250, 0]
click at [228, 374] on td "52530501-0295" at bounding box center [442, 375] width 569 height 34
click at [211, 373] on link "52530501-0295" at bounding box center [194, 374] width 66 height 11
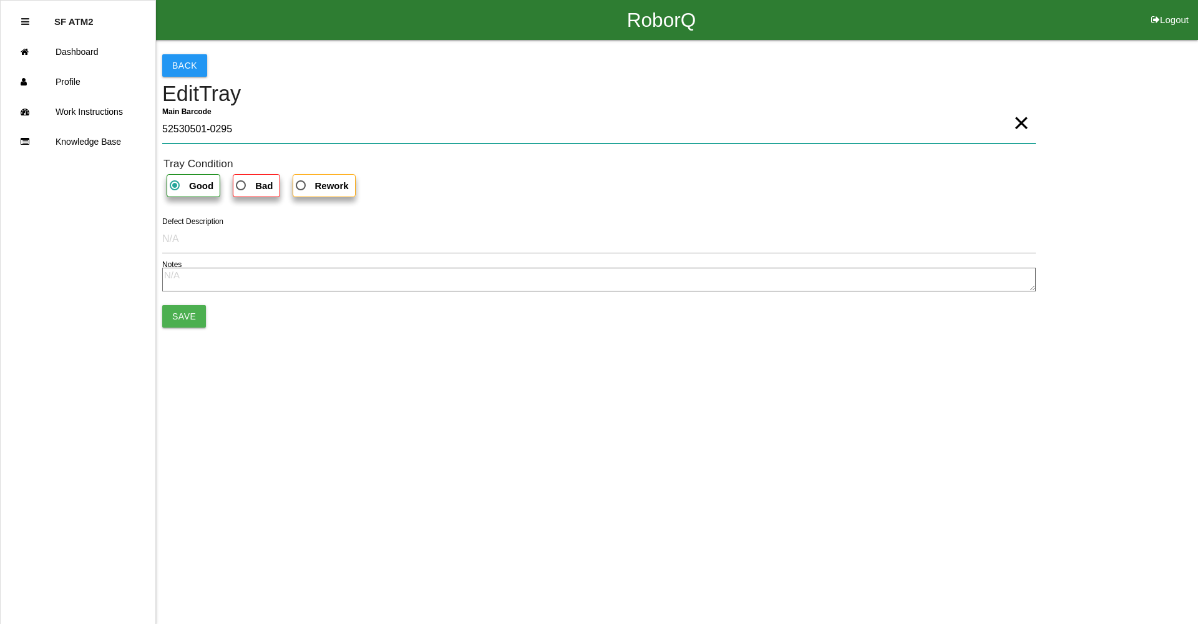
click at [985, 137] on Barcode "52530501-0295" at bounding box center [599, 129] width 874 height 29
click at [1013, 123] on span "×" at bounding box center [1021, 110] width 16 height 25
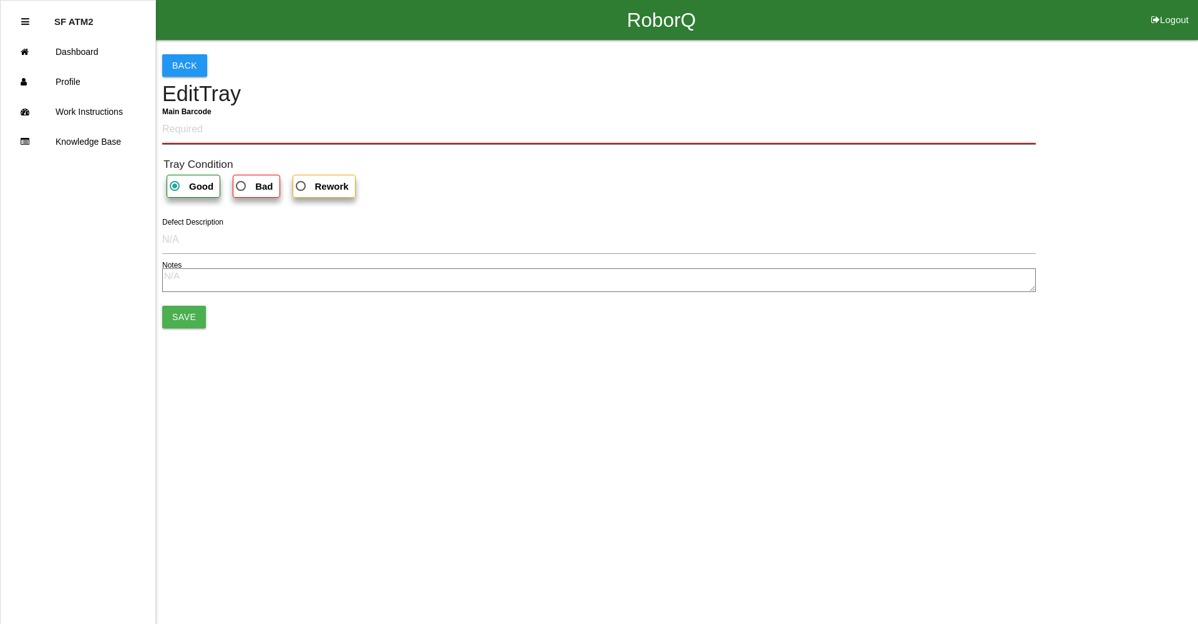
click at [1002, 131] on Barcode "Main Barcode" at bounding box center [599, 129] width 874 height 29
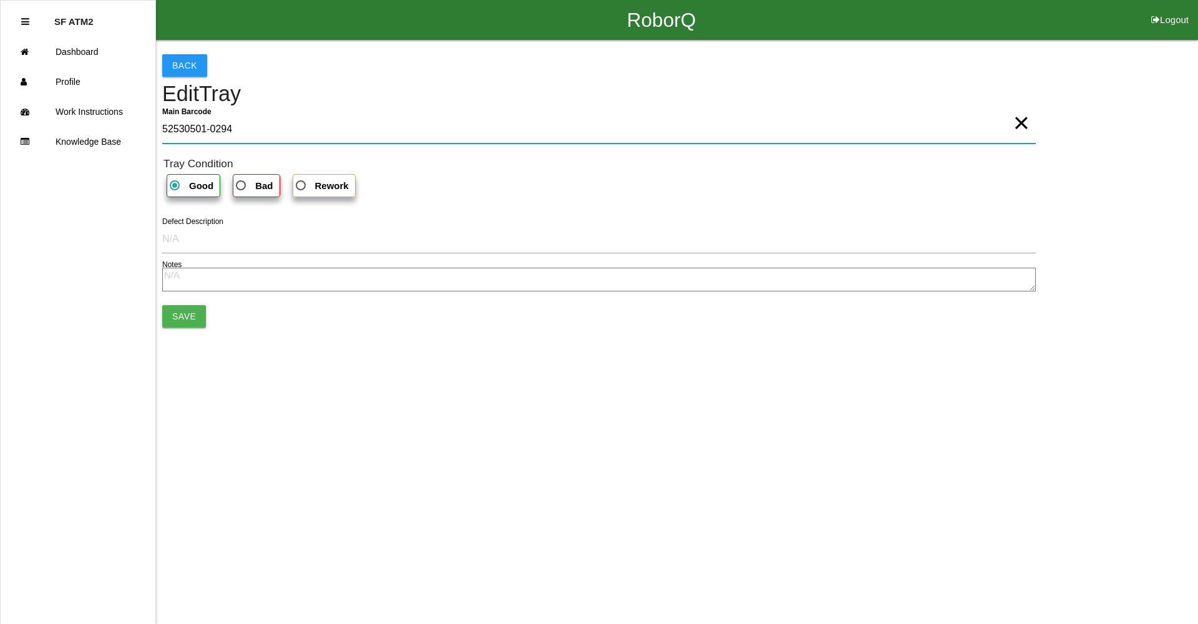
type Barcode "52530501-0294"
click at [182, 309] on button "Save" at bounding box center [184, 316] width 44 height 22
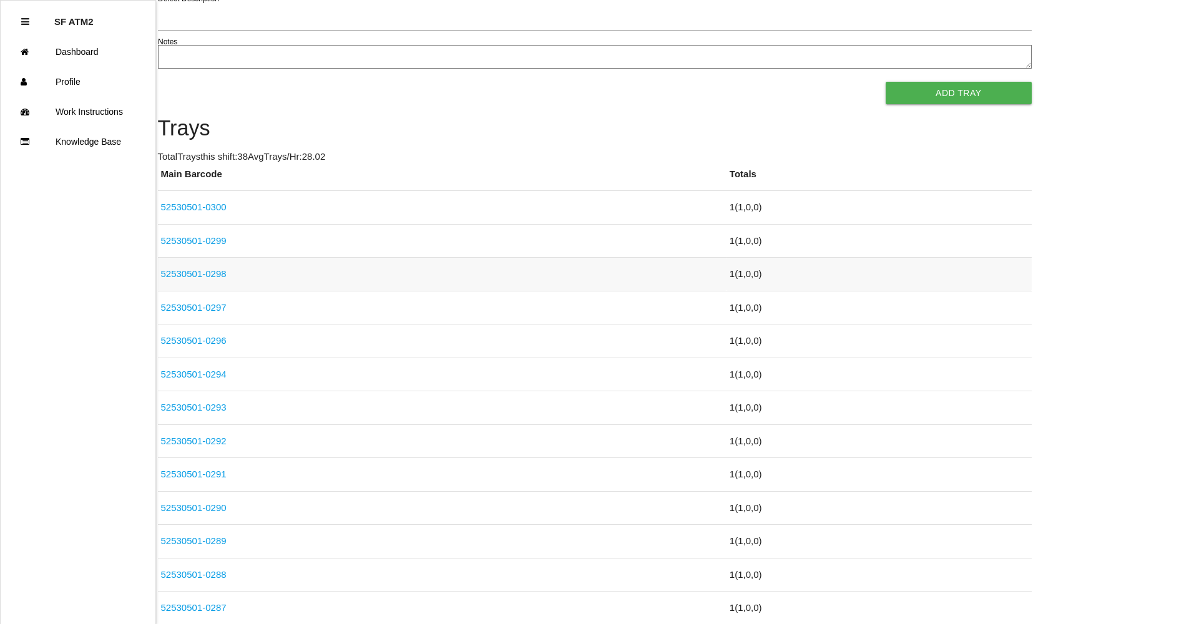
scroll to position [312, 0]
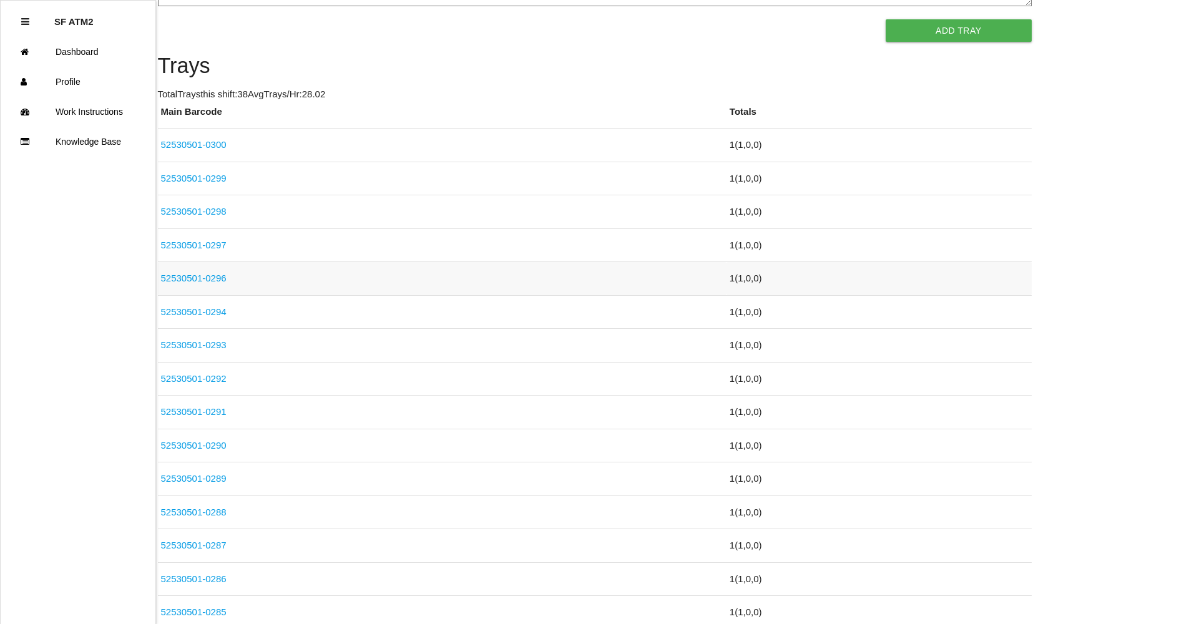
click at [228, 276] on td "52530501-0296" at bounding box center [442, 279] width 569 height 34
click at [215, 276] on link "52530501-0296" at bounding box center [194, 278] width 66 height 11
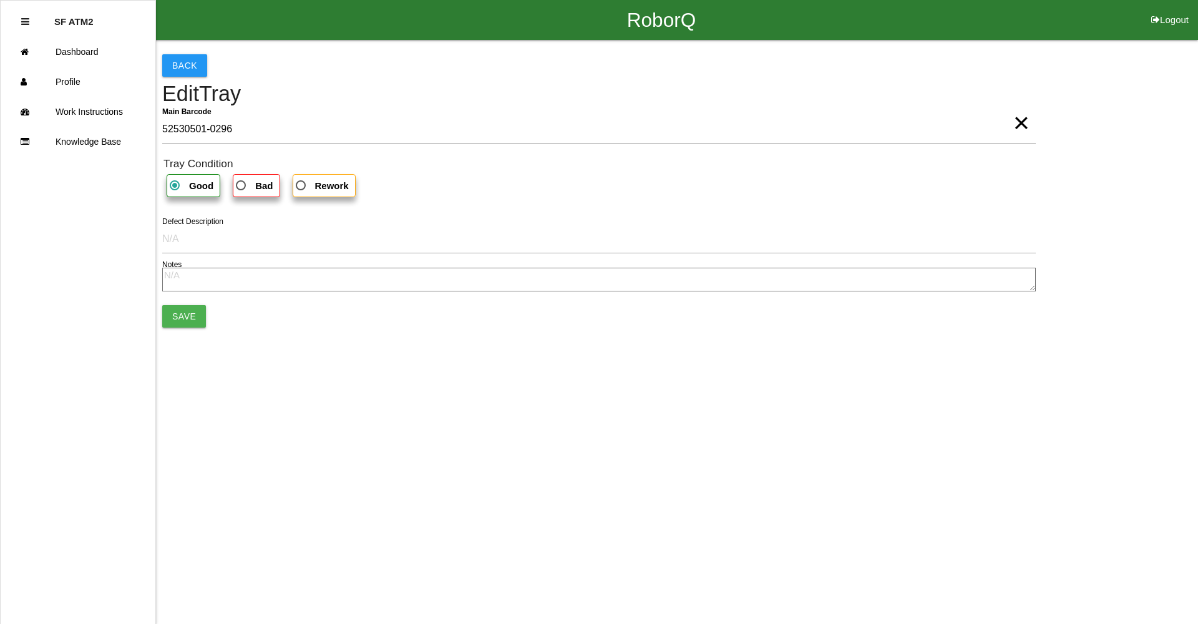
click at [1022, 123] on span "×" at bounding box center [1021, 110] width 16 height 25
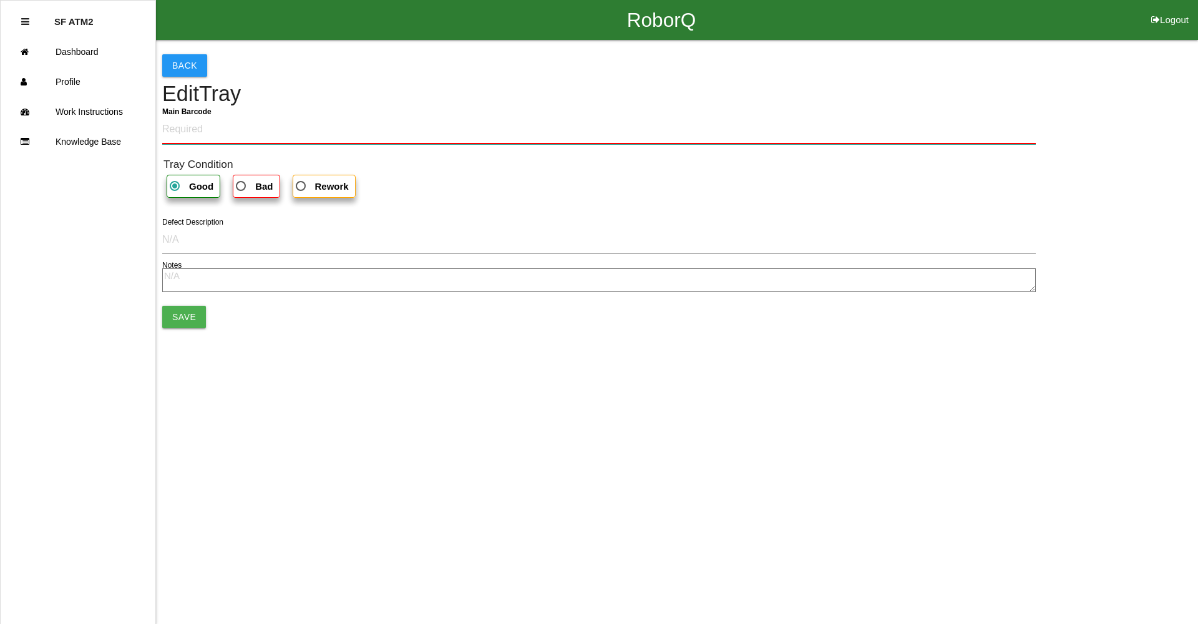
click at [1009, 127] on Barcode "Main Barcode" at bounding box center [599, 129] width 874 height 29
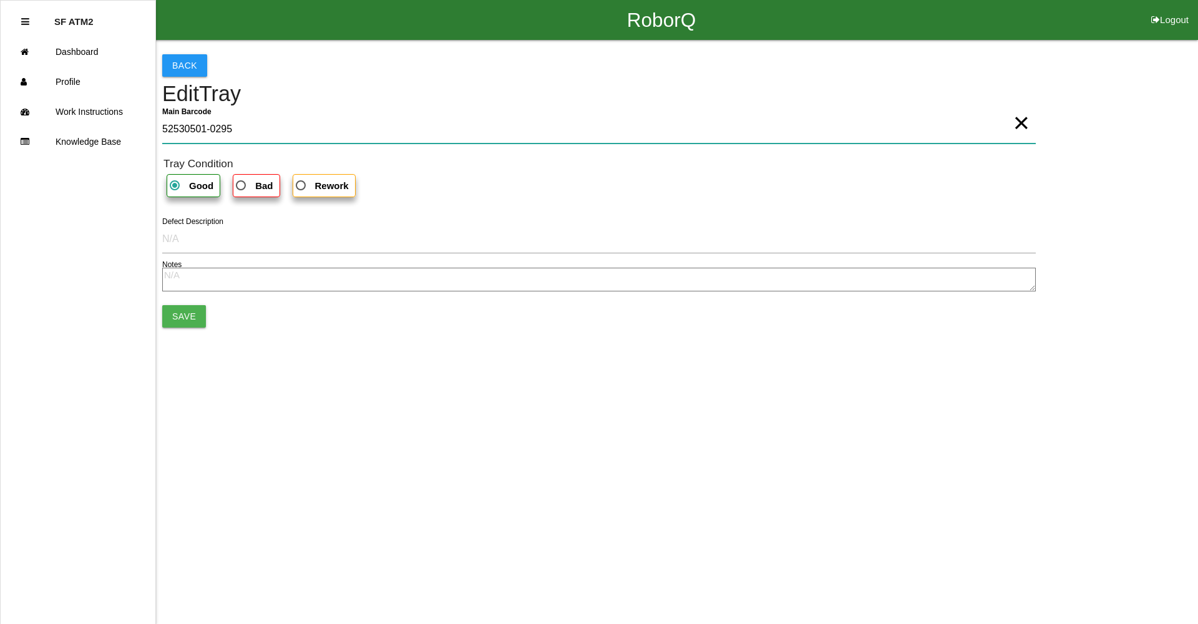
type Barcode "52530501-0295"
click at [184, 313] on button "Save" at bounding box center [184, 316] width 44 height 22
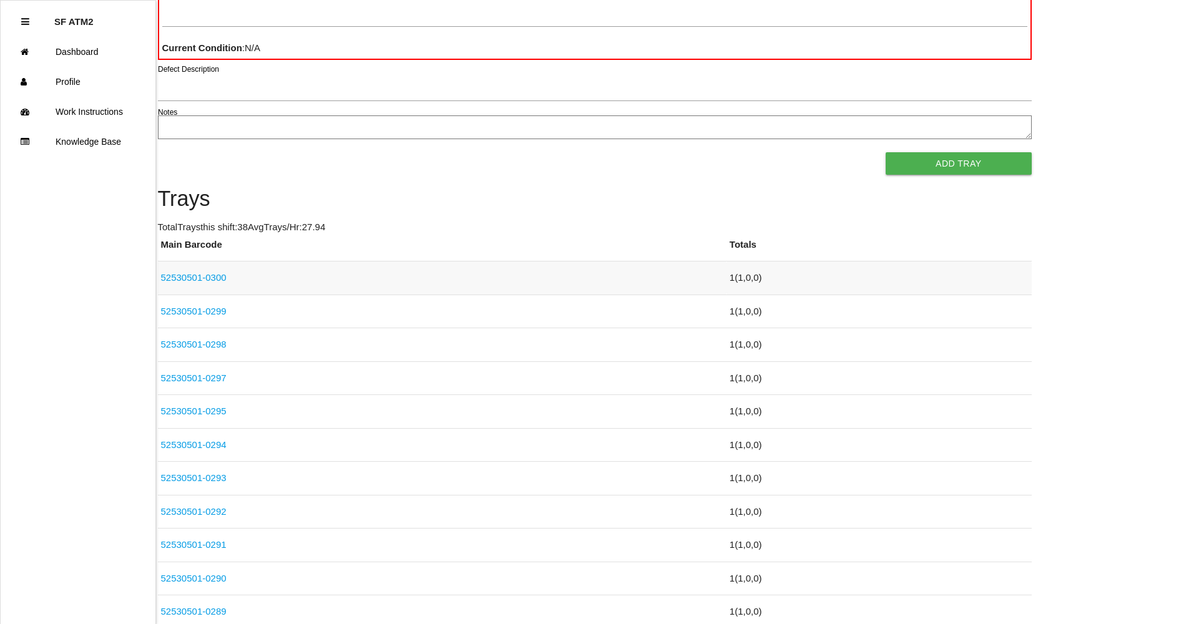
scroll to position [187, 0]
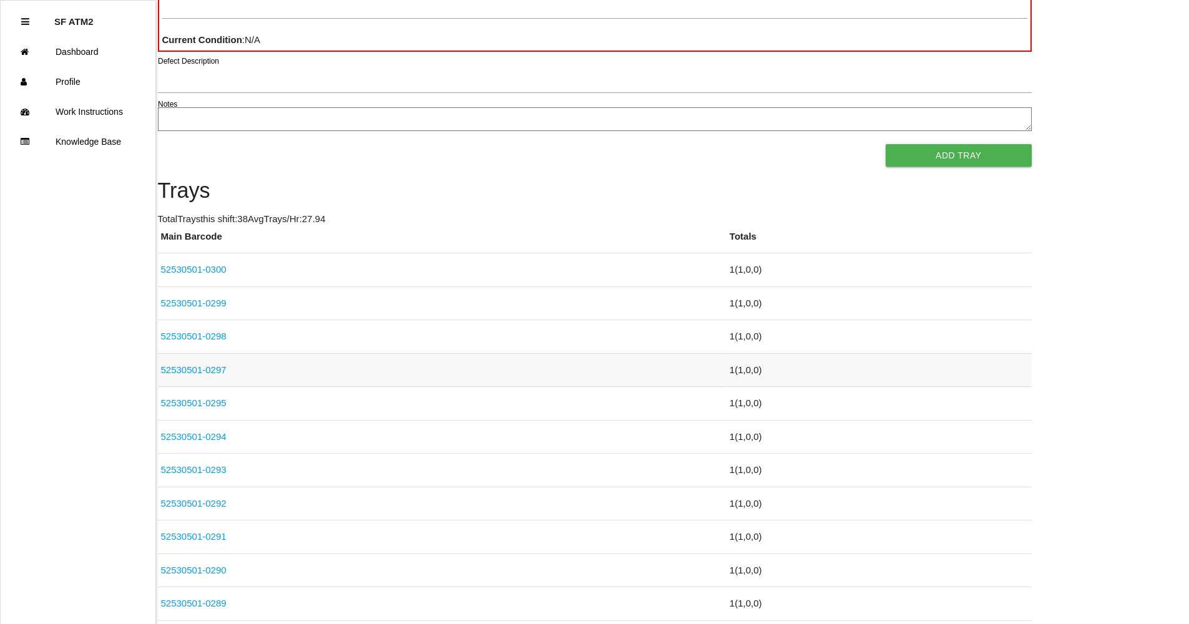
click at [217, 370] on link "52530501-0297" at bounding box center [194, 369] width 66 height 11
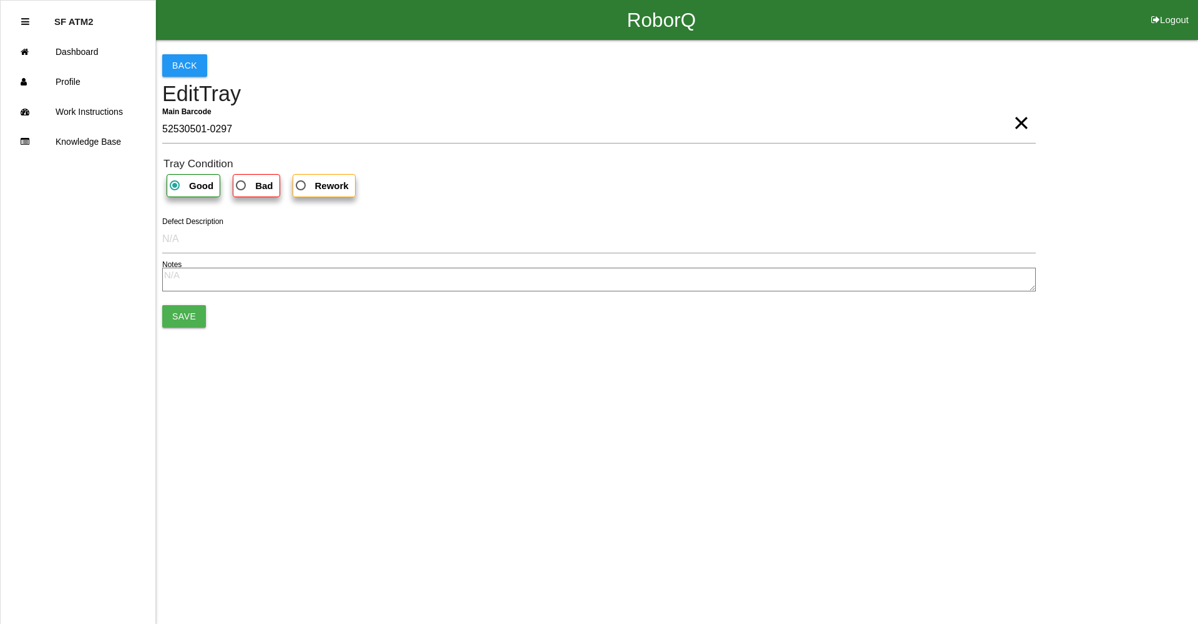
click at [1018, 123] on span "×" at bounding box center [1021, 110] width 16 height 25
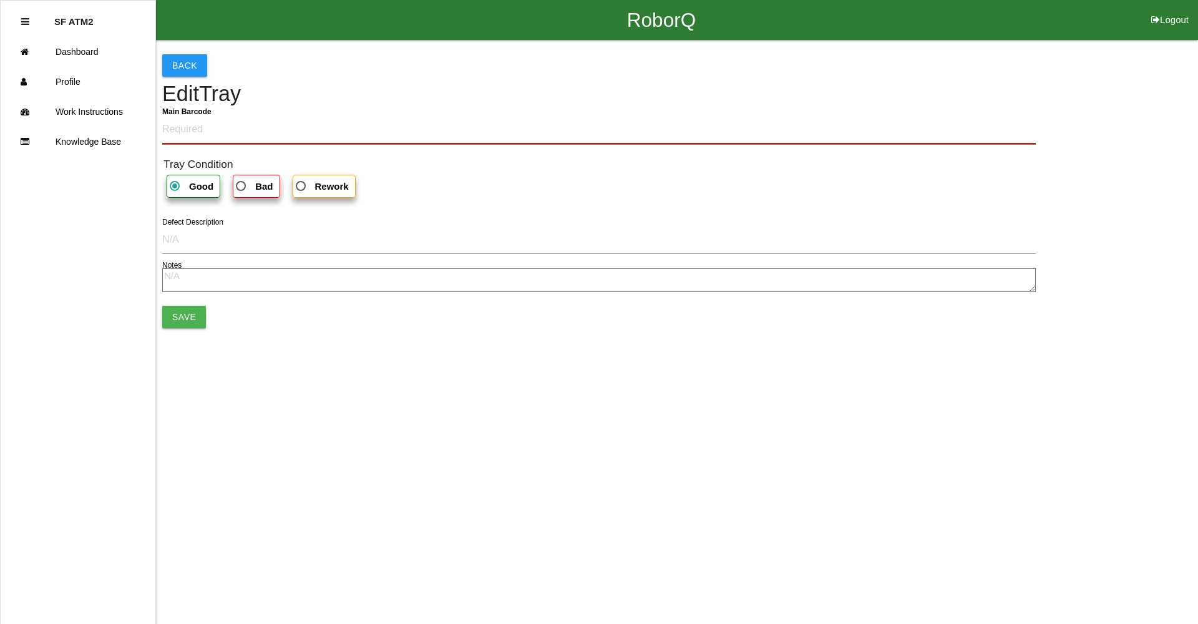
click at [974, 120] on Barcode "Main Barcode" at bounding box center [599, 129] width 874 height 29
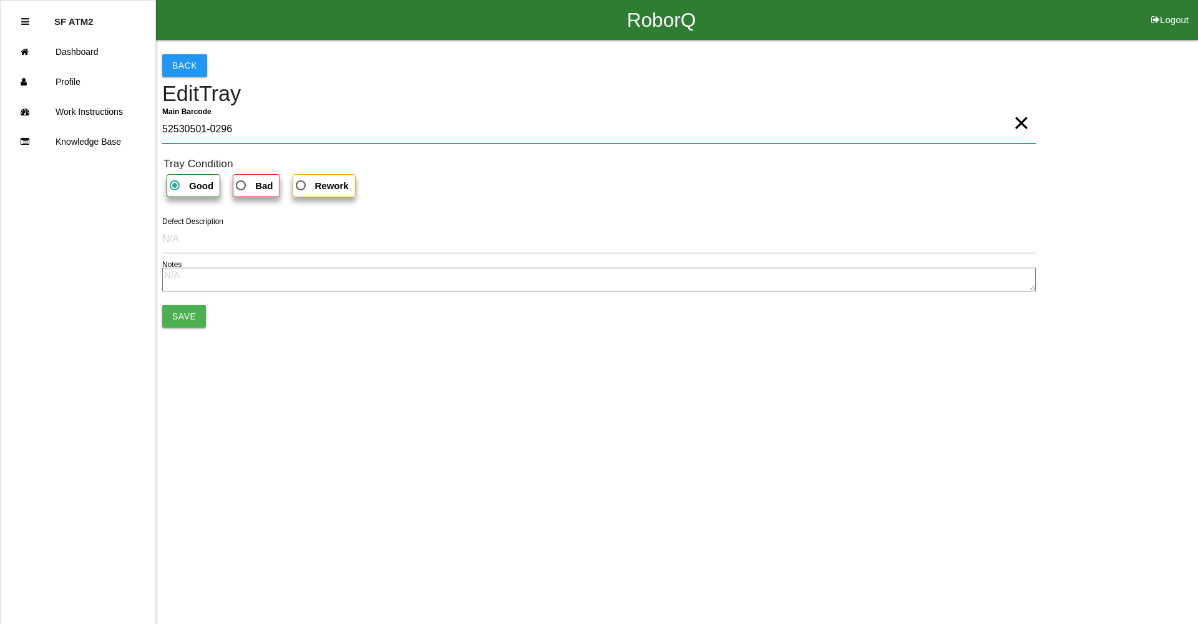
type Barcode "52530501-0296"
click at [187, 321] on button "Save" at bounding box center [184, 316] width 44 height 22
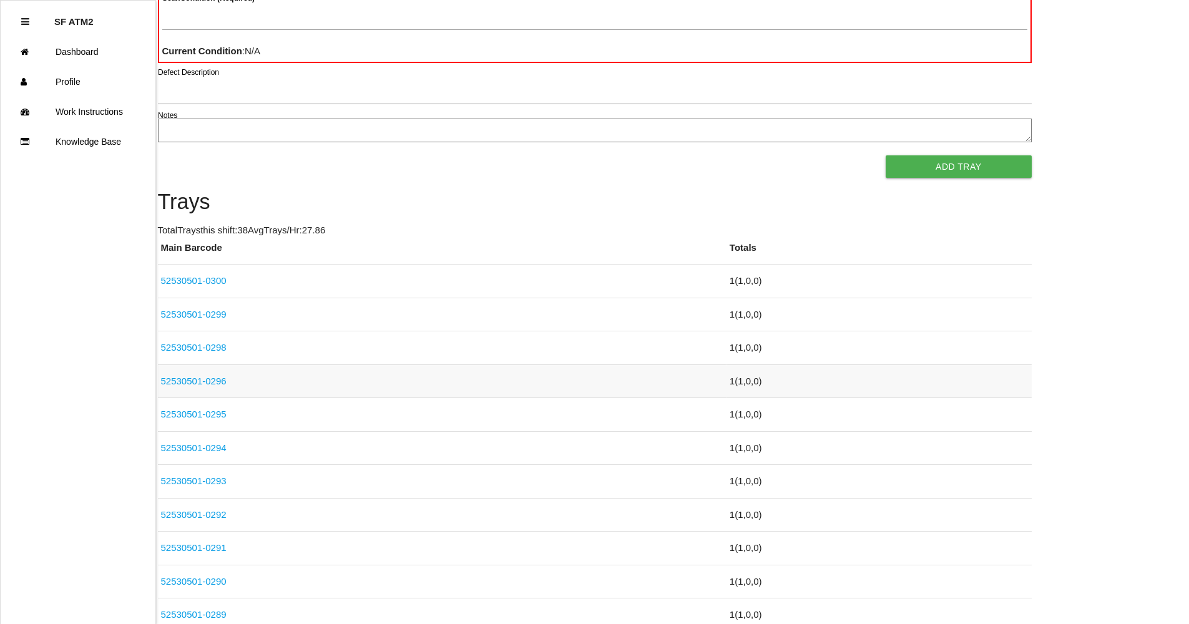
scroll to position [187, 0]
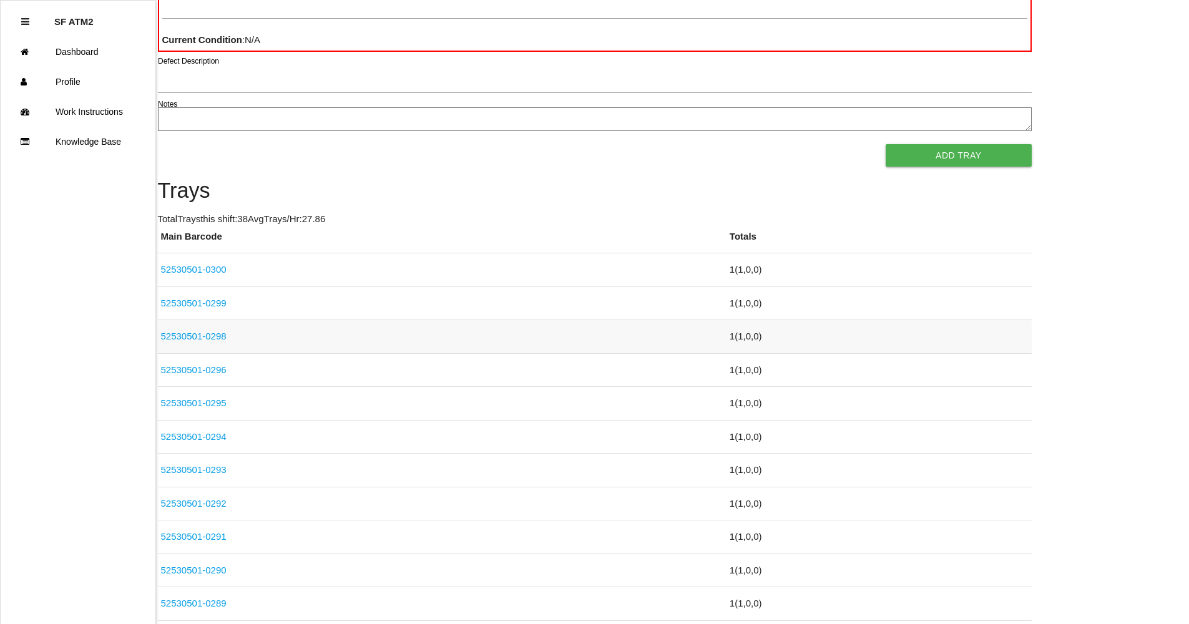
click at [218, 338] on link "52530501-0298" at bounding box center [194, 336] width 66 height 11
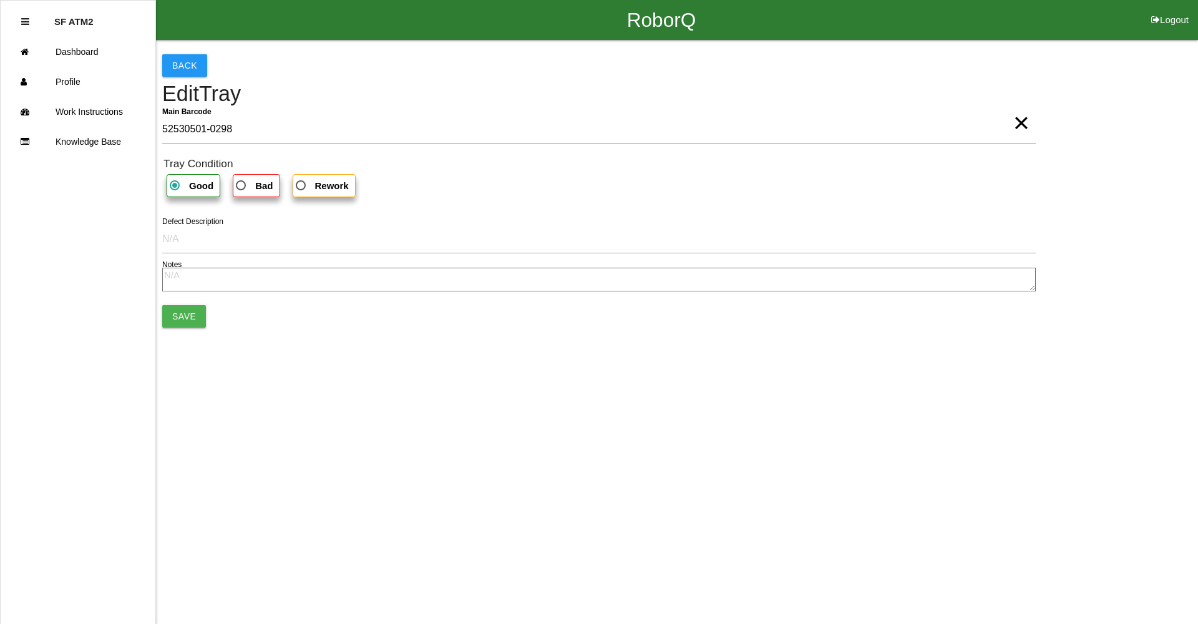
click at [1024, 120] on span "×" at bounding box center [1021, 110] width 16 height 25
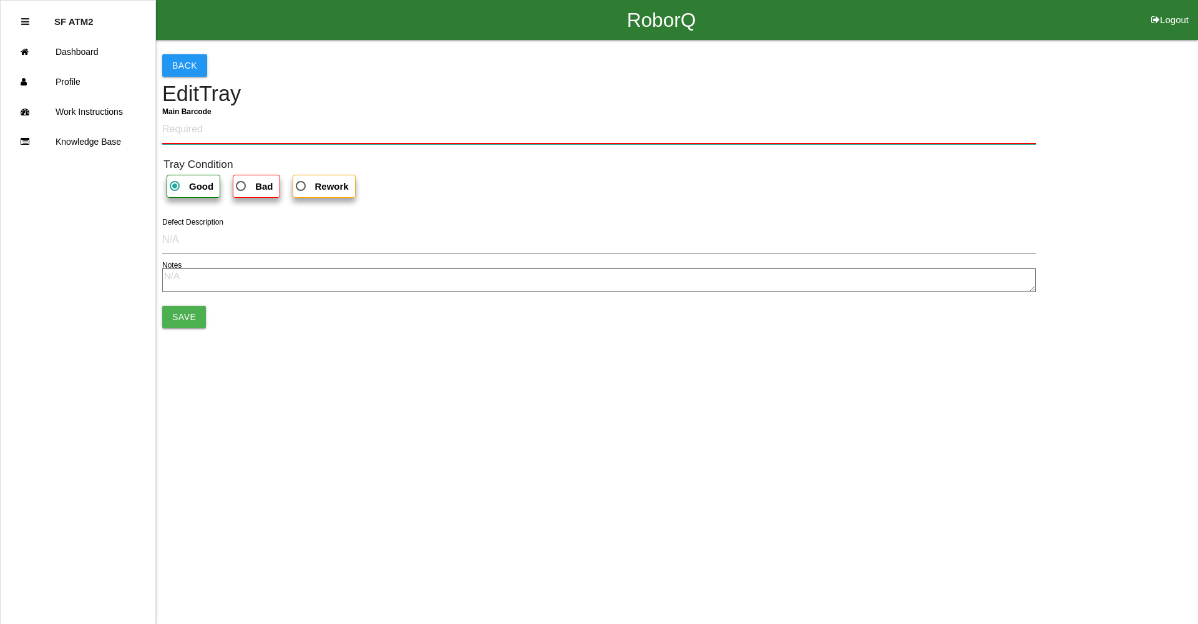
click at [989, 124] on Barcode "Main Barcode" at bounding box center [599, 129] width 874 height 29
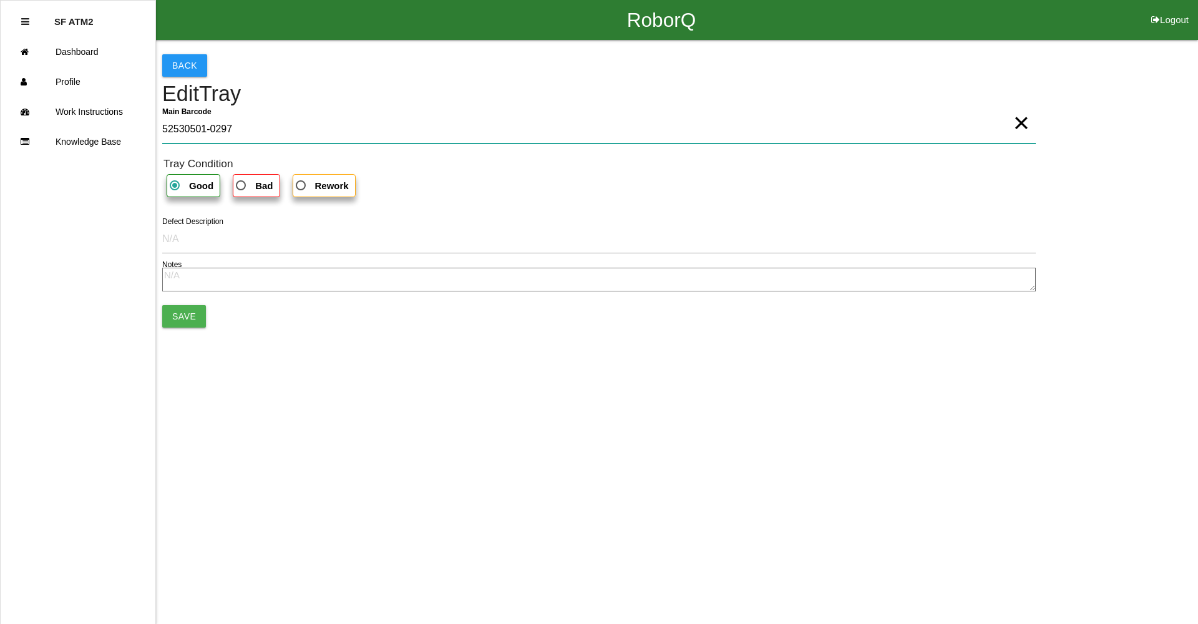
type Barcode "52530501-0297"
click at [182, 317] on button "Save" at bounding box center [184, 316] width 44 height 22
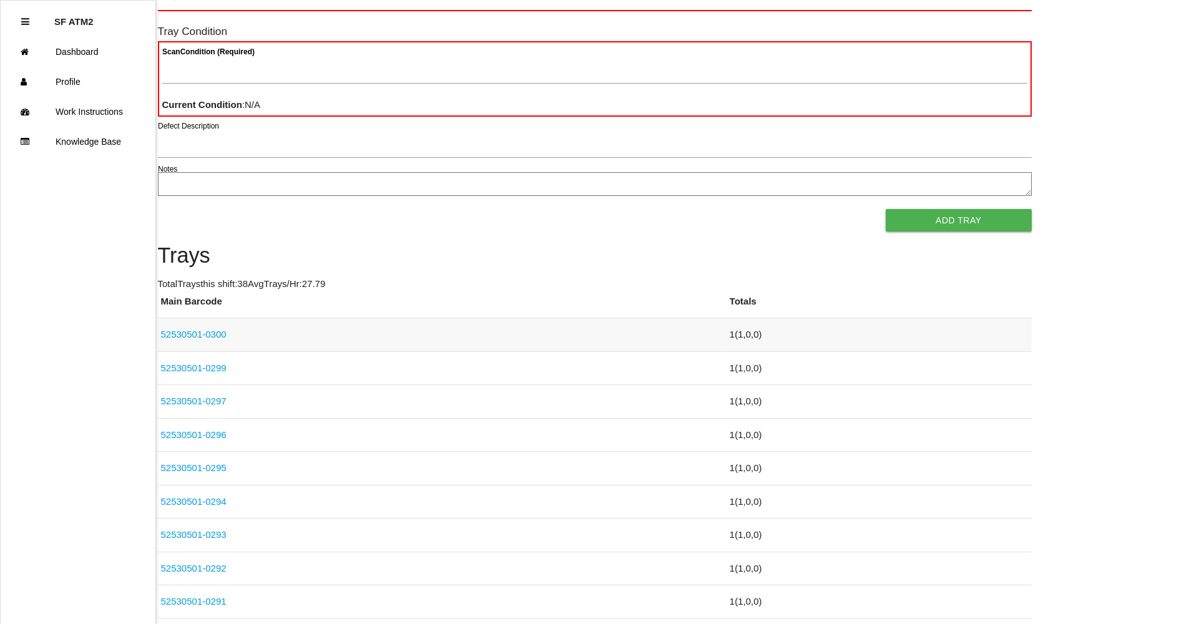
scroll to position [125, 0]
click at [215, 363] on link "52530501-0299" at bounding box center [194, 365] width 66 height 11
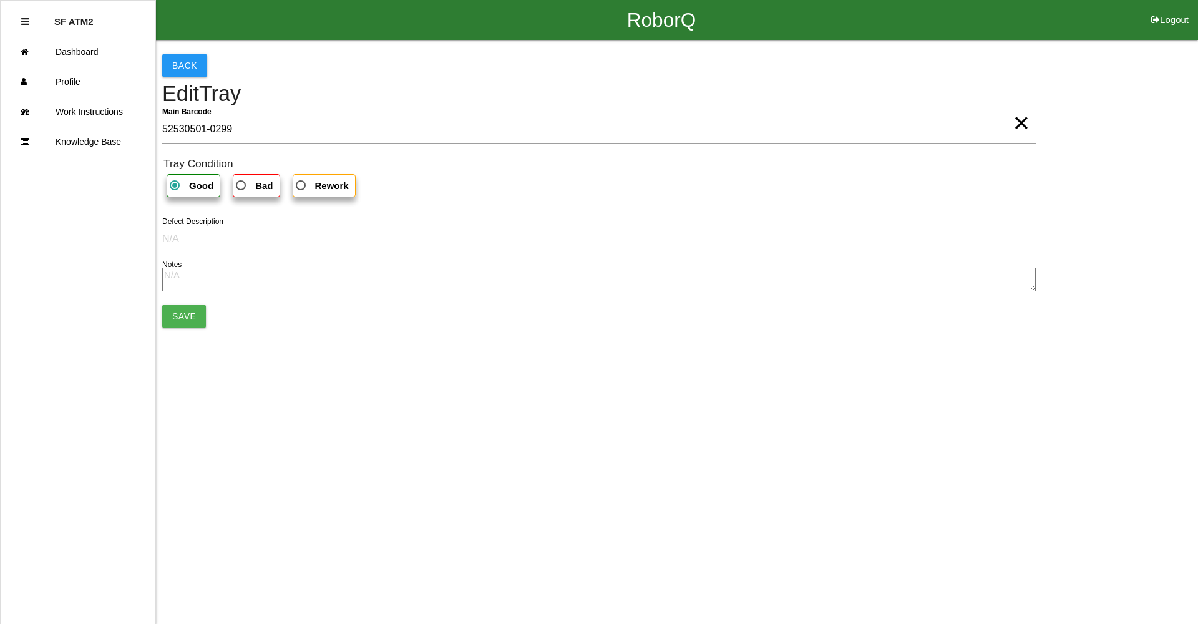
click at [1018, 123] on span "×" at bounding box center [1021, 110] width 16 height 25
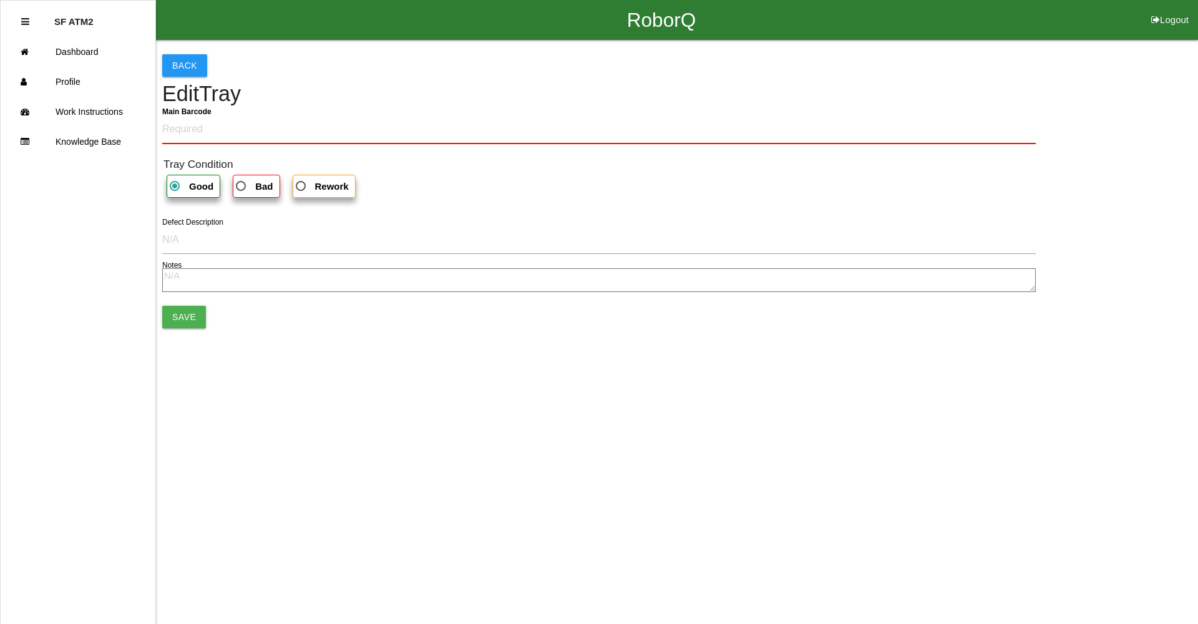
click at [921, 104] on h4 "Edit Tray" at bounding box center [599, 94] width 874 height 24
click at [668, 106] on div "Back Edit Tray Main Barcode Tray Condition Good Bad Rework Defect Description N…" at bounding box center [599, 191] width 874 height 302
click at [644, 112] on div "Back Edit Tray Main Barcode Tray Condition Good Bad Rework Defect Description N…" at bounding box center [599, 191] width 874 height 302
click at [195, 130] on Barcode "Main Barcode" at bounding box center [599, 129] width 874 height 29
type Barcode "52530501-0298"
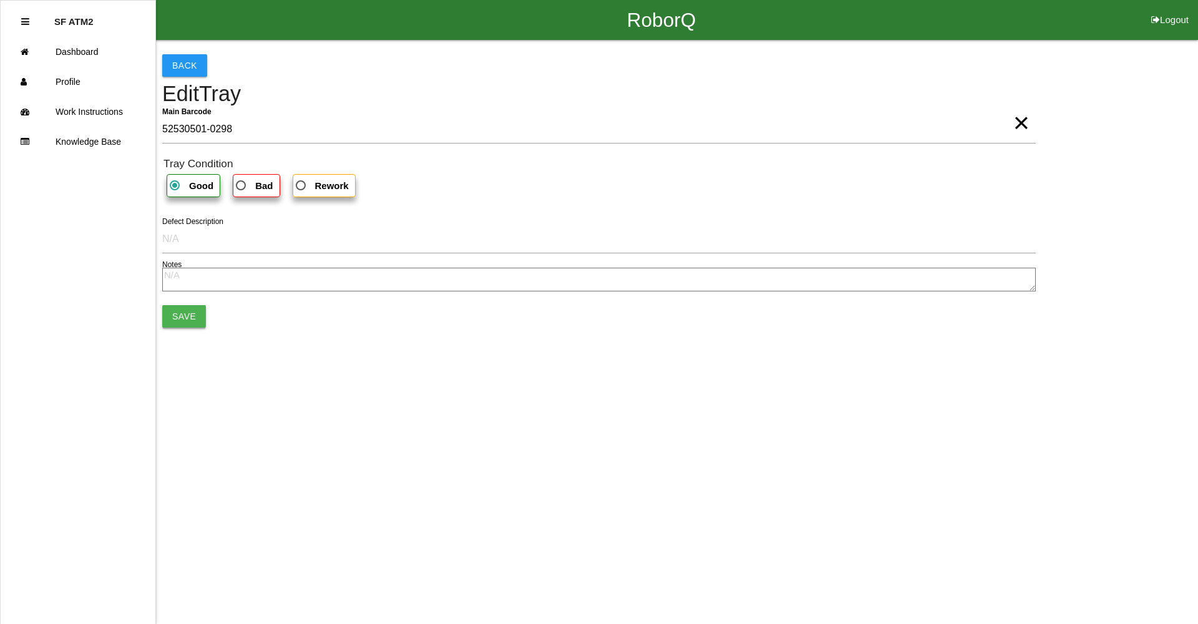
drag, startPoint x: 169, startPoint y: 315, endPoint x: 176, endPoint y: 320, distance: 8.7
click at [175, 318] on button "Save" at bounding box center [184, 316] width 44 height 22
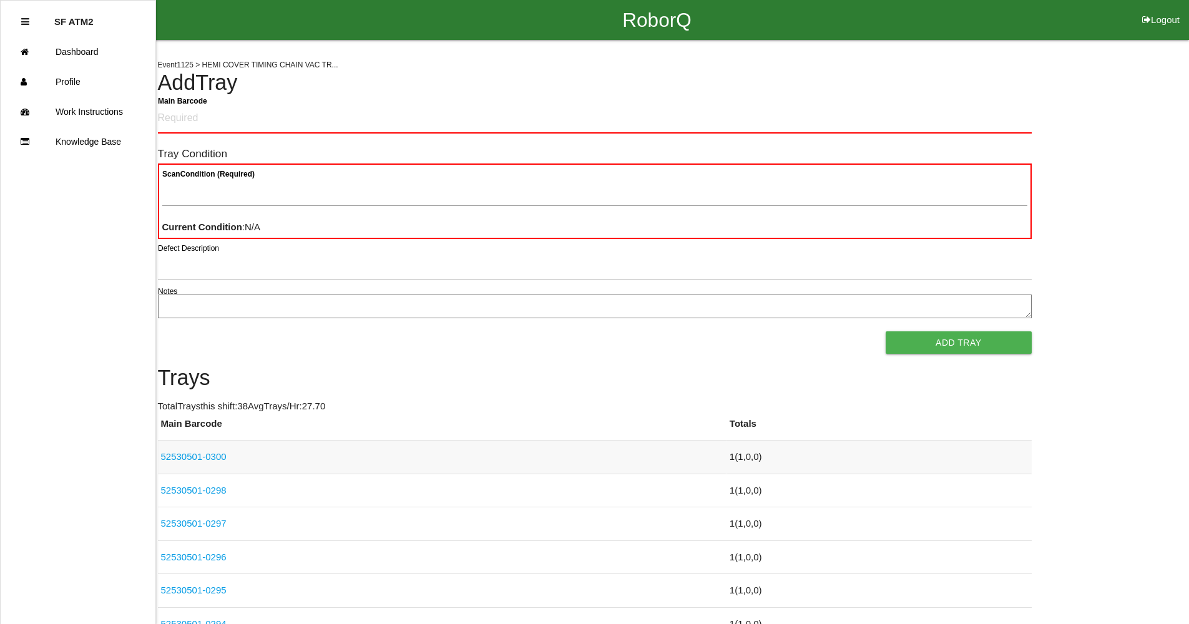
click at [214, 457] on link "52530501-0300" at bounding box center [194, 456] width 66 height 11
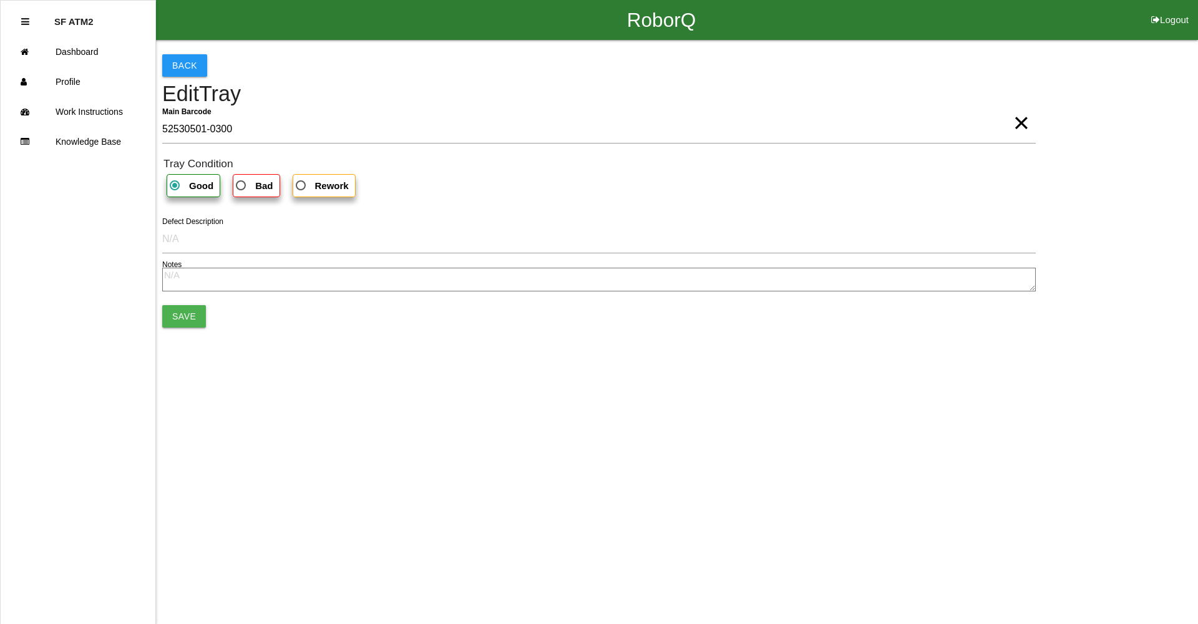
click at [1025, 123] on span "×" at bounding box center [1021, 110] width 16 height 25
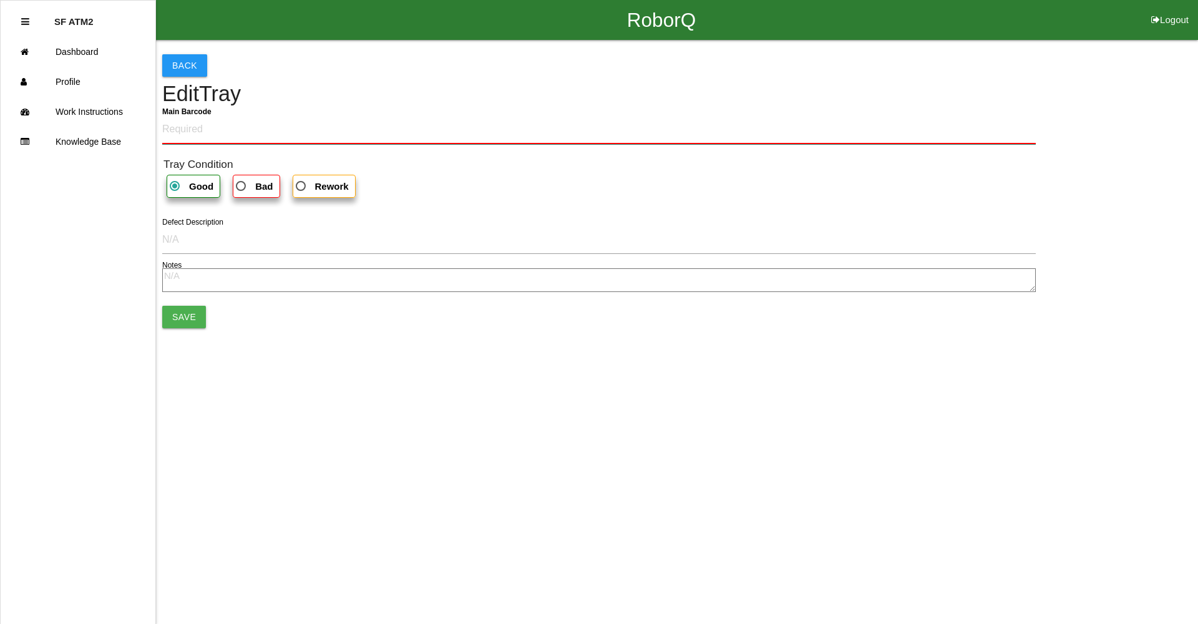
click at [1009, 125] on Barcode "Main Barcode" at bounding box center [599, 129] width 874 height 29
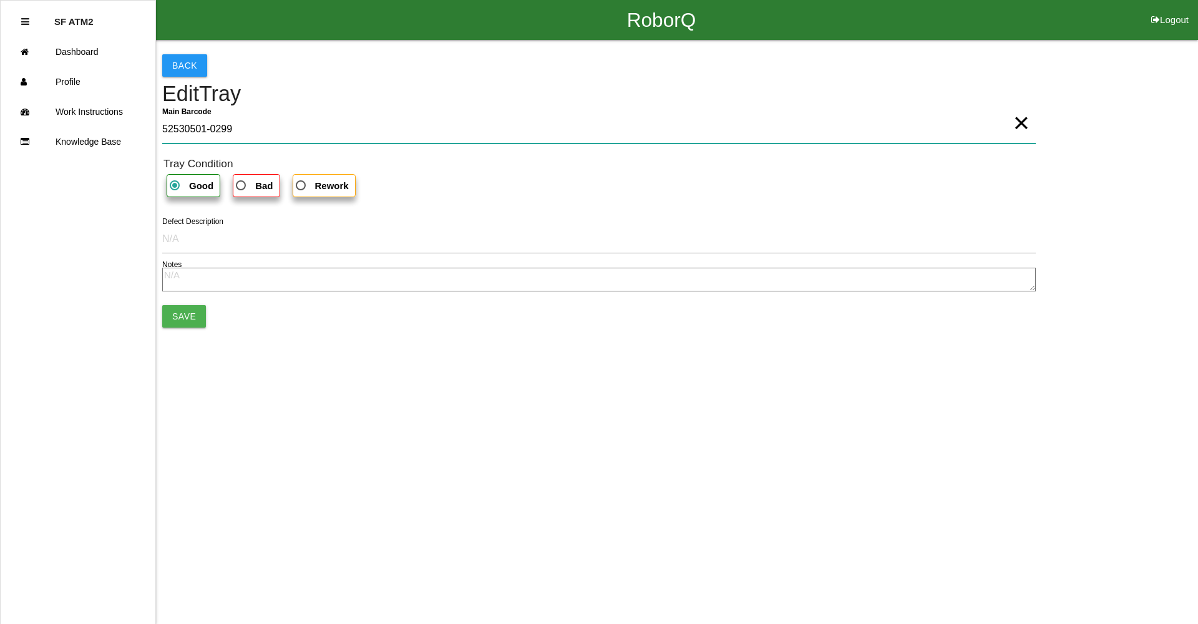
type Barcode "52530501-0299"
drag, startPoint x: 167, startPoint y: 315, endPoint x: 178, endPoint y: 319, distance: 11.8
click at [168, 315] on button "Save" at bounding box center [184, 316] width 44 height 22
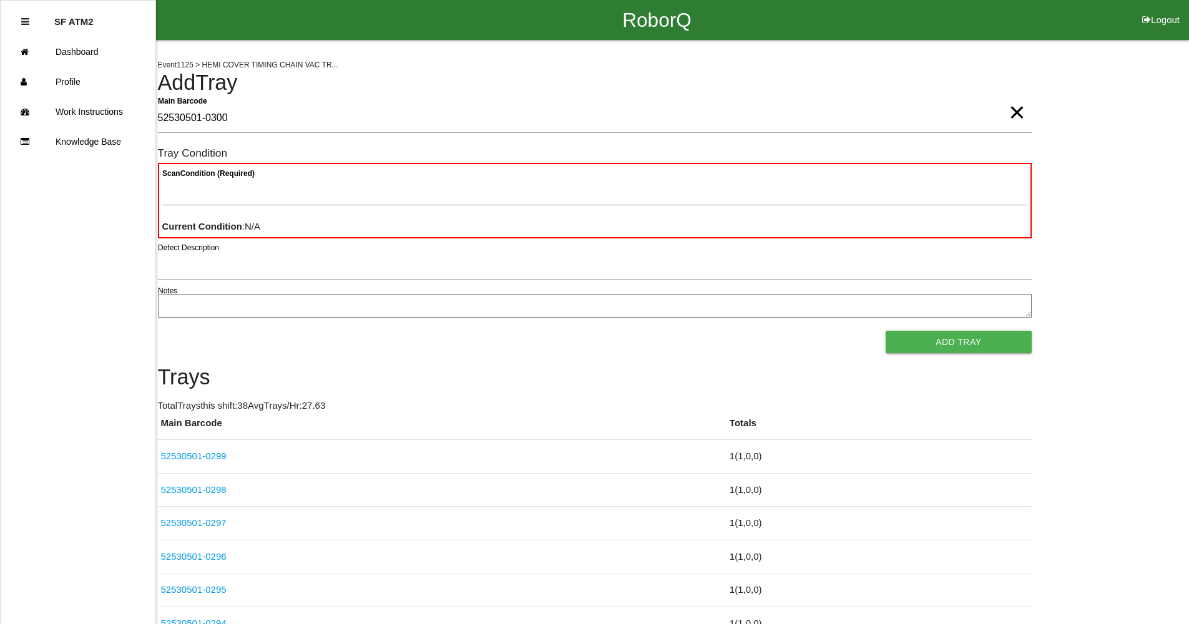
type Barcode "52530501-0300"
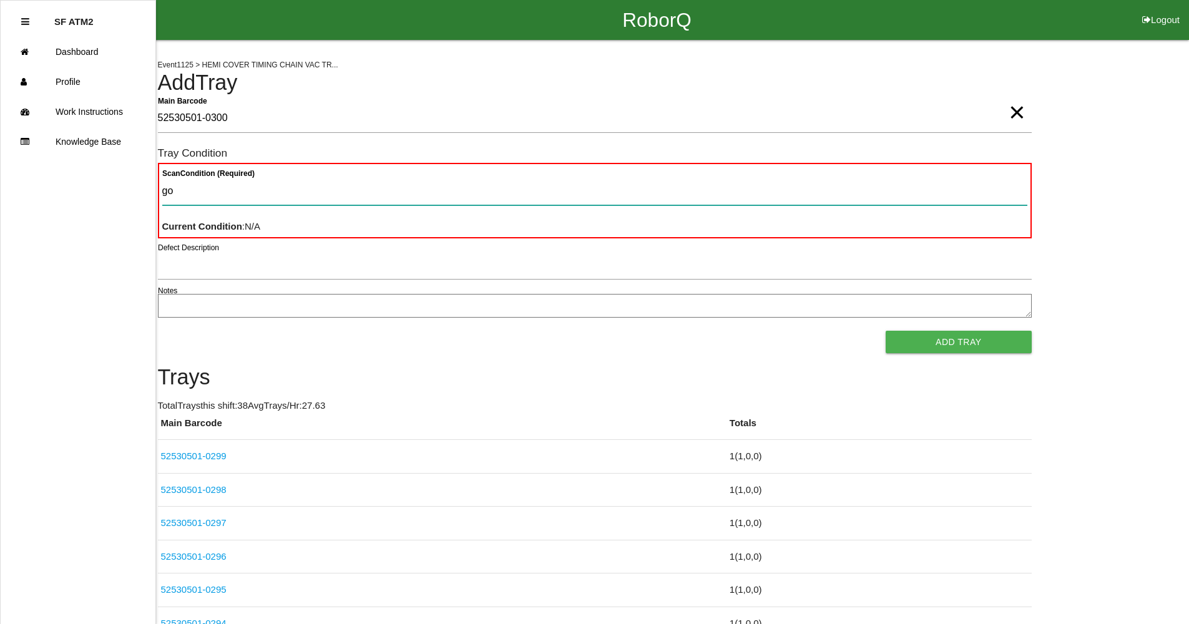
type Condition "goo"
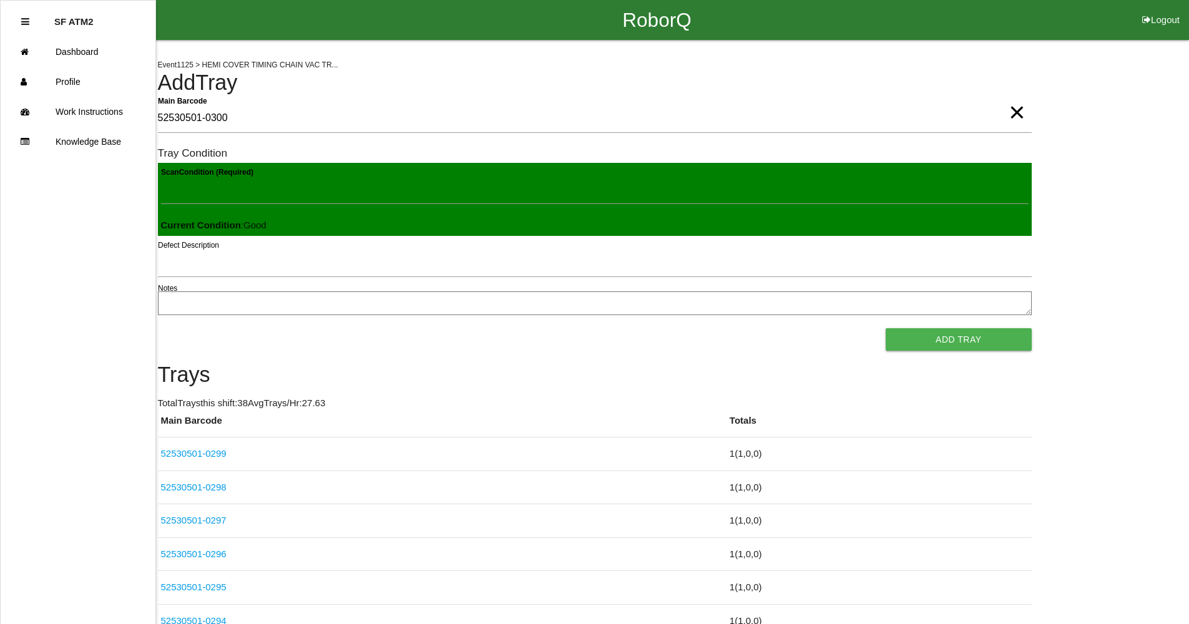
click at [886, 328] on button "Add Tray" at bounding box center [958, 339] width 145 height 22
